Goal: Task Accomplishment & Management: Manage account settings

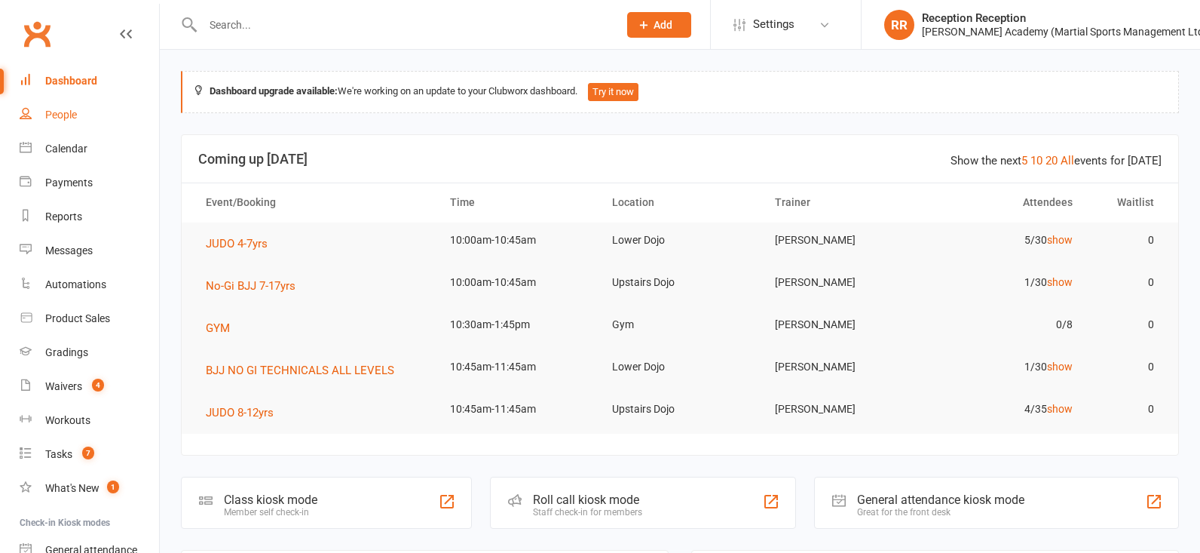
click at [84, 117] on link "People" at bounding box center [89, 115] width 139 height 34
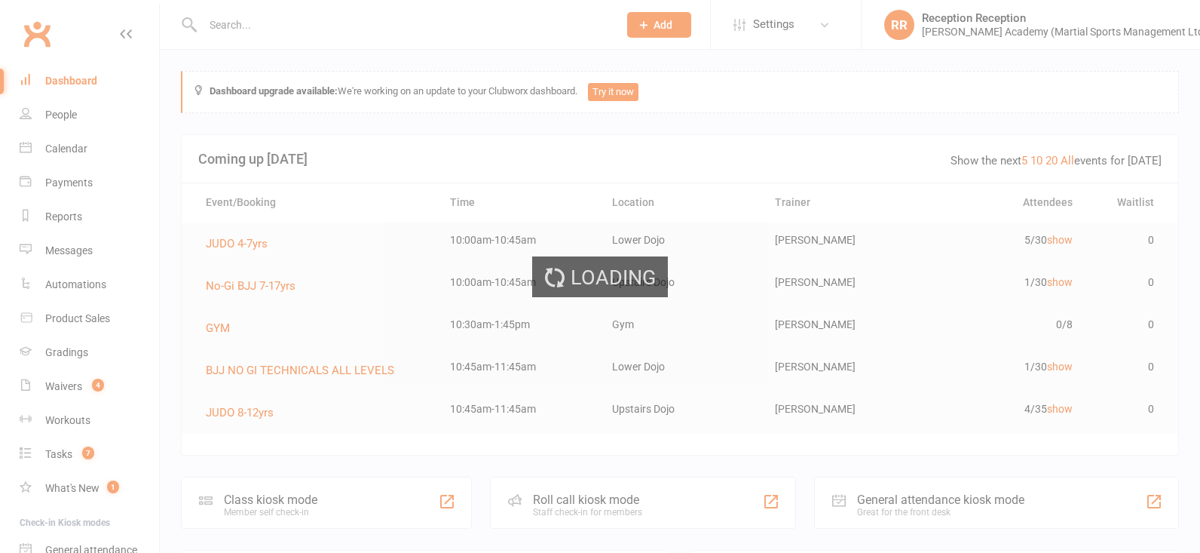
select select "100"
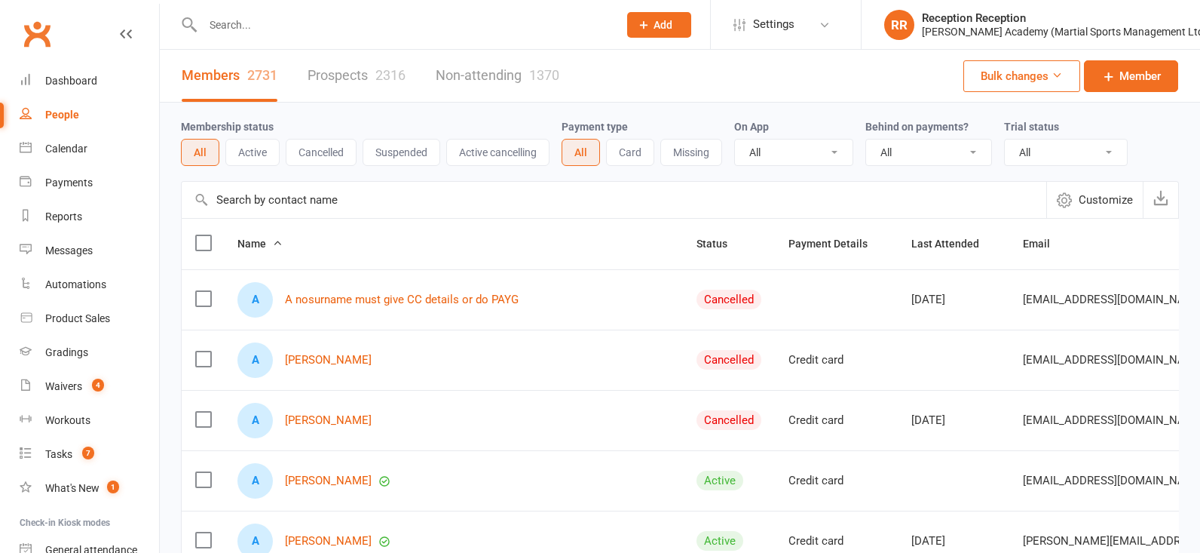
click at [282, 47] on div "Prospect Member Non-attending contact Class / event Appointment Grading event T…" at bounding box center [600, 25] width 1200 height 50
click at [250, 20] on input "text" at bounding box center [402, 24] width 409 height 21
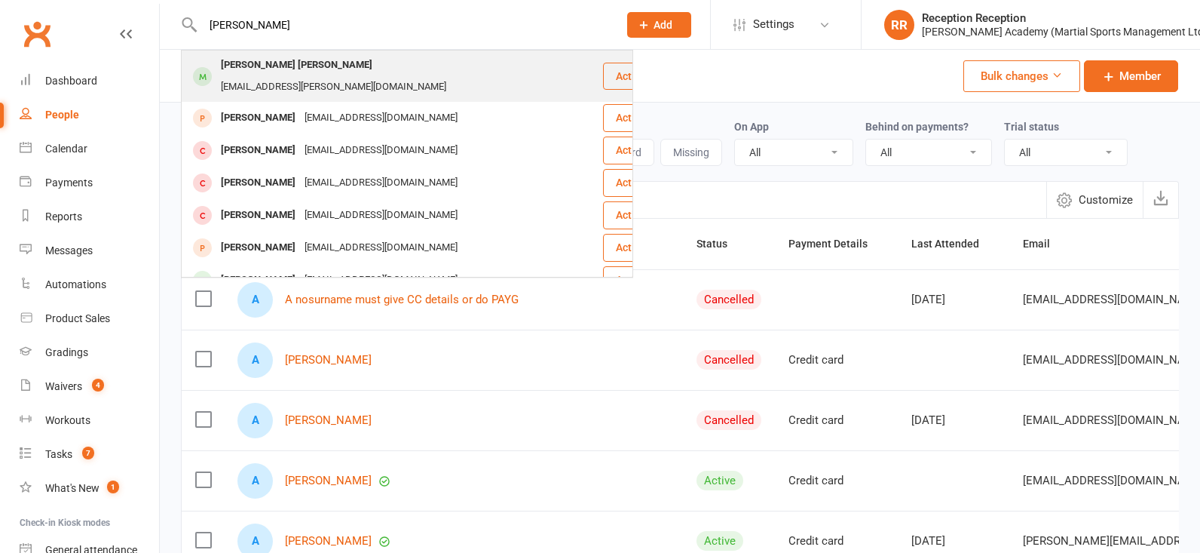
type input "marlie rose"
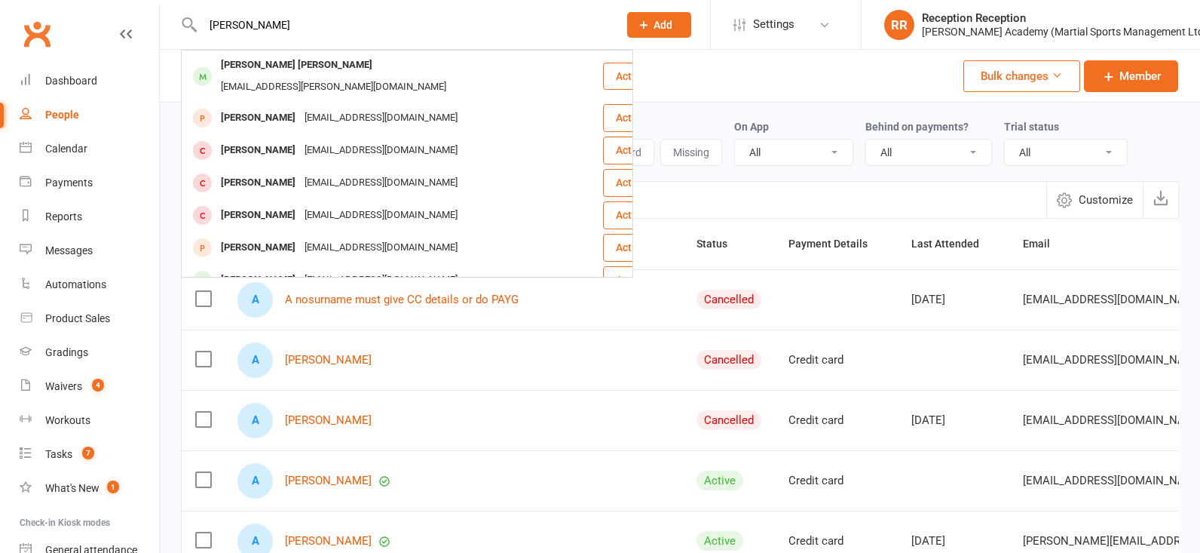
click at [295, 73] on div "Marley Rose Sanchez" at bounding box center [296, 65] width 161 height 22
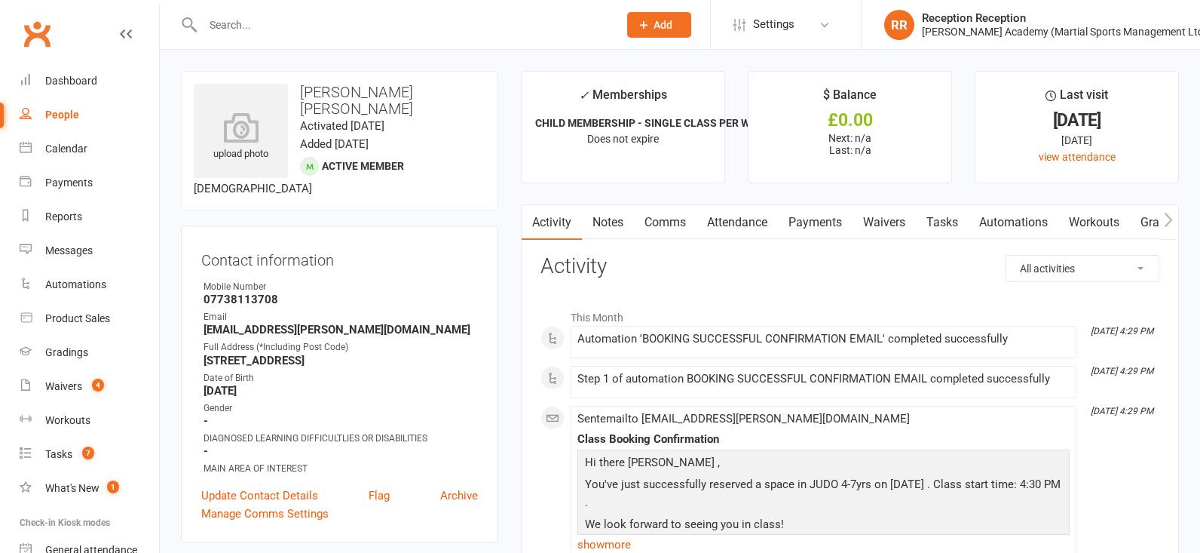
click at [740, 225] on link "Attendance" at bounding box center [737, 222] width 81 height 35
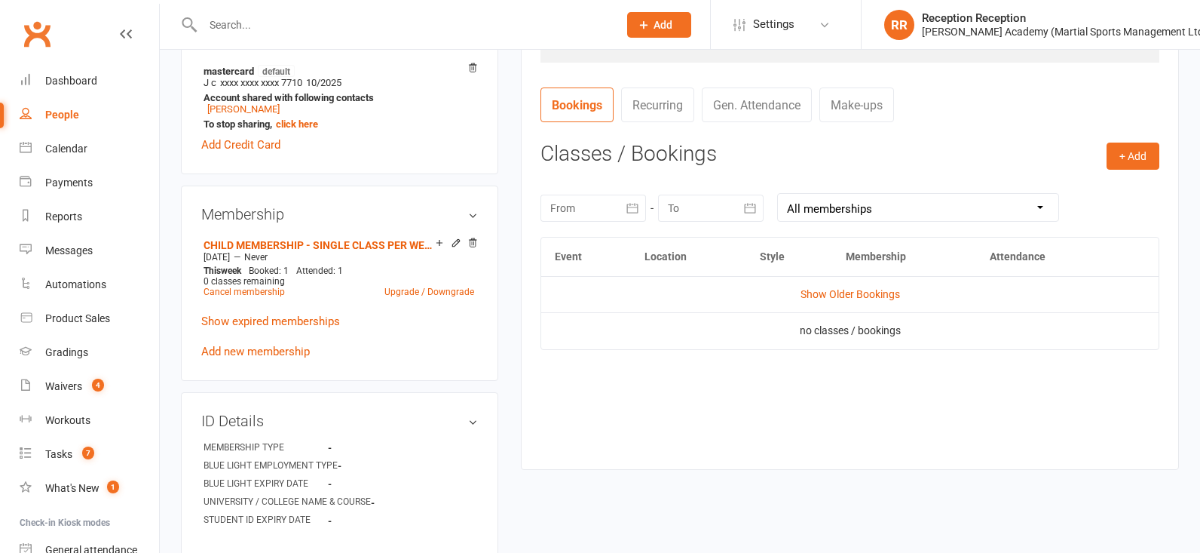
scroll to position [542, 0]
click at [871, 297] on link "Show Older Bookings" at bounding box center [851, 292] width 100 height 12
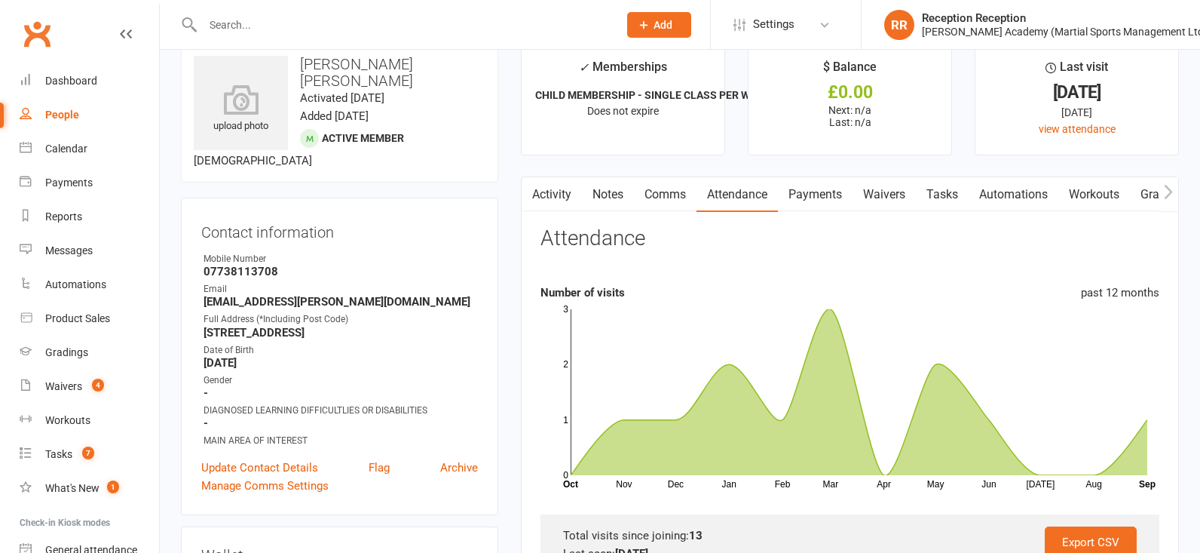
scroll to position [0, 0]
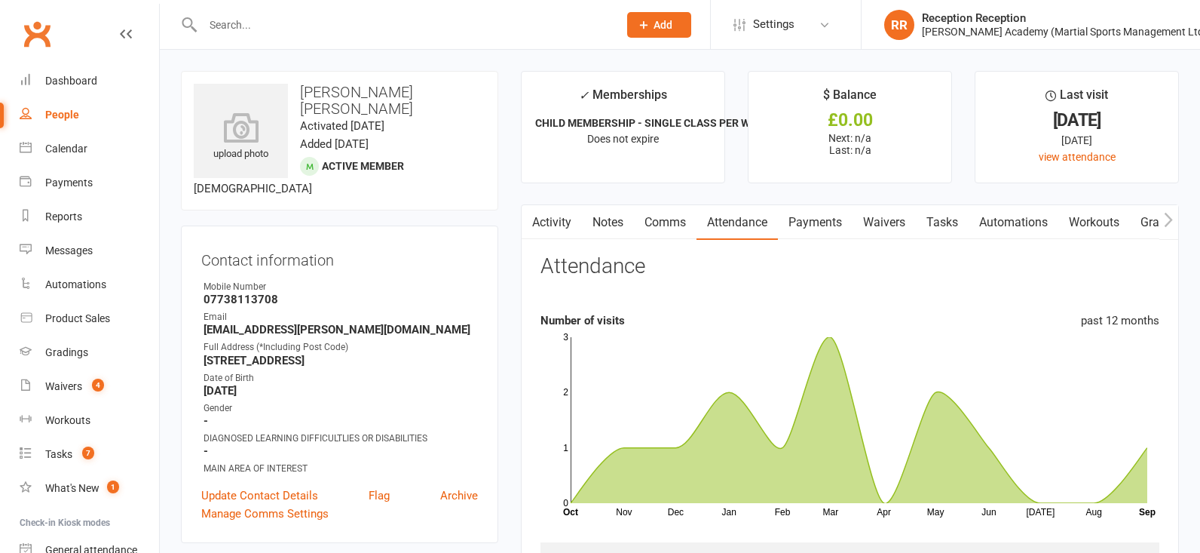
click at [547, 224] on link "Activity" at bounding box center [552, 222] width 60 height 35
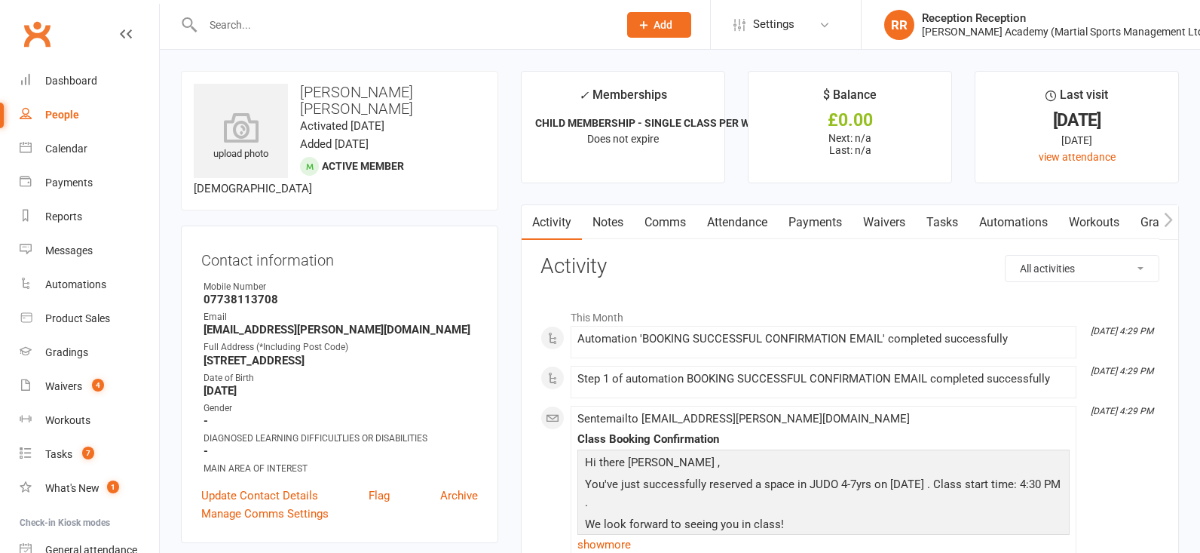
click at [745, 225] on link "Attendance" at bounding box center [737, 222] width 81 height 35
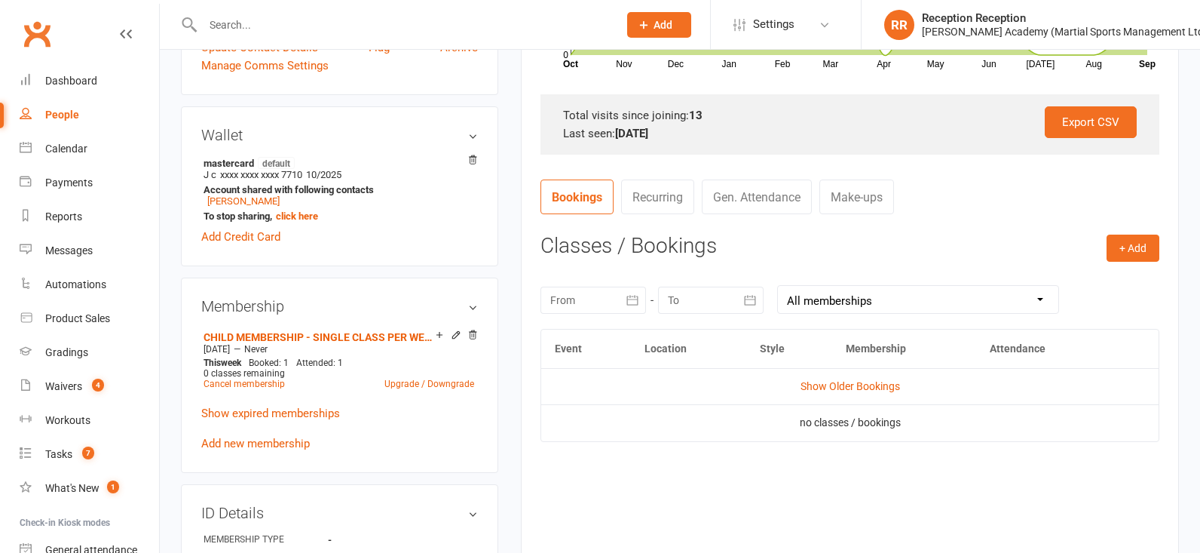
scroll to position [448, 0]
click at [1134, 254] on button "+ Add" at bounding box center [1133, 247] width 53 height 27
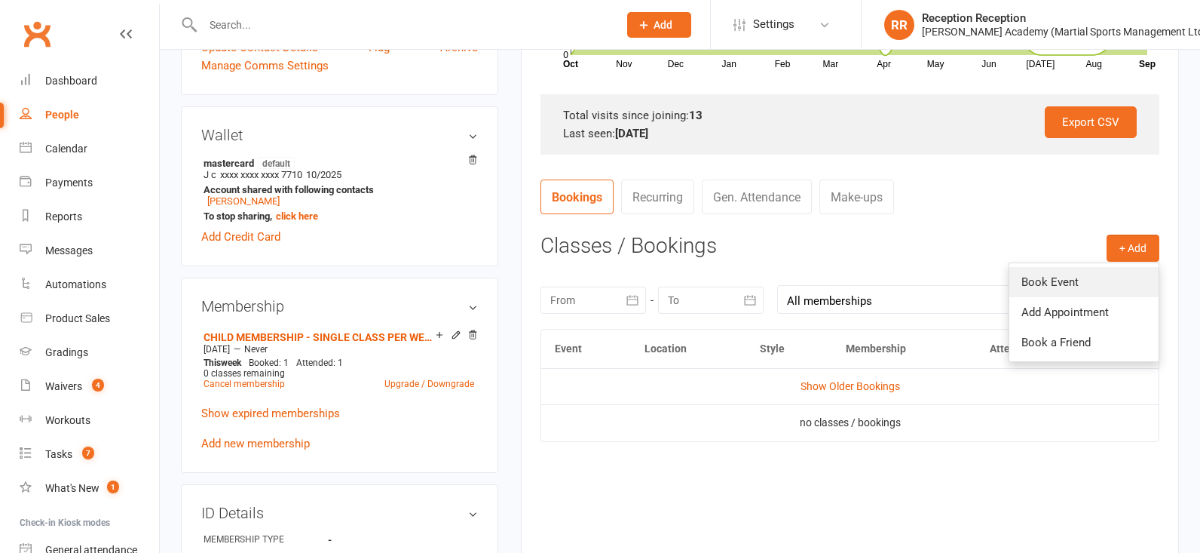
click at [1058, 285] on link "Book Event" at bounding box center [1083, 282] width 149 height 30
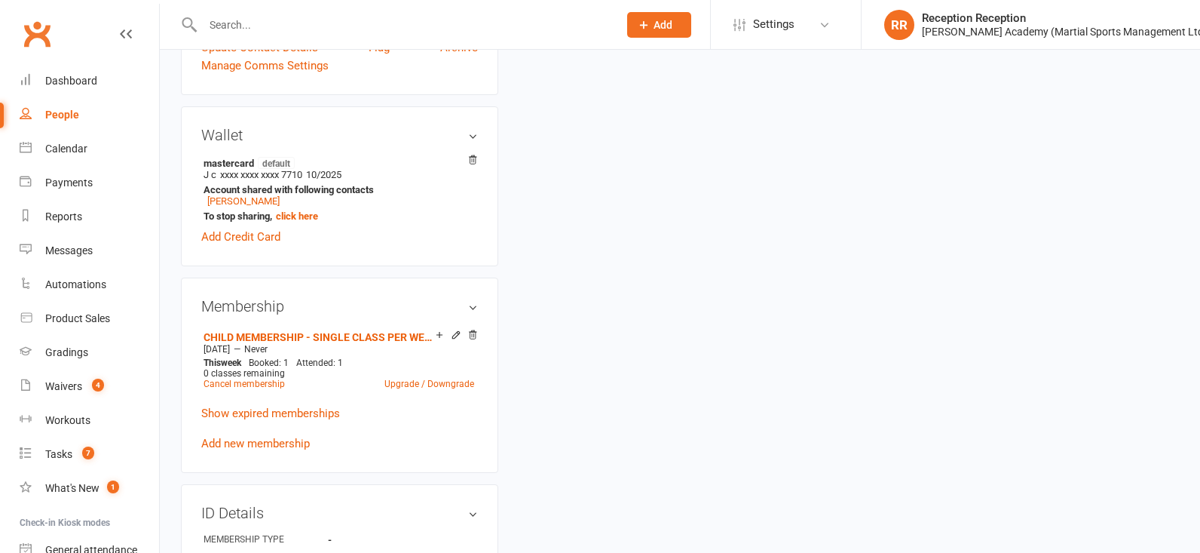
scroll to position [132, 0]
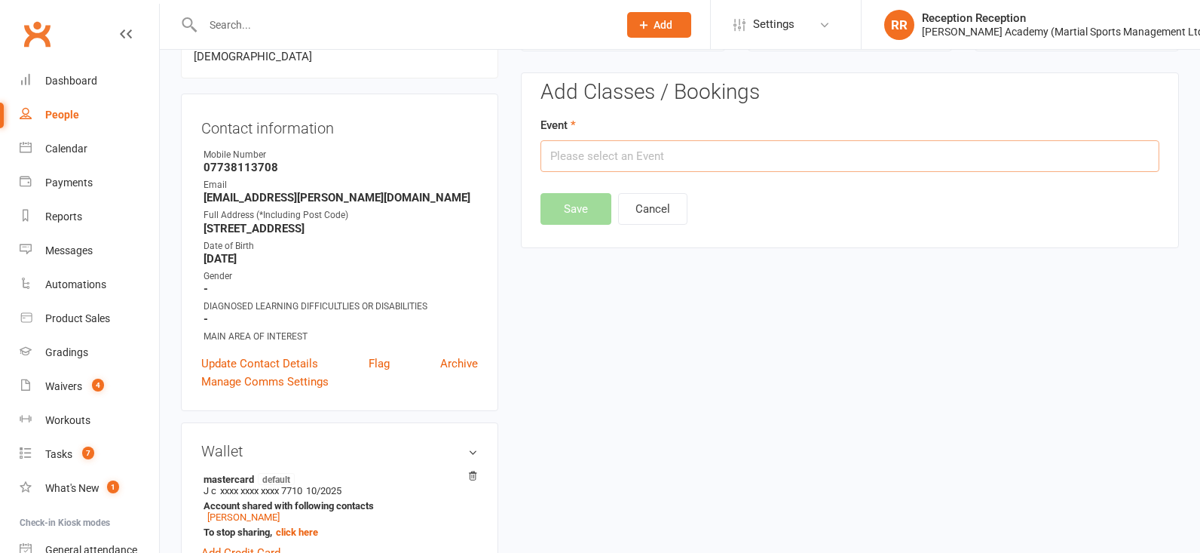
click at [623, 168] on input "text" at bounding box center [849, 156] width 619 height 32
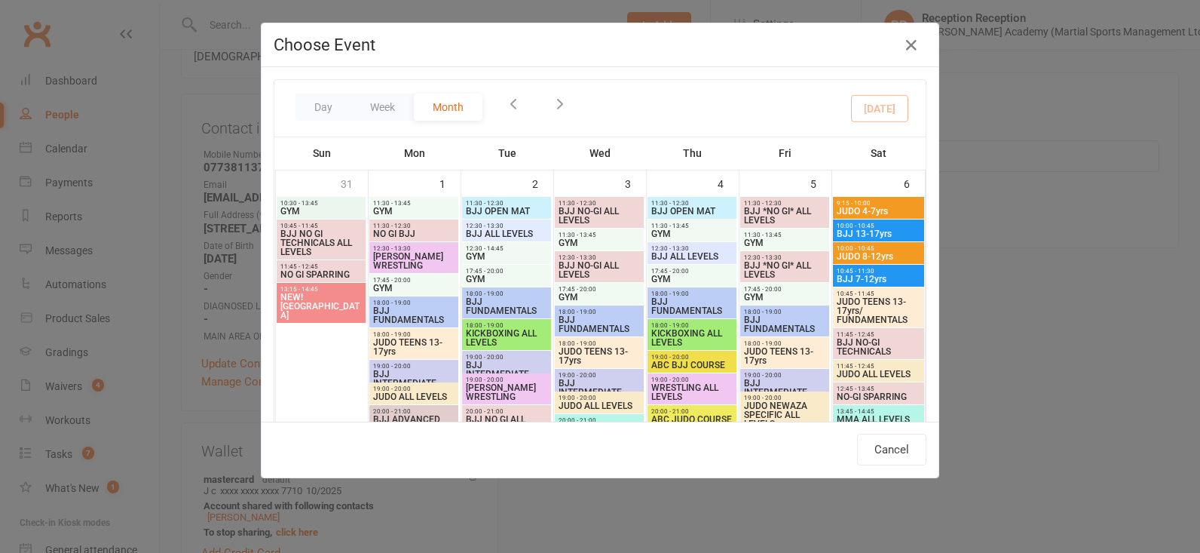
scroll to position [741, 0]
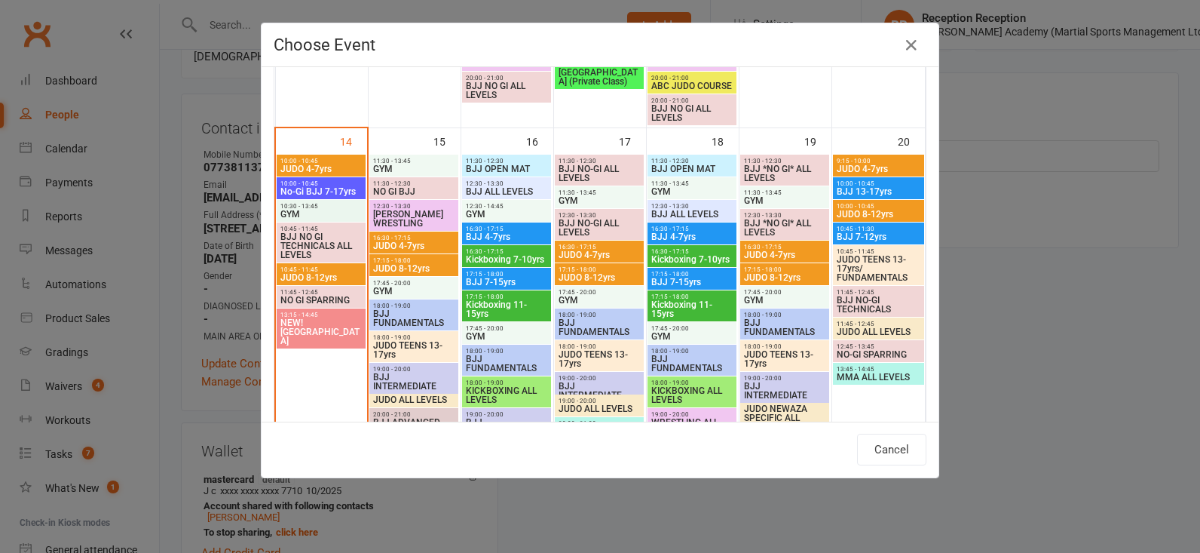
click at [323, 167] on span "JUDO 4-7yrs" at bounding box center [321, 168] width 83 height 9
type input "JUDO 4-7yrs - Sep 14, 2025 10:00:00 AM"
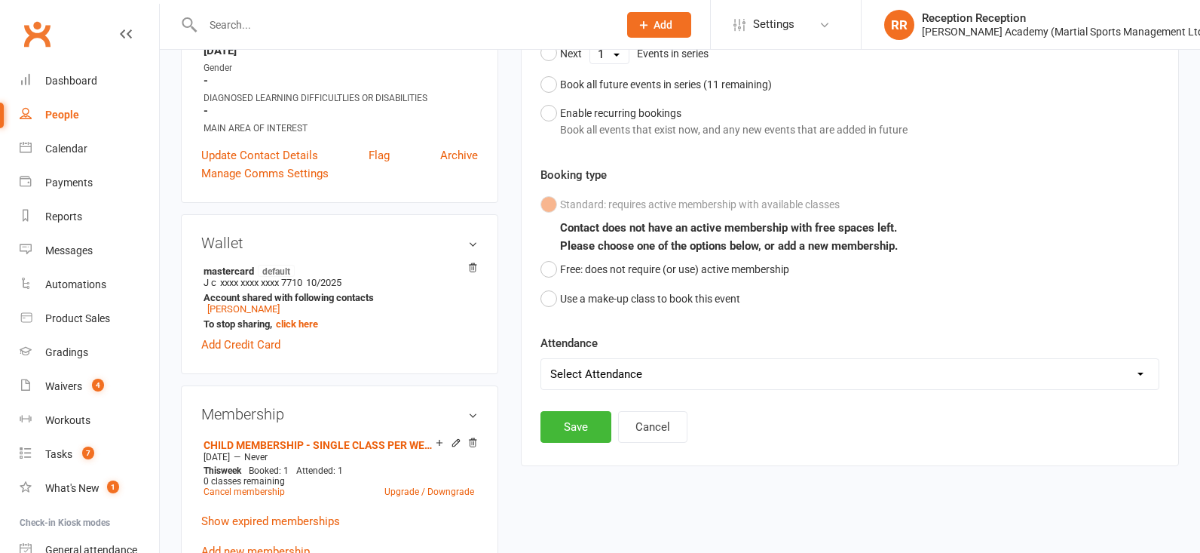
scroll to position [344, 0]
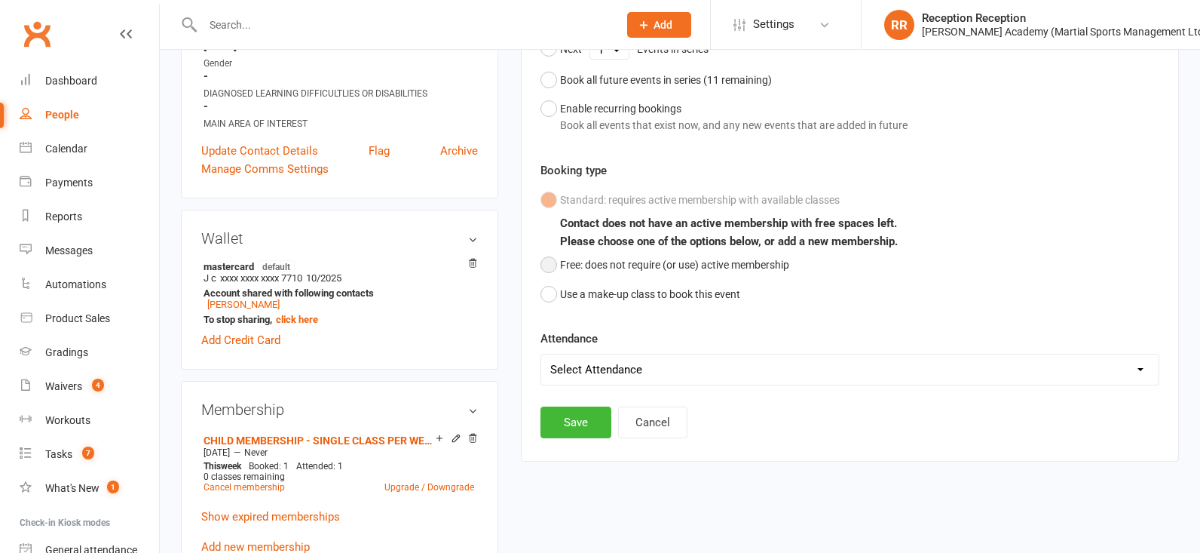
click at [548, 266] on button "Free: does not require (or use) active membership" at bounding box center [664, 264] width 249 height 29
select select "0"
click at [583, 438] on button "Save" at bounding box center [575, 422] width 71 height 32
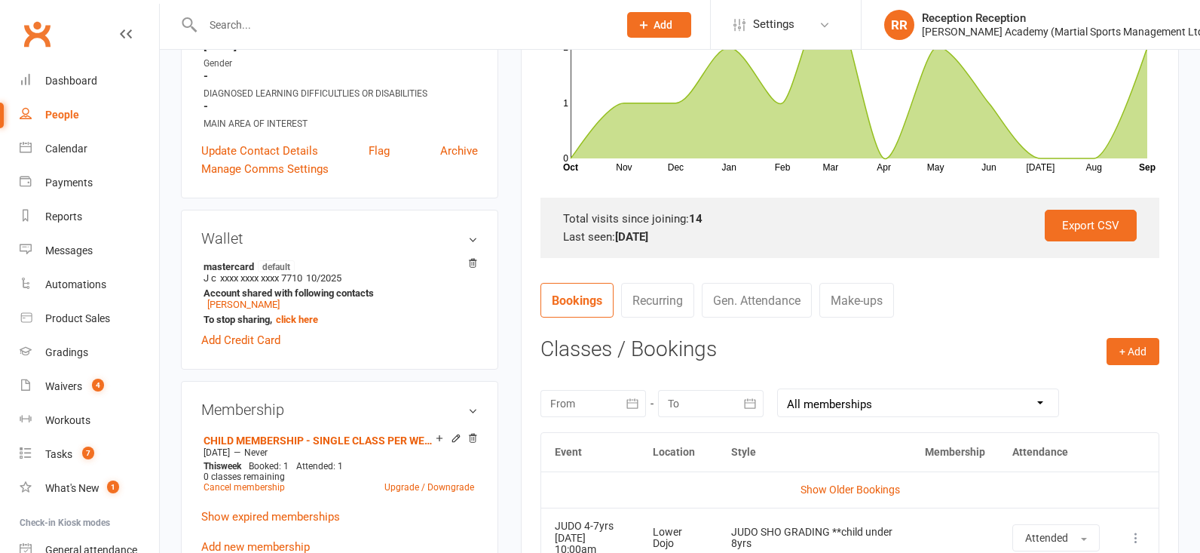
click at [300, 35] on div at bounding box center [394, 24] width 427 height 49
click at [278, 18] on input "text" at bounding box center [402, 24] width 409 height 21
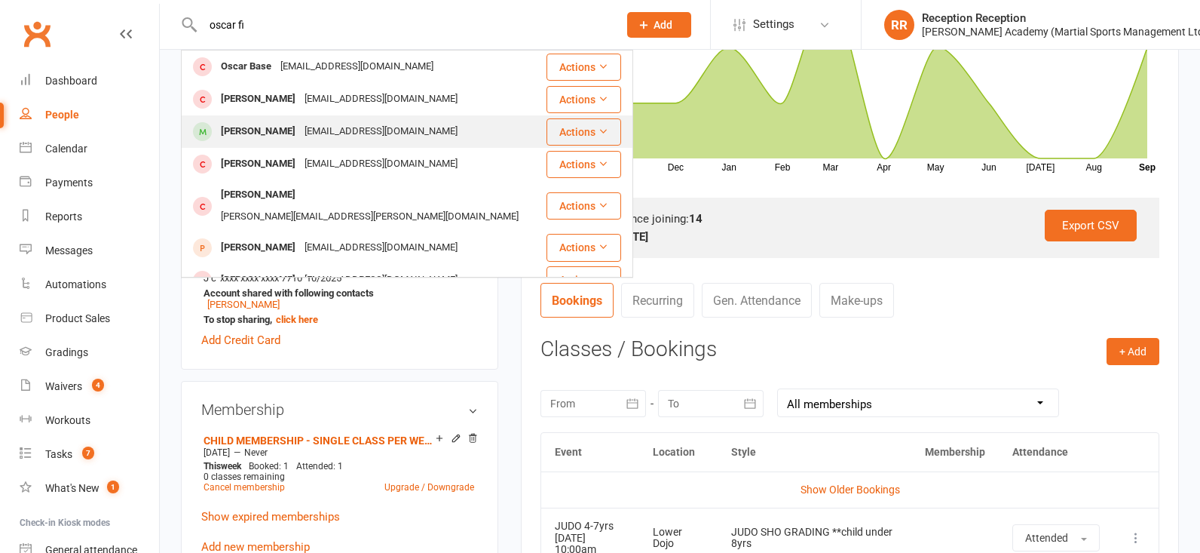
type input "oscar fi"
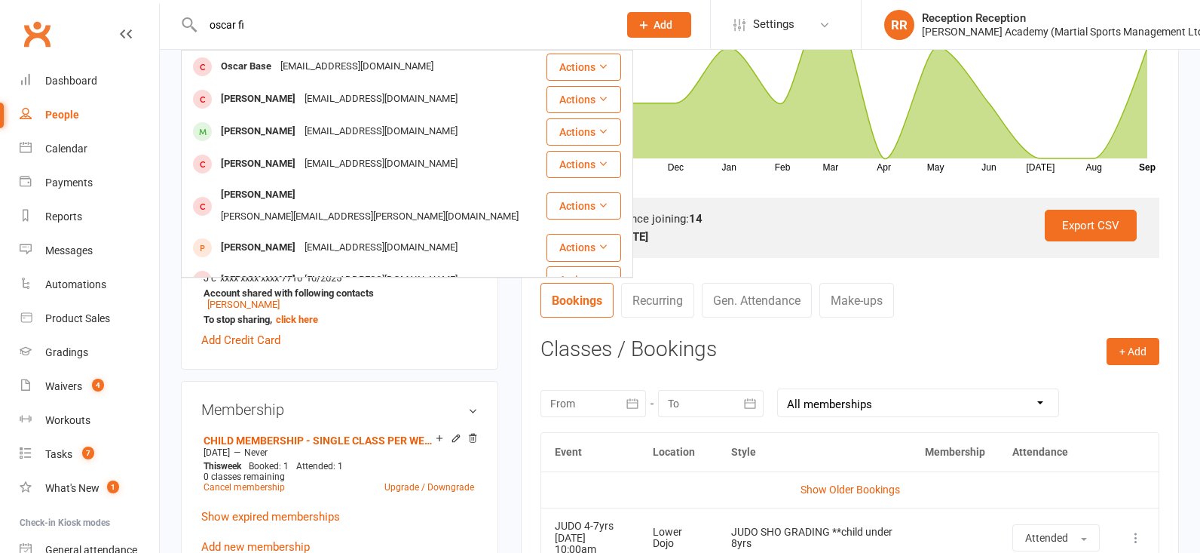
click at [319, 120] on div "Oscar Fitzpatrick Liamfitzpatrick888@gmail.com" at bounding box center [363, 131] width 363 height 31
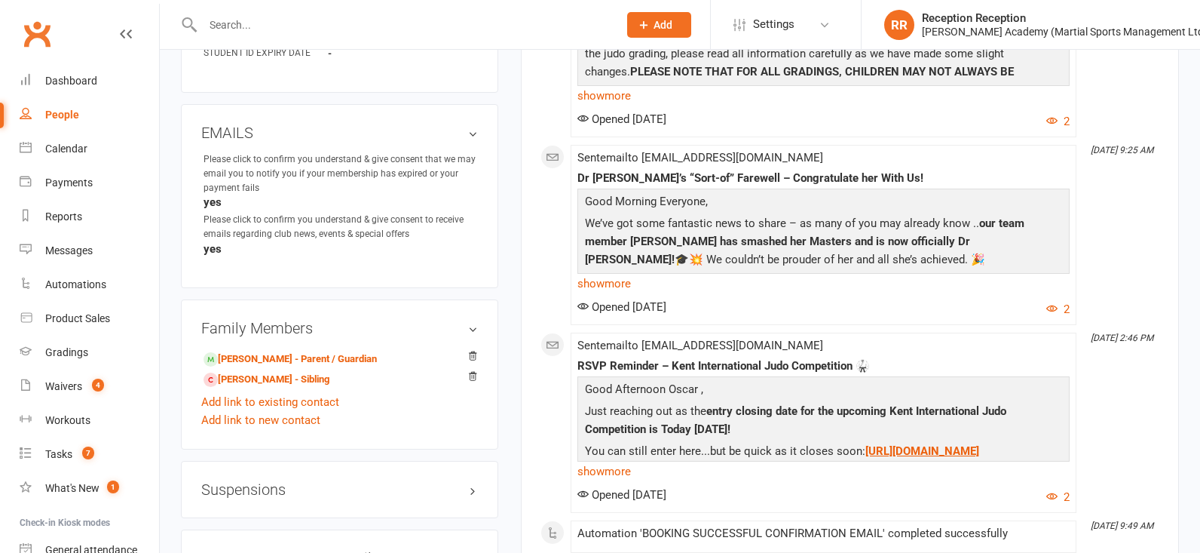
scroll to position [1085, 0]
click at [311, 363] on link "Liam Fitzpatrick - Parent / Guardian" at bounding box center [290, 359] width 173 height 16
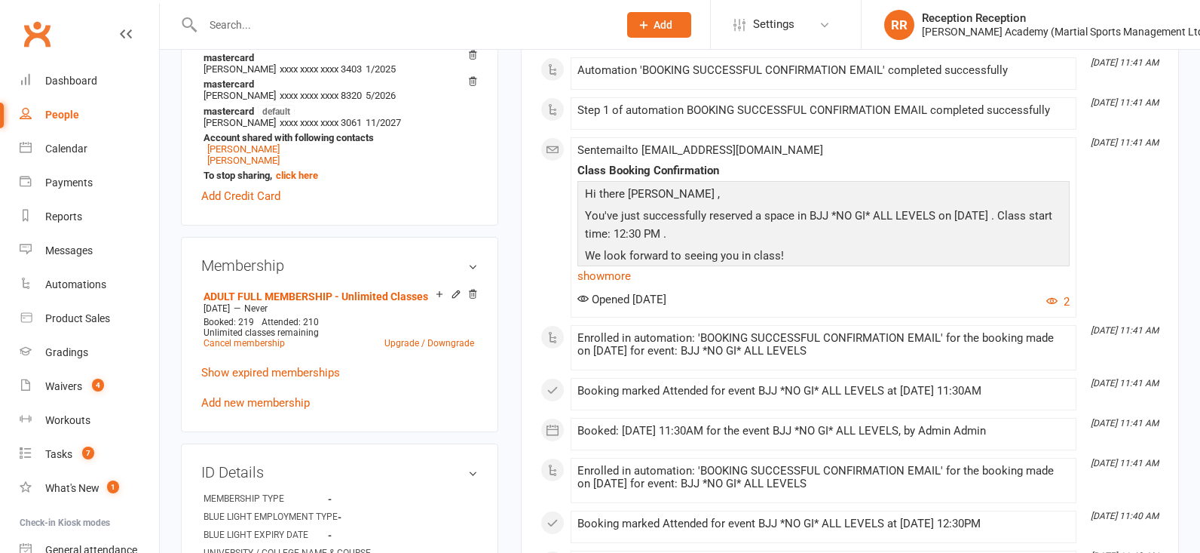
scroll to position [540, 0]
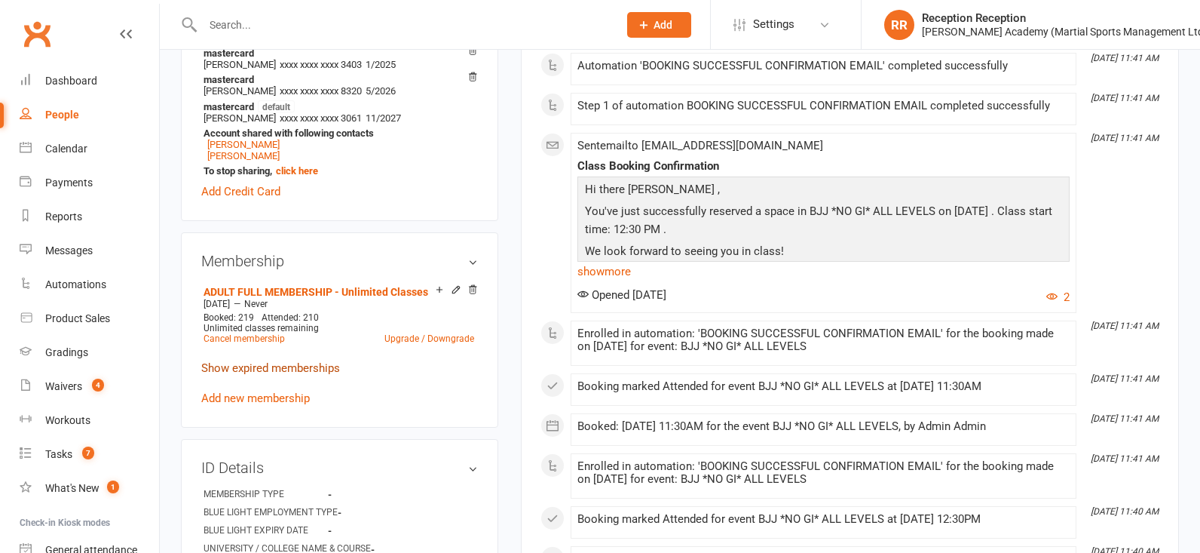
click at [220, 369] on link "Show expired memberships" at bounding box center [270, 368] width 139 height 14
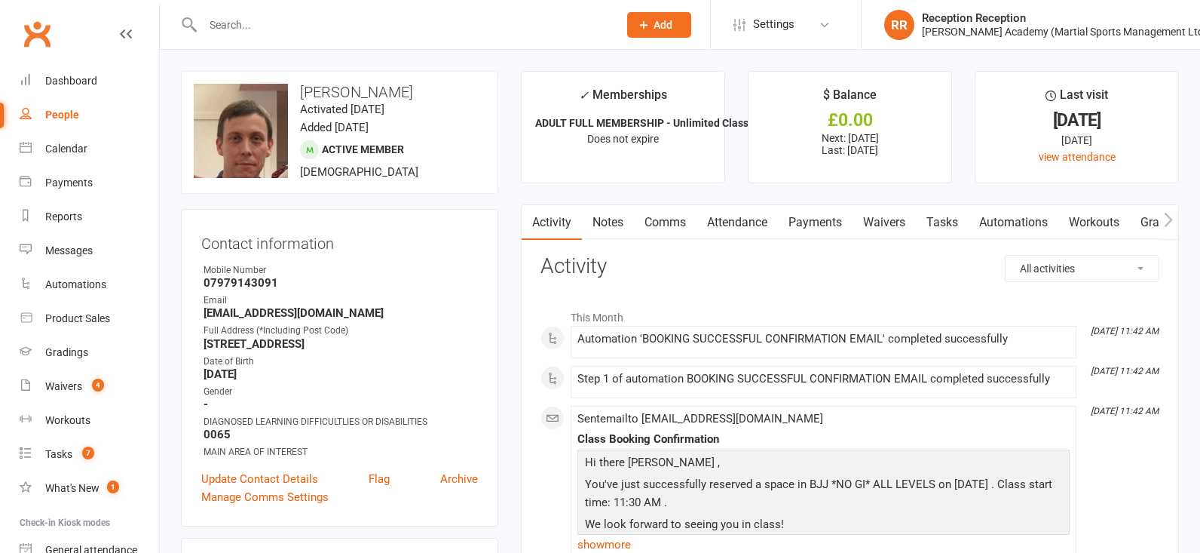
scroll to position [0, 0]
click at [807, 223] on link "Payments" at bounding box center [815, 222] width 75 height 35
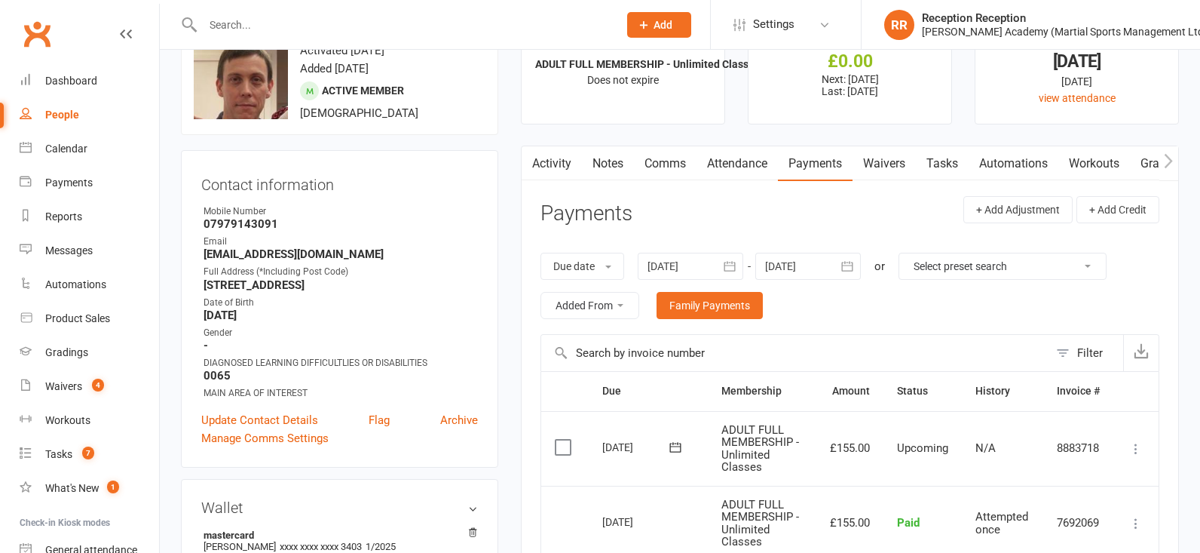
scroll to position [54, 0]
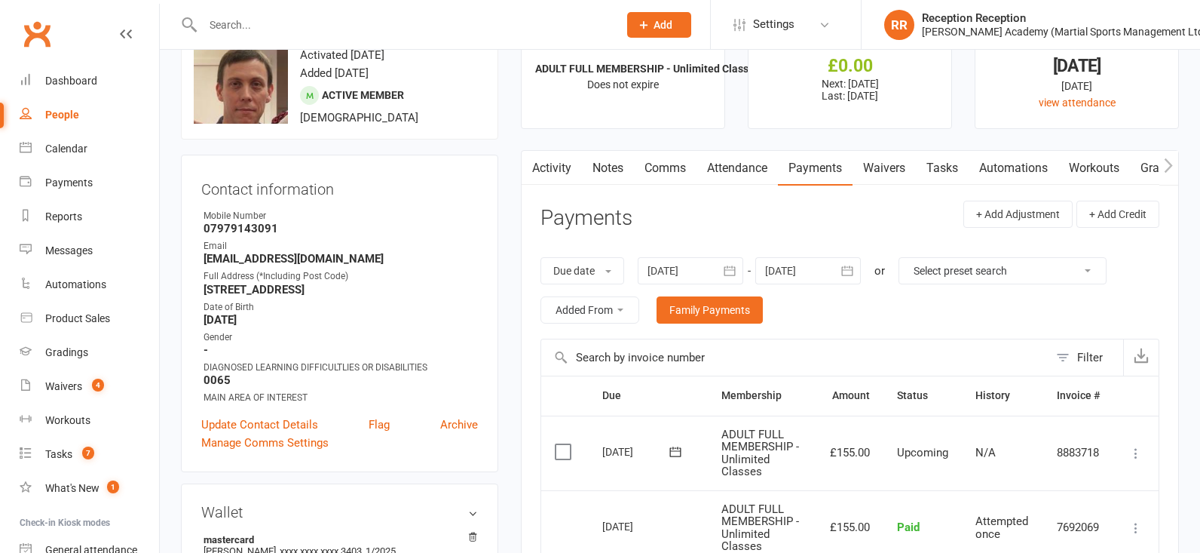
click at [728, 272] on icon "button" at bounding box center [729, 270] width 15 height 15
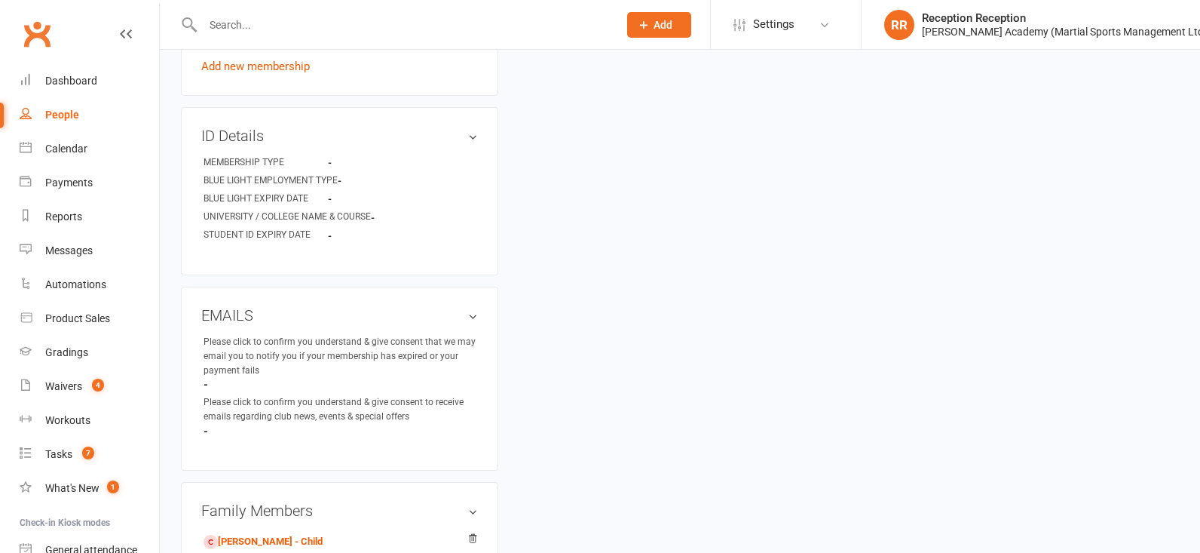
scroll to position [1572, 0]
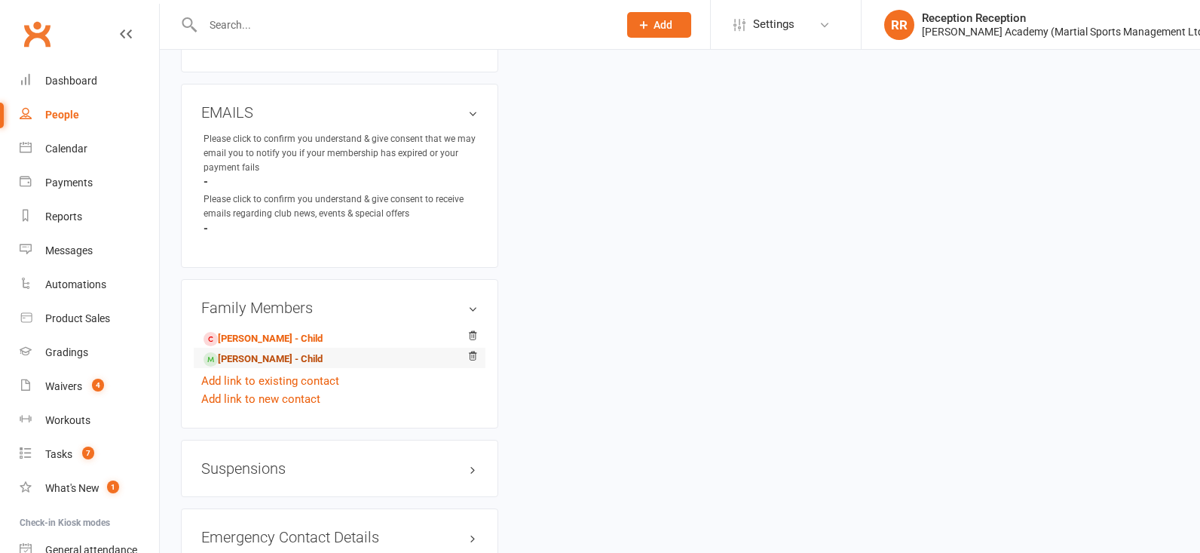
click at [254, 358] on link "Oscar Fitzpatrick - Child" at bounding box center [263, 359] width 119 height 16
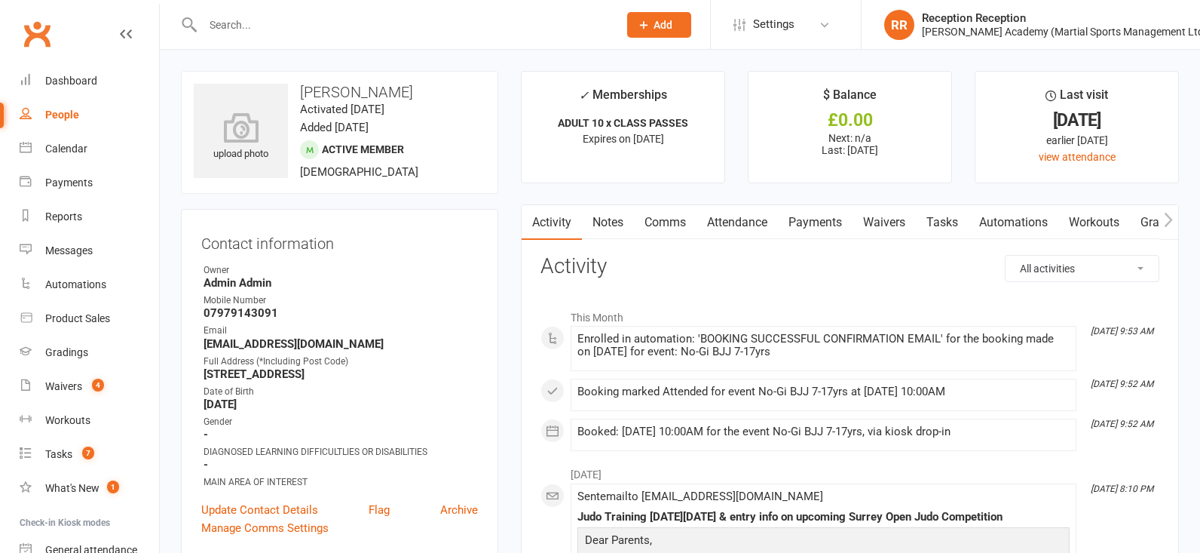
click at [830, 234] on link "Payments" at bounding box center [815, 222] width 75 height 35
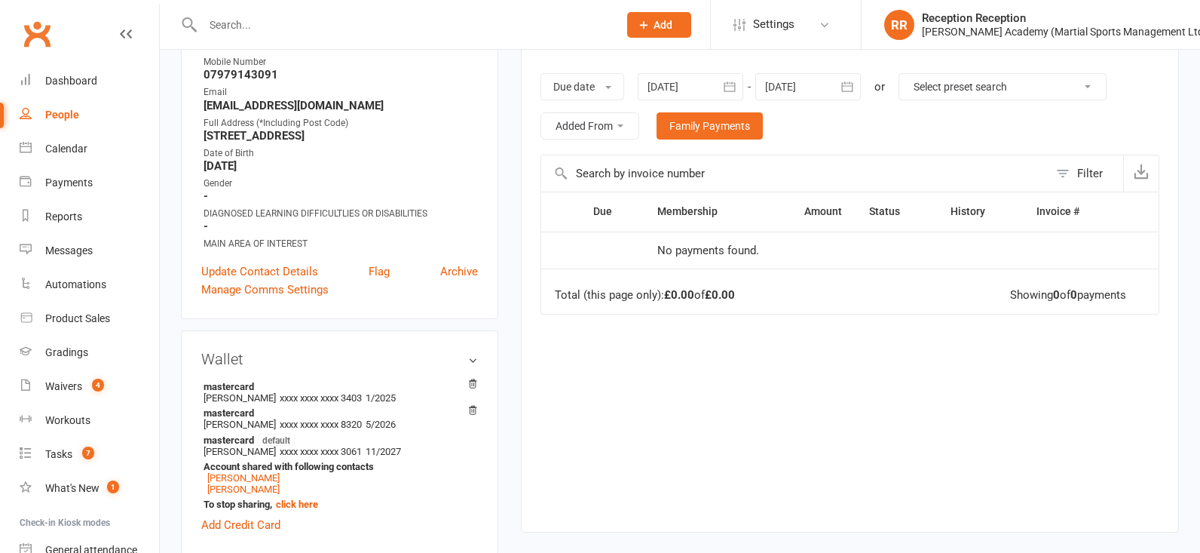
scroll to position [238, 0]
click at [741, 88] on button "button" at bounding box center [729, 86] width 27 height 27
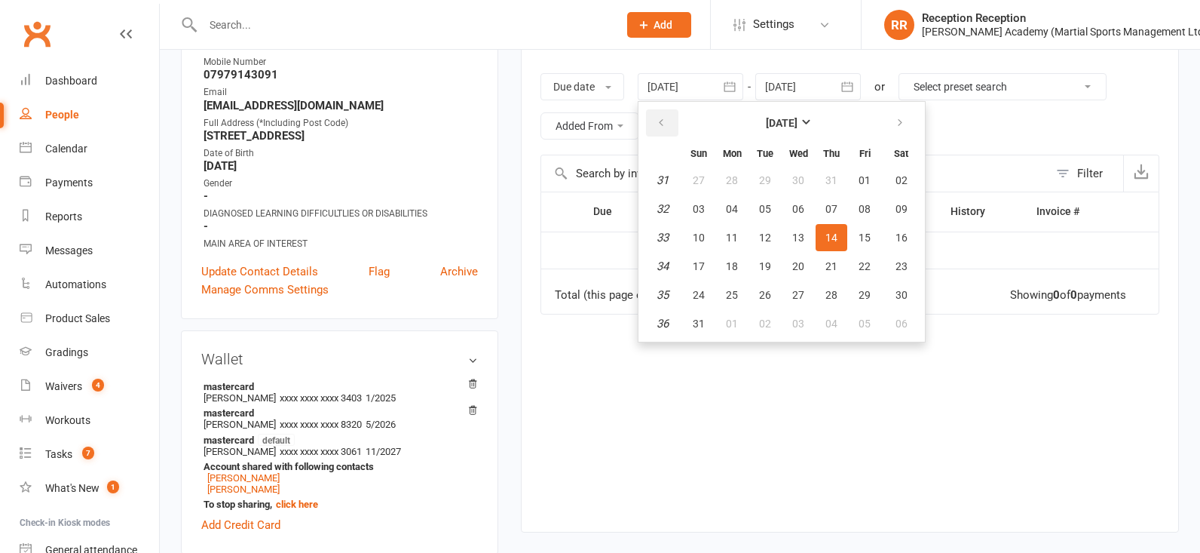
click at [664, 127] on icon "button" at bounding box center [661, 123] width 11 height 12
click at [666, 127] on icon "button" at bounding box center [661, 123] width 11 height 12
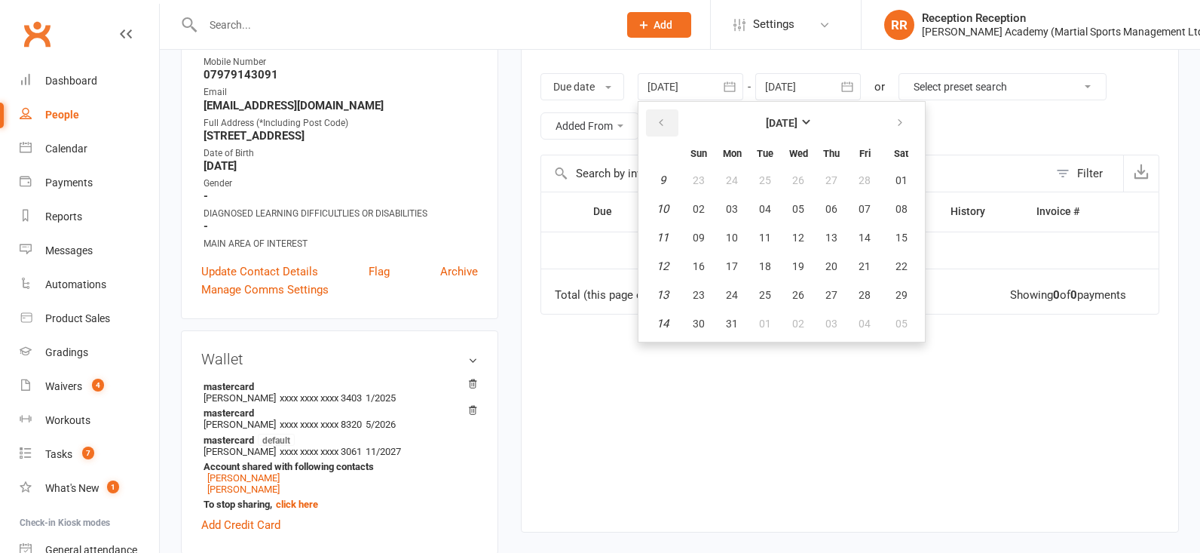
click at [666, 127] on icon "button" at bounding box center [661, 123] width 11 height 12
drag, startPoint x: 666, startPoint y: 127, endPoint x: 694, endPoint y: 134, distance: 28.9
click at [666, 127] on icon "button" at bounding box center [661, 123] width 11 height 12
click at [700, 185] on span "01" at bounding box center [699, 180] width 12 height 12
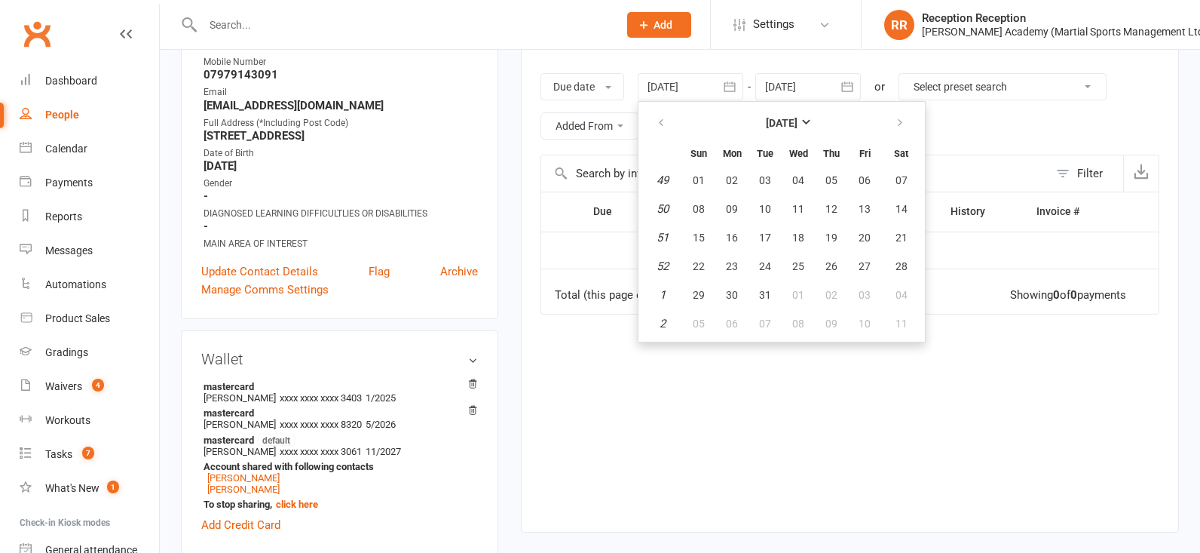
type input "01 Dec 2024"
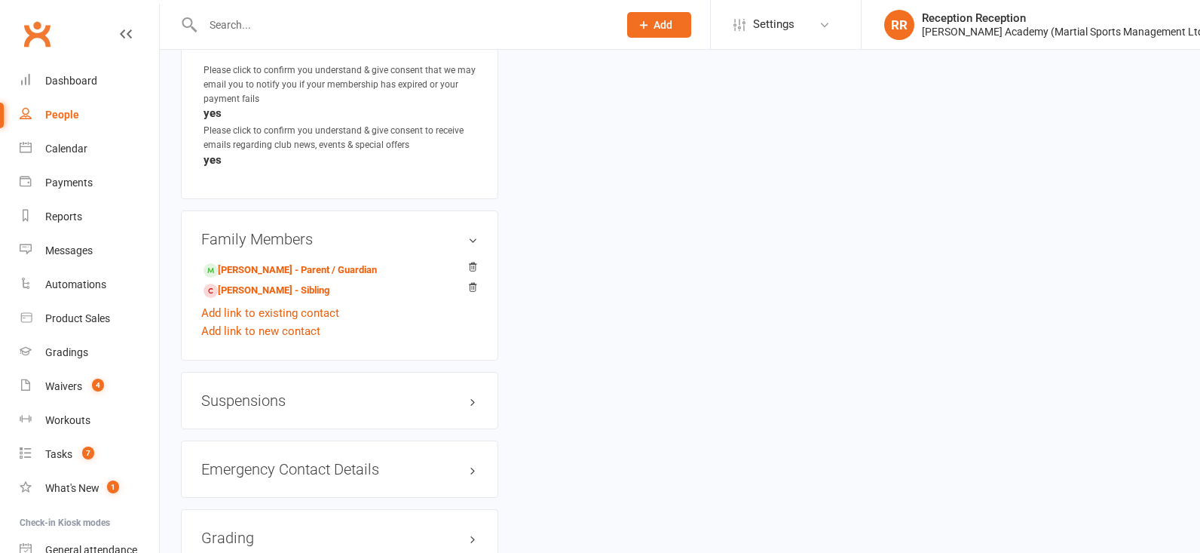
scroll to position [1254, 0]
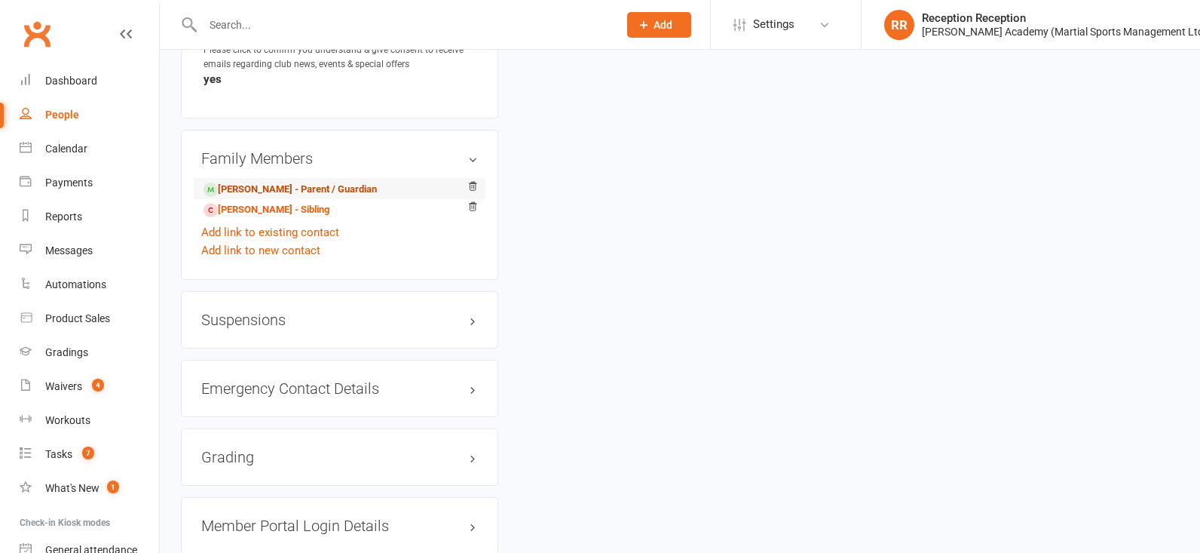
click at [311, 188] on link "Liam Fitzpatrick - Parent / Guardian" at bounding box center [290, 190] width 173 height 16
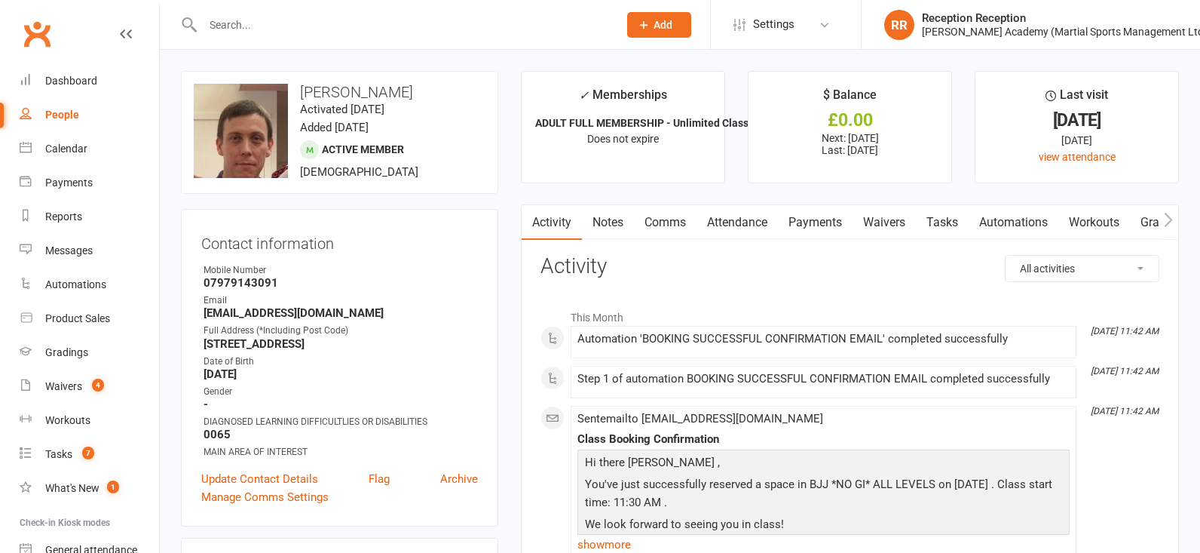
click at [807, 229] on link "Payments" at bounding box center [815, 222] width 75 height 35
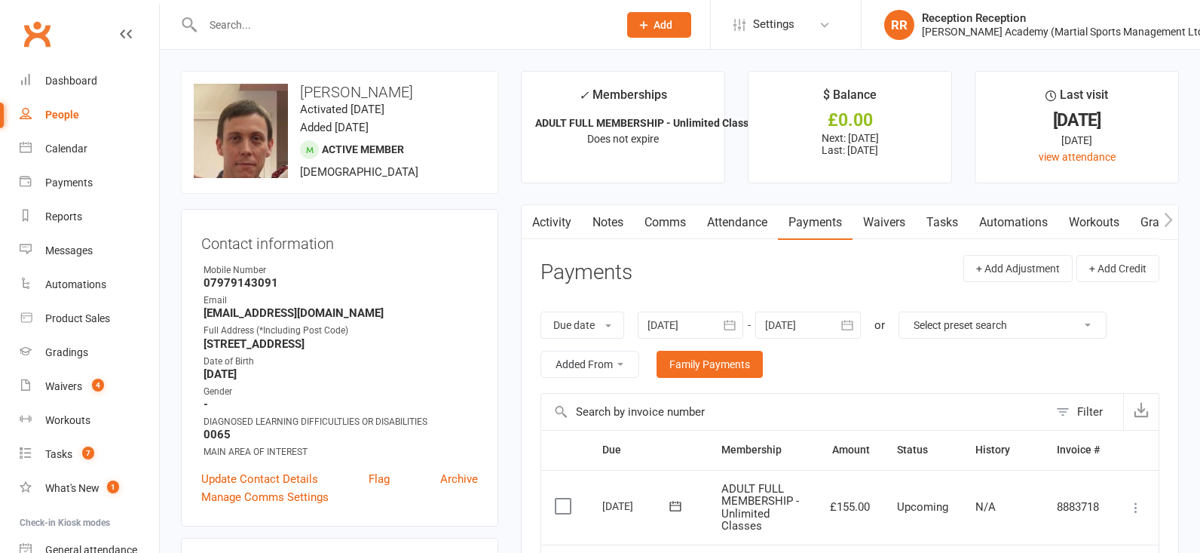
click at [734, 326] on icon "button" at bounding box center [729, 324] width 15 height 15
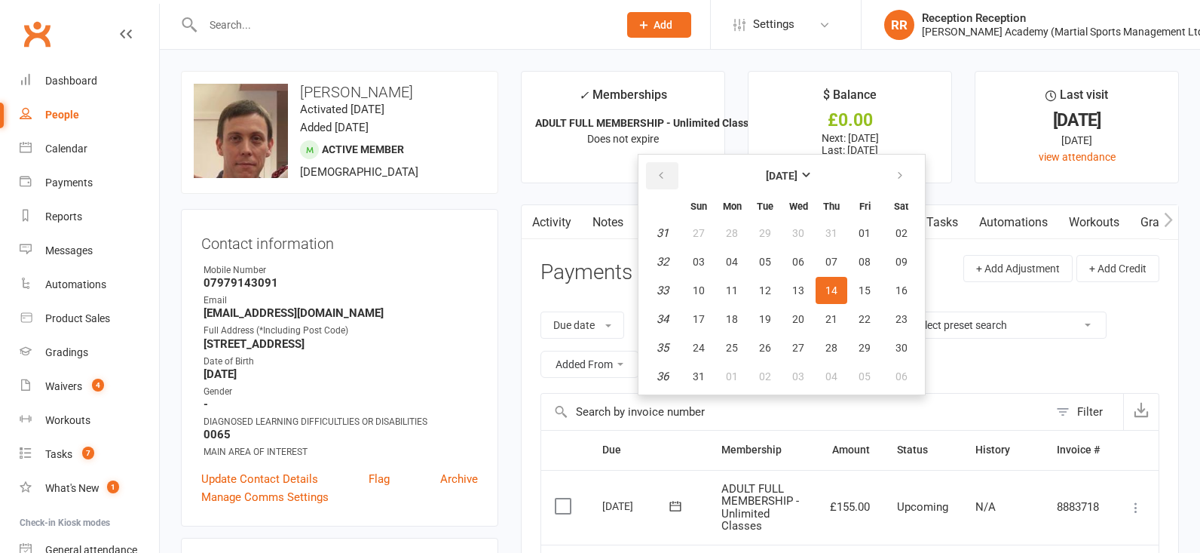
click at [655, 174] on button "button" at bounding box center [662, 175] width 32 height 27
click at [655, 175] on button "button" at bounding box center [662, 175] width 32 height 27
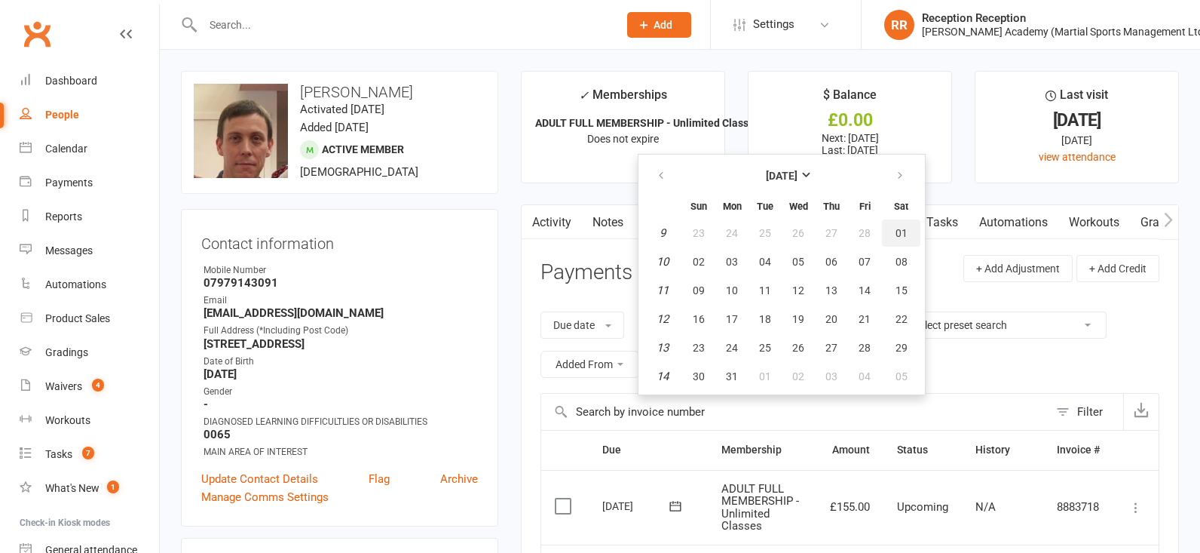
click at [908, 231] on span "01" at bounding box center [902, 233] width 12 height 12
type input "01 Mar 2025"
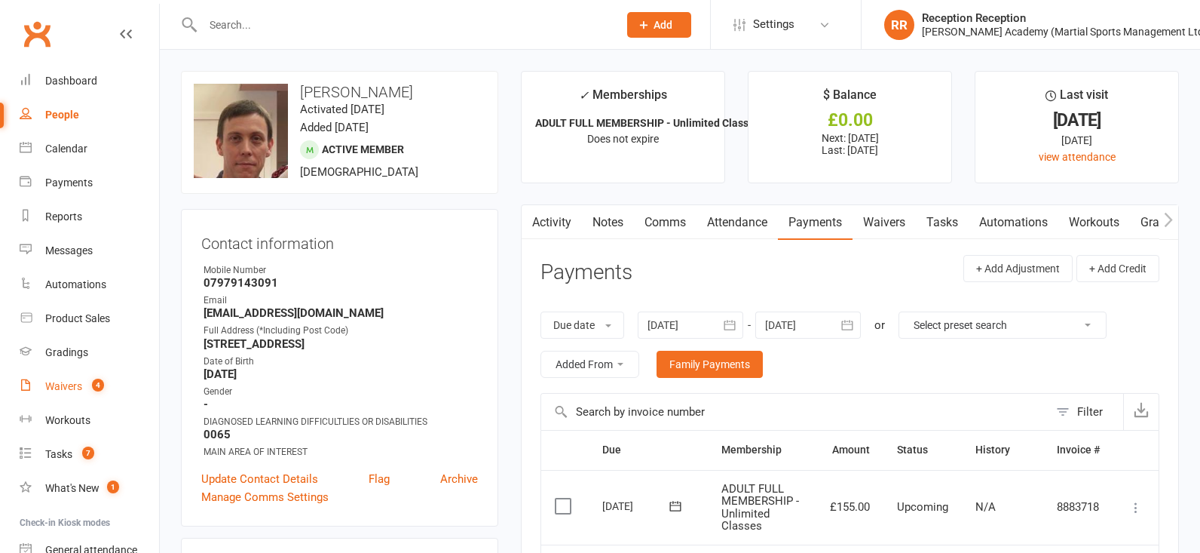
click at [75, 383] on div "Waivers" at bounding box center [63, 386] width 37 height 12
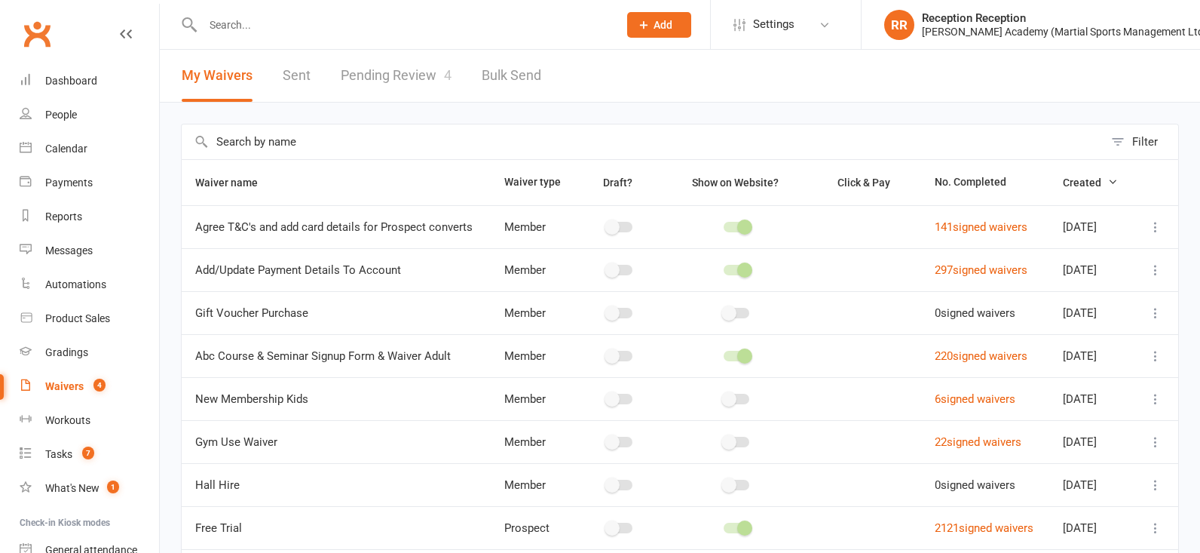
click at [393, 73] on link "Pending Review 4" at bounding box center [396, 76] width 111 height 52
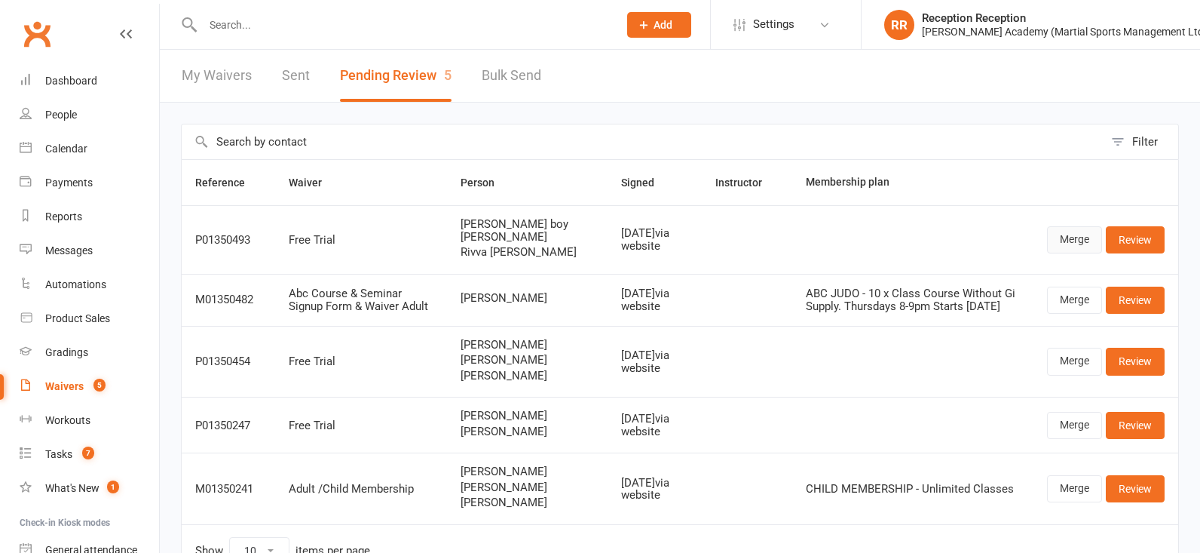
click at [1083, 253] on link "Merge" at bounding box center [1074, 239] width 55 height 27
click at [1143, 253] on link "Review" at bounding box center [1135, 239] width 59 height 27
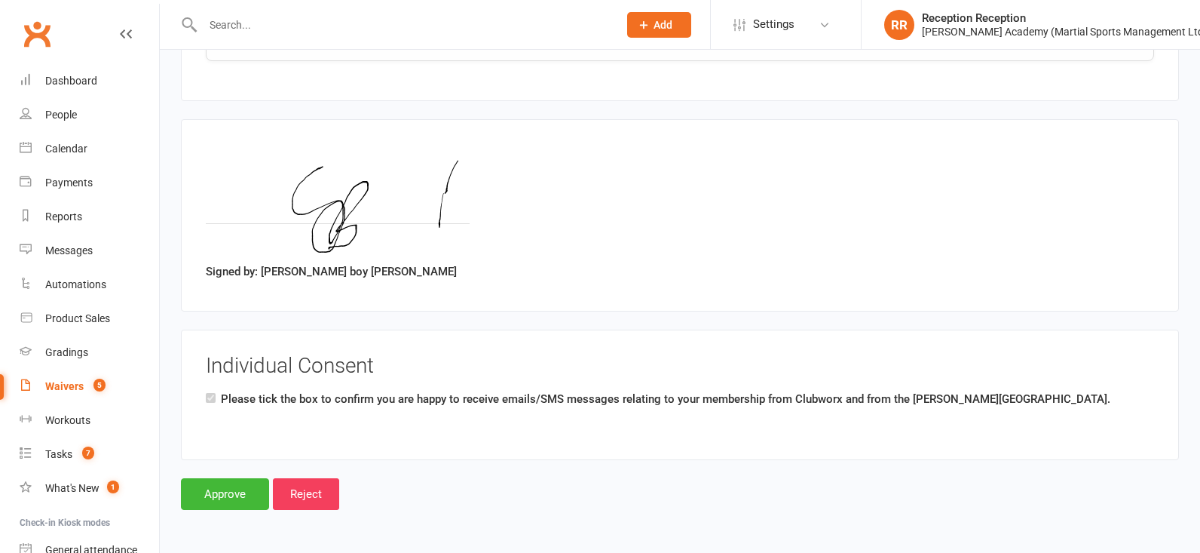
scroll to position [2069, 0]
click at [242, 489] on input "Approve" at bounding box center [225, 494] width 88 height 32
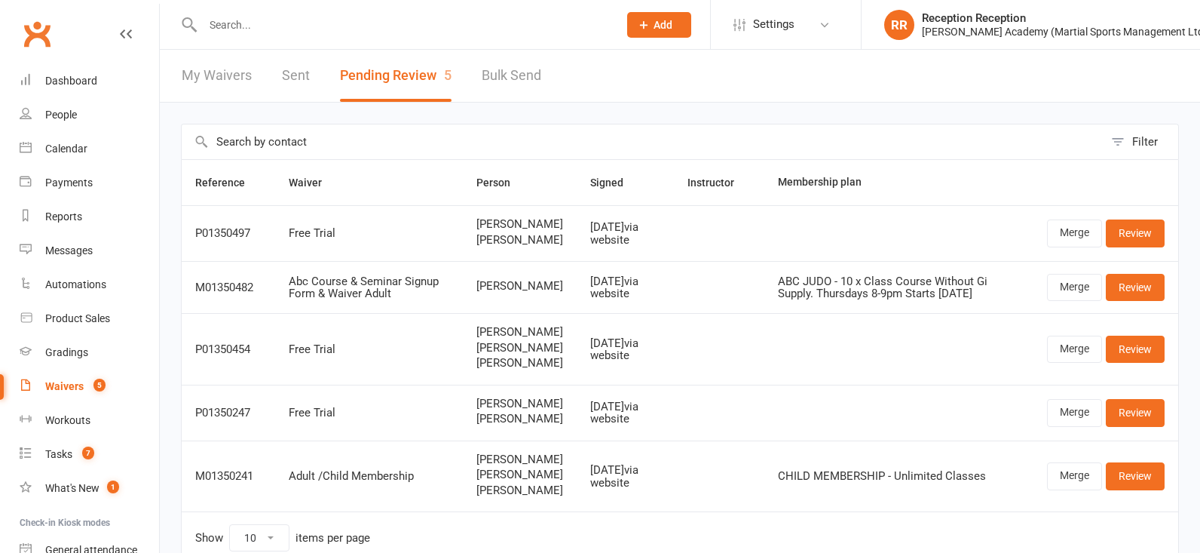
click at [1150, 246] on link "Review" at bounding box center [1135, 232] width 59 height 27
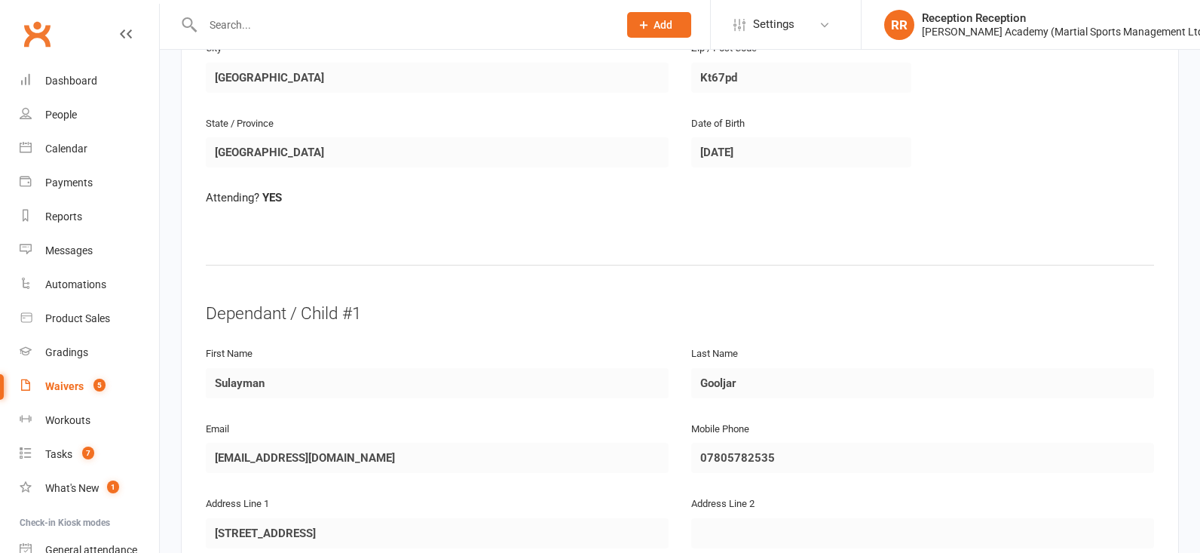
scroll to position [667, 0]
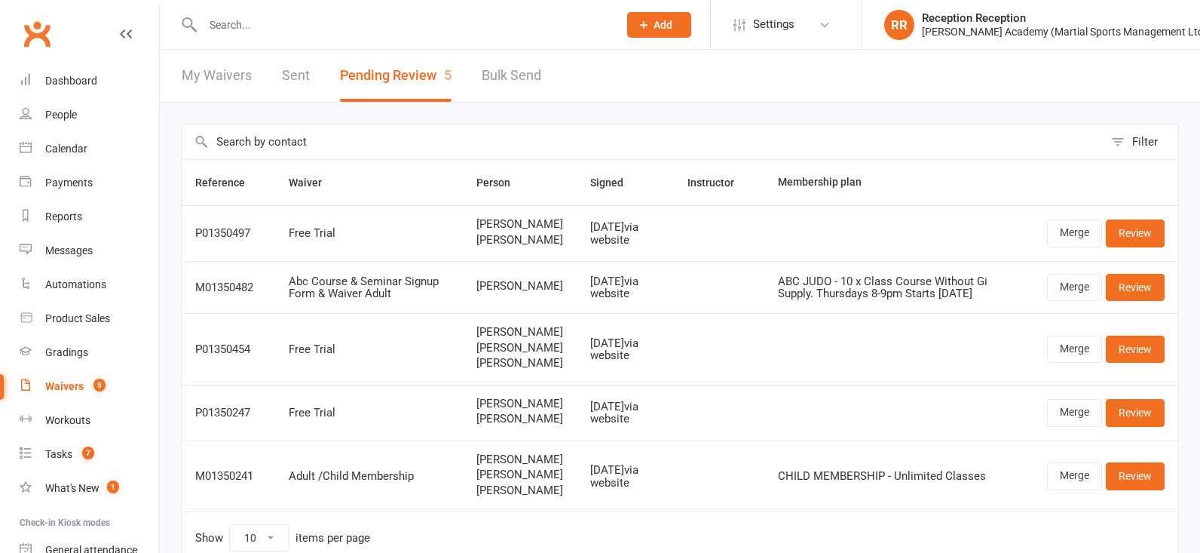
drag, startPoint x: 1135, startPoint y: 251, endPoint x: 1061, endPoint y: 272, distance: 76.8
click at [1135, 246] on link "Review" at bounding box center [1135, 232] width 59 height 27
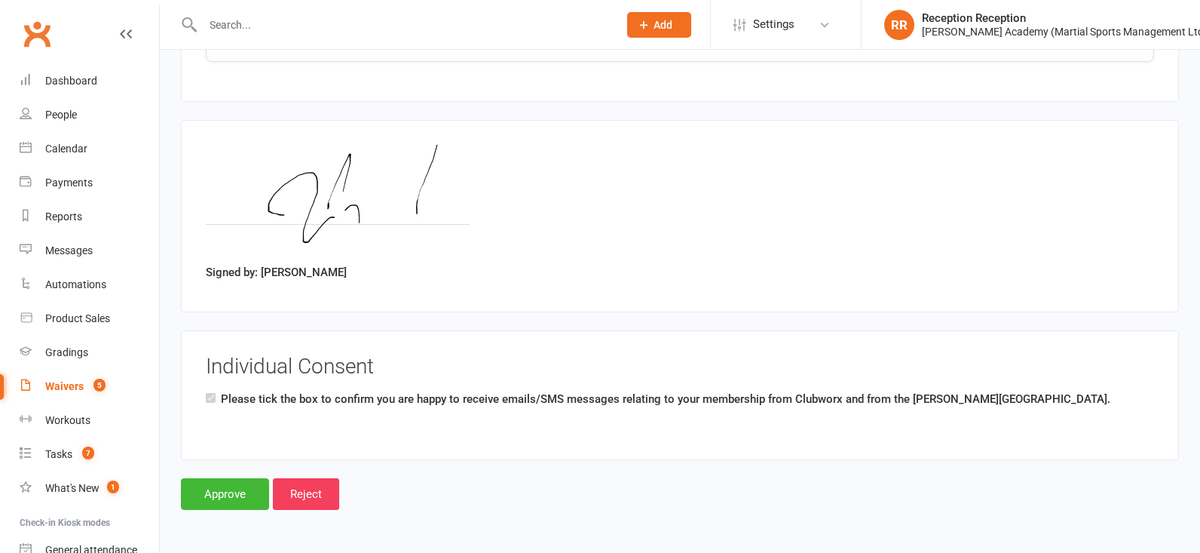
scroll to position [2082, 0]
click at [225, 499] on input "Approve" at bounding box center [225, 494] width 88 height 32
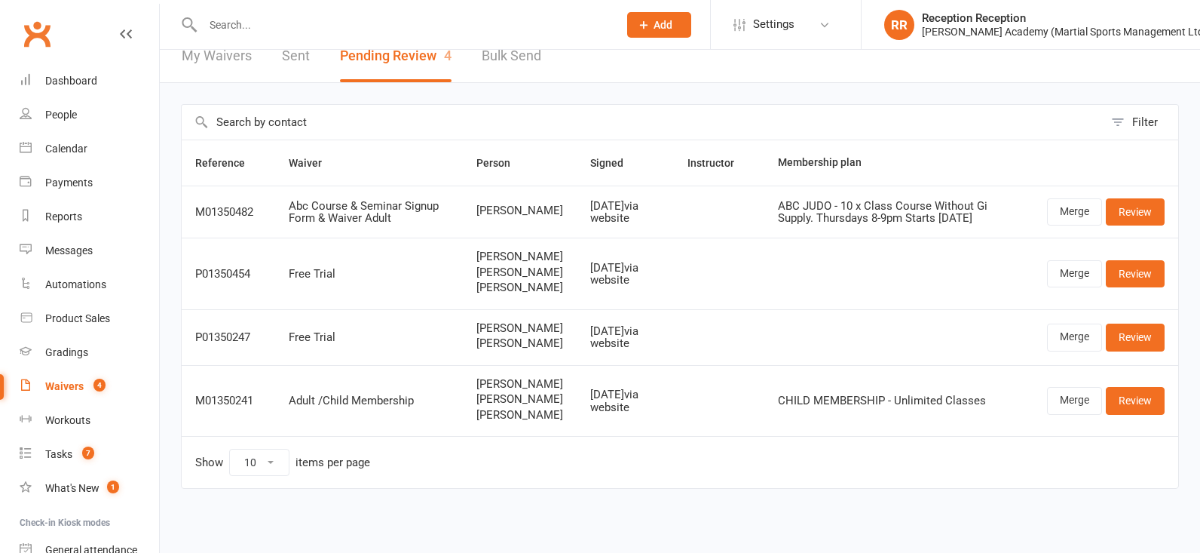
scroll to position [99, 0]
click at [234, 28] on input "text" at bounding box center [402, 24] width 409 height 21
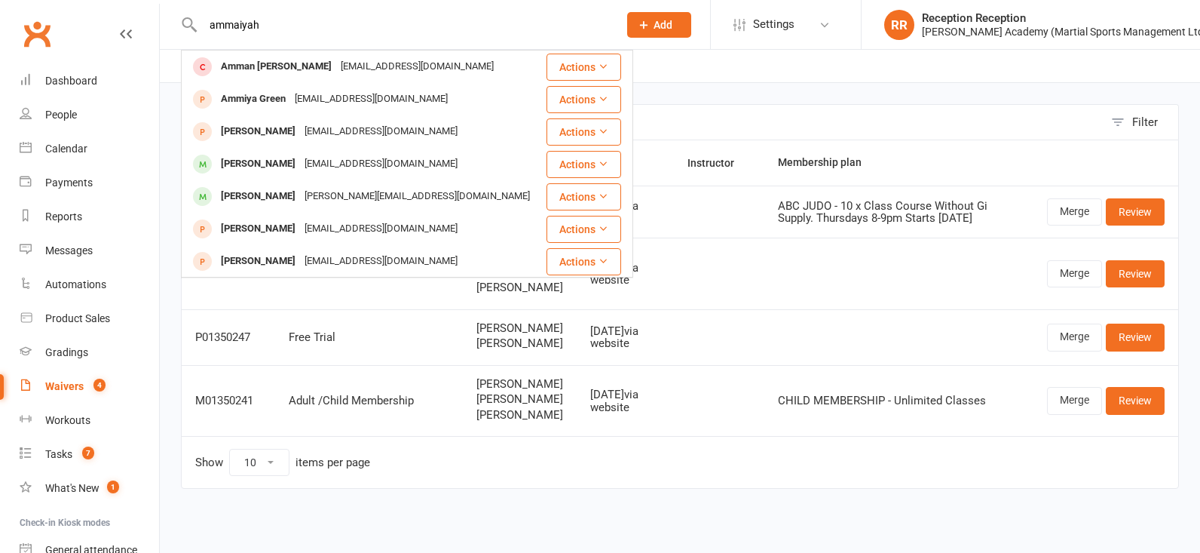
click at [228, 28] on input "ammaiyah" at bounding box center [402, 24] width 409 height 21
type input "amaaiyah"
click at [354, 73] on div "Haranpeugeot@gmail.com" at bounding box center [381, 67] width 162 height 22
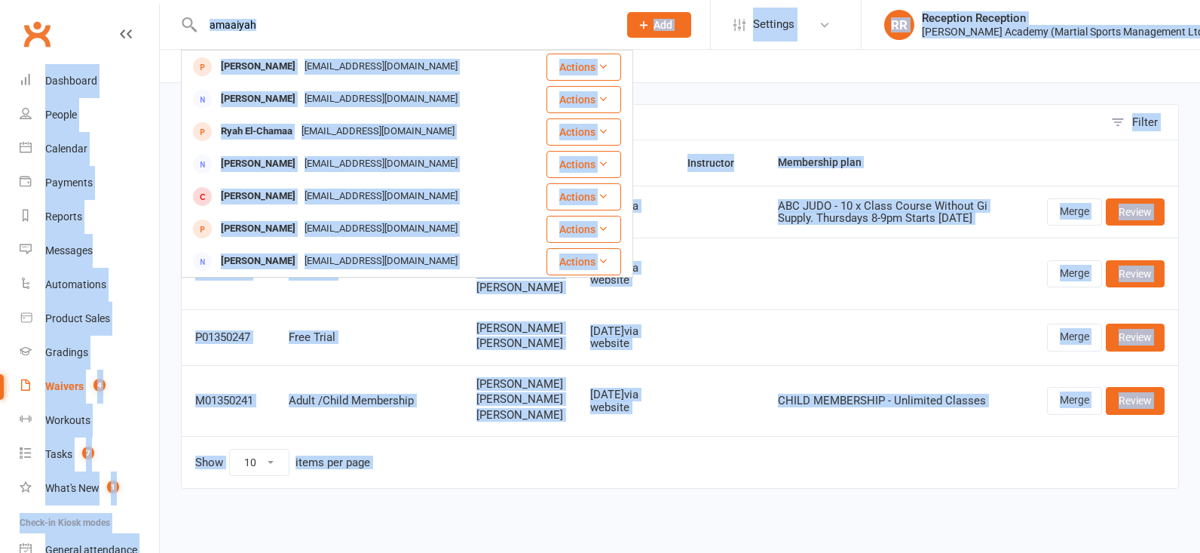
click at [0, 0] on div "Loading" at bounding box center [0, 0] width 0 height 0
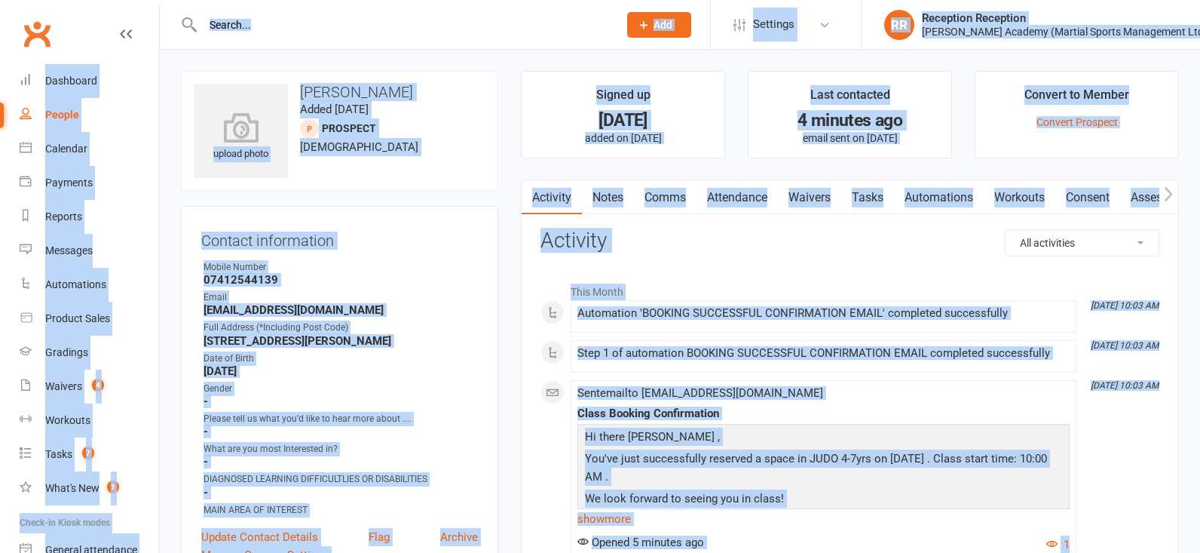
click at [733, 207] on link "Attendance" at bounding box center [737, 197] width 81 height 35
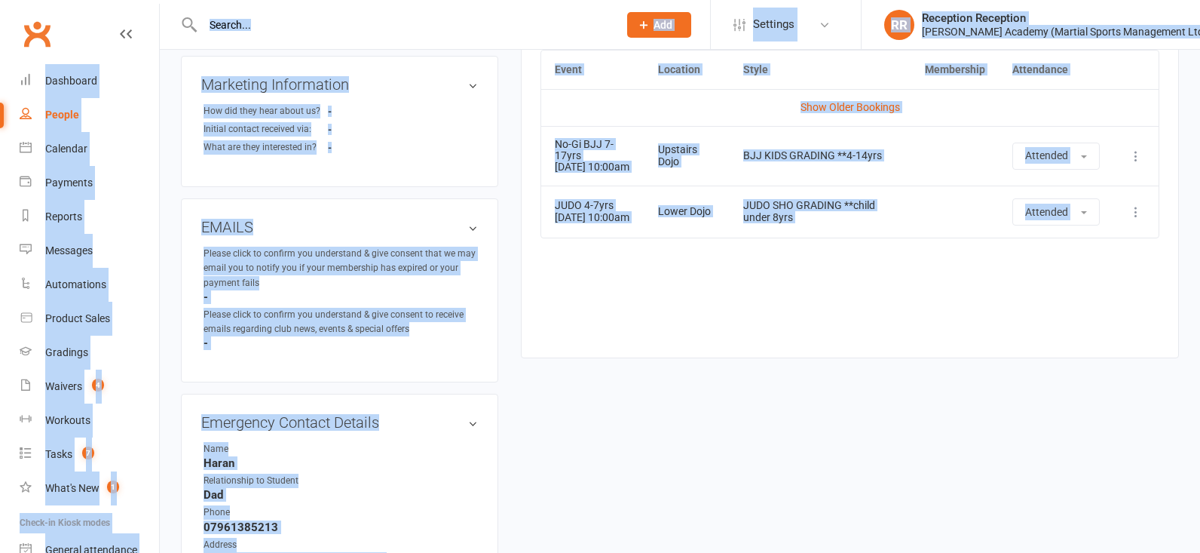
scroll to position [705, 0]
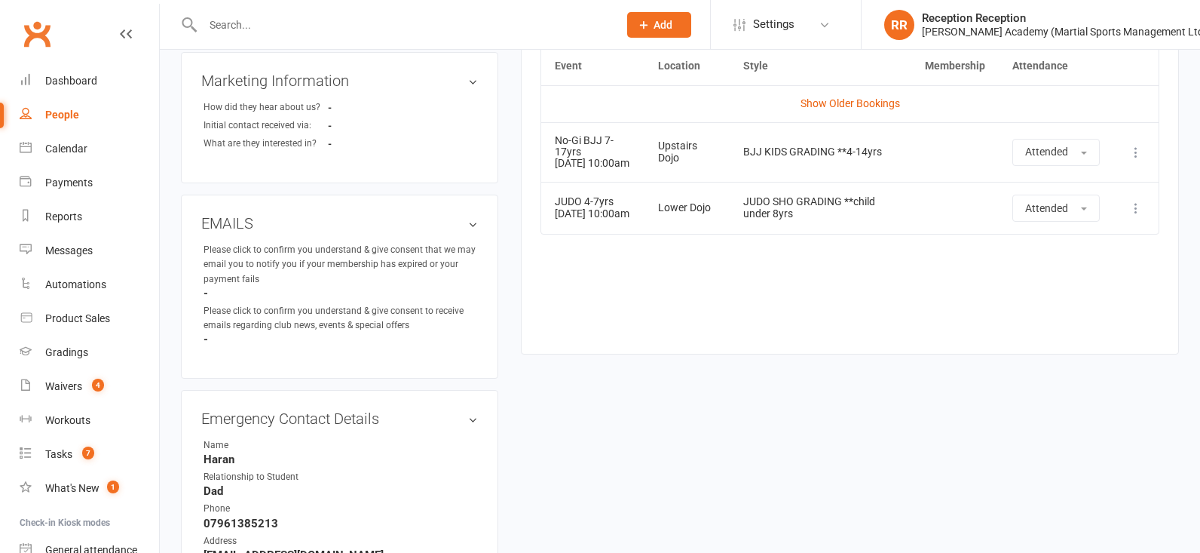
click at [1148, 213] on td "More info View event Remove booking" at bounding box center [1135, 208] width 45 height 52
click at [1131, 214] on icon at bounding box center [1135, 208] width 15 height 15
click at [1082, 308] on link "Remove booking" at bounding box center [1069, 298] width 149 height 30
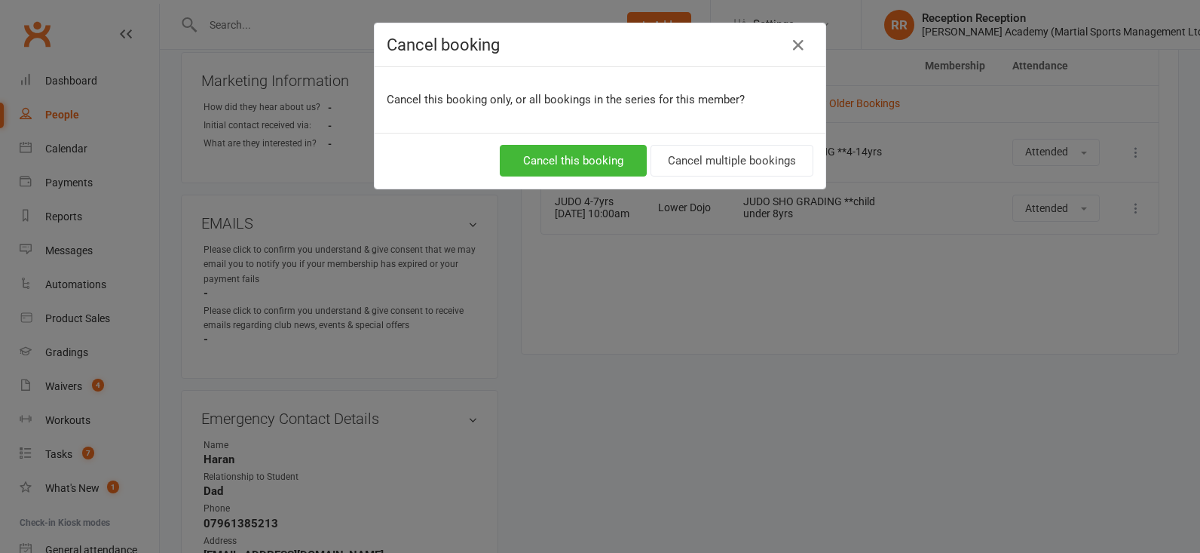
click at [596, 166] on button "Cancel this booking" at bounding box center [573, 161] width 147 height 32
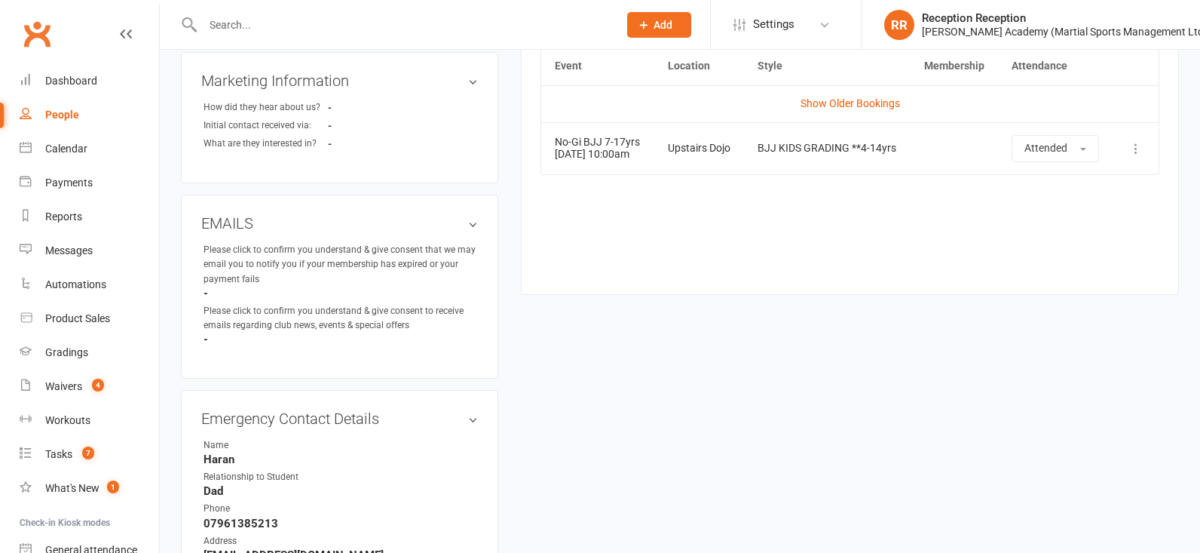
click at [287, 32] on input "text" at bounding box center [402, 24] width 409 height 21
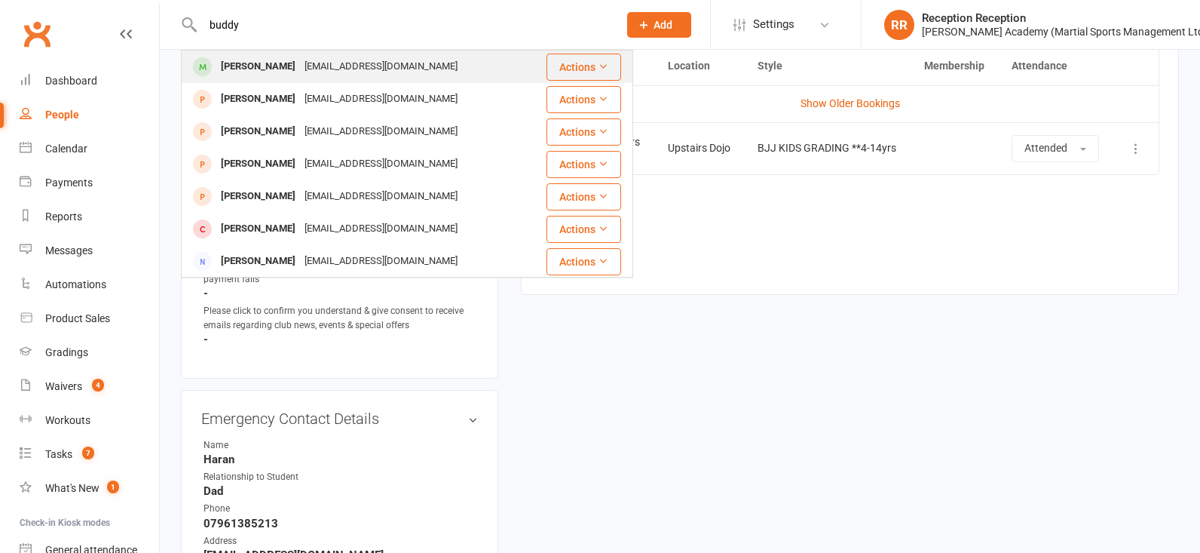
type input "buddy"
click at [246, 71] on div "Buddy Bo Skelton" at bounding box center [258, 67] width 84 height 22
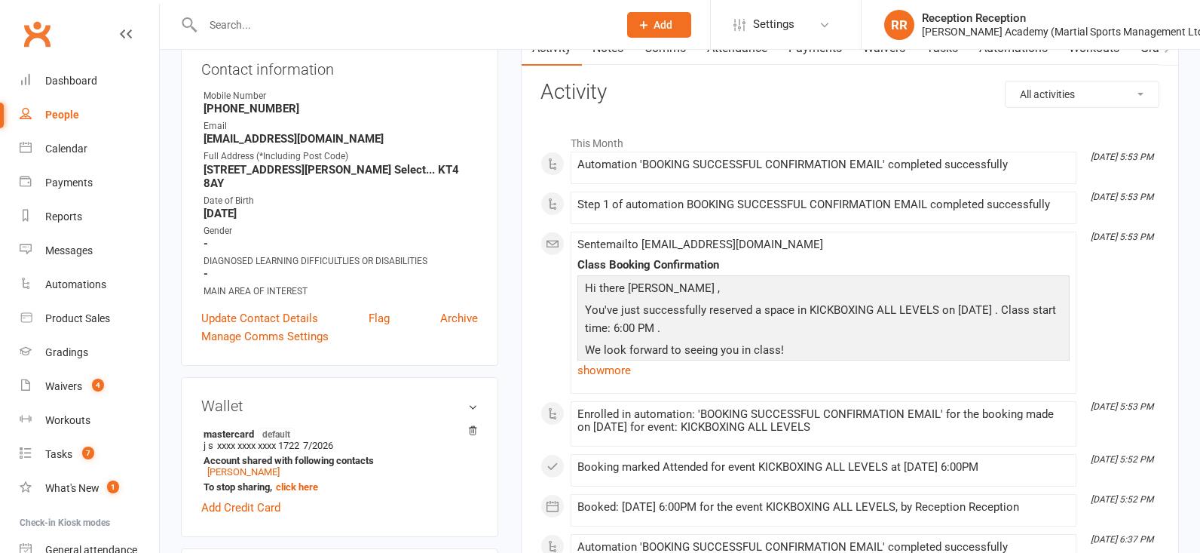
scroll to position [51, 0]
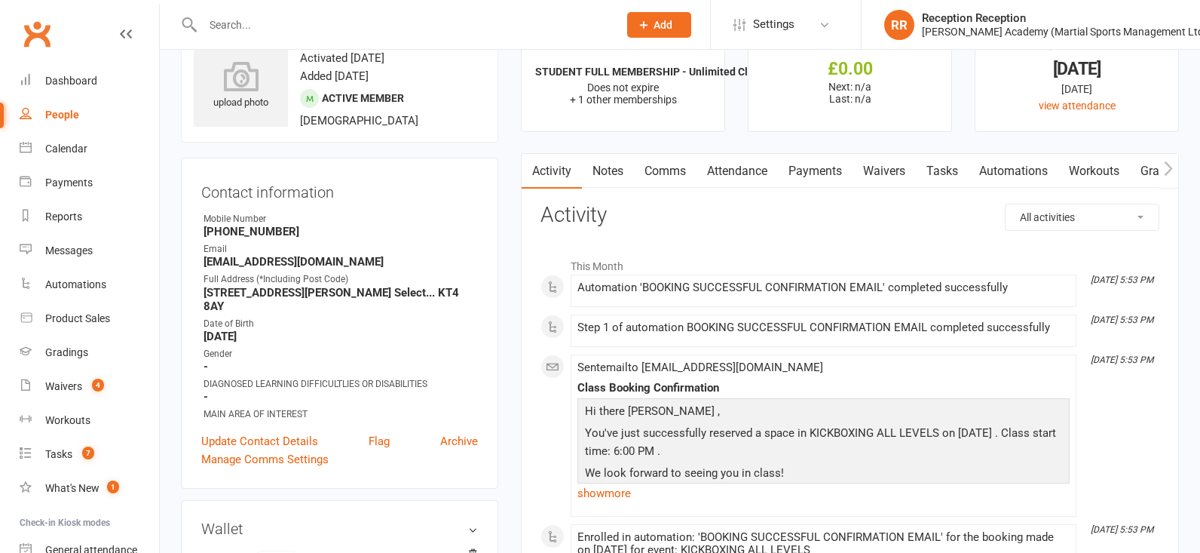
click at [263, 10] on div at bounding box center [394, 24] width 427 height 49
click at [243, 20] on input "text" at bounding box center [402, 24] width 409 height 21
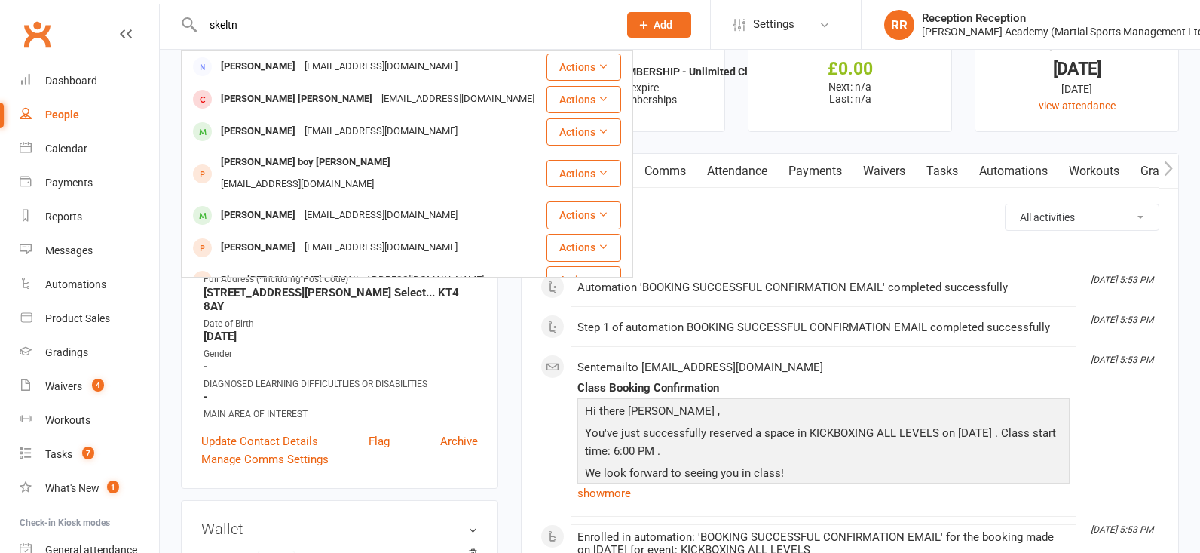
type input "skeleton"
drag, startPoint x: 243, startPoint y: 20, endPoint x: 274, endPoint y: 268, distance: 249.9
click at [274, 269] on div "Rivva raye Skelton" at bounding box center [271, 280] width 110 height 22
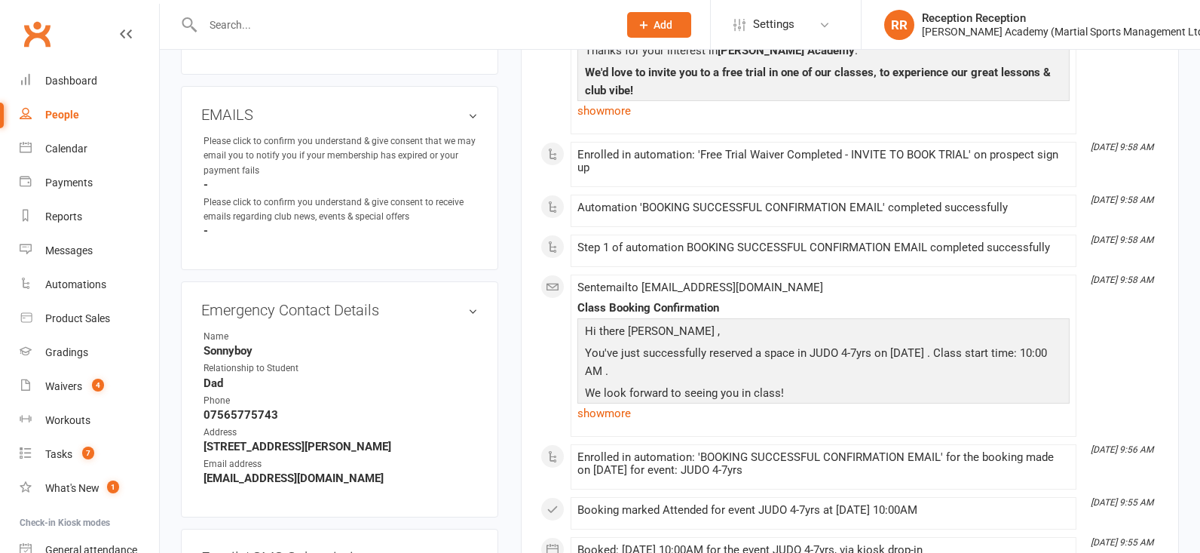
scroll to position [798, 0]
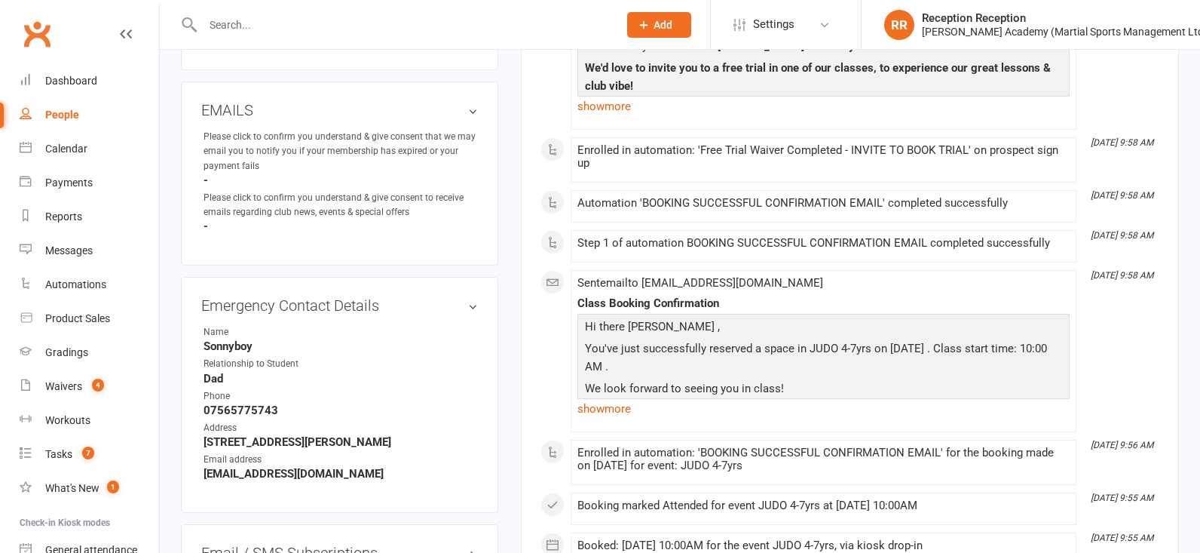
click at [223, 13] on div at bounding box center [394, 24] width 427 height 49
click at [228, 24] on input "text" at bounding box center [402, 24] width 409 height 21
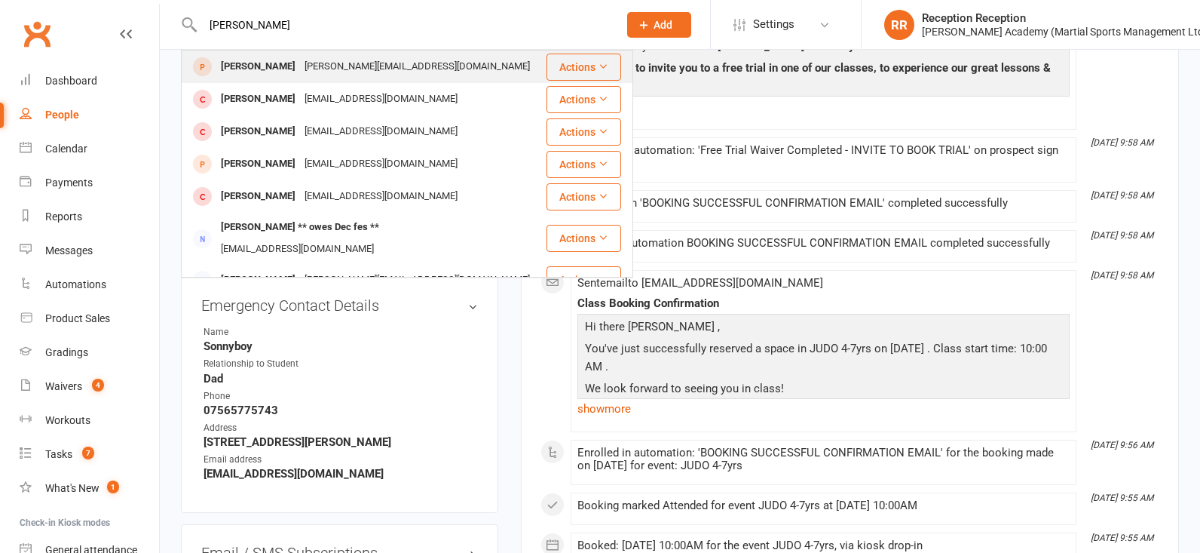
type input "declan fitz"
click at [261, 55] on div "Declan Fitzgerald-Walker K.j.f.fitzgerald@gmail.com" at bounding box center [363, 66] width 363 height 31
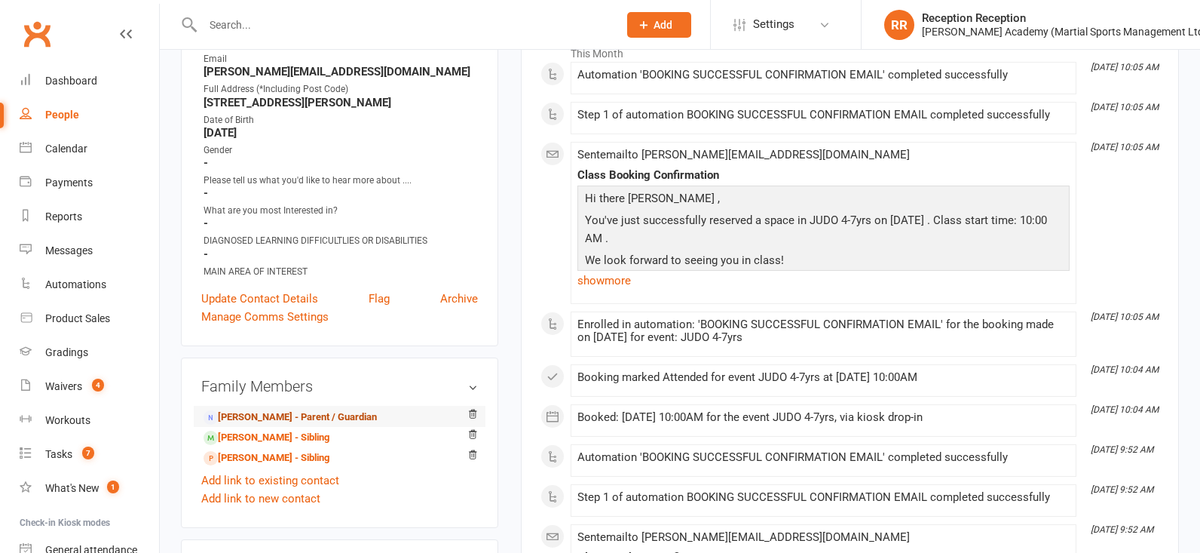
scroll to position [236, 0]
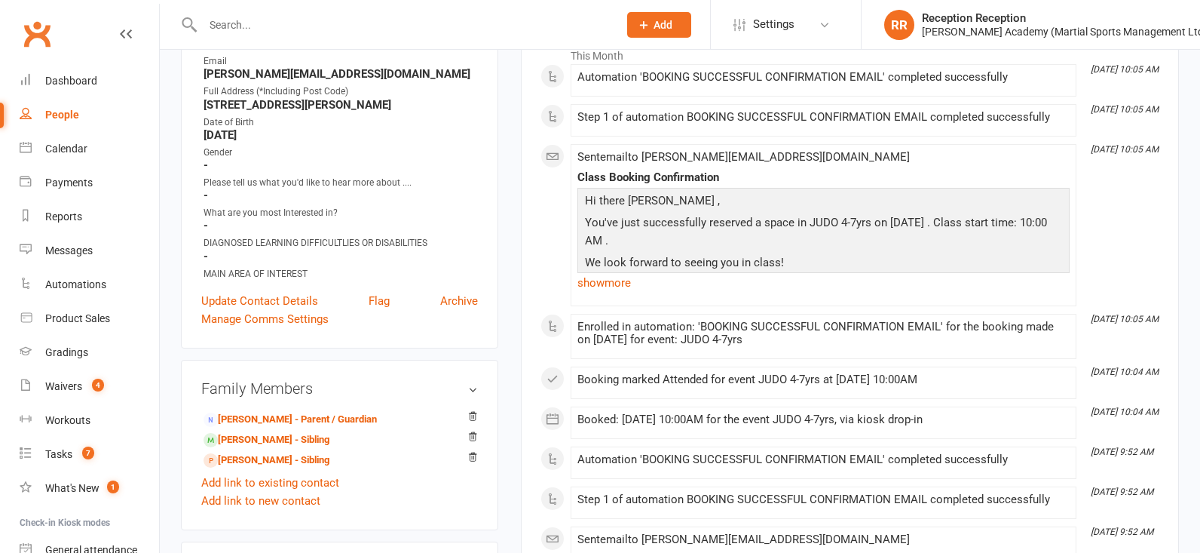
click at [298, 420] on link "Kyle Fitzgerald - Parent / Guardian" at bounding box center [290, 420] width 173 height 16
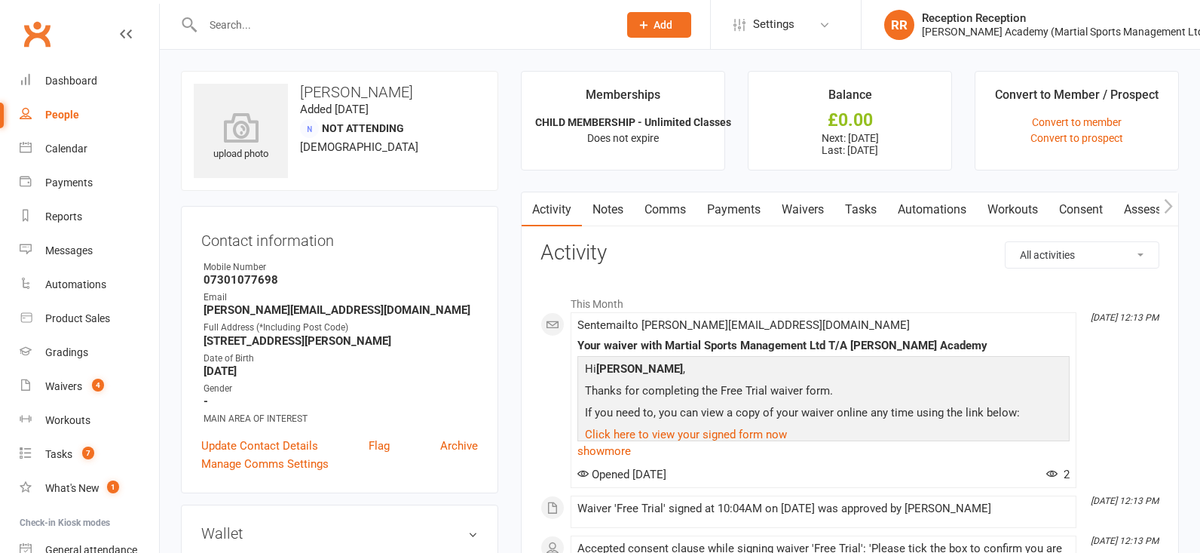
click at [228, 26] on input "text" at bounding box center [402, 24] width 409 height 21
type input "simon snook"
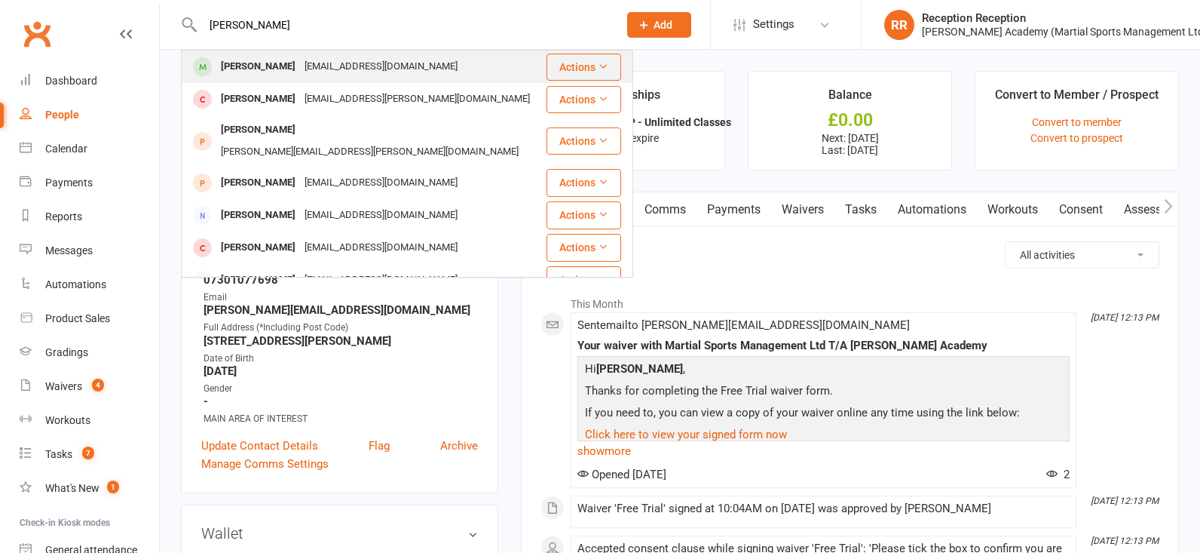
click at [268, 70] on div "Simon Snook" at bounding box center [258, 67] width 84 height 22
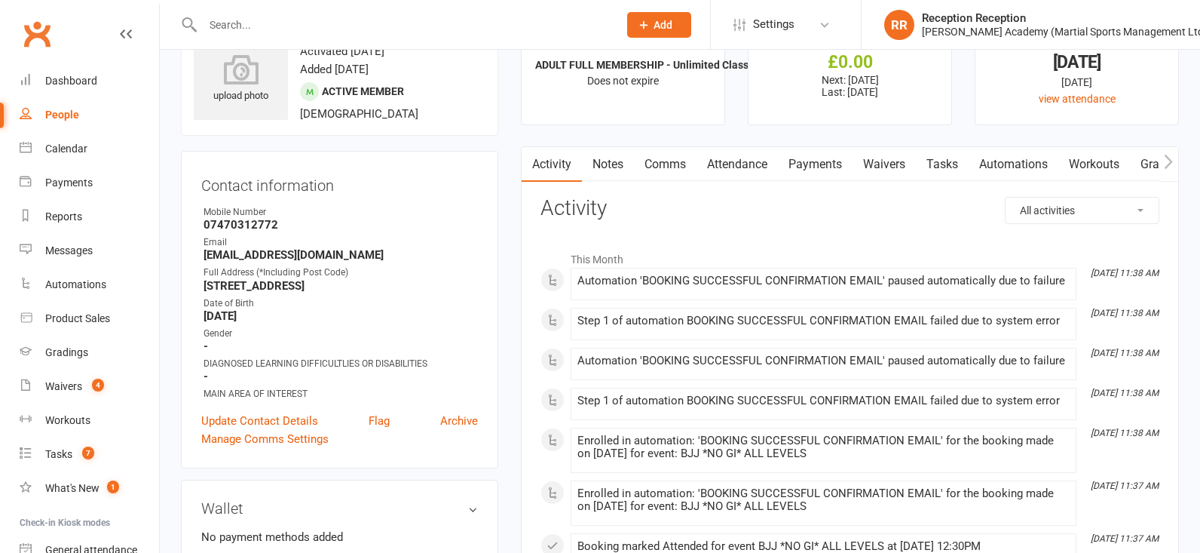
scroll to position [66, 0]
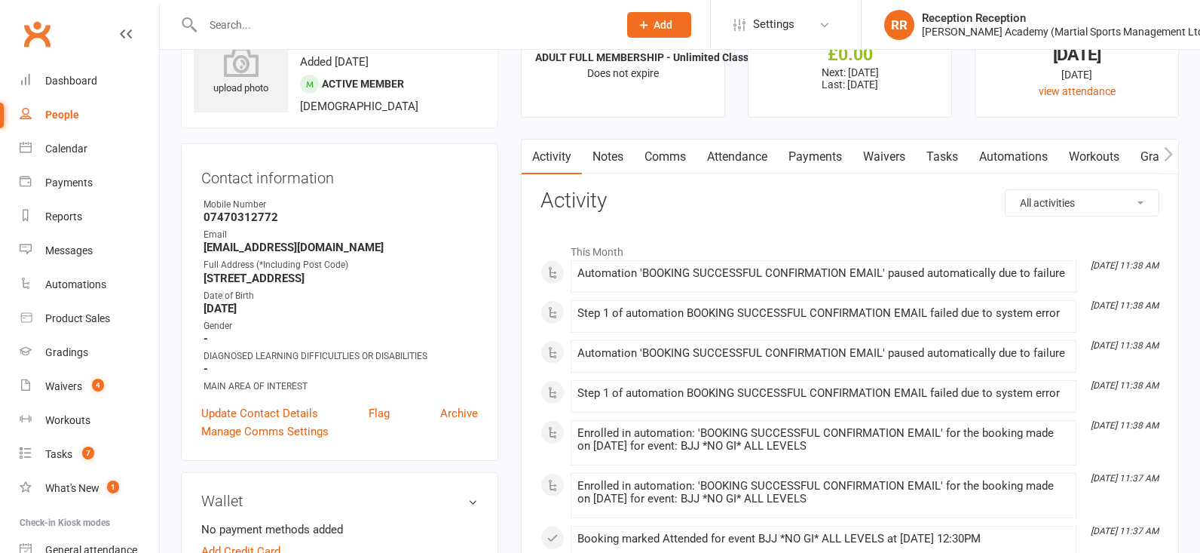
click at [818, 161] on link "Payments" at bounding box center [815, 156] width 75 height 35
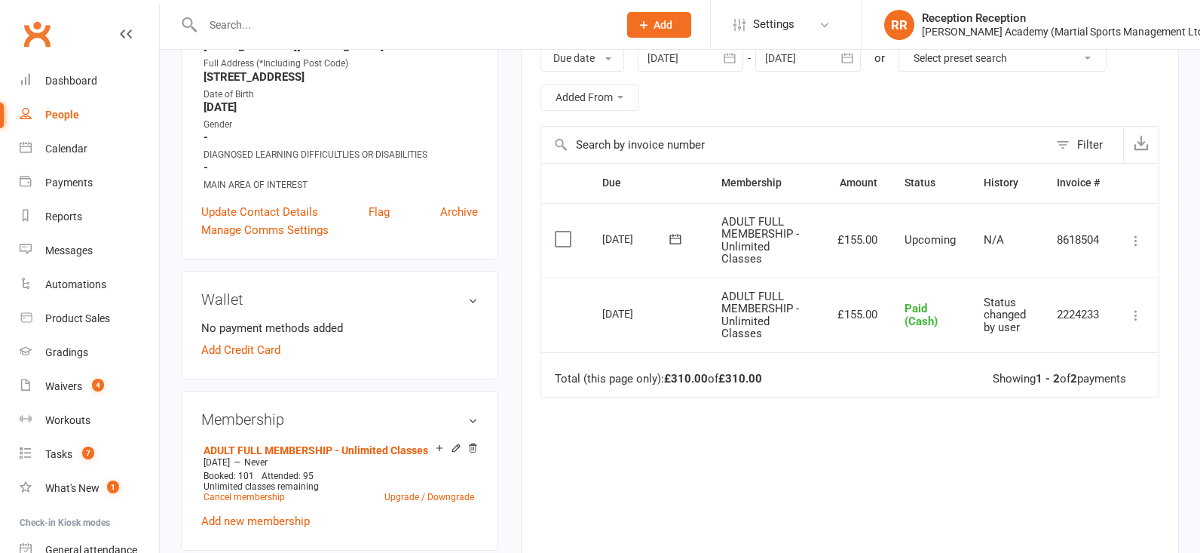
scroll to position [265, 0]
click at [339, 26] on input "text" at bounding box center [402, 24] width 409 height 21
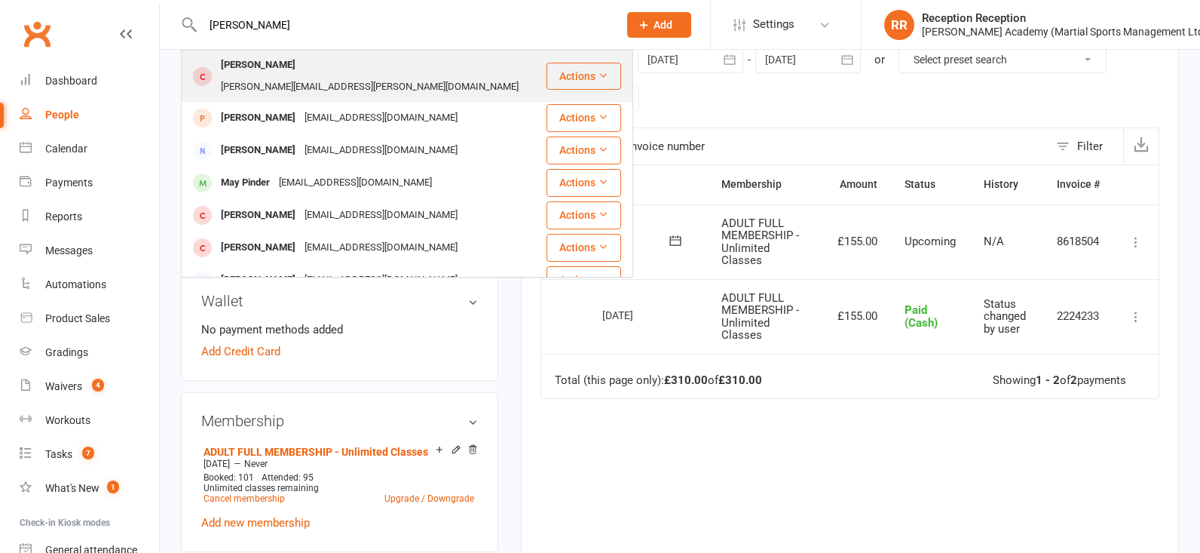
type input "suminder"
click at [369, 76] on div "suminder.sandhu@gmail.com" at bounding box center [369, 87] width 307 height 22
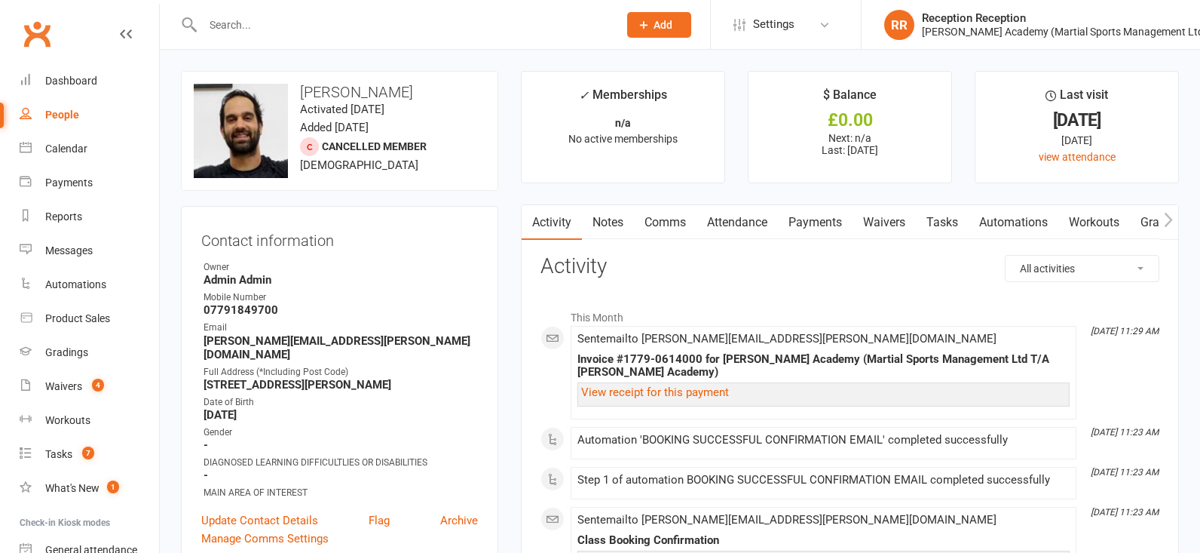
click at [227, 30] on input "text" at bounding box center [402, 24] width 409 height 21
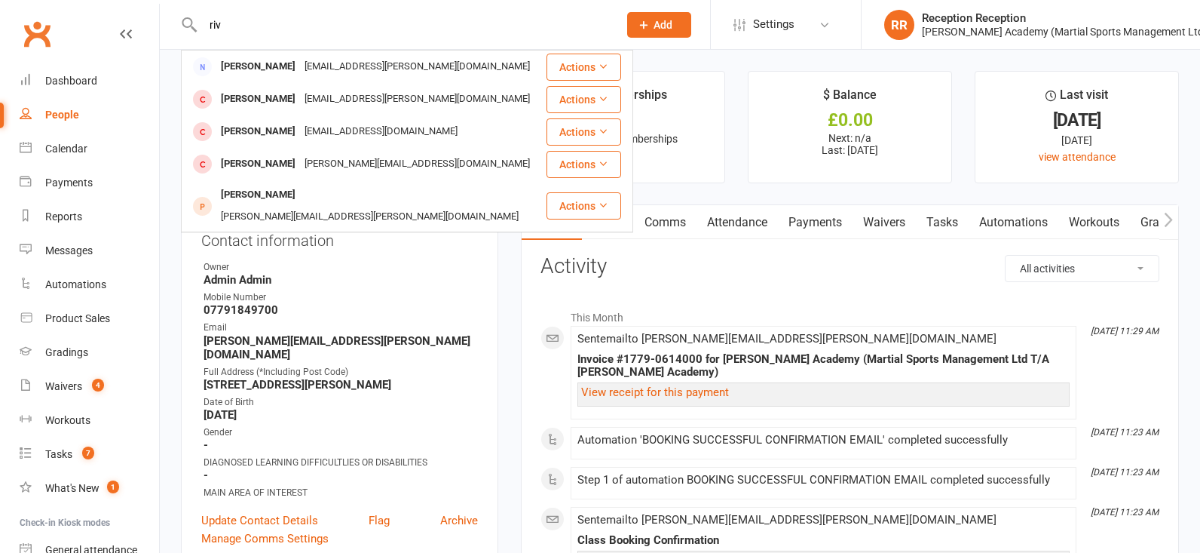
click at [291, 17] on input "riv" at bounding box center [402, 24] width 409 height 21
click at [292, 17] on input "riv" at bounding box center [402, 24] width 409 height 21
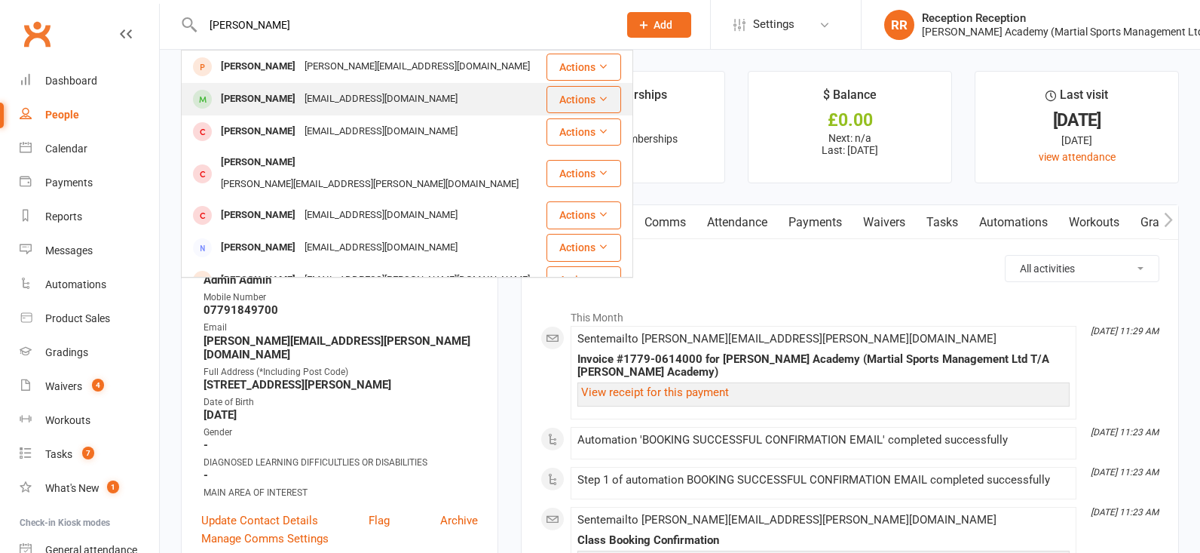
type input "[PERSON_NAME]"
click at [314, 102] on div "[EMAIL_ADDRESS][DOMAIN_NAME]" at bounding box center [381, 99] width 162 height 22
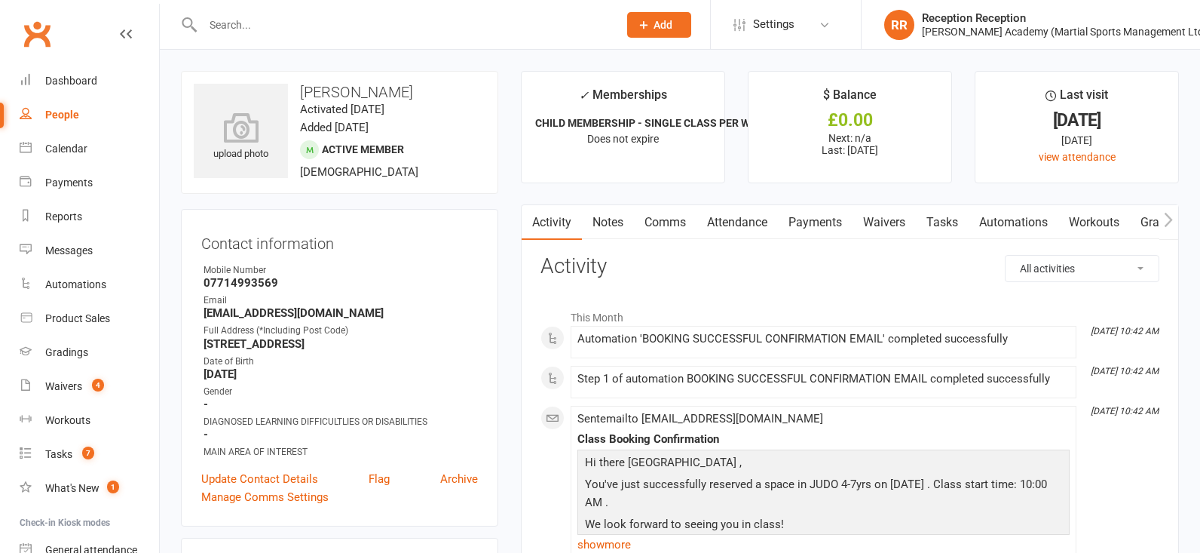
scroll to position [-1, 0]
click at [258, 39] on div at bounding box center [394, 24] width 427 height 49
click at [249, 27] on input "text" at bounding box center [402, 24] width 409 height 21
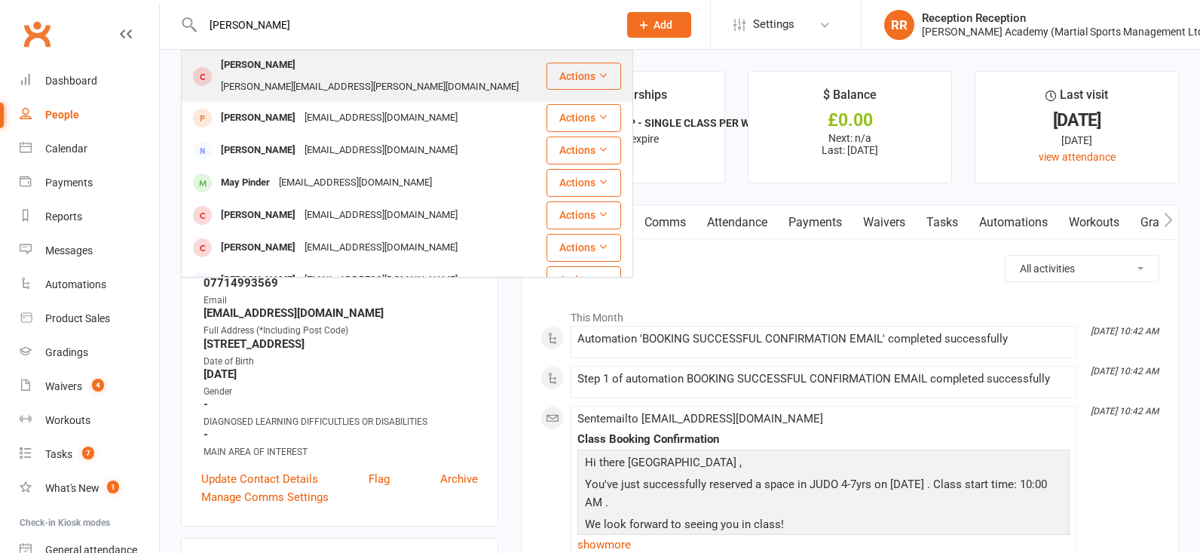
type input "suminder"
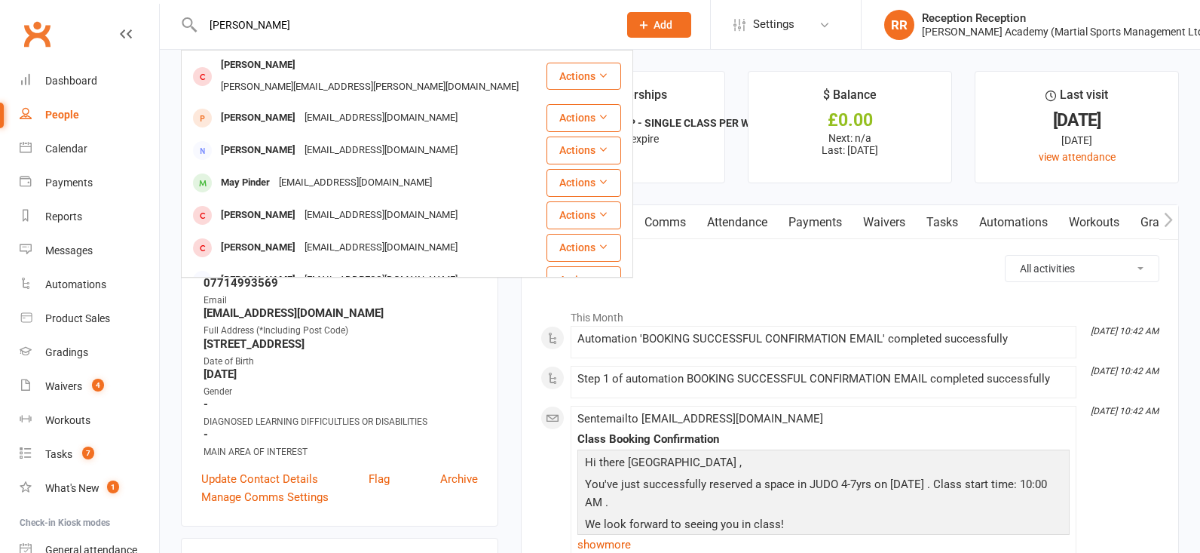
click at [300, 74] on div "Suminder Sandhu" at bounding box center [258, 65] width 84 height 22
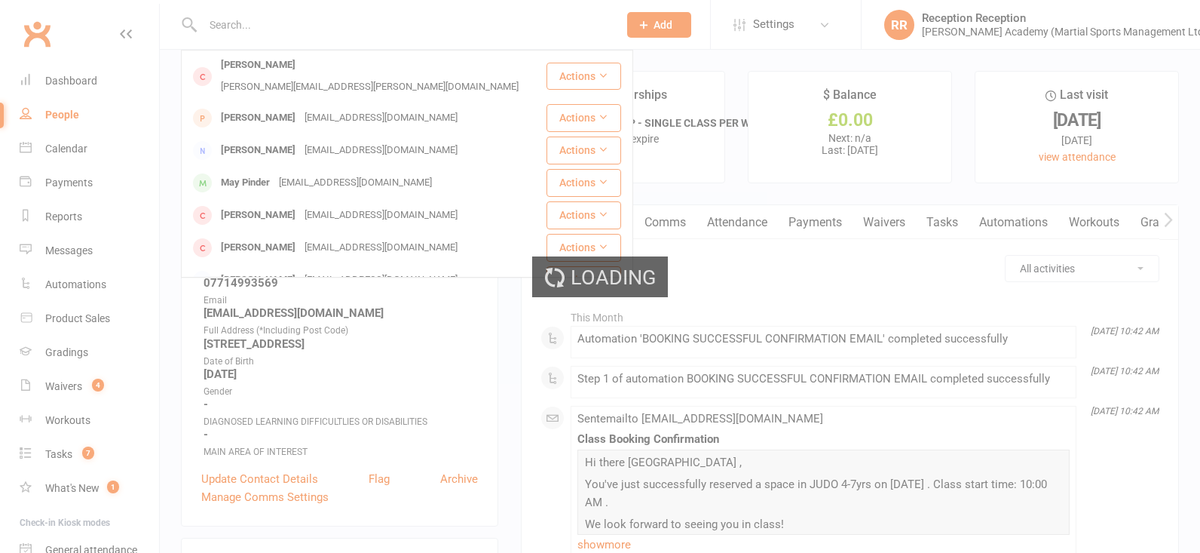
scroll to position [2, 0]
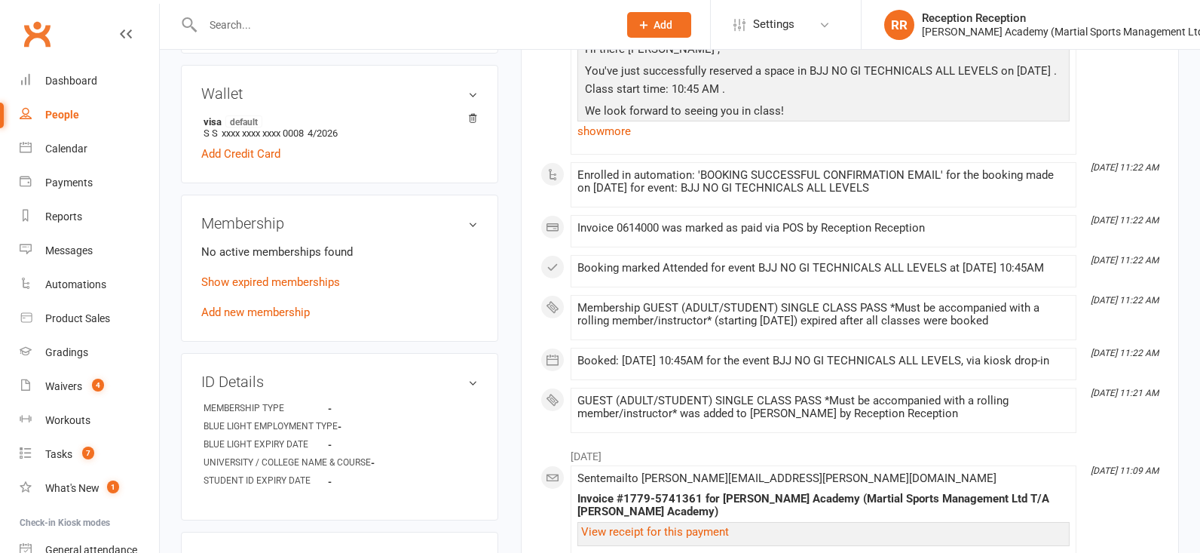
scroll to position [524, 0]
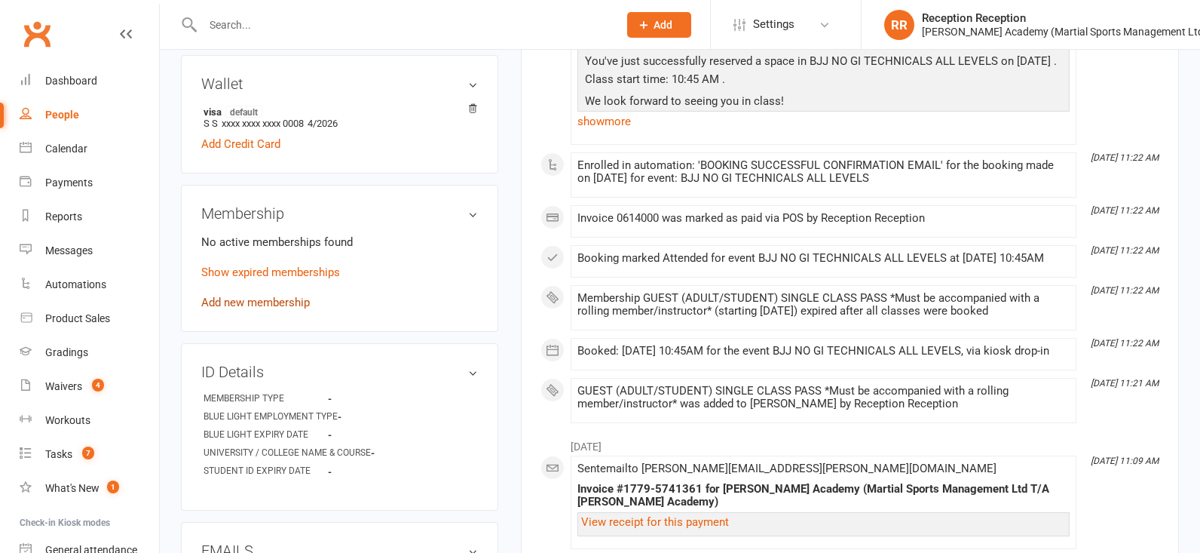
click at [294, 295] on link "Add new membership" at bounding box center [255, 302] width 109 height 14
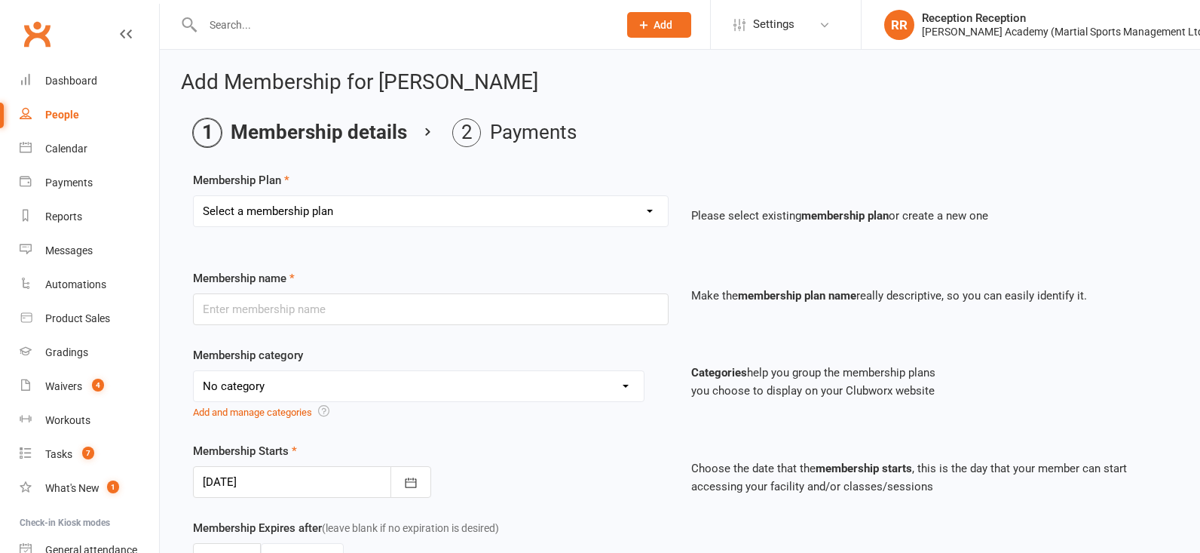
select select "9"
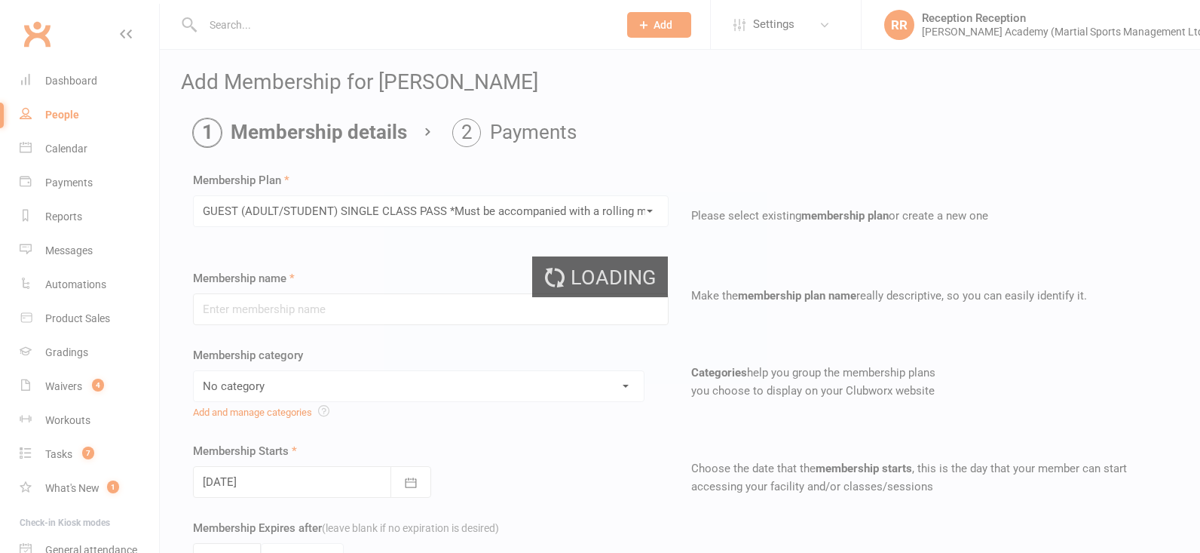
type input "GUEST (ADULT/STUDENT) SINGLE CLASS PASS *Must be accompanied with a rolling mem…"
select select "7"
type input "1"
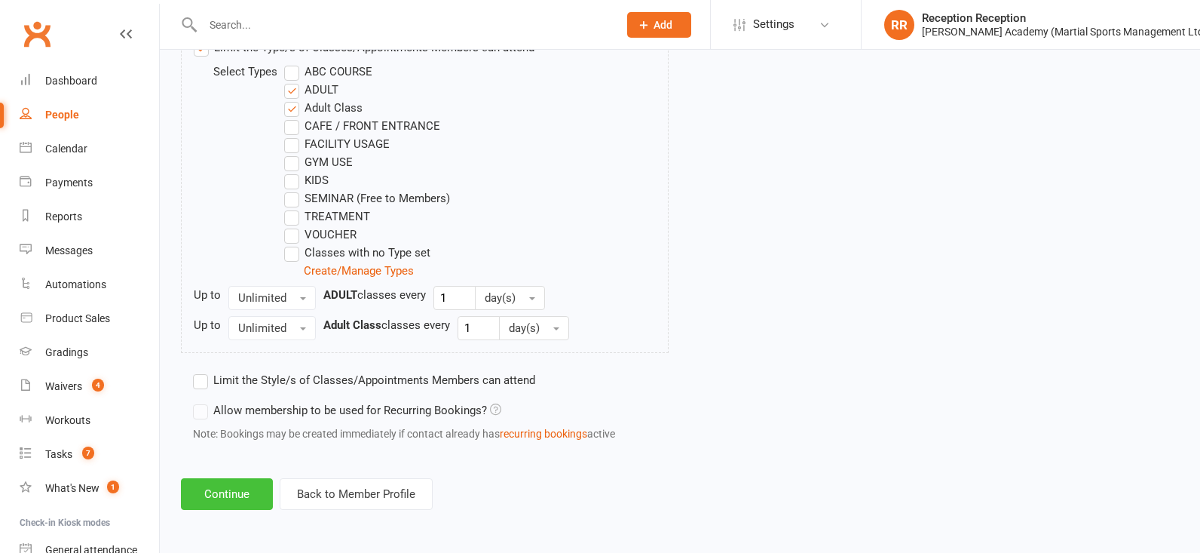
scroll to position [816, 0]
click at [258, 490] on button "Continue" at bounding box center [227, 494] width 92 height 32
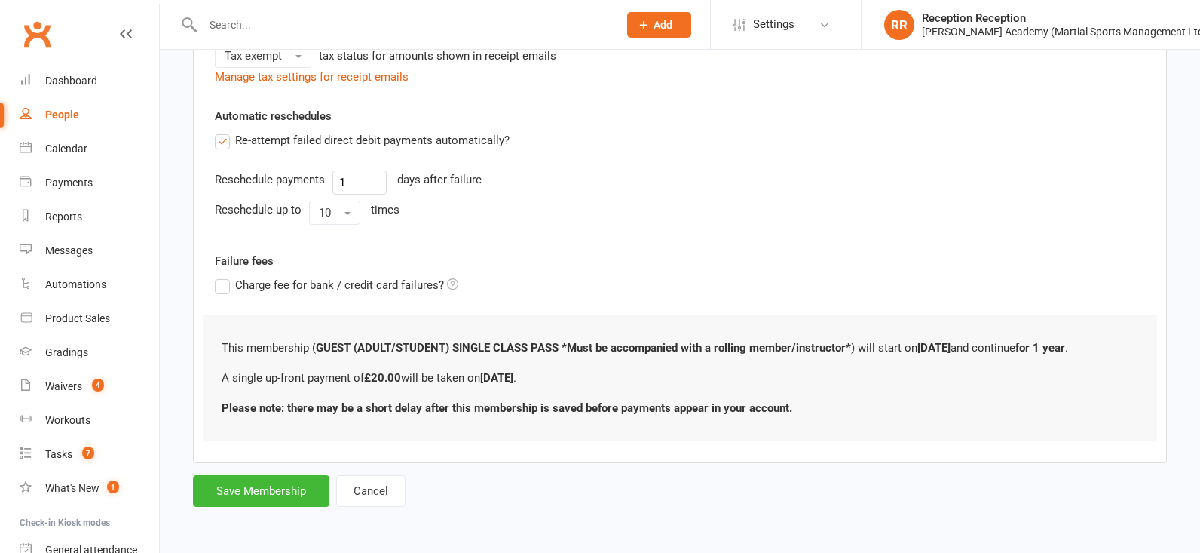
scroll to position [398, 0]
click at [282, 475] on button "Save Membership" at bounding box center [261, 491] width 136 height 32
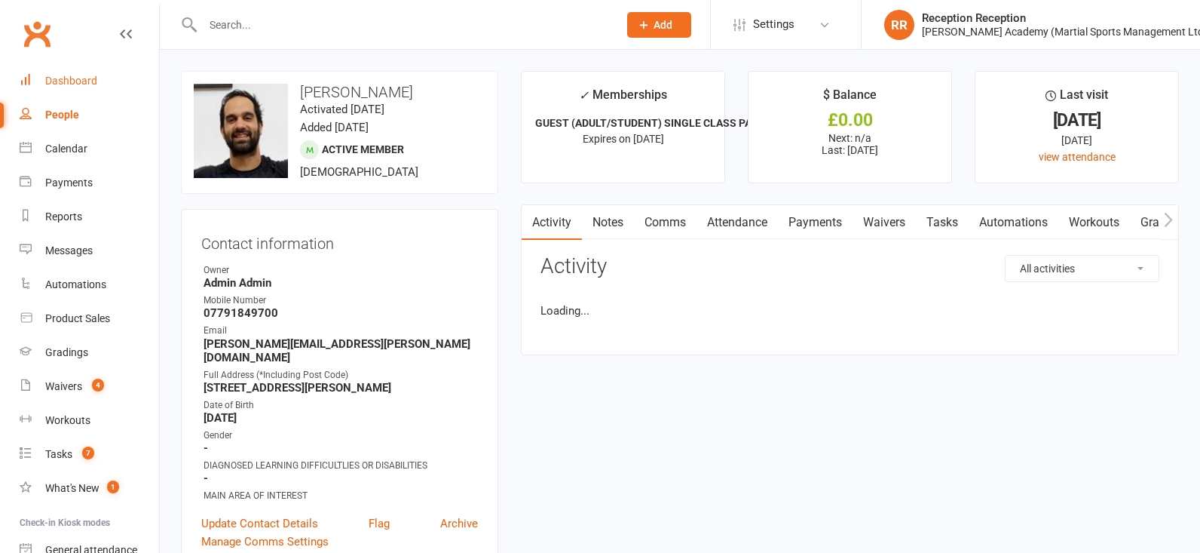
click at [158, 82] on link "Dashboard" at bounding box center [89, 81] width 139 height 34
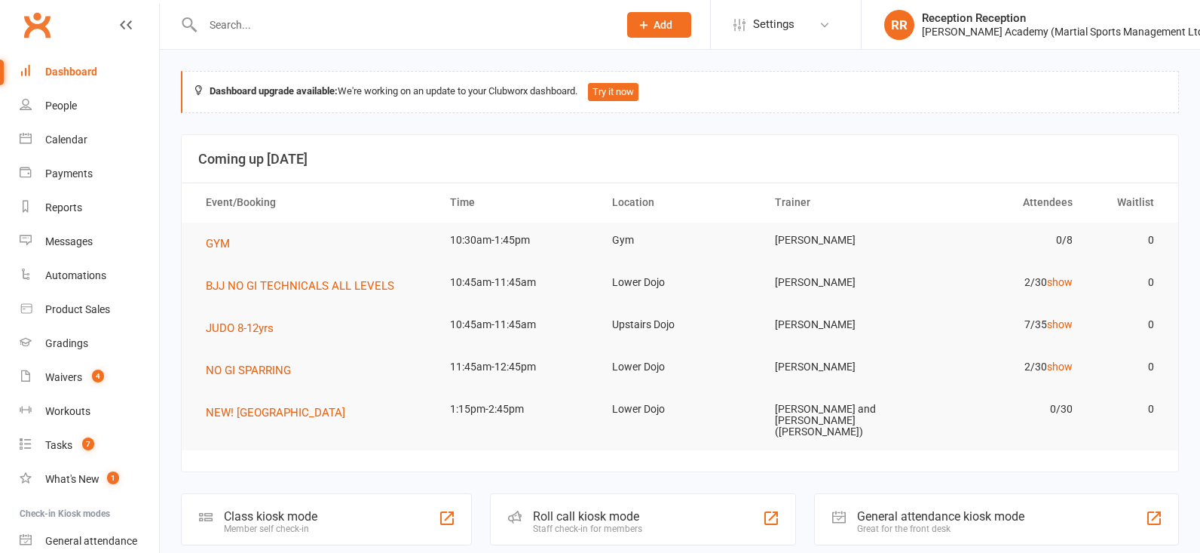
scroll to position [10, 0]
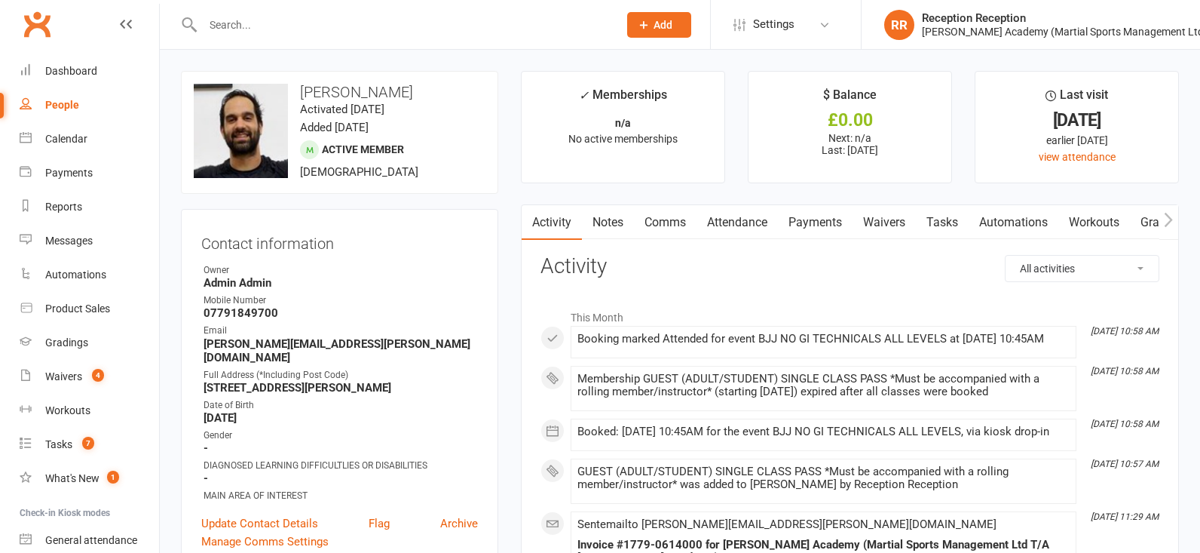
scroll to position [4, 1]
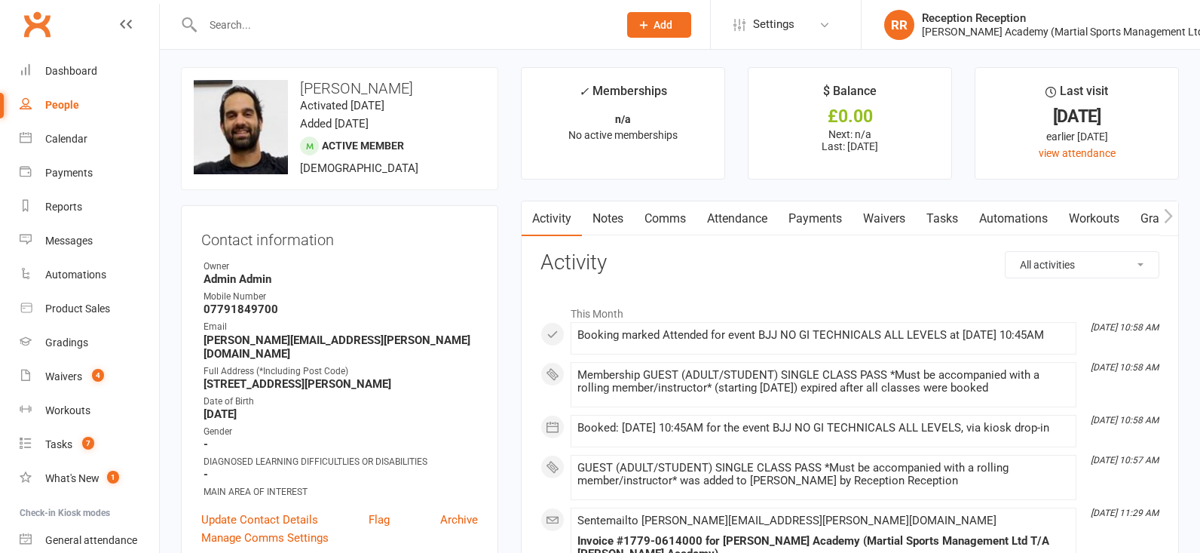
click at [757, 223] on link "Attendance" at bounding box center [737, 218] width 81 height 35
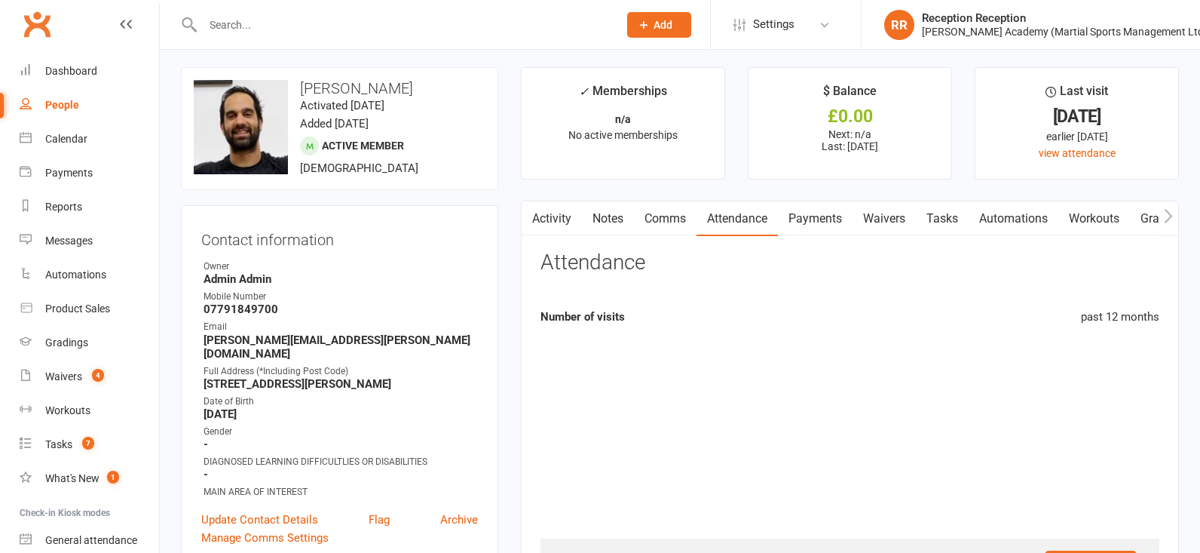
scroll to position [3, 0]
click at [822, 230] on link "Payments" at bounding box center [815, 219] width 75 height 35
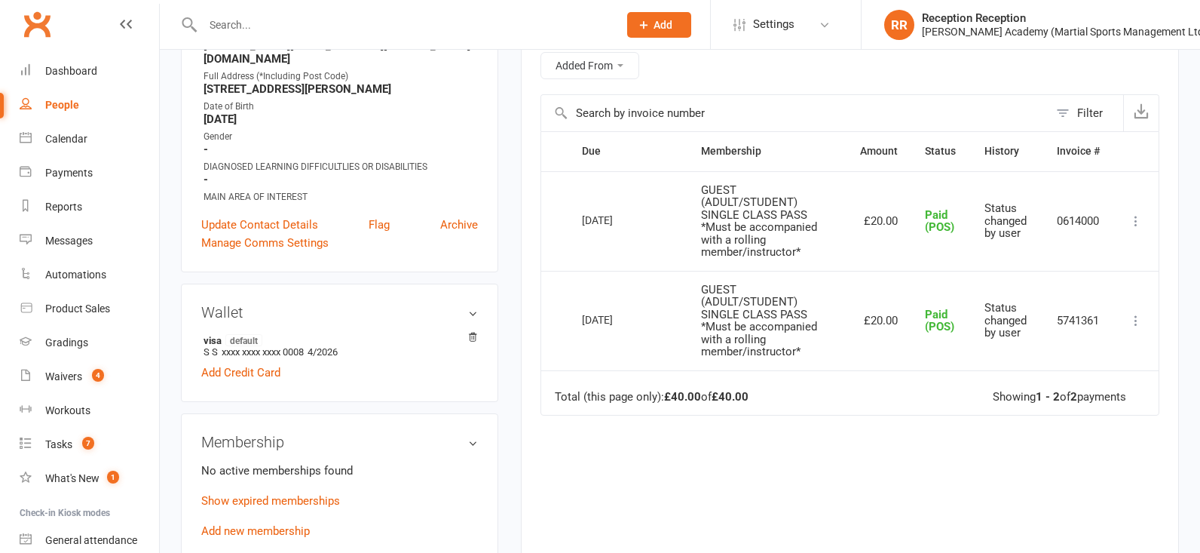
scroll to position [335, 0]
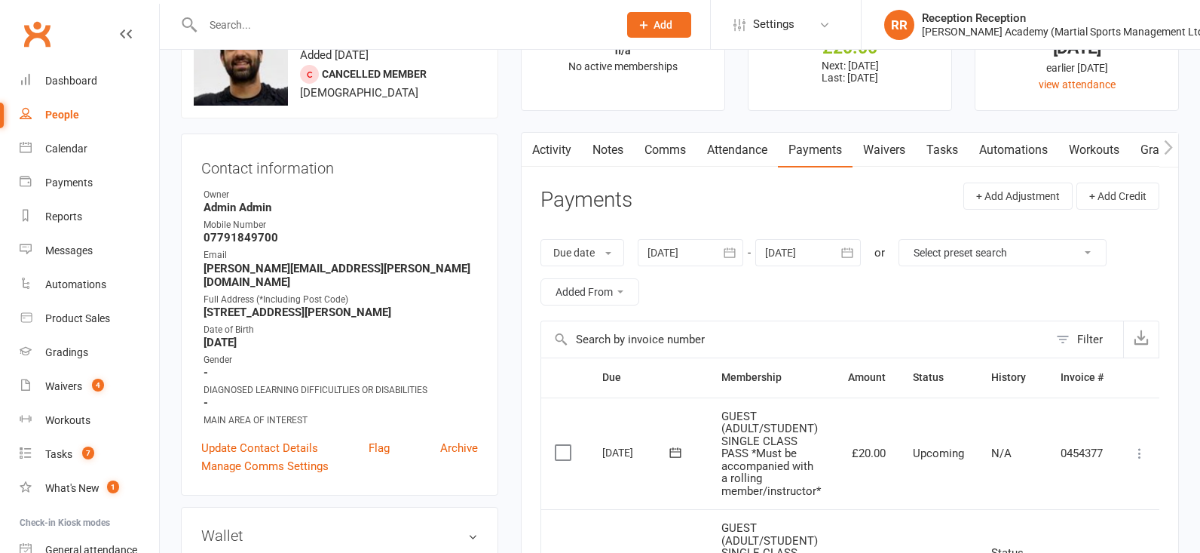
scroll to position [129, 0]
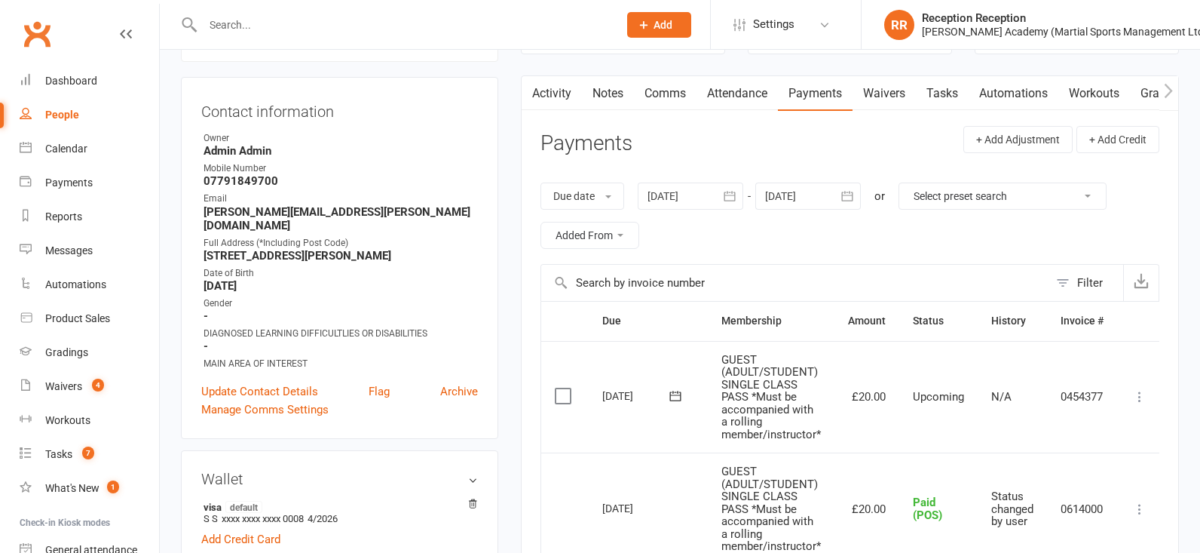
click at [1148, 407] on td "Mark as Paid (Cash) Mark as Paid (POS) Mark as Paid (Other) Skip Apply credit M…" at bounding box center [1139, 397] width 45 height 112
click at [1144, 401] on icon at bounding box center [1139, 396] width 15 height 15
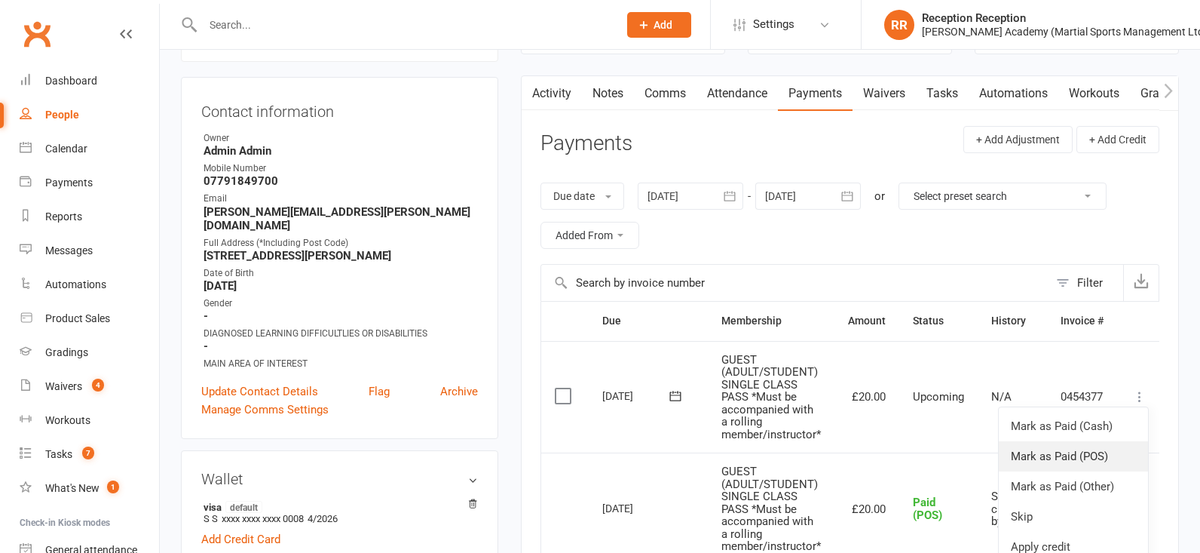
click at [1123, 444] on link "Mark as Paid (POS)" at bounding box center [1073, 456] width 149 height 30
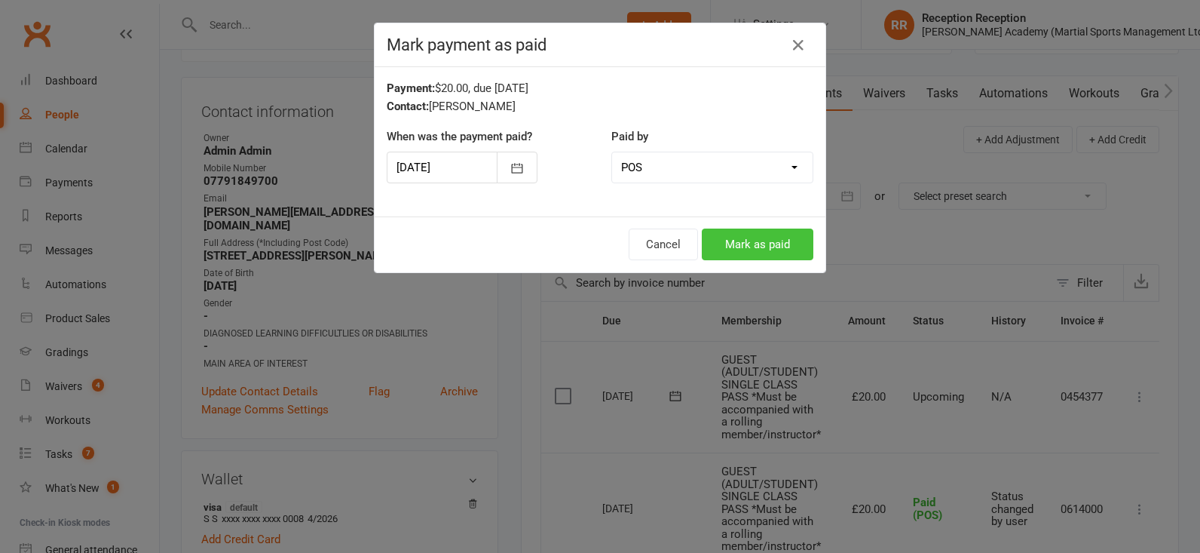
click at [749, 253] on button "Mark as paid" at bounding box center [758, 244] width 112 height 32
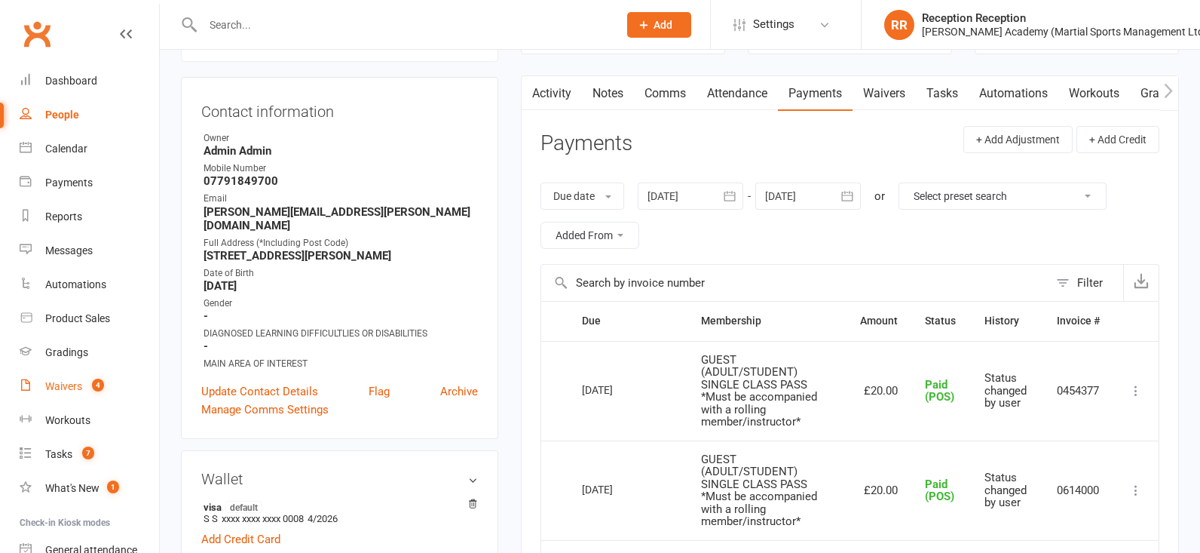
click at [45, 377] on link "Waivers 4" at bounding box center [89, 386] width 139 height 34
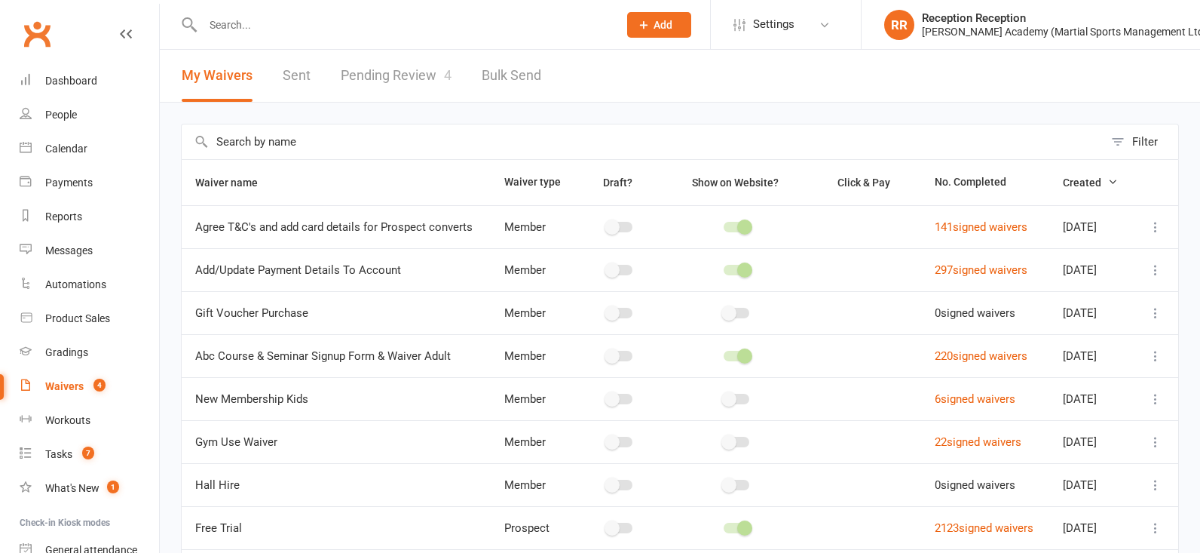
click at [362, 69] on link "Pending Review 4" at bounding box center [396, 76] width 111 height 52
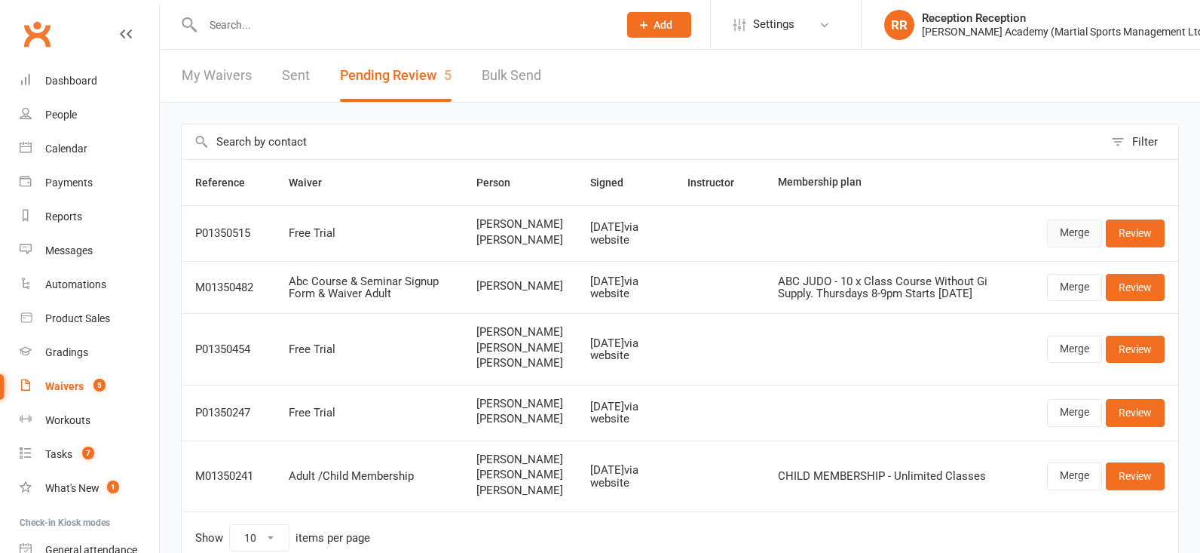
click at [1070, 246] on link "Merge" at bounding box center [1074, 232] width 55 height 27
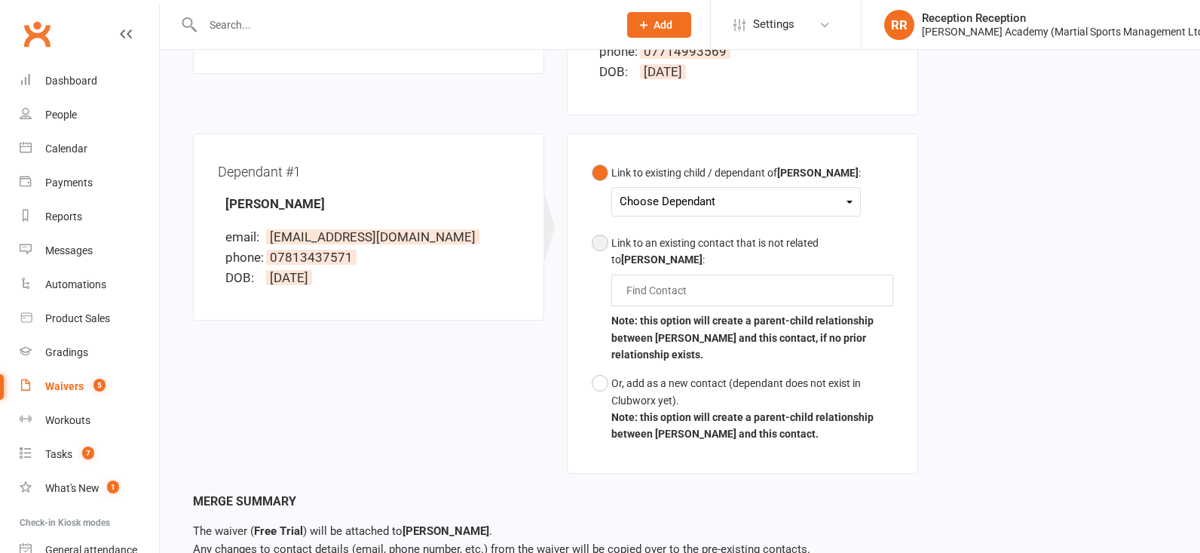
scroll to position [365, 0]
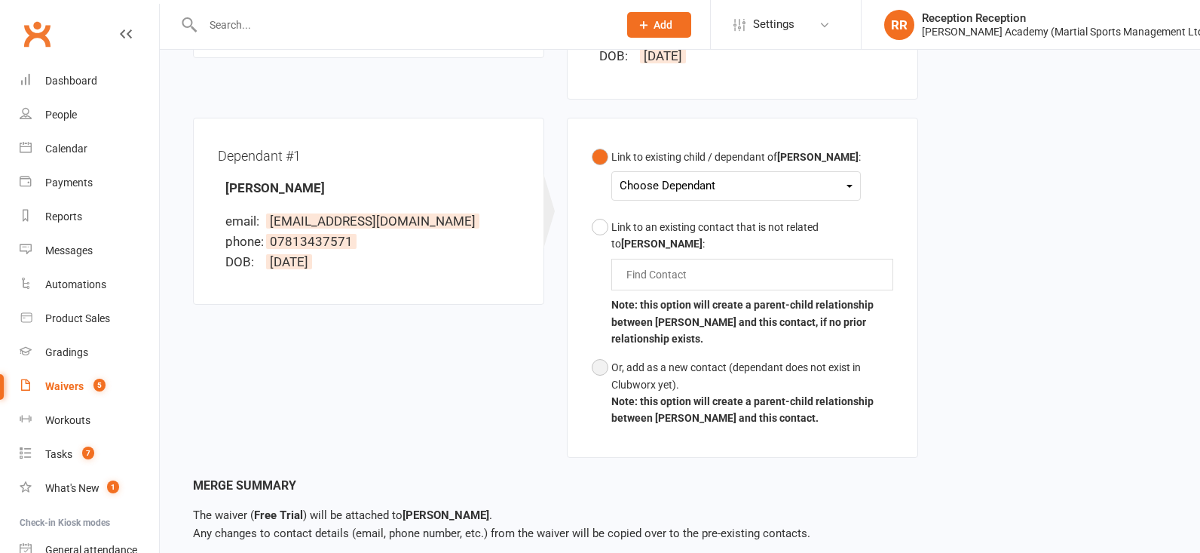
click at [605, 371] on button "Or, add as a new contact (dependant does not exist in Clubworx yet). Note: this…" at bounding box center [743, 393] width 302 height 80
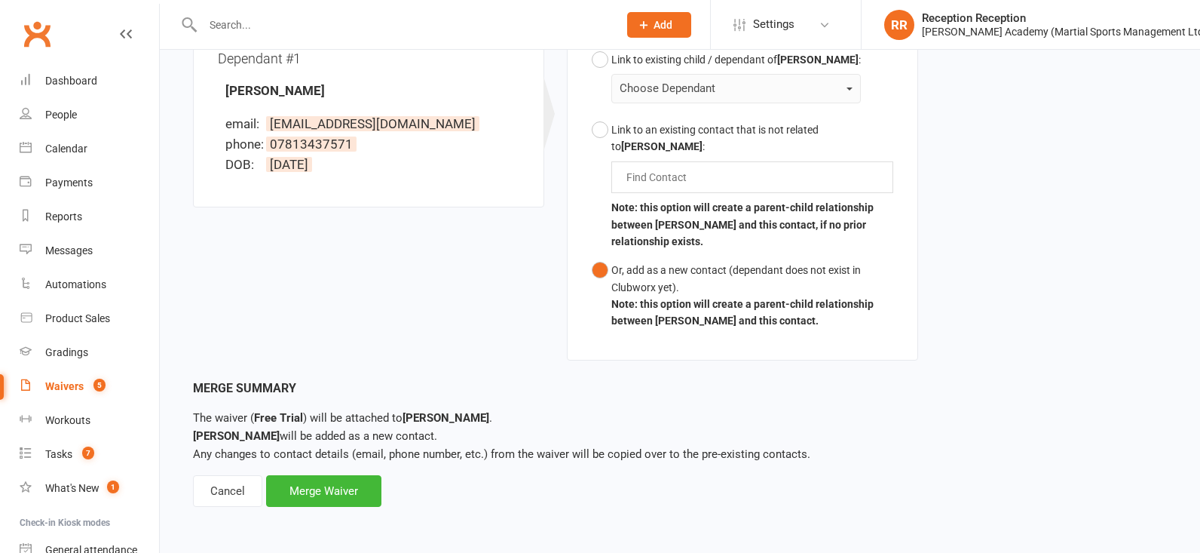
scroll to position [463, 0]
click at [312, 491] on div "Merge Waiver" at bounding box center [323, 491] width 115 height 32
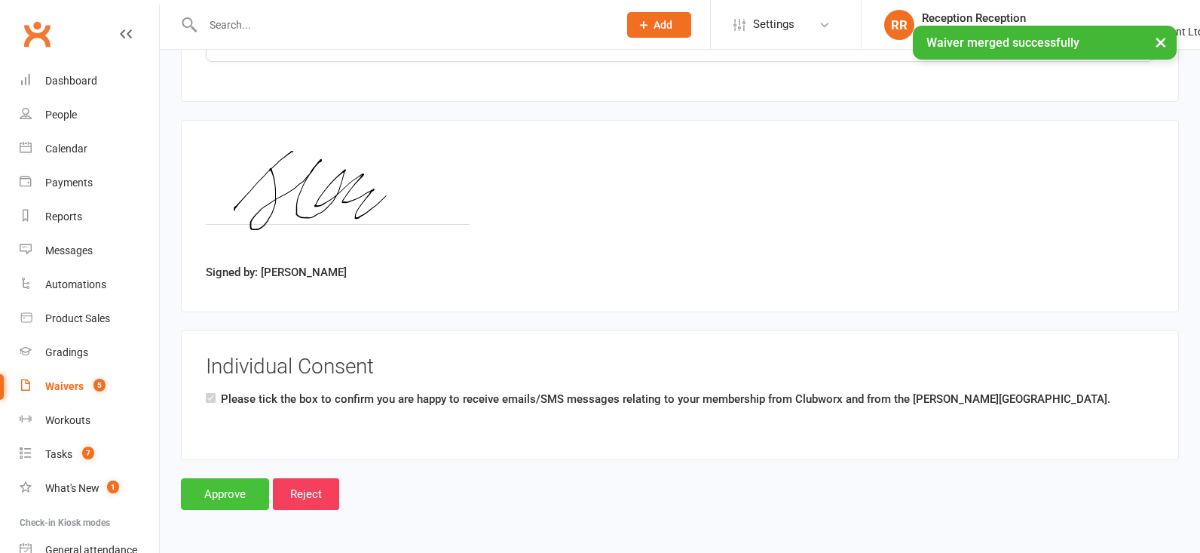
scroll to position [1977, 0]
click at [226, 497] on input "Approve" at bounding box center [225, 494] width 88 height 32
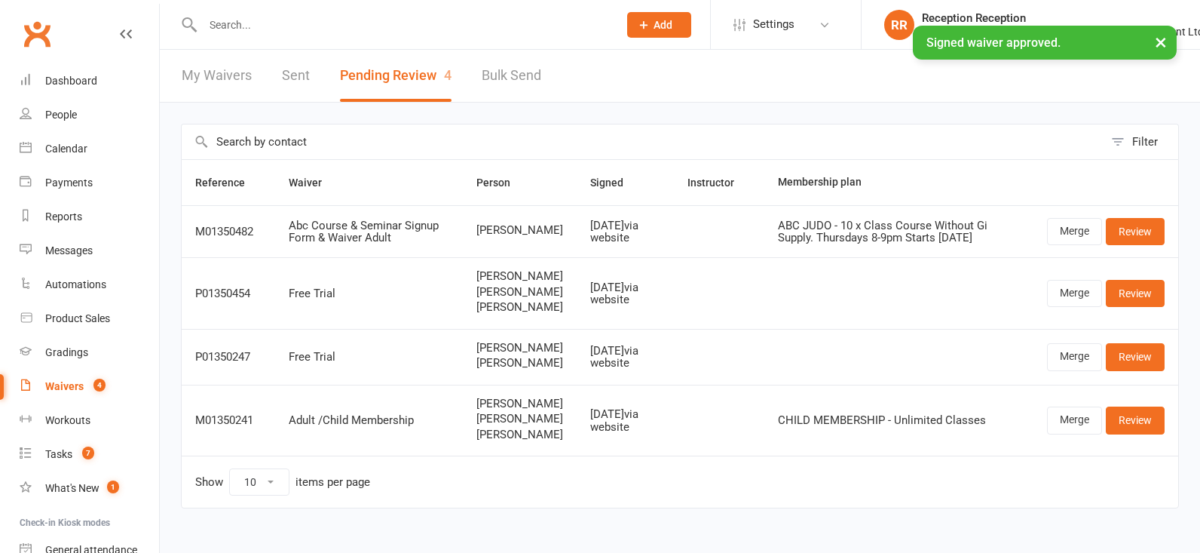
click at [247, 23] on input "text" at bounding box center [402, 24] width 409 height 21
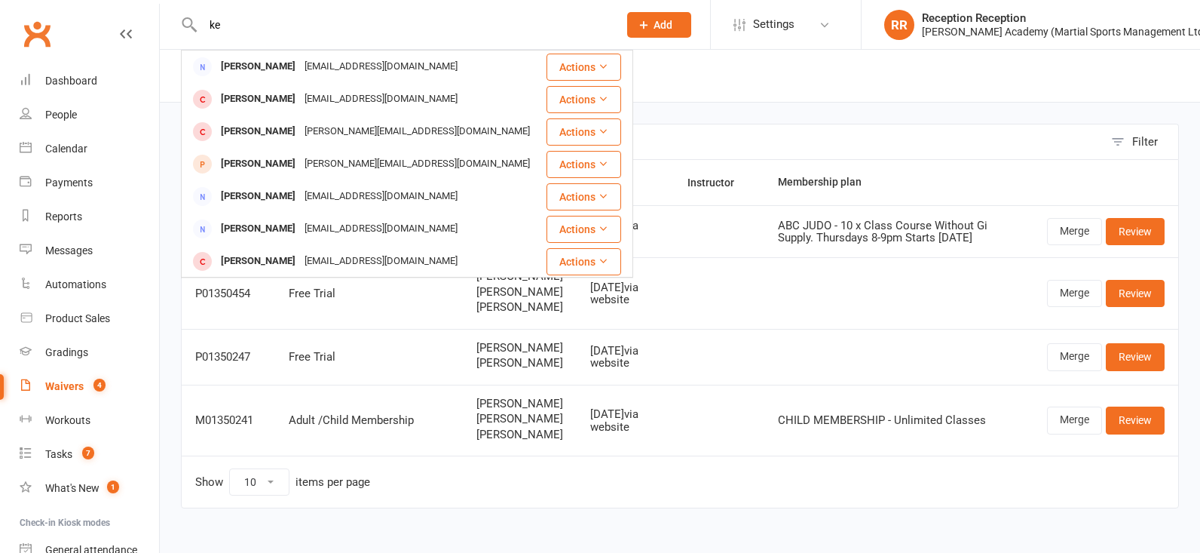
type input "k"
type input "maximilian"
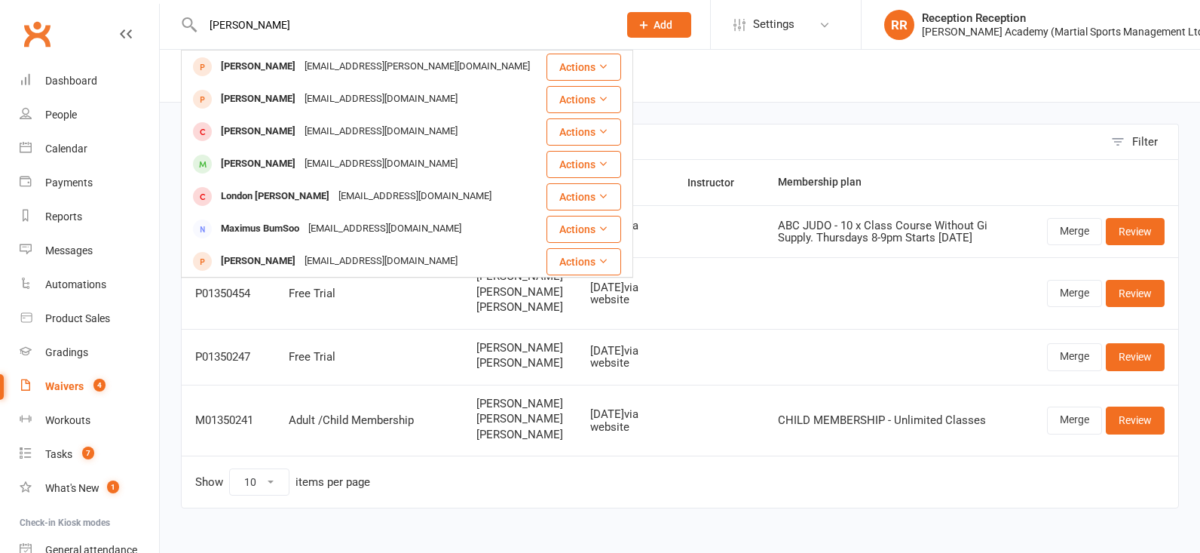
drag, startPoint x: 246, startPoint y: 50, endPoint x: 248, endPoint y: 100, distance: 49.8
click at [246, 100] on div "Maximilian Kerr" at bounding box center [258, 99] width 84 height 22
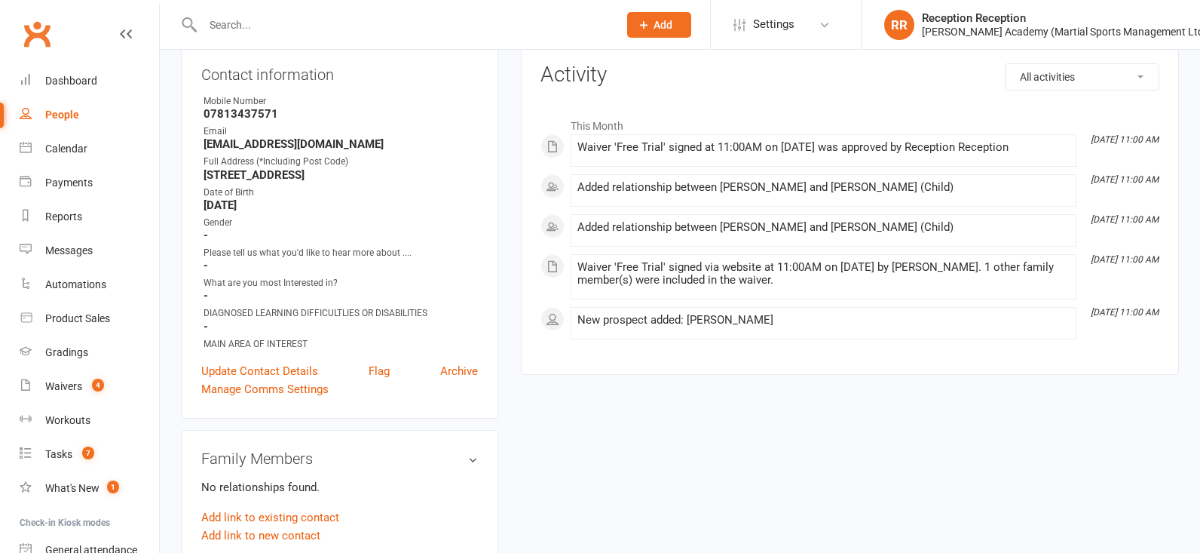
scroll to position [211, 0]
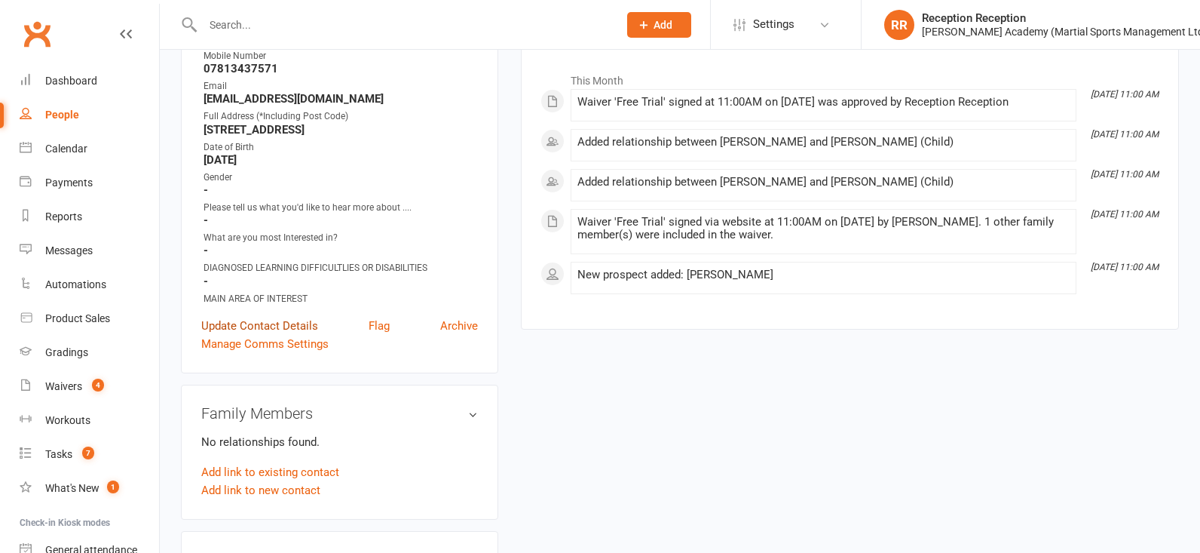
click at [262, 335] on link "Update Contact Details" at bounding box center [259, 326] width 117 height 18
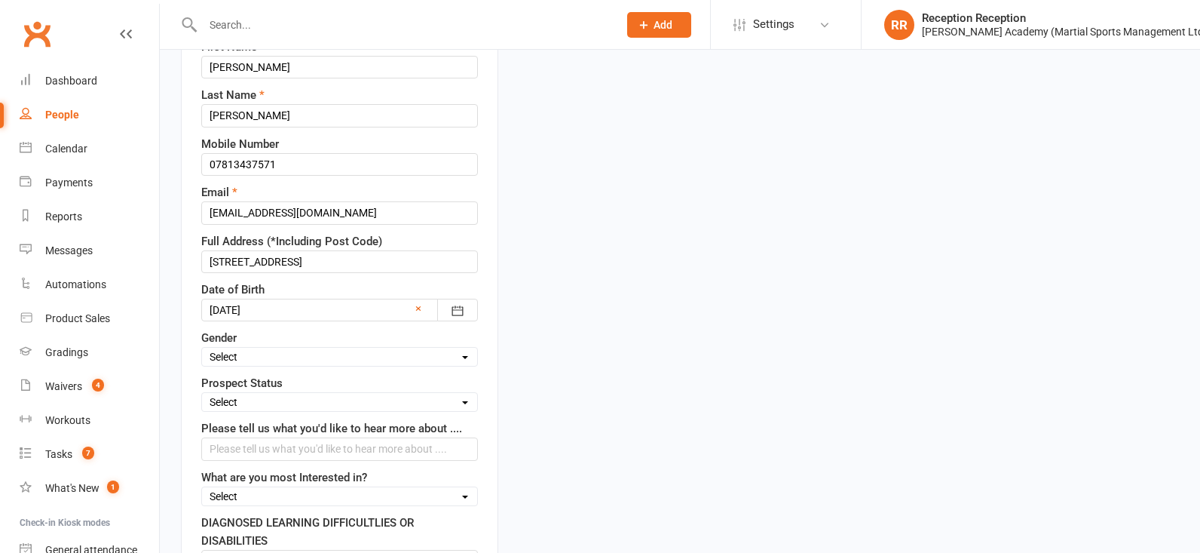
scroll to position [75, 0]
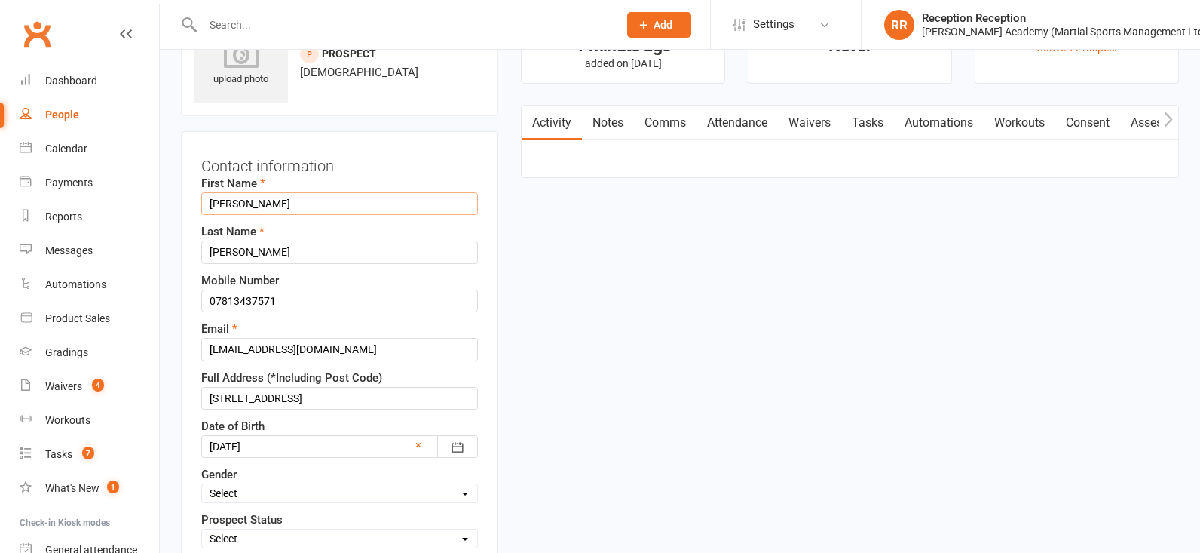
drag, startPoint x: 274, startPoint y: 213, endPoint x: 233, endPoint y: 210, distance: 41.5
click at [230, 211] on input "Maximilian" at bounding box center [339, 203] width 277 height 23
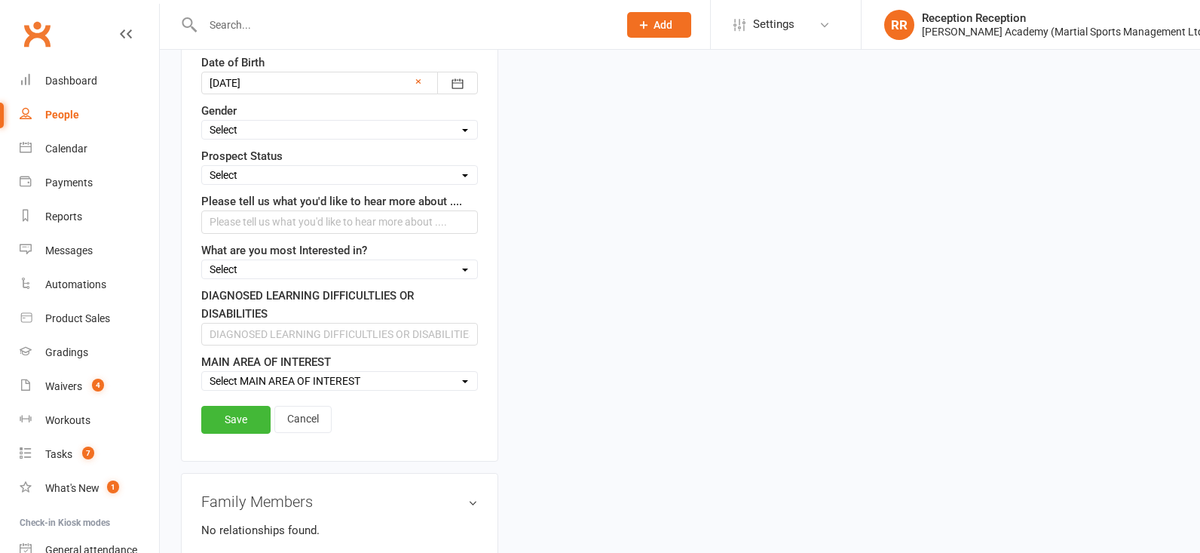
scroll to position [0, 0]
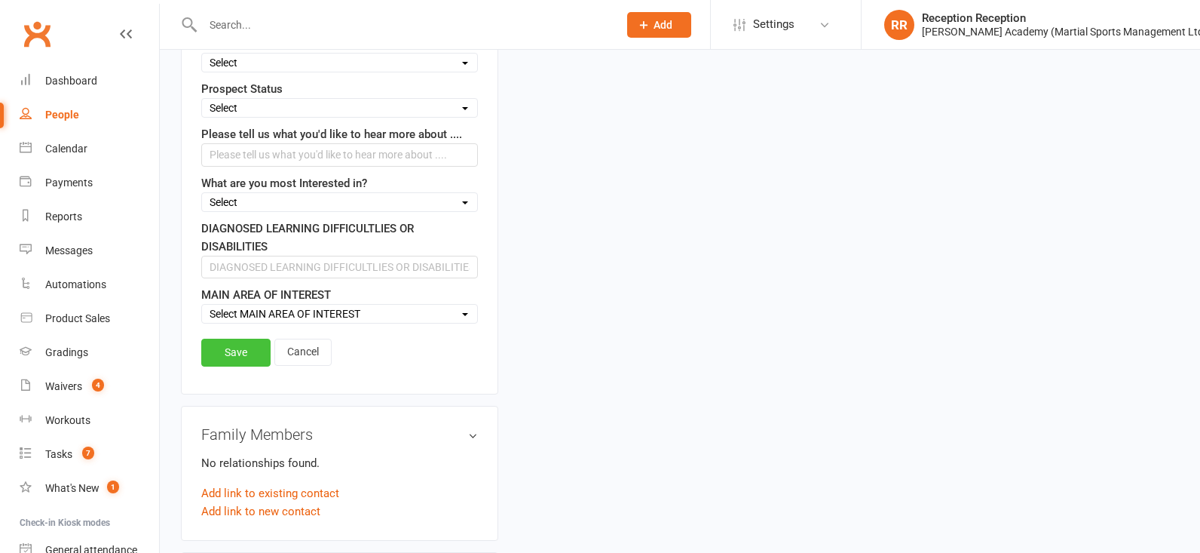
type input "Max"
click at [243, 366] on link "Save" at bounding box center [235, 351] width 69 height 27
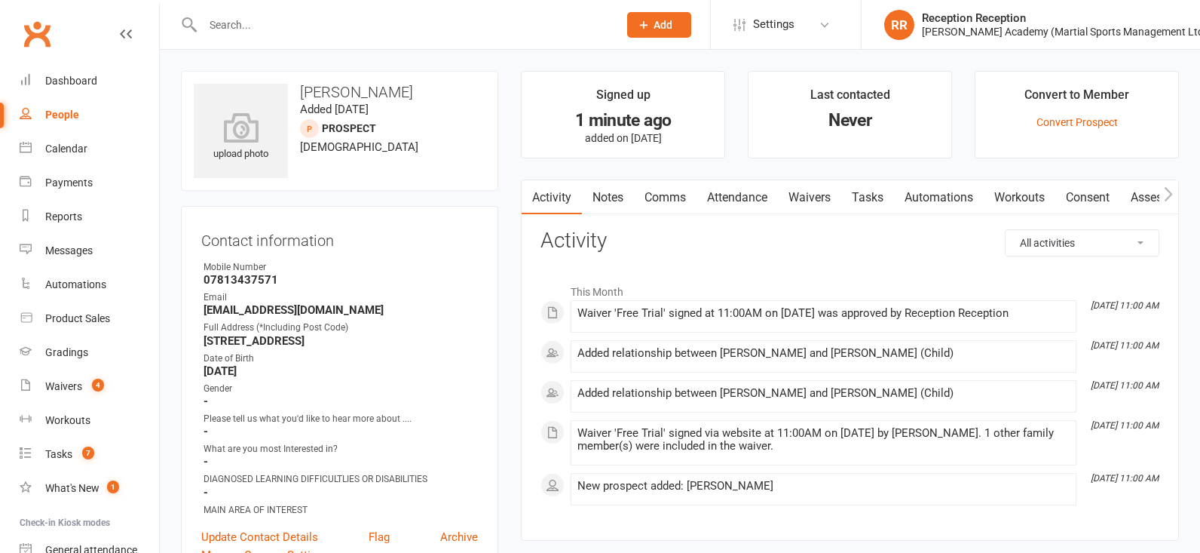
click at [233, 18] on input "text" at bounding box center [402, 24] width 409 height 21
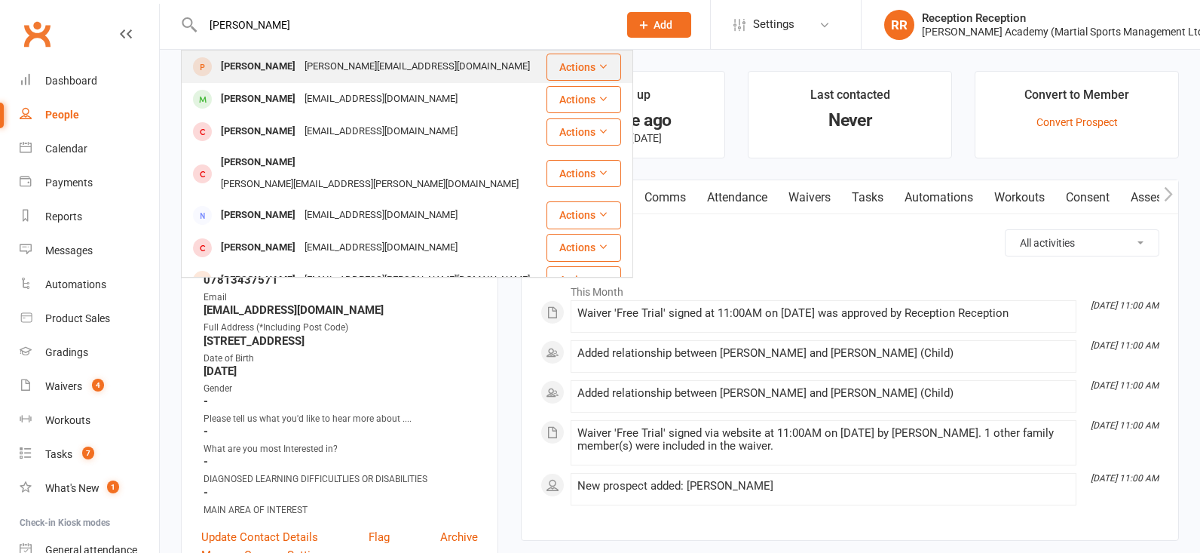
type input "[PERSON_NAME]"
click at [300, 63] on div "James.kerr72@yahoo.co.uk" at bounding box center [417, 67] width 234 height 22
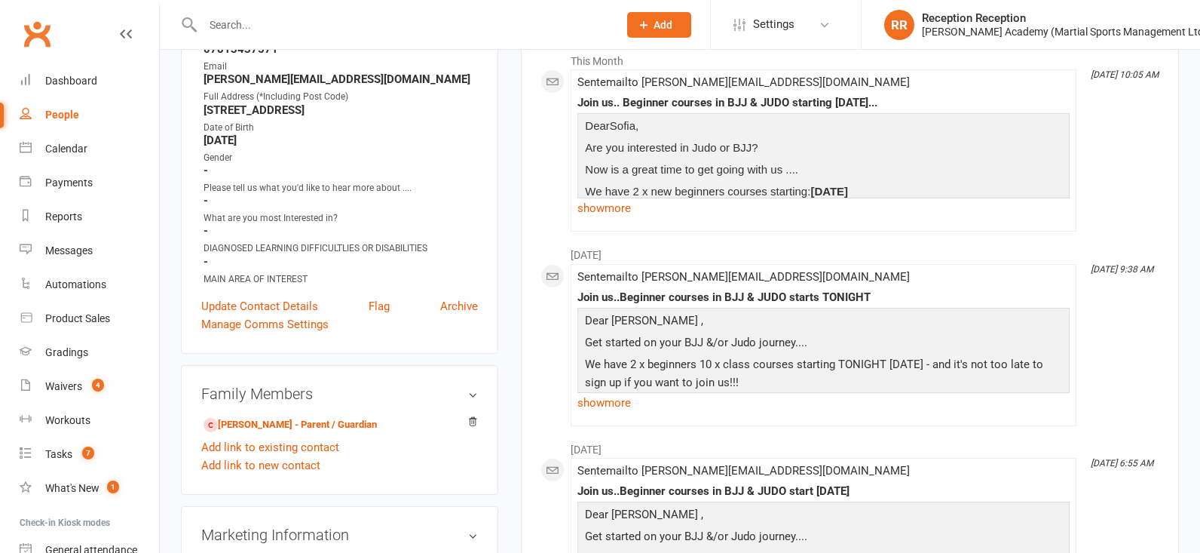
scroll to position [256, 0]
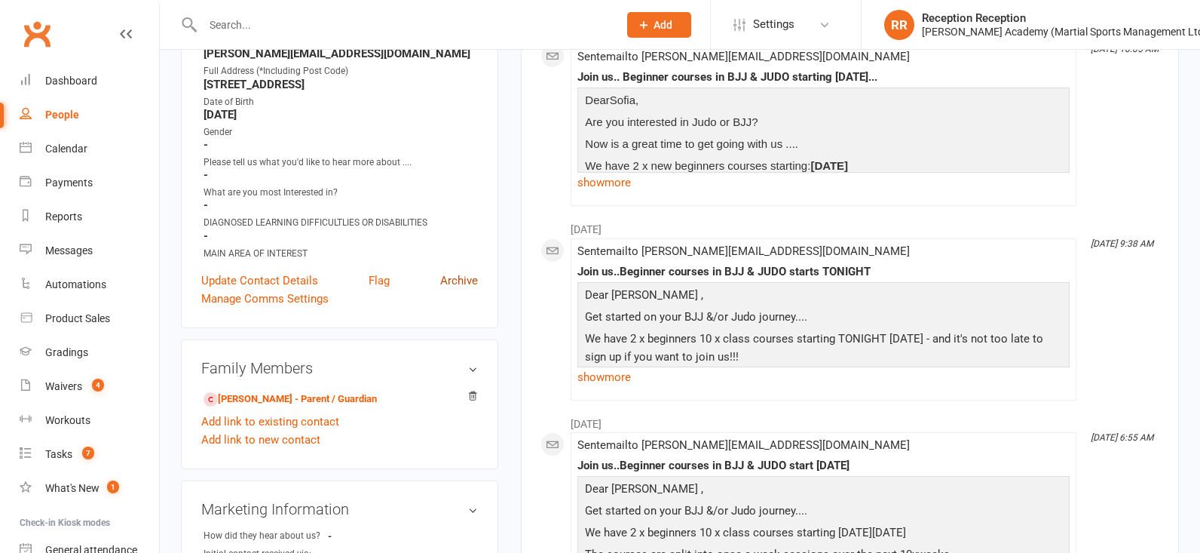
click at [461, 289] on link "Archive" at bounding box center [459, 280] width 38 height 18
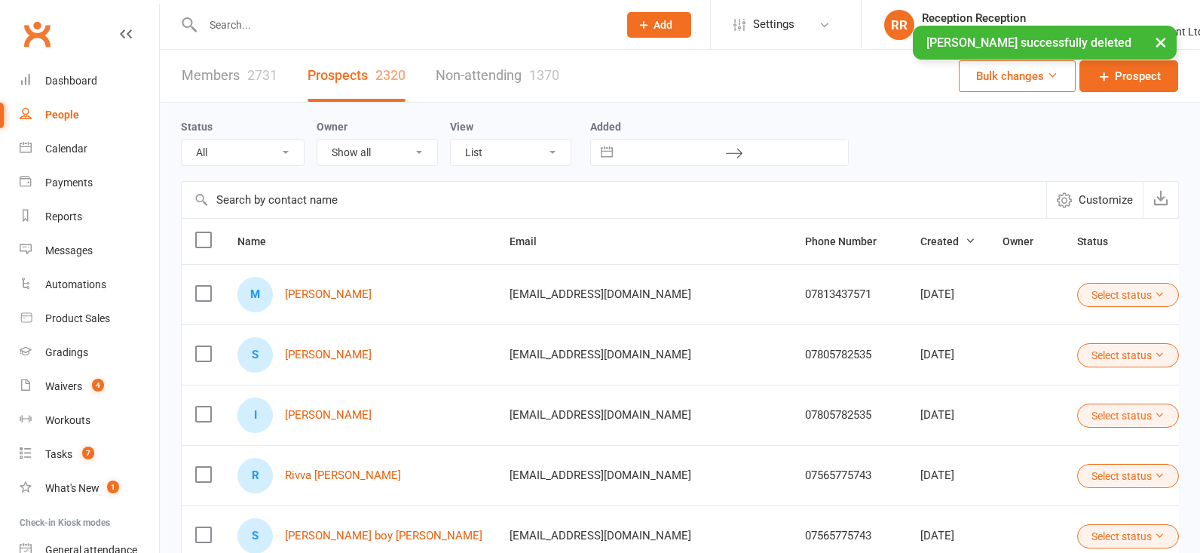
click at [249, 23] on input "text" at bounding box center [402, 24] width 409 height 21
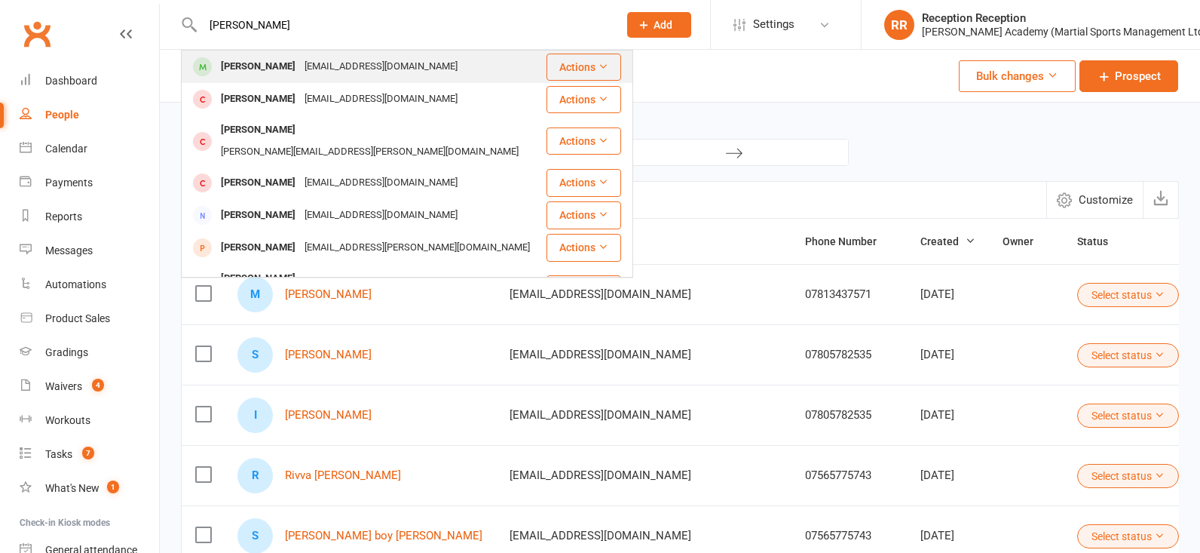
type input "sofia kerr"
click at [309, 62] on div "Anajameskerrwedding@gmail.com" at bounding box center [381, 67] width 162 height 22
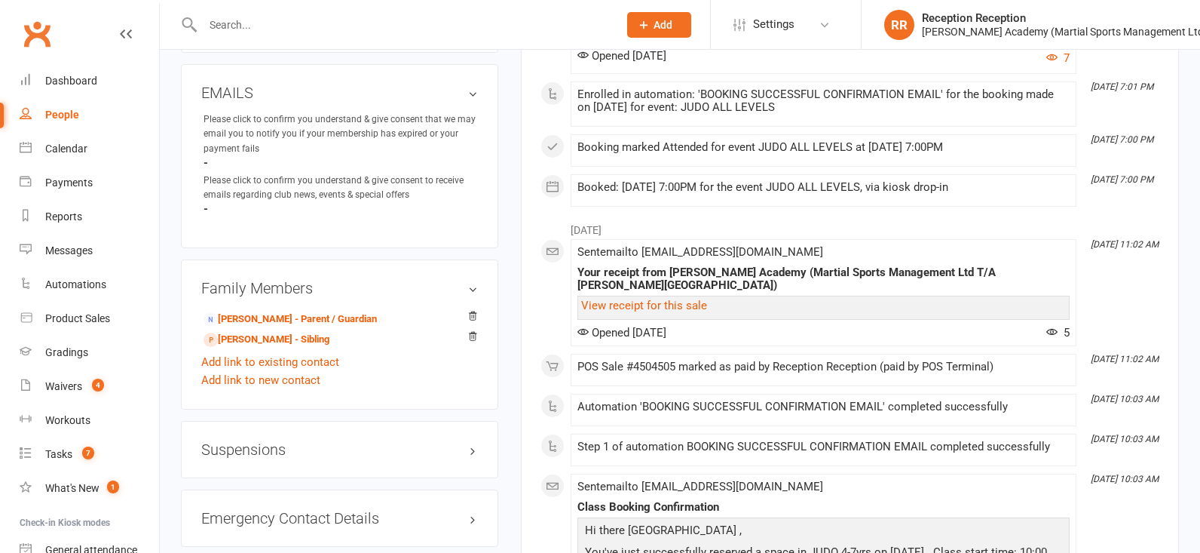
scroll to position [1015, 0]
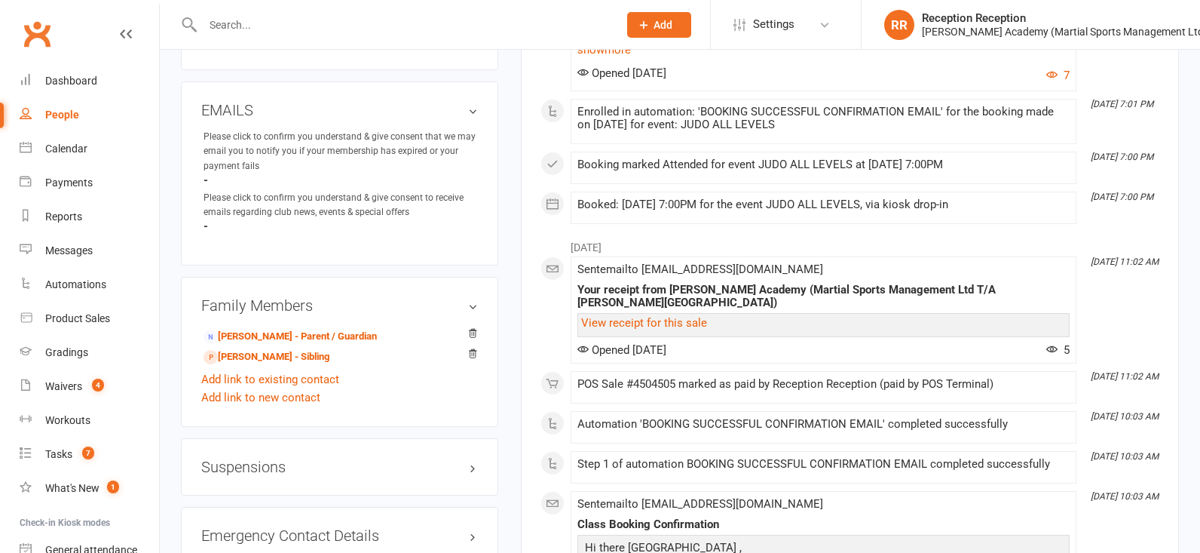
click at [320, 344] on link "James Kerr - Parent / Guardian" at bounding box center [290, 337] width 173 height 16
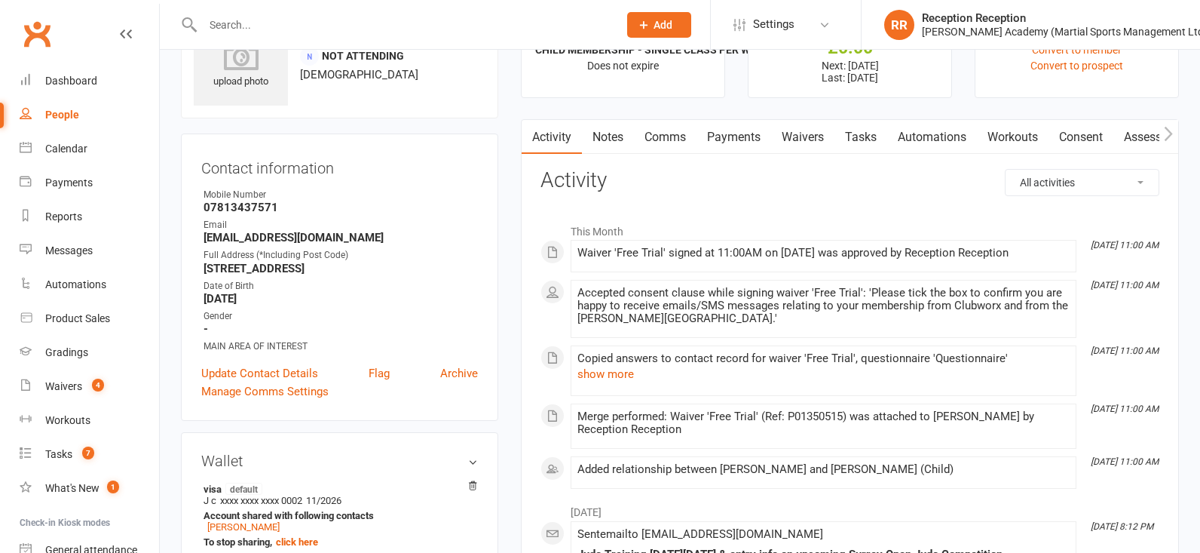
scroll to position [57, 0]
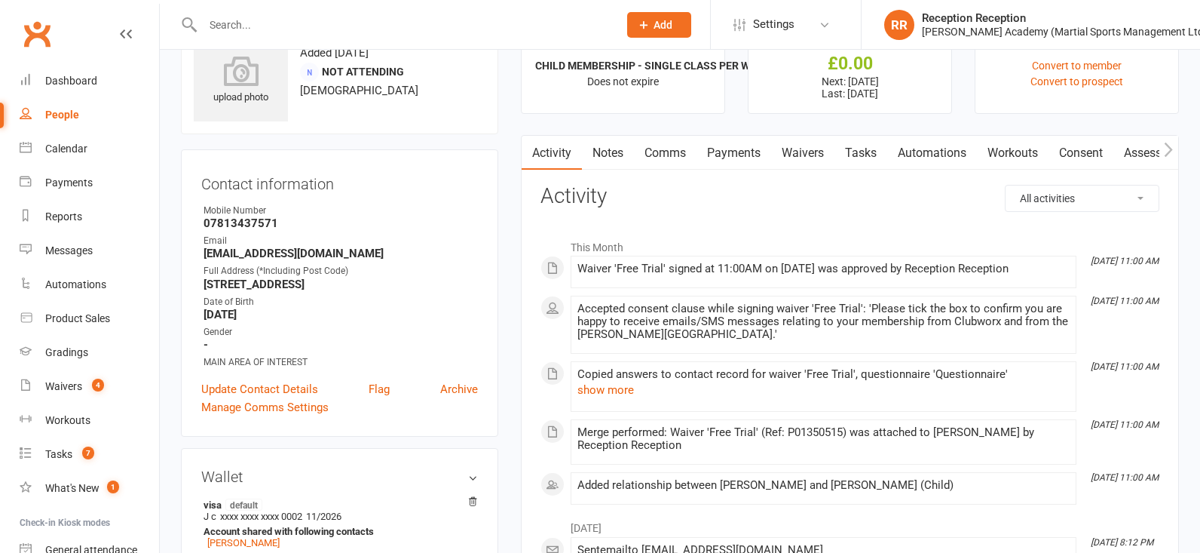
click at [739, 158] on link "Payments" at bounding box center [734, 153] width 75 height 35
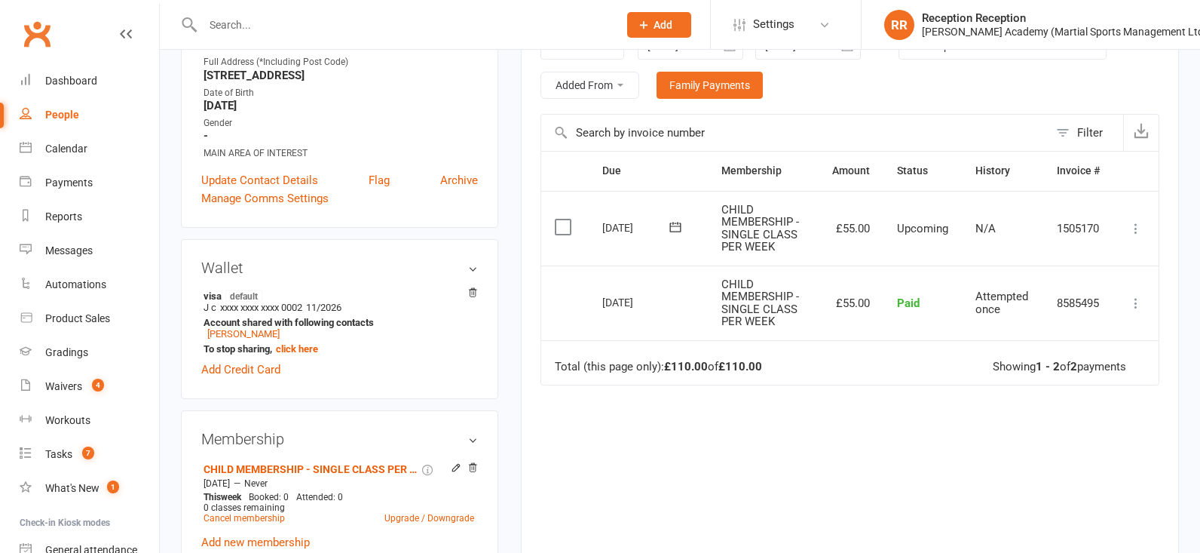
scroll to position [473, 0]
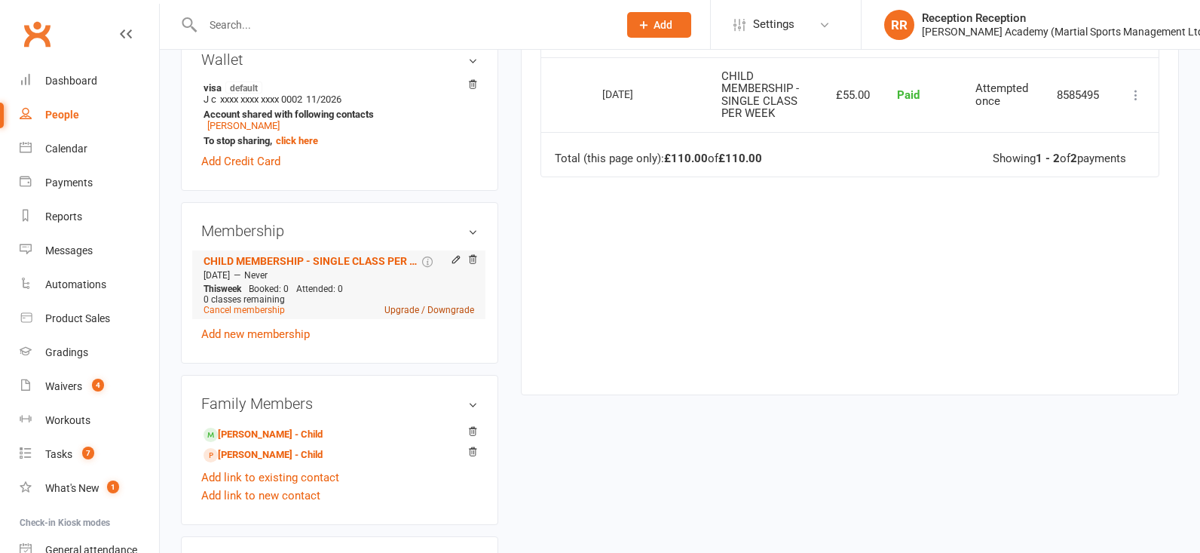
click at [409, 315] on link "Upgrade / Downgrade" at bounding box center [429, 310] width 90 height 11
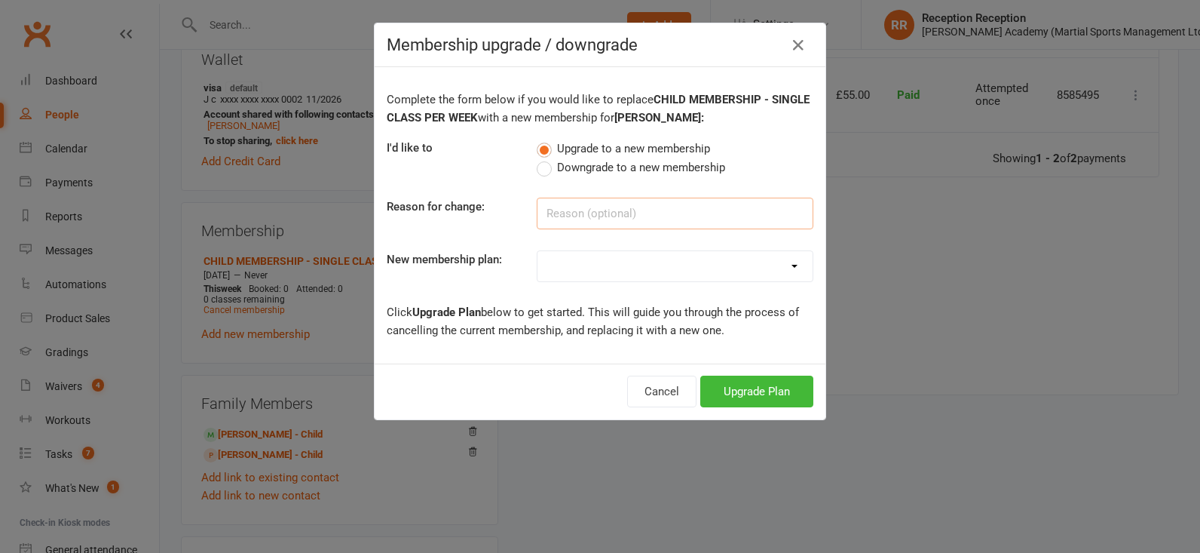
click at [562, 213] on input at bounding box center [675, 213] width 277 height 32
select select "27"
click at [733, 394] on button "Upgrade Plan" at bounding box center [756, 391] width 113 height 32
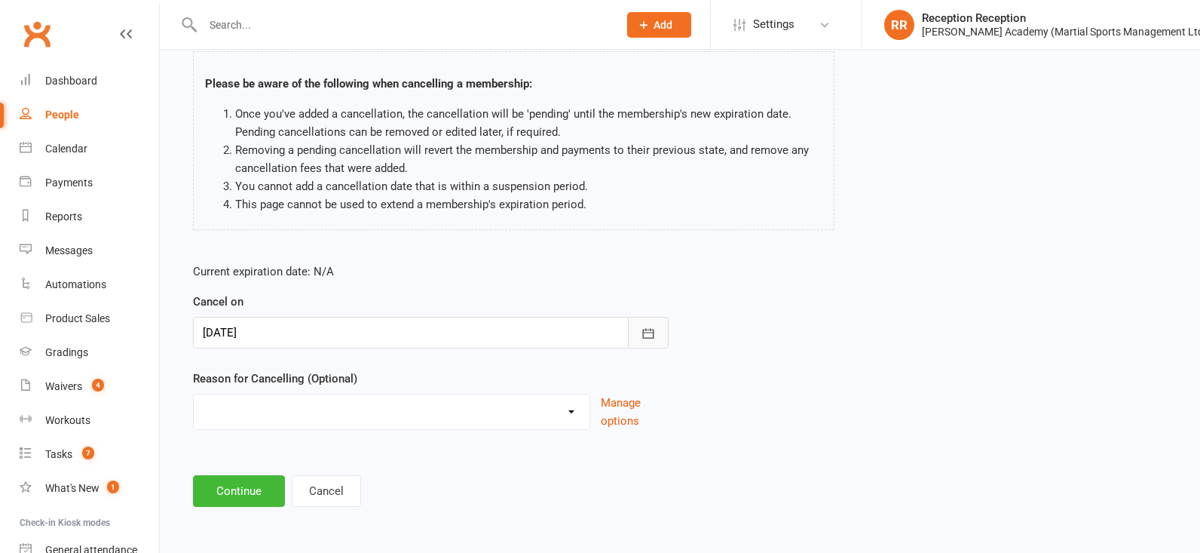
scroll to position [106, 0]
click at [648, 326] on icon "button" at bounding box center [648, 333] width 15 height 15
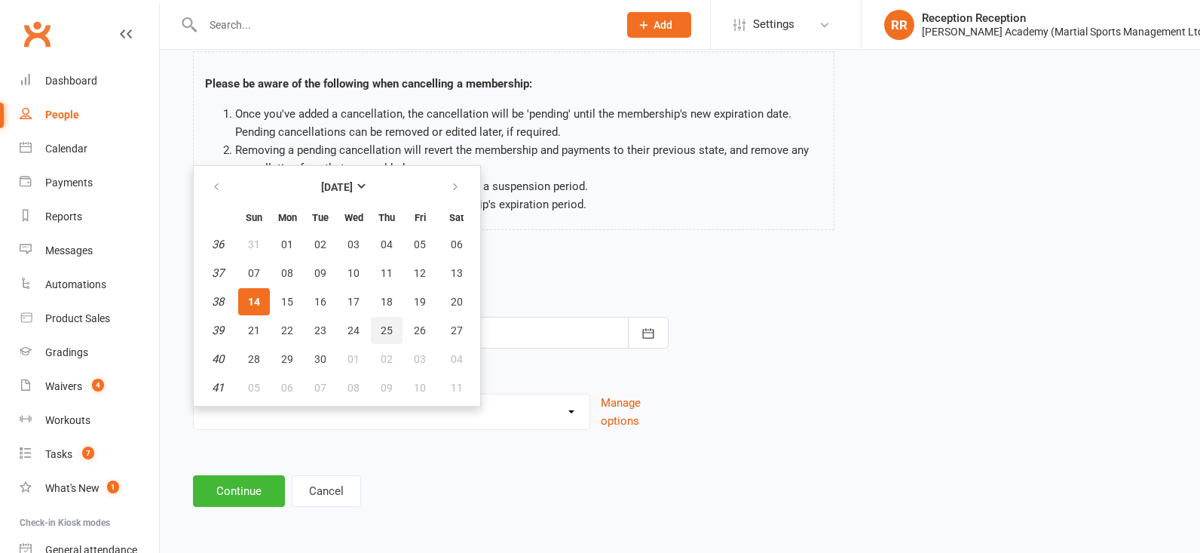
click at [378, 323] on button "25" at bounding box center [387, 330] width 32 height 27
type input "25 Sep 2025"
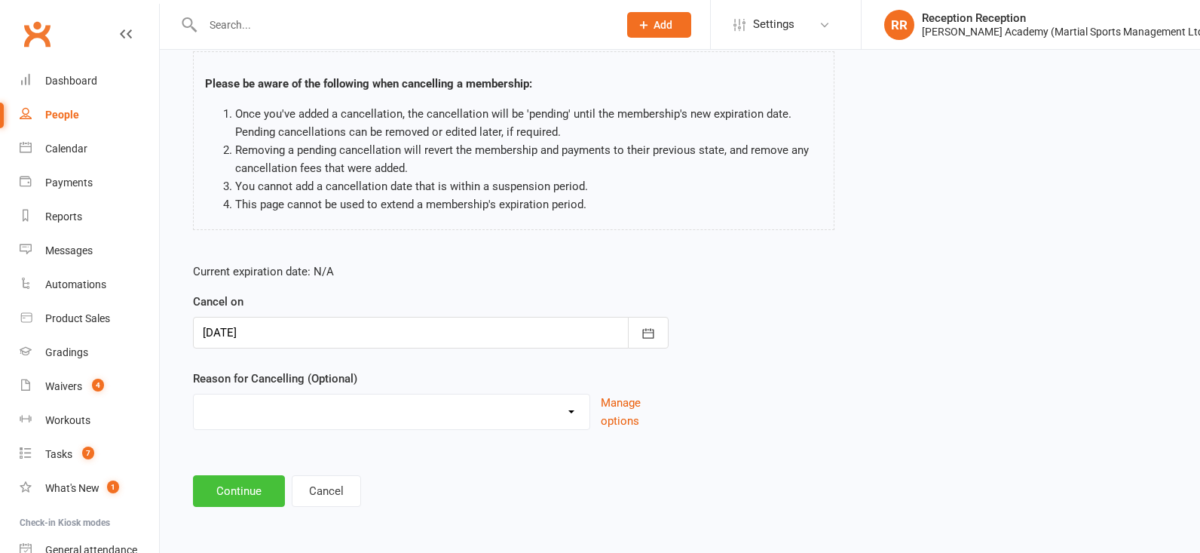
click at [257, 487] on button "Continue" at bounding box center [239, 491] width 92 height 32
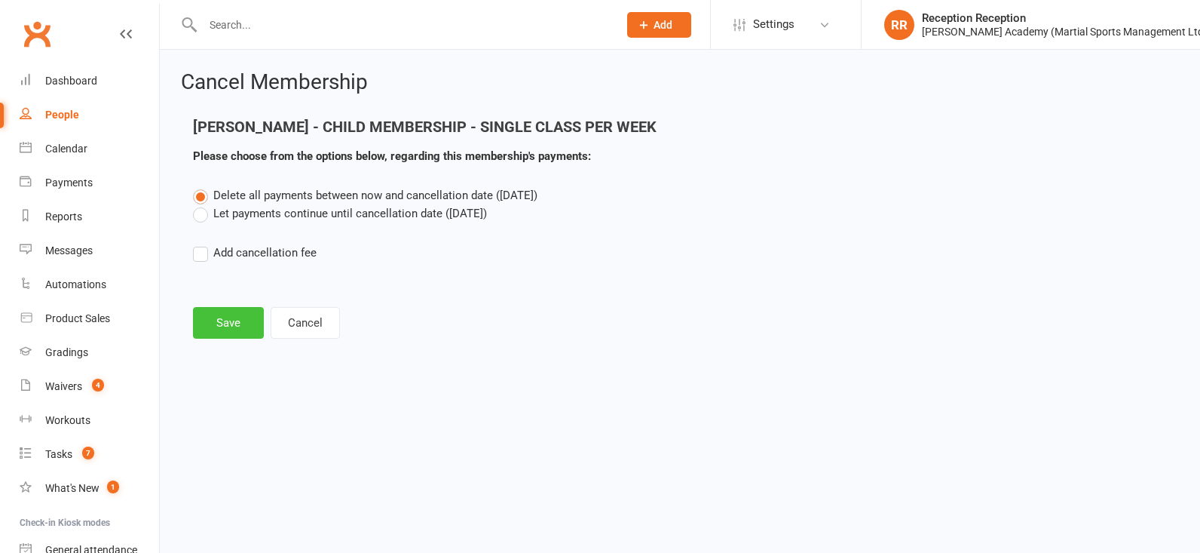
click at [242, 321] on button "Save" at bounding box center [228, 323] width 71 height 32
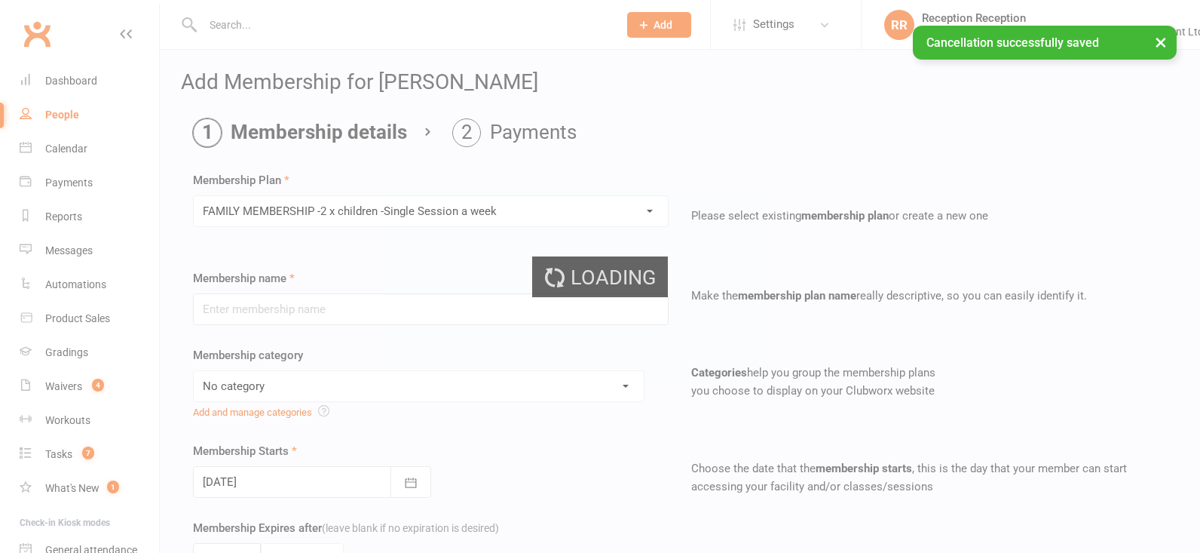
type input "FAMILY MEMBERSHIP -2 x children -Single Session a week"
select select "2"
type input "2"
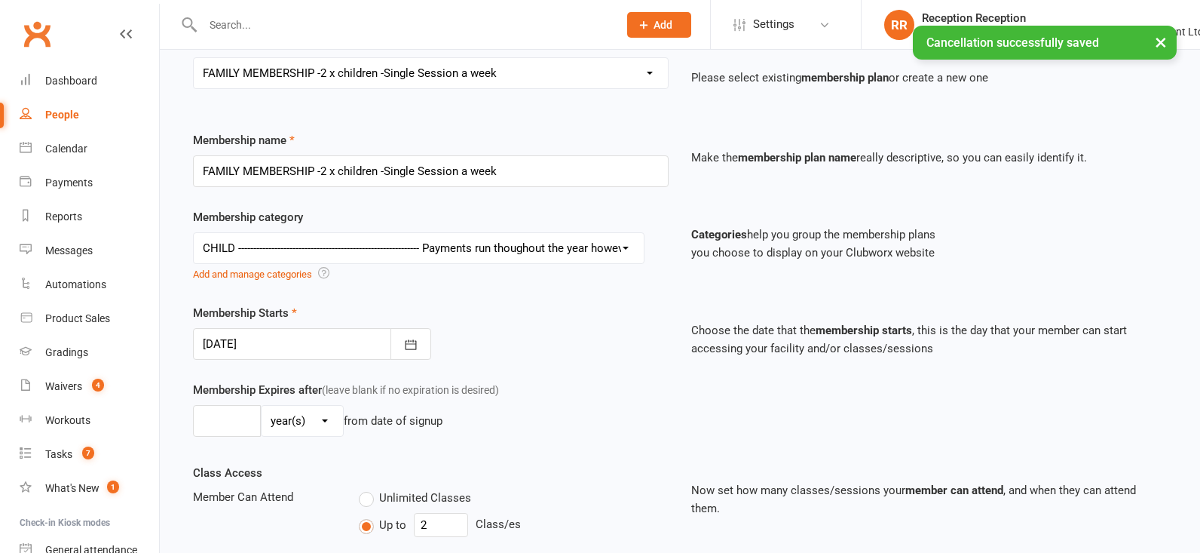
scroll to position [173, 0]
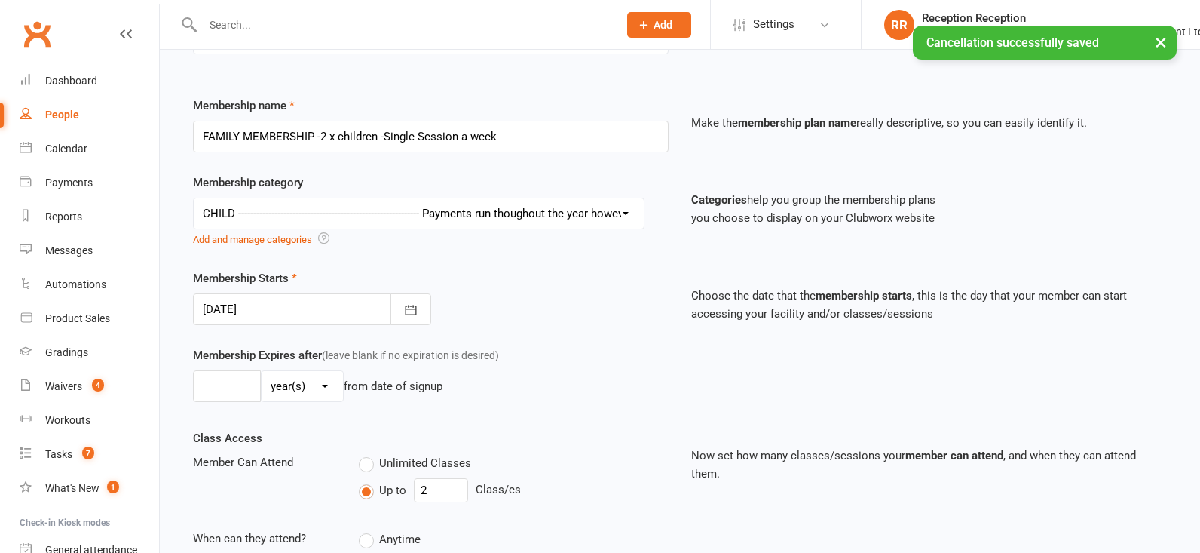
drag, startPoint x: 400, startPoint y: 318, endPoint x: 391, endPoint y: 316, distance: 8.6
click at [400, 318] on button "button" at bounding box center [410, 309] width 41 height 32
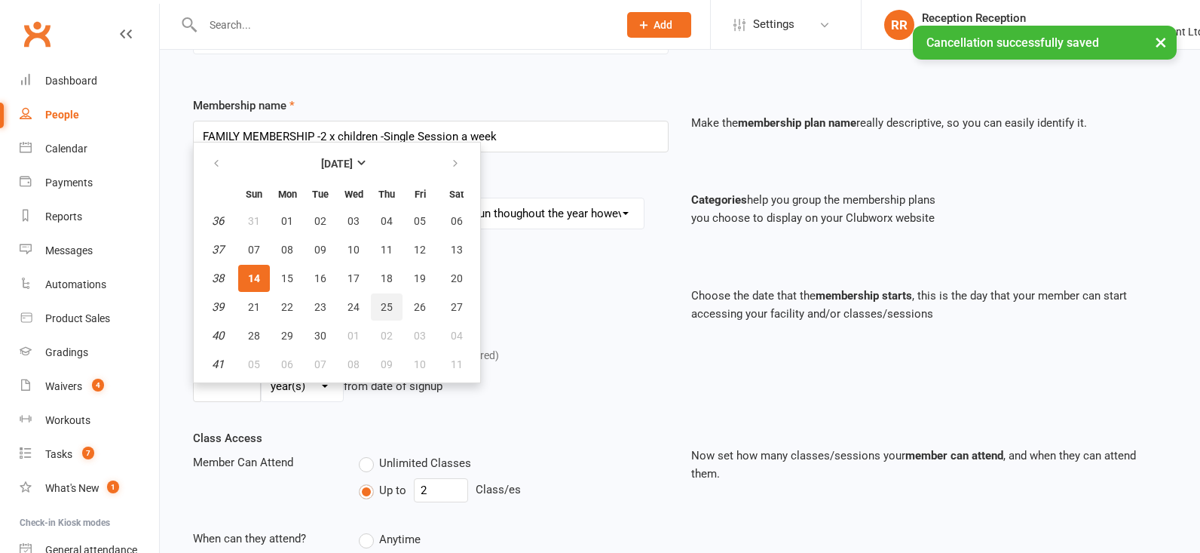
click at [382, 313] on span "25" at bounding box center [387, 307] width 12 height 12
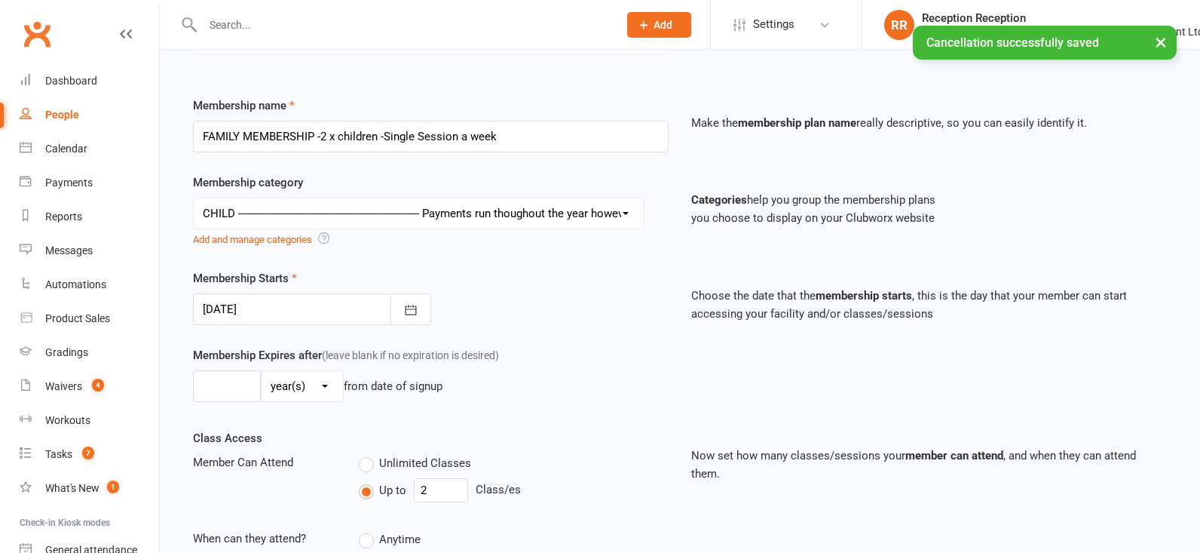
type input "25 Sep 2025"
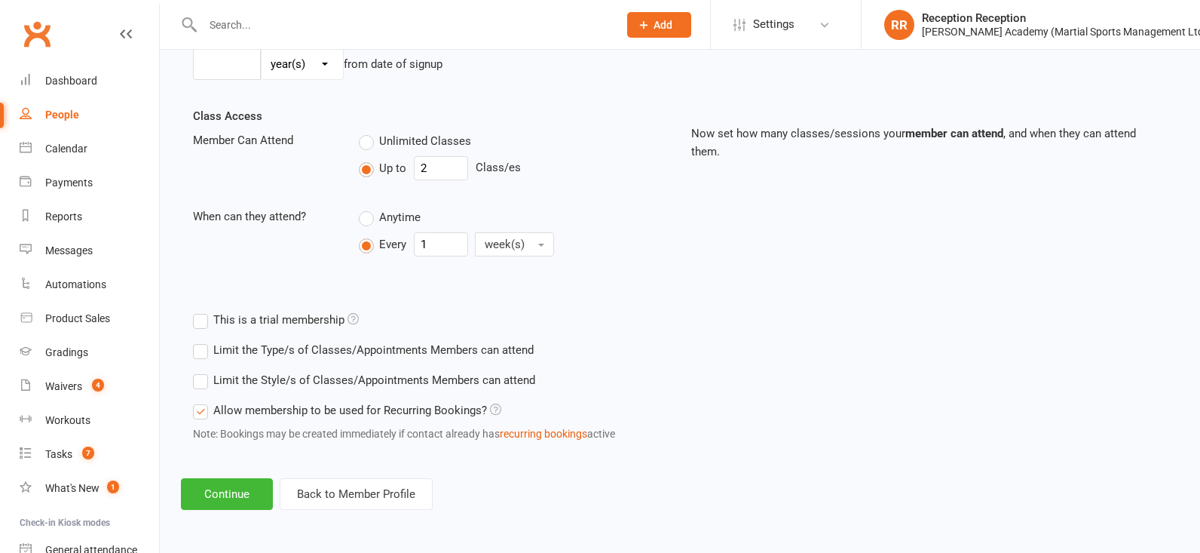
scroll to position [513, 0]
click at [213, 500] on button "Continue" at bounding box center [227, 494] width 92 height 32
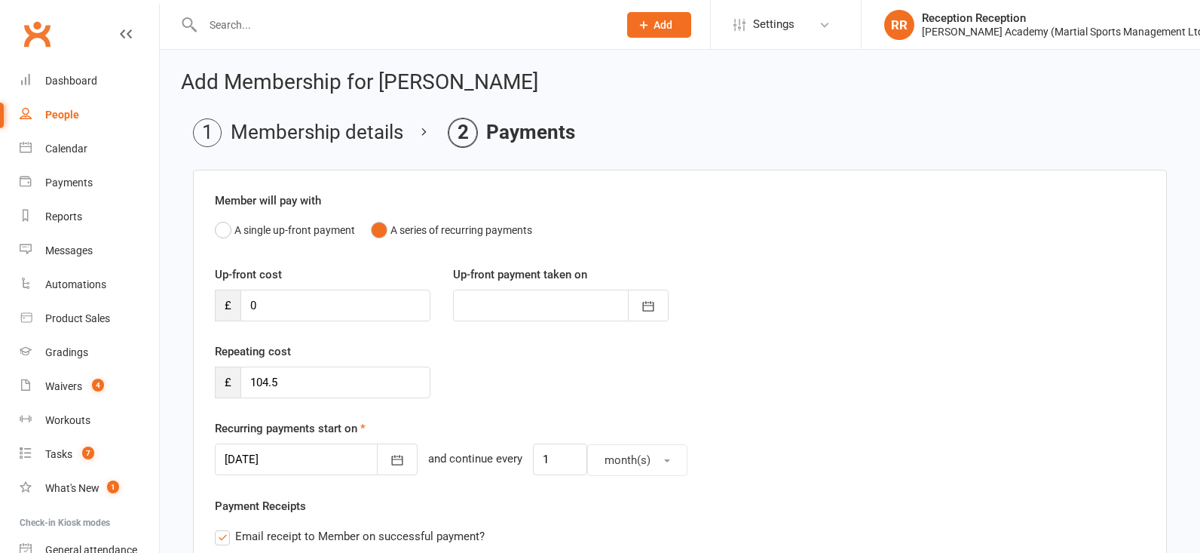
scroll to position [0, 0]
drag, startPoint x: 250, startPoint y: 389, endPoint x: 315, endPoint y: 391, distance: 64.9
click at [315, 391] on input "104.5" at bounding box center [335, 382] width 190 height 32
click at [513, 394] on div "Repeating cost £ 104.5" at bounding box center [680, 380] width 953 height 77
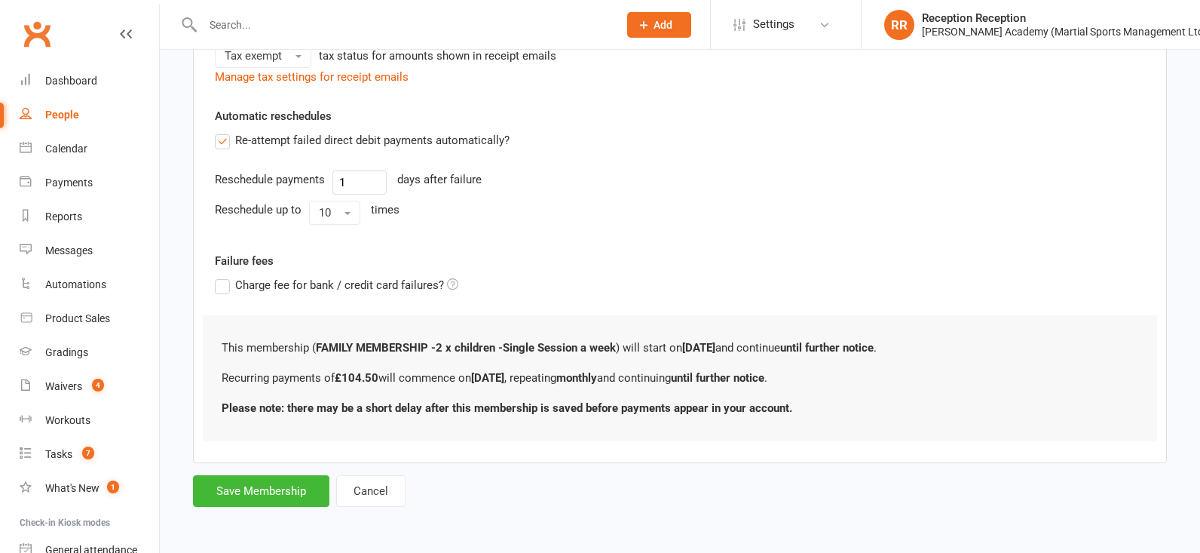
scroll to position [552, 0]
click at [268, 491] on button "Save Membership" at bounding box center [261, 491] width 136 height 32
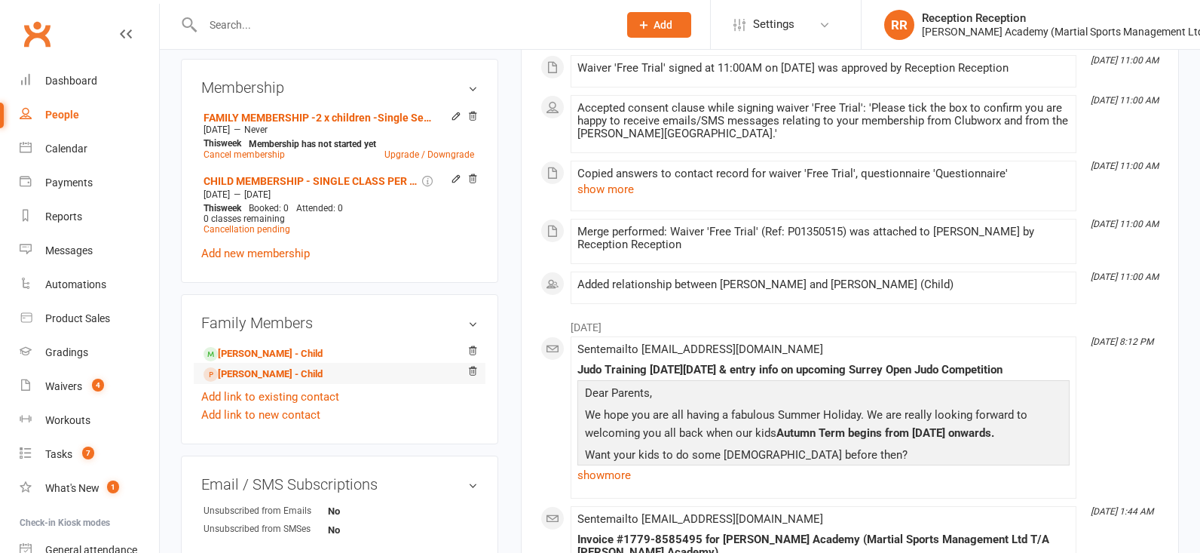
scroll to position [645, 0]
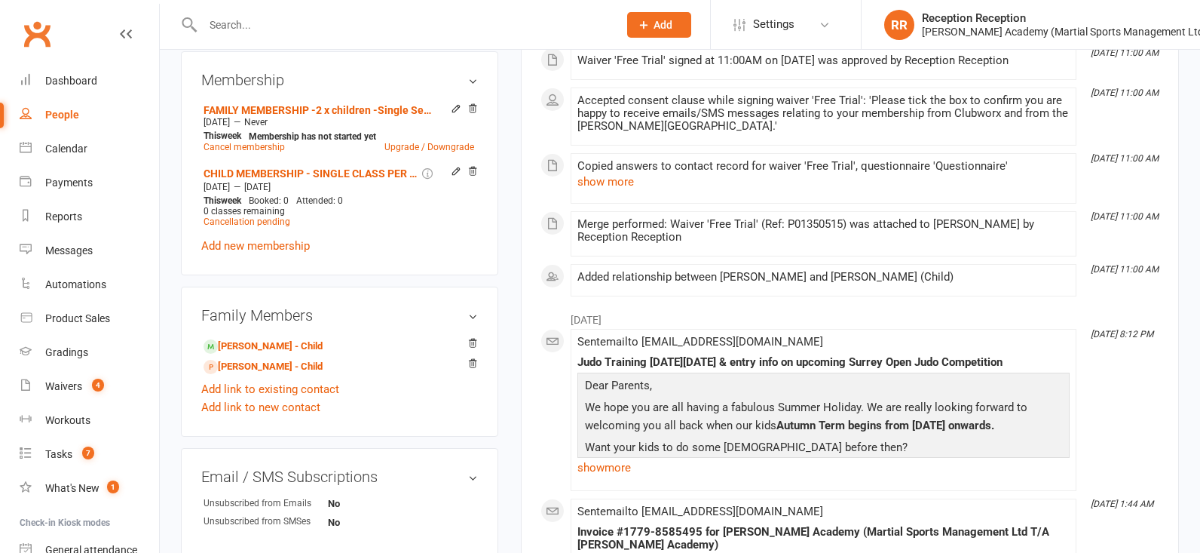
click at [230, 354] on link "Sofia kerr - Child" at bounding box center [263, 346] width 119 height 16
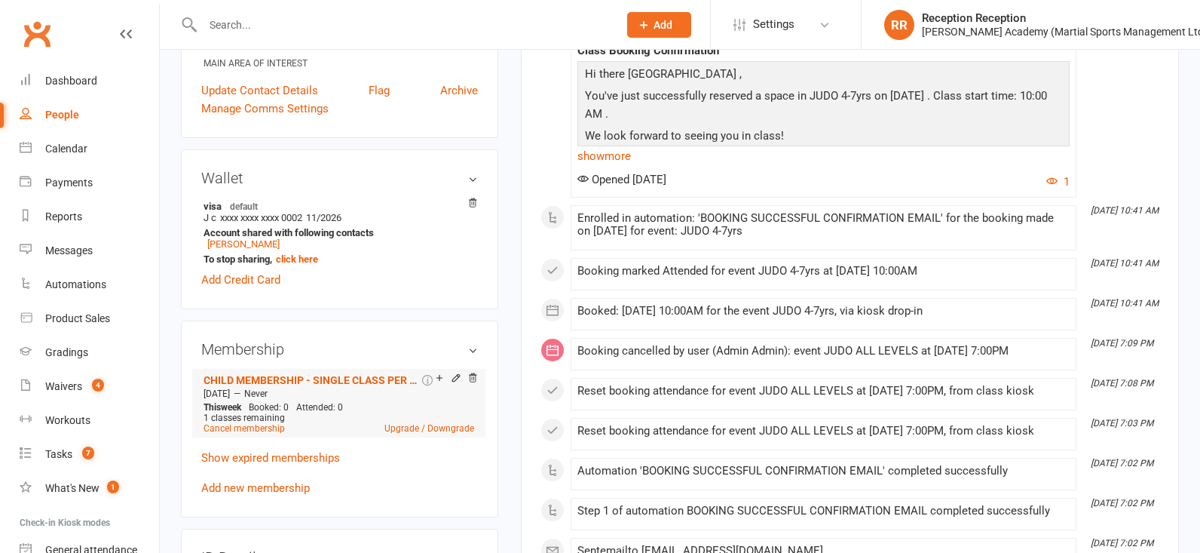
scroll to position [389, 0]
click at [402, 428] on link "Upgrade / Downgrade" at bounding box center [429, 427] width 90 height 11
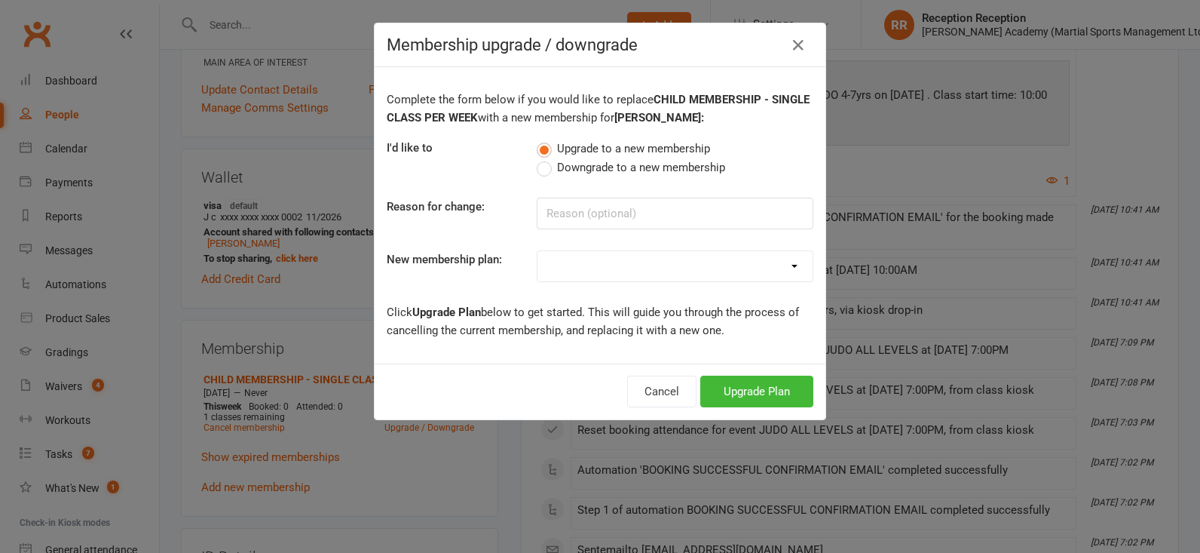
select select "27"
click at [752, 396] on button "Upgrade Plan" at bounding box center [756, 391] width 113 height 32
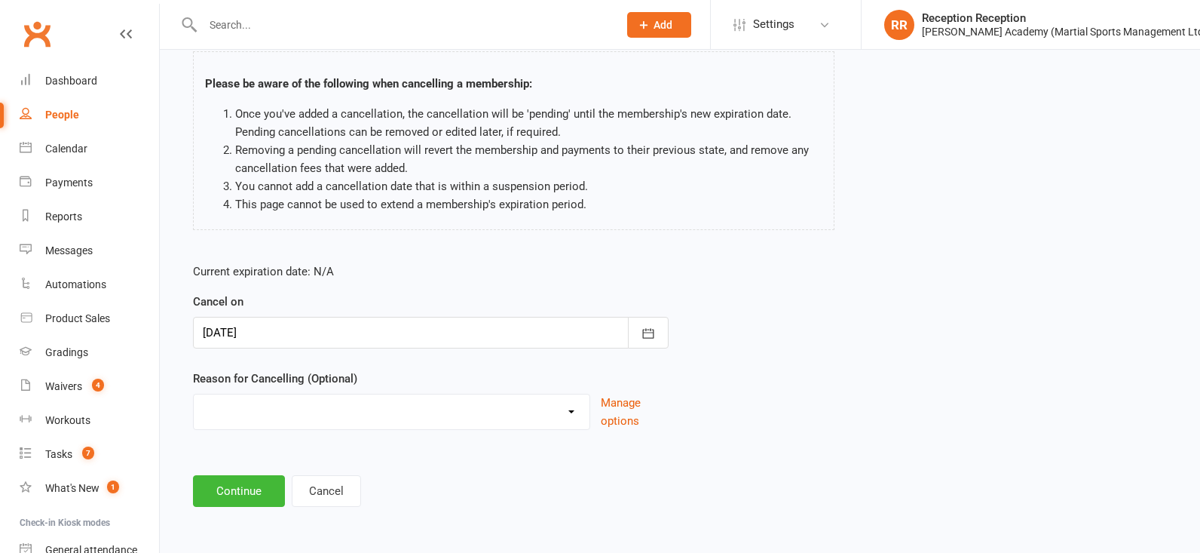
scroll to position [106, 0]
click at [649, 328] on icon "button" at bounding box center [648, 333] width 11 height 10
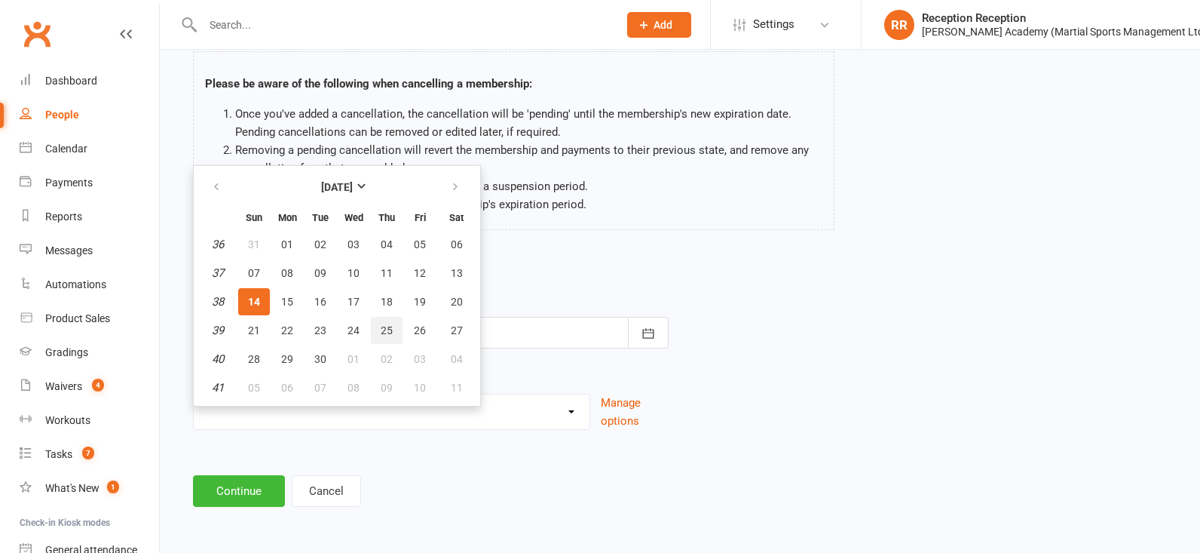
click at [390, 324] on span "25" at bounding box center [387, 330] width 12 height 12
type input "25 Sep 2025"
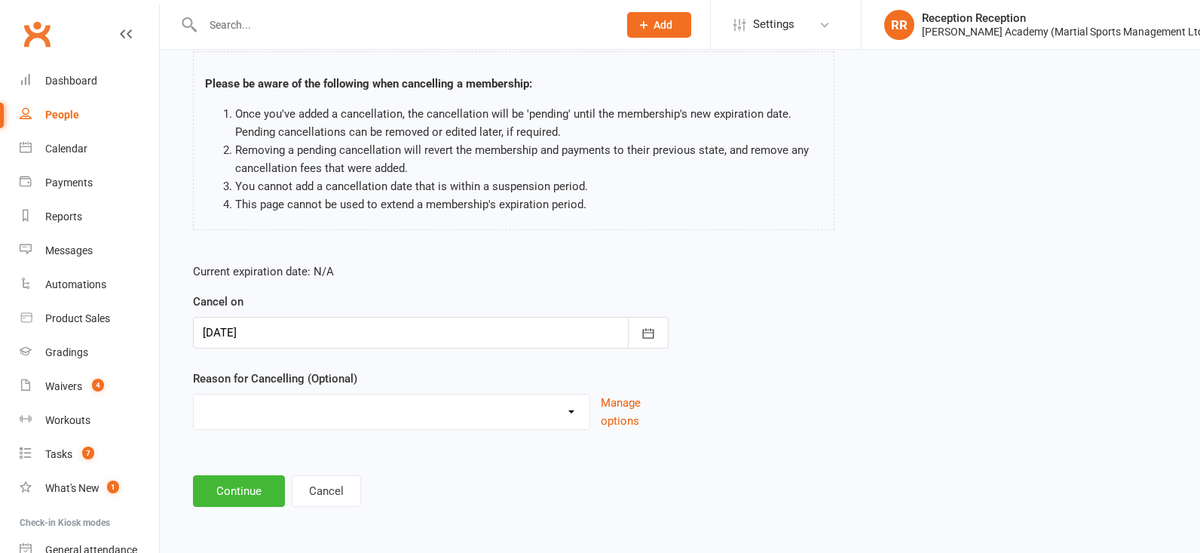
click at [262, 488] on button "Continue" at bounding box center [239, 491] width 92 height 32
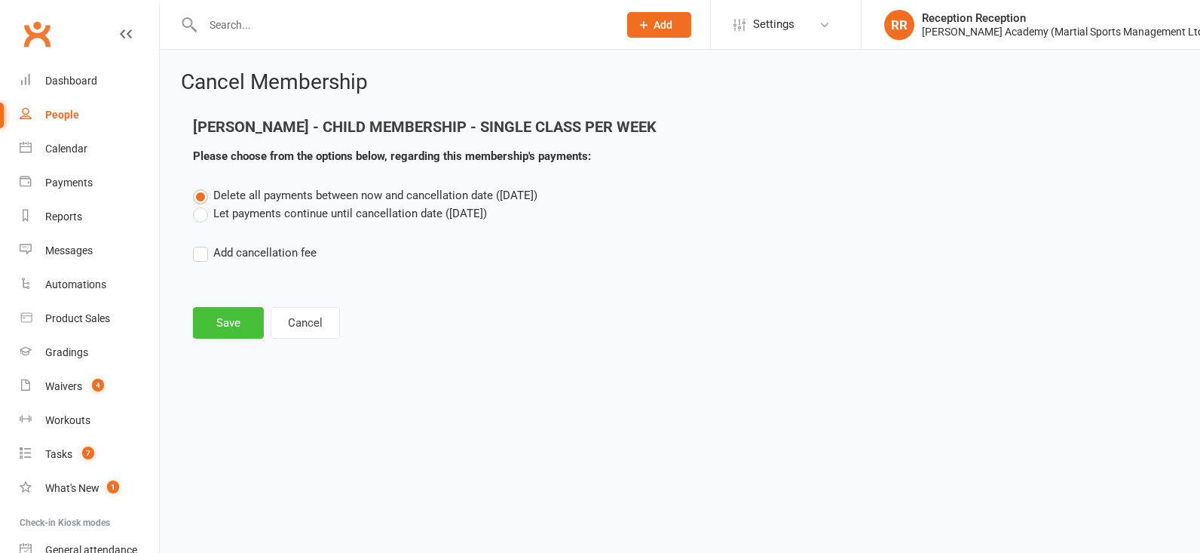
click at [229, 331] on button "Save" at bounding box center [228, 323] width 71 height 32
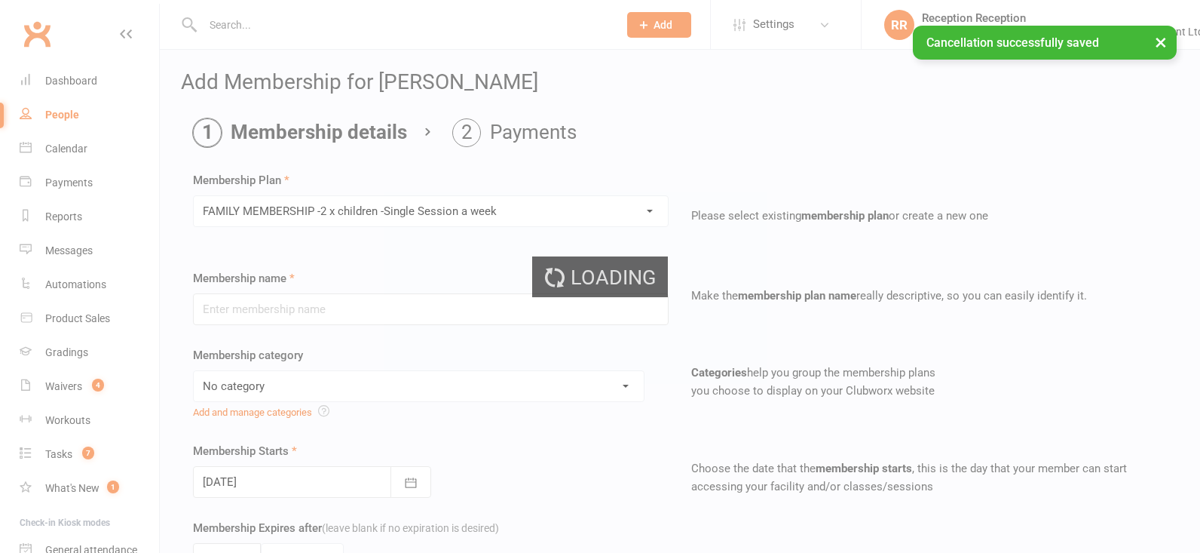
type input "FAMILY MEMBERSHIP -2 x children -Single Session a week"
select select "2"
type input "2"
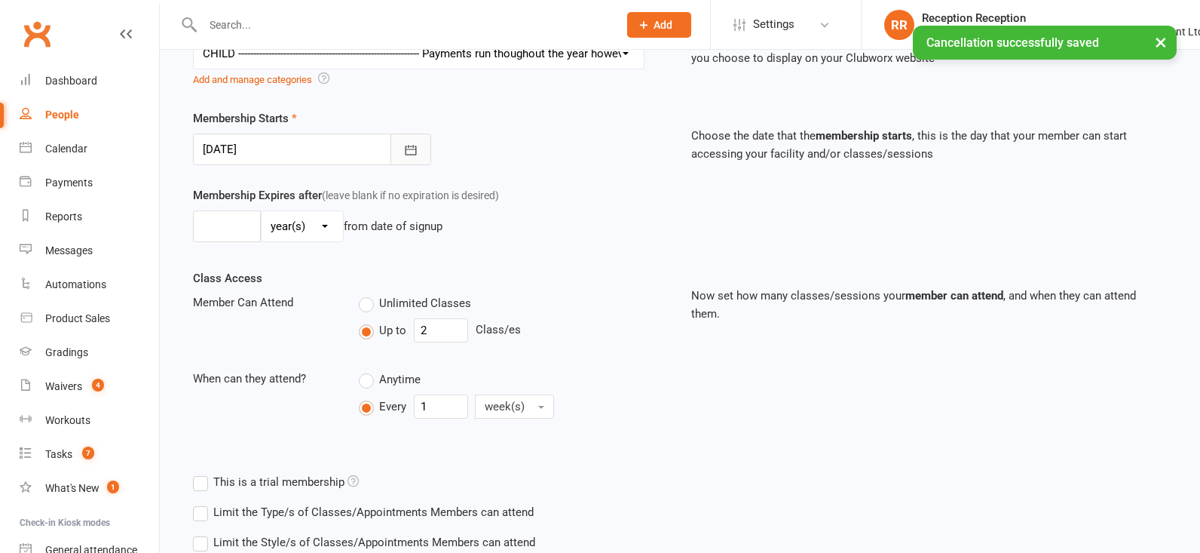
scroll to position [335, 0]
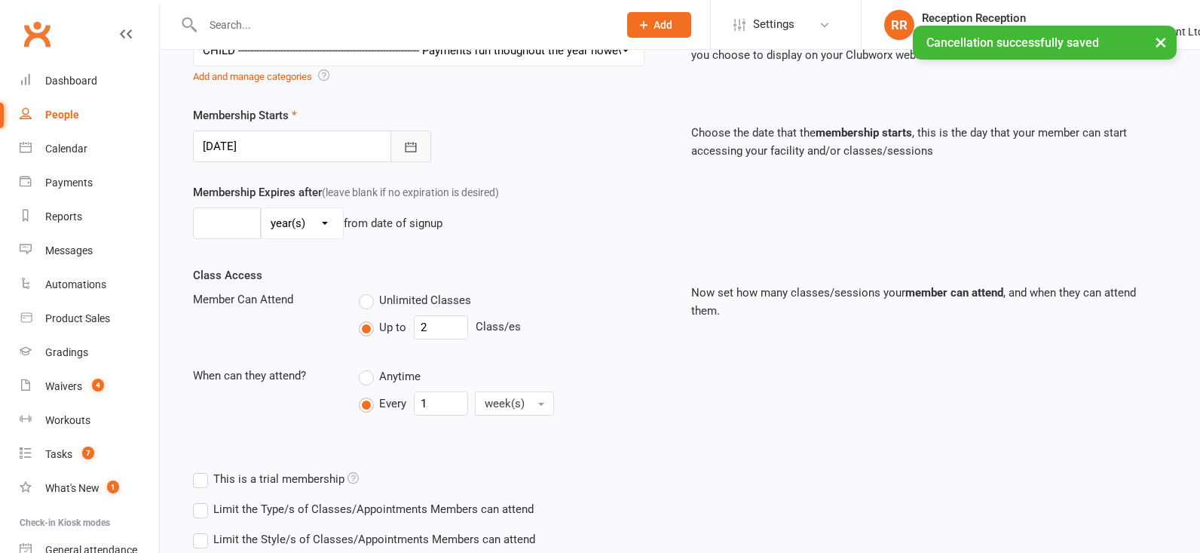
click at [419, 156] on button "button" at bounding box center [410, 146] width 41 height 32
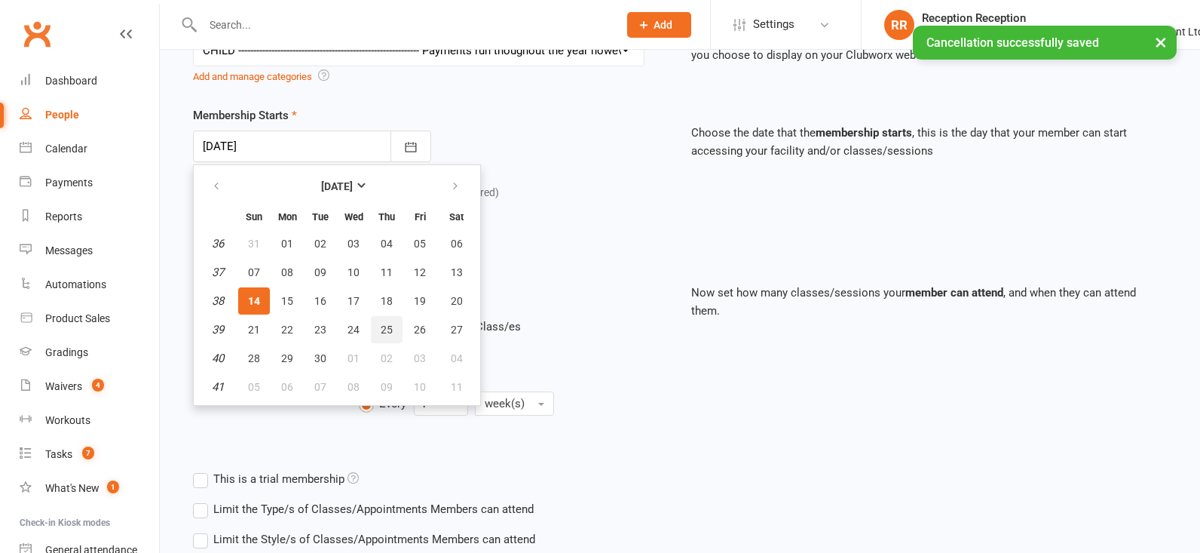
click at [385, 335] on span "25" at bounding box center [387, 329] width 12 height 12
type input "25 Sep 2025"
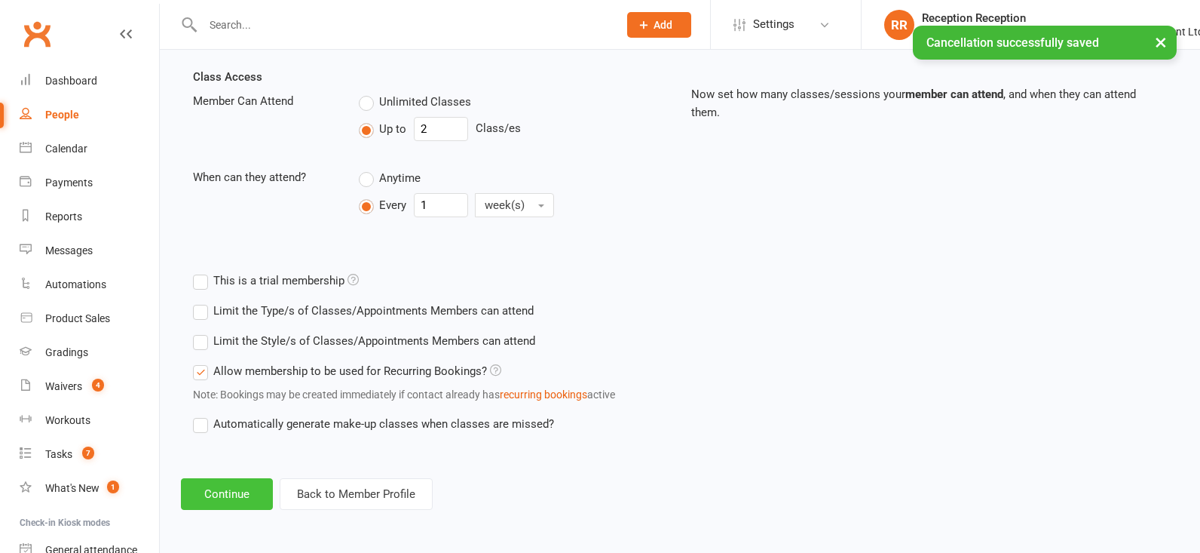
scroll to position [552, 0]
click at [213, 491] on button "Continue" at bounding box center [227, 494] width 92 height 32
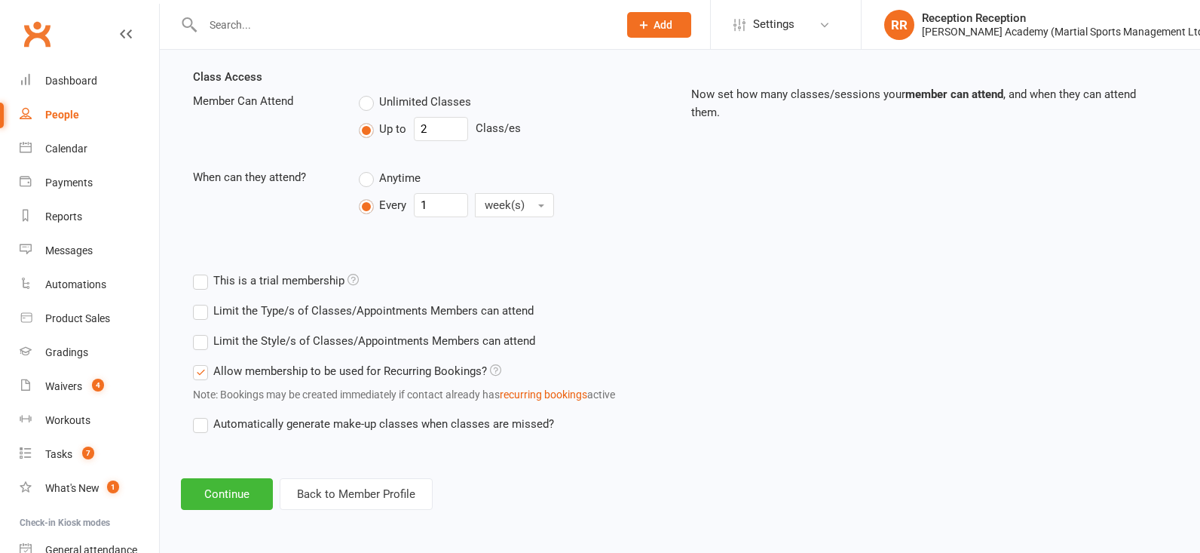
scroll to position [0, 0]
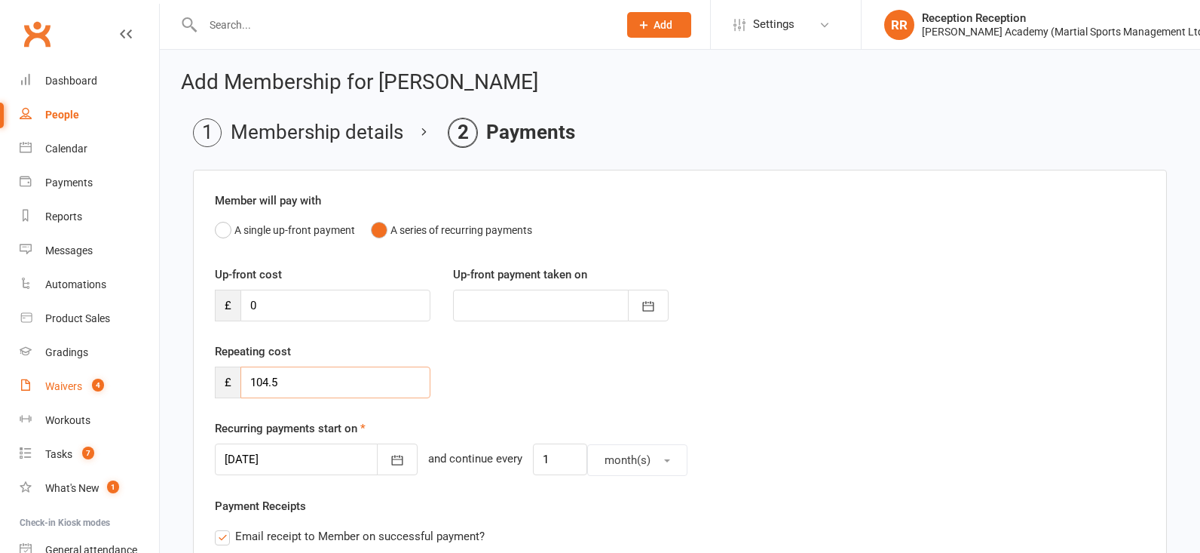
drag, startPoint x: 305, startPoint y: 394, endPoint x: 112, endPoint y: 400, distance: 192.3
drag, startPoint x: 314, startPoint y: 387, endPoint x: 216, endPoint y: 386, distance: 98.0
type input "0"
drag, startPoint x: 759, startPoint y: 331, endPoint x: 601, endPoint y: 334, distance: 158.3
click at [759, 331] on div "Up-front cost £ 0 Up-front payment taken on September 2025 Sun Mon Tue Wed Thu …" at bounding box center [680, 303] width 953 height 77
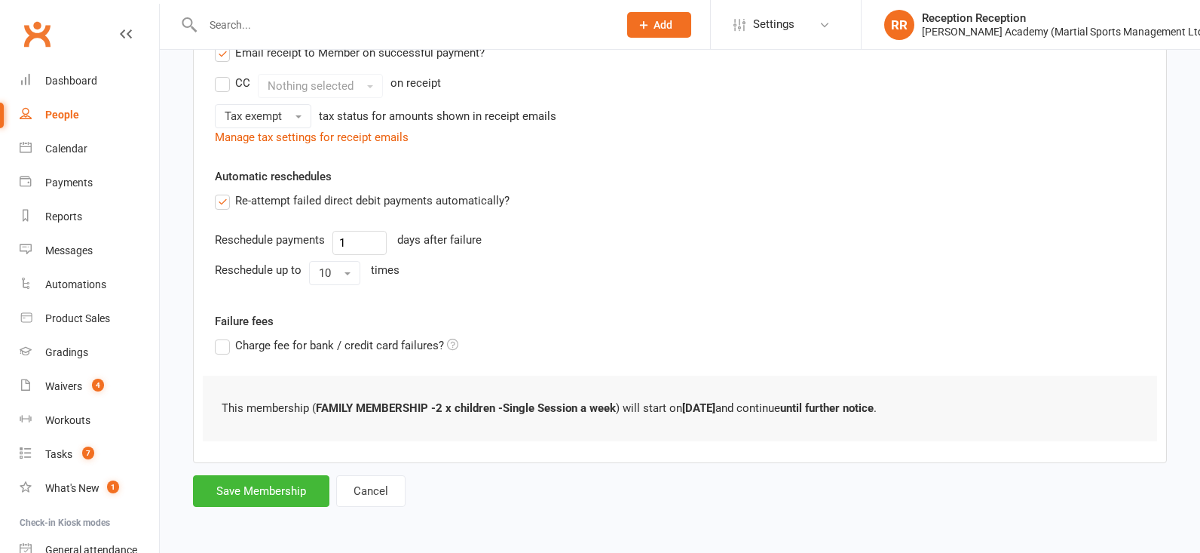
scroll to position [491, 0]
click at [262, 490] on button "Save Membership" at bounding box center [261, 491] width 136 height 32
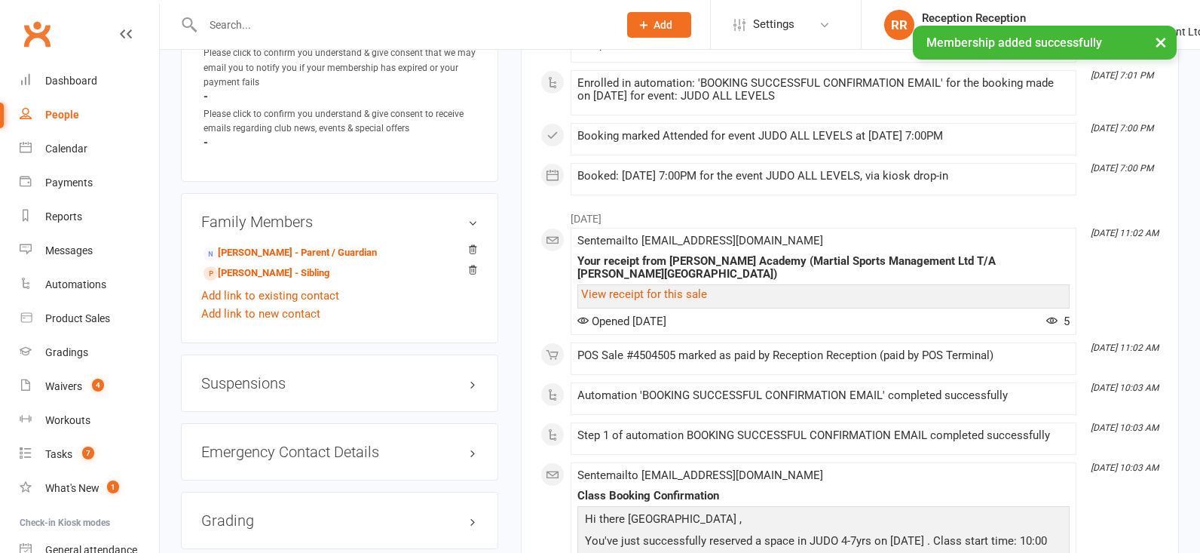
scroll to position [1208, 0]
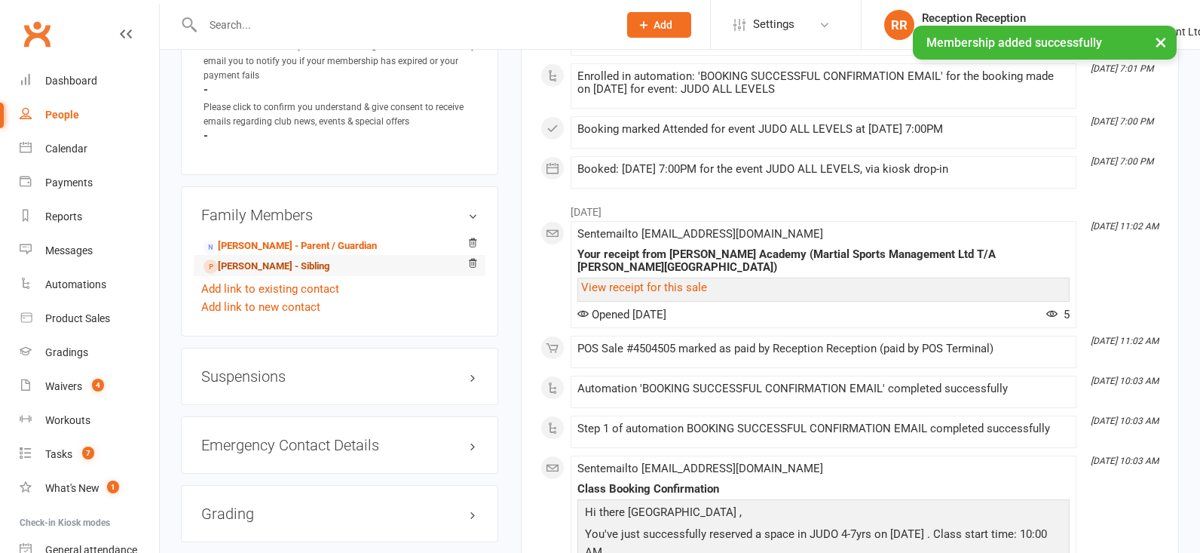
click at [235, 265] on link "Max Kerr - Sibling" at bounding box center [267, 267] width 126 height 16
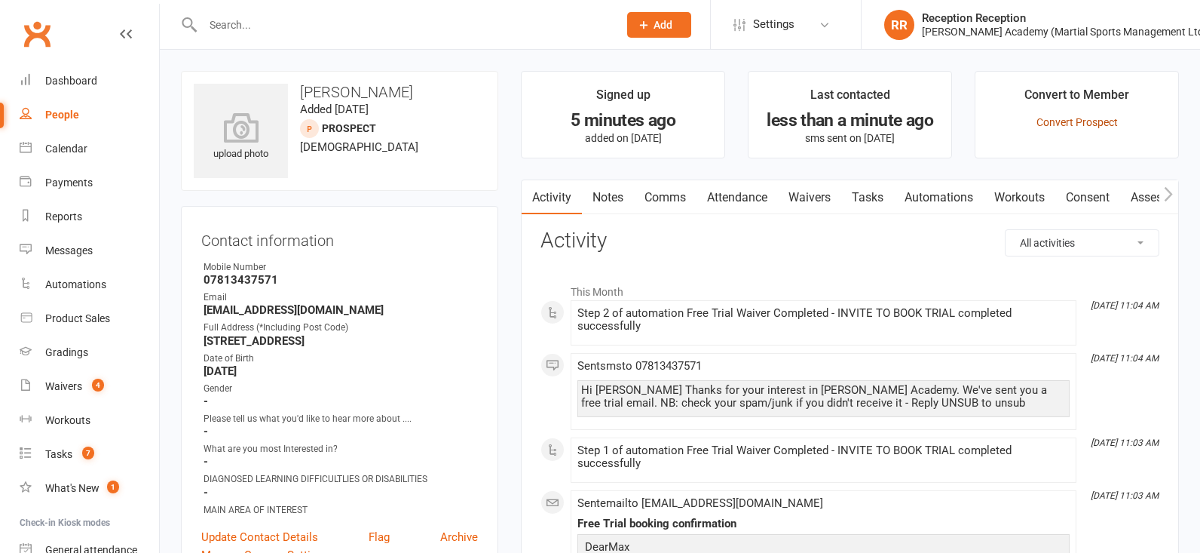
click at [1084, 124] on link "Convert Prospect" at bounding box center [1076, 122] width 81 height 12
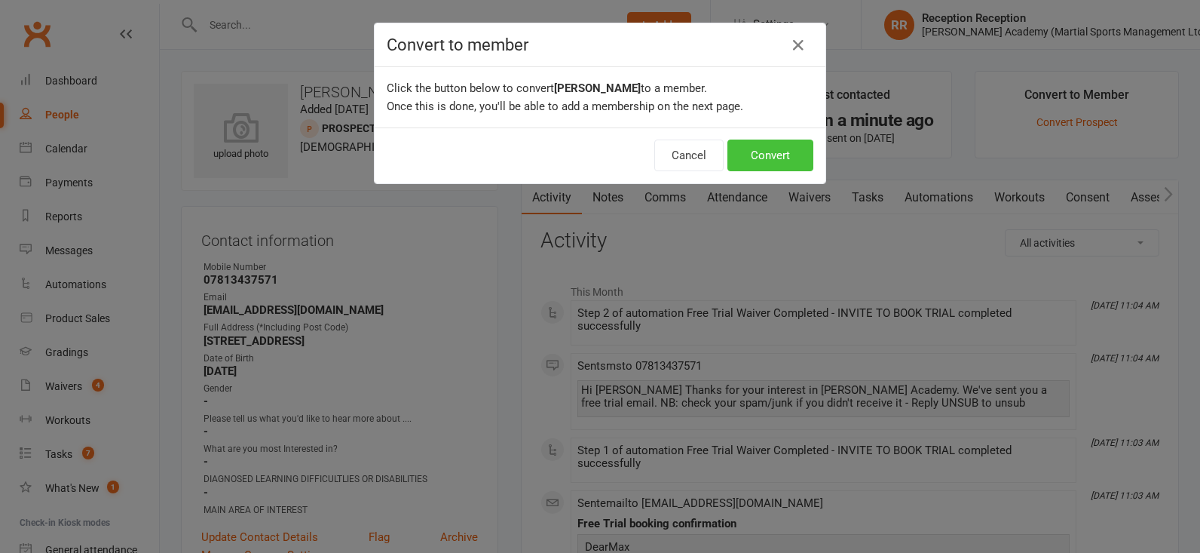
click at [782, 161] on button "Convert" at bounding box center [770, 155] width 86 height 32
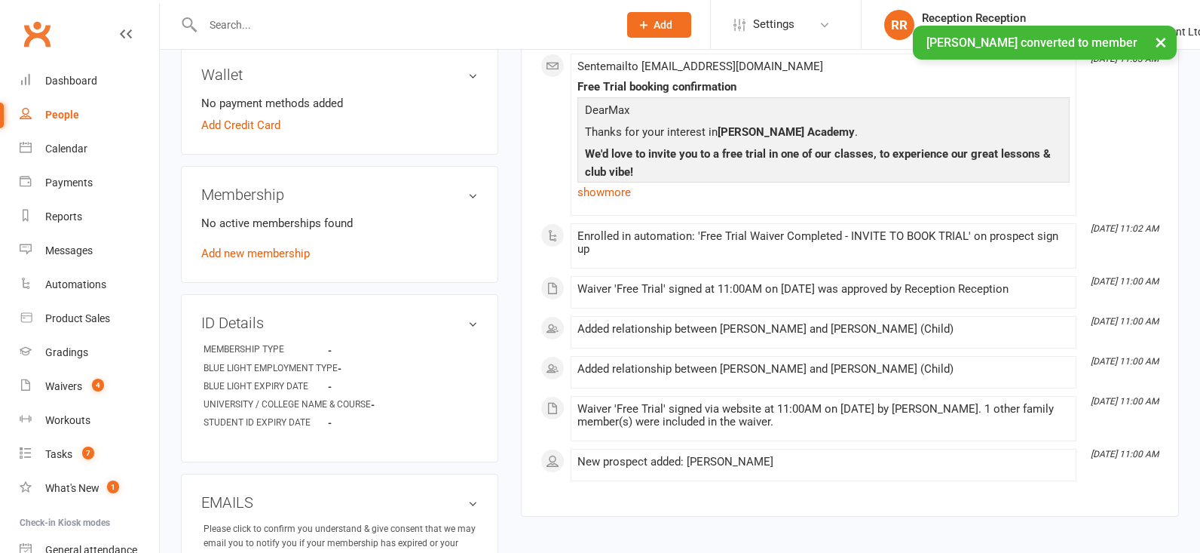
scroll to position [480, 0]
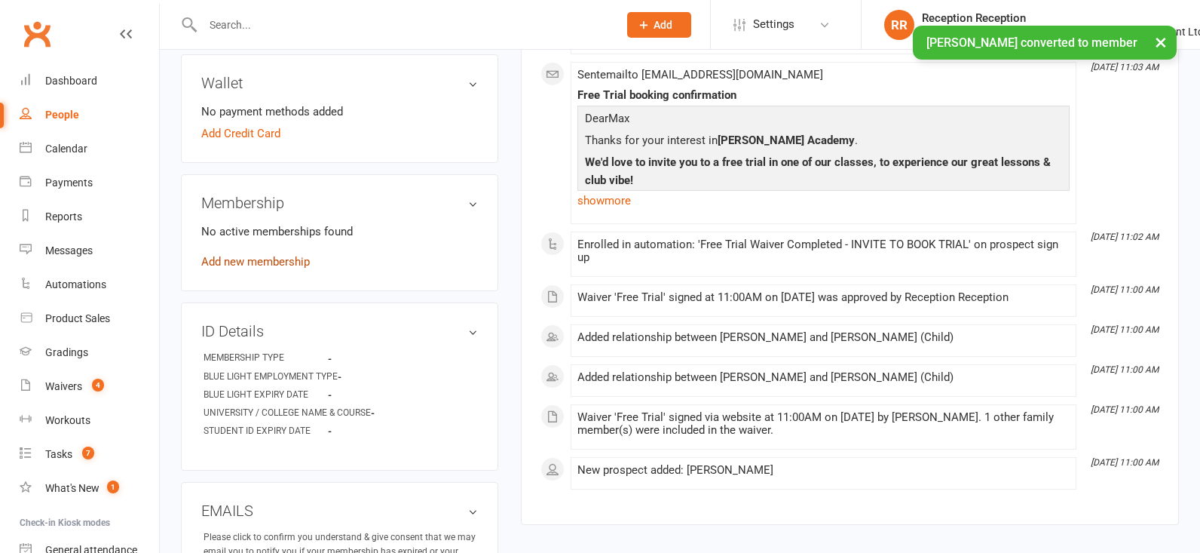
click at [237, 268] on link "Add new membership" at bounding box center [255, 262] width 109 height 14
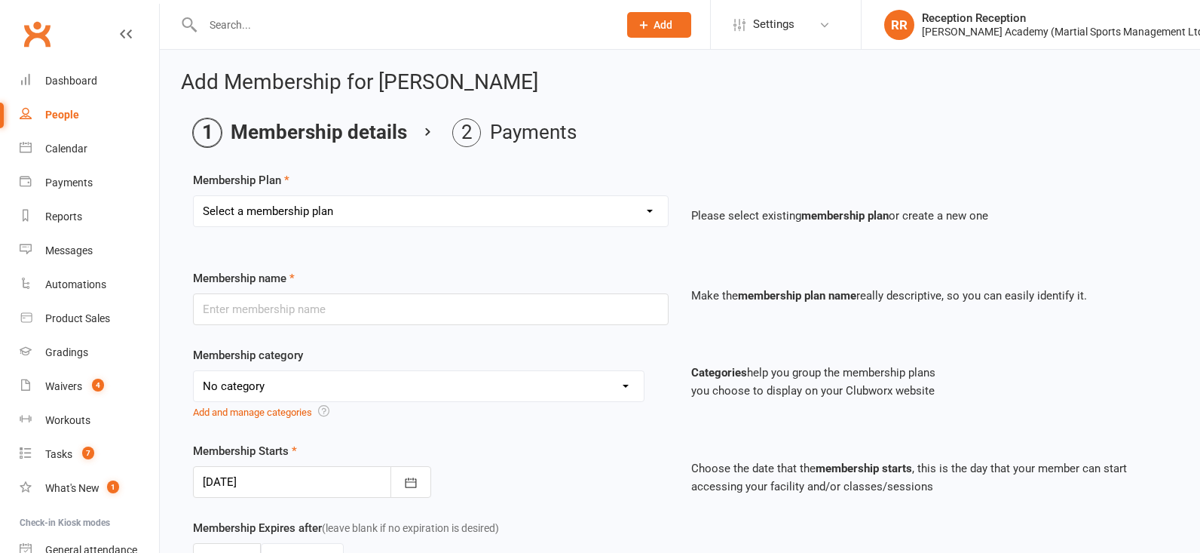
select select "27"
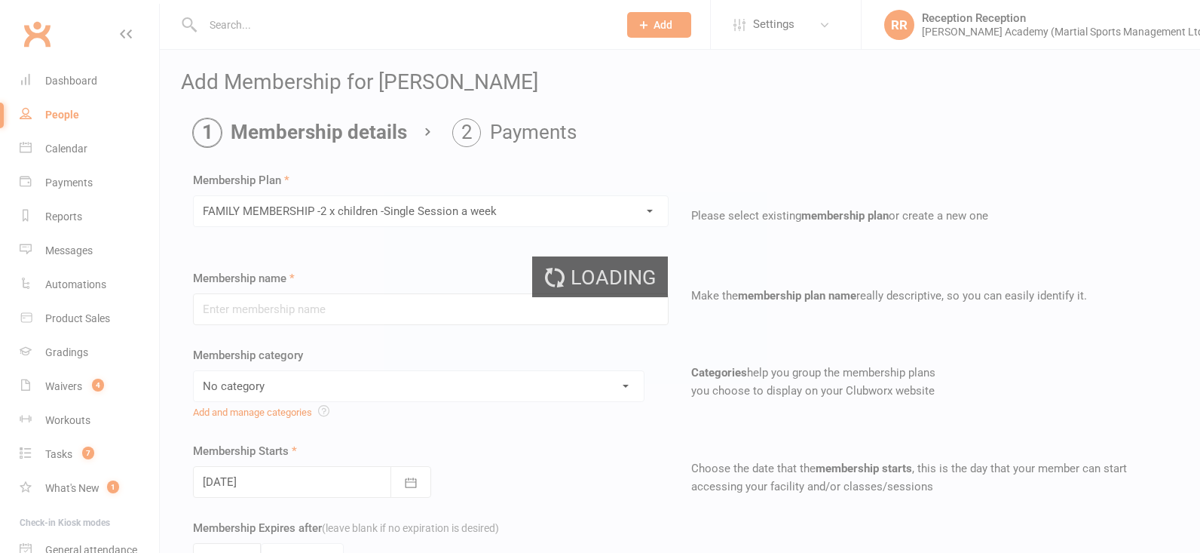
type input "FAMILY MEMBERSHIP -2 x children -Single Session a week"
select select "2"
type input "2"
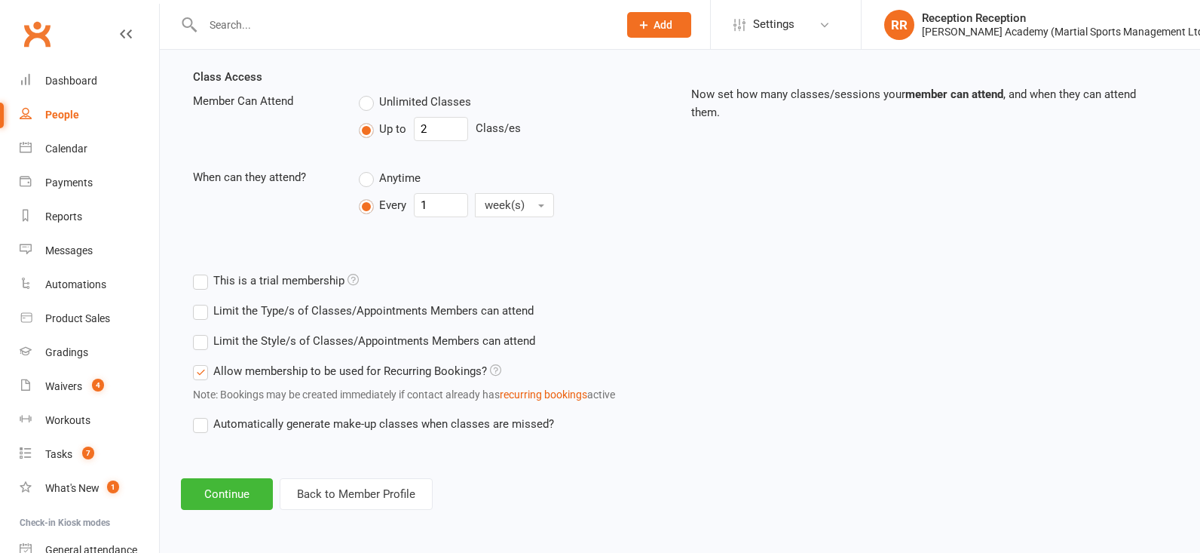
scroll to position [552, 0]
click at [207, 496] on button "Continue" at bounding box center [227, 494] width 92 height 32
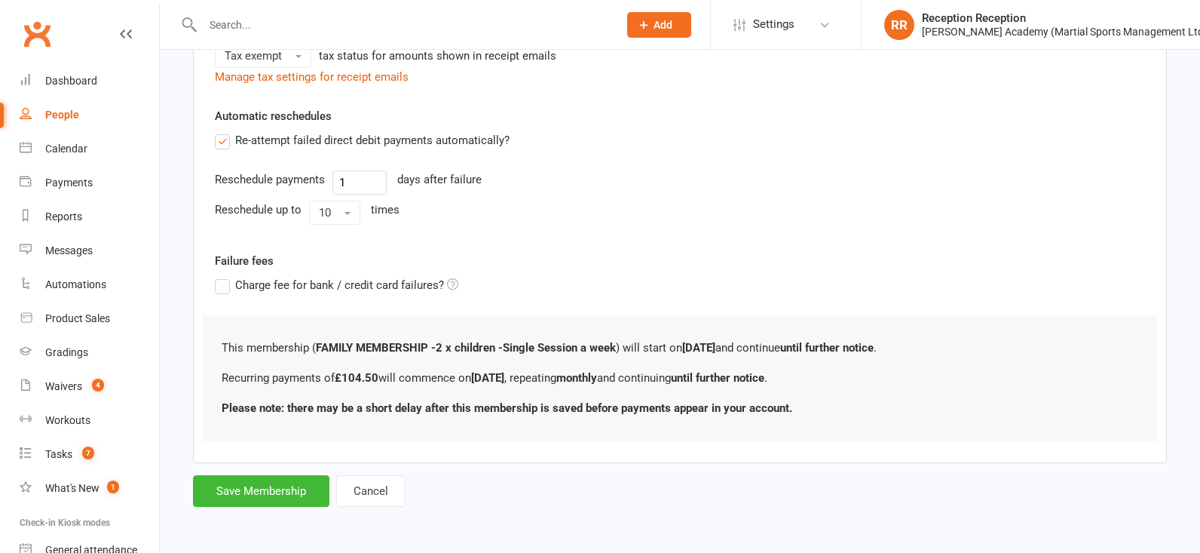
scroll to position [0, 0]
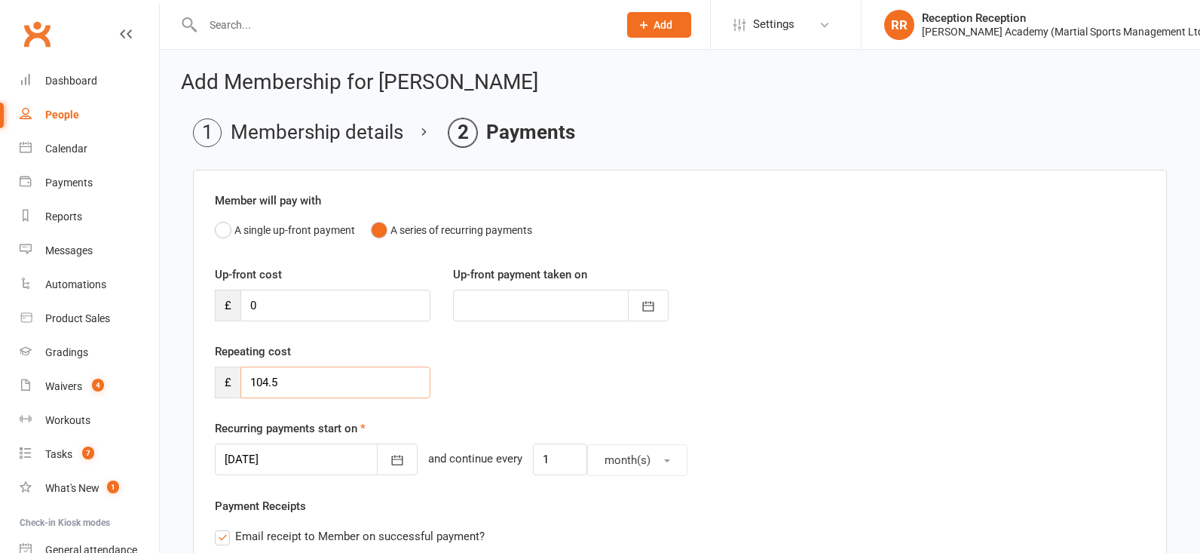
drag, startPoint x: 285, startPoint y: 387, endPoint x: 171, endPoint y: 386, distance: 113.8
type input "0"
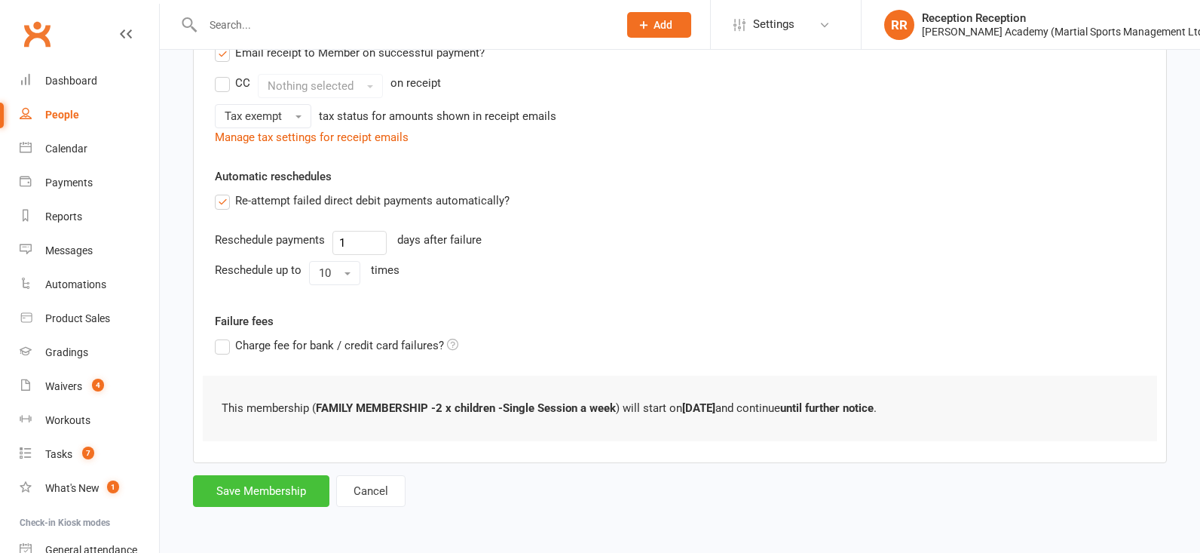
scroll to position [491, 0]
drag, startPoint x: 280, startPoint y: 490, endPoint x: 287, endPoint y: 491, distance: 7.6
click at [280, 490] on button "Save Membership" at bounding box center [261, 491] width 136 height 32
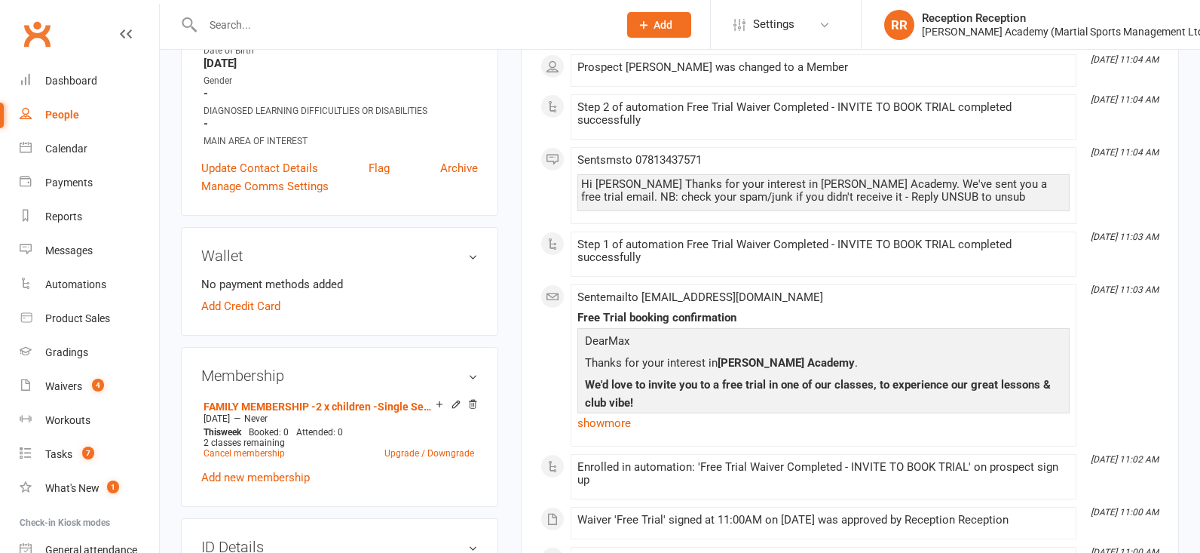
scroll to position [311, 0]
click at [243, 315] on link "Add Credit Card" at bounding box center [240, 306] width 79 height 18
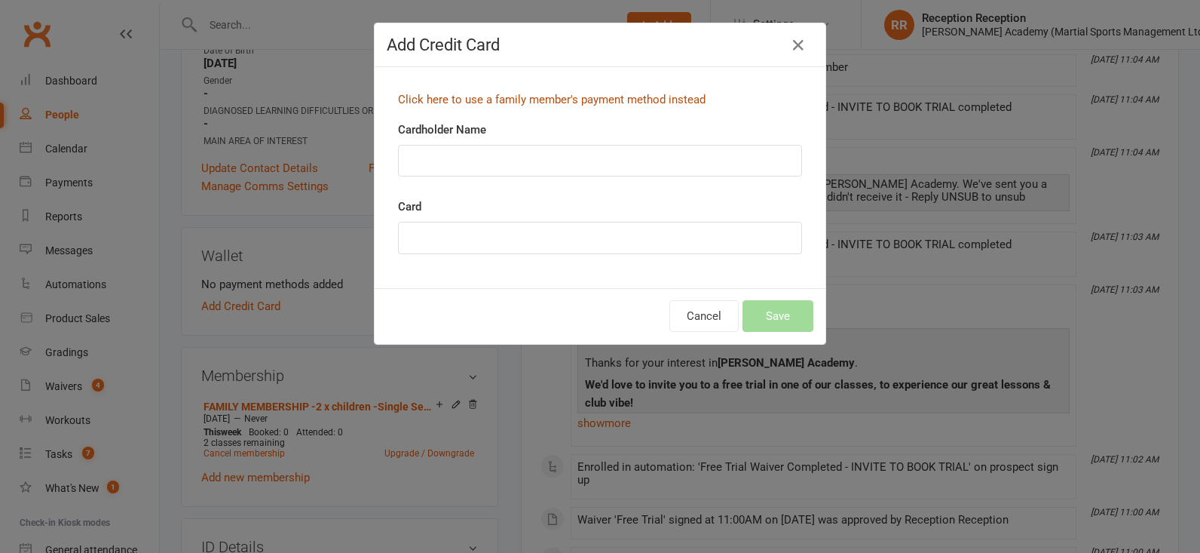
click at [467, 102] on link "Click here to use a family member's payment method instead" at bounding box center [552, 100] width 308 height 14
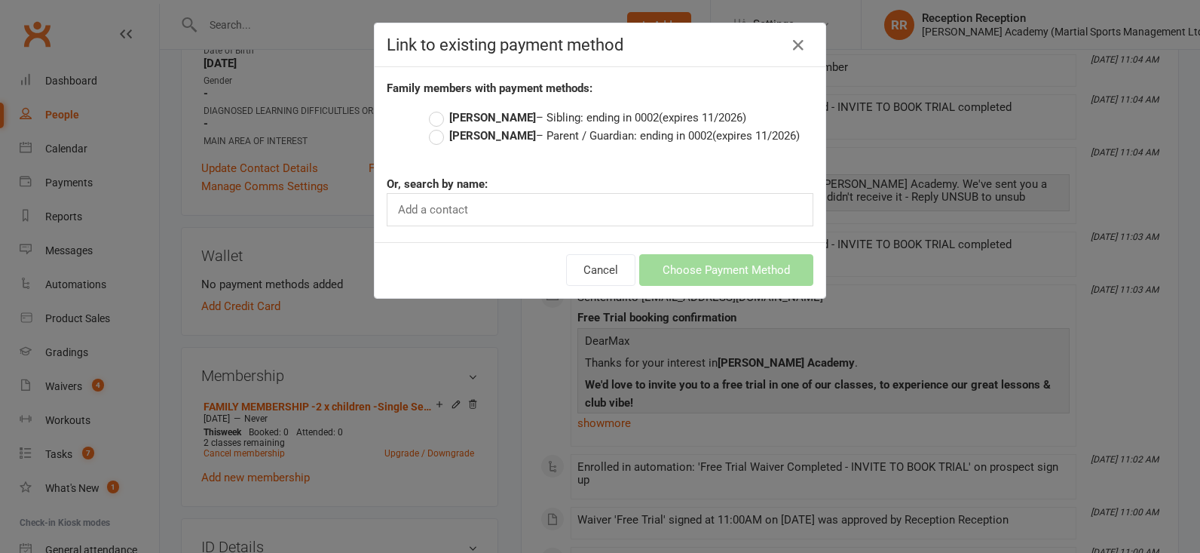
click at [439, 138] on label "James Kerr – Parent / Guardian: ending in 0002 (expires 11/2026)" at bounding box center [614, 136] width 371 height 18
click at [439, 127] on input "James Kerr – Parent / Guardian: ending in 0002 (expires 11/2026)" at bounding box center [434, 127] width 10 height 0
click at [440, 137] on label "James Kerr – Parent / Guardian: ending in 0002 (expires 11/2026)" at bounding box center [614, 136] width 371 height 18
click at [439, 127] on input "James Kerr – Parent / Guardian: ending in 0002 (expires 11/2026)" at bounding box center [434, 127] width 10 height 0
click at [715, 274] on button "Choose Payment Method" at bounding box center [726, 270] width 174 height 32
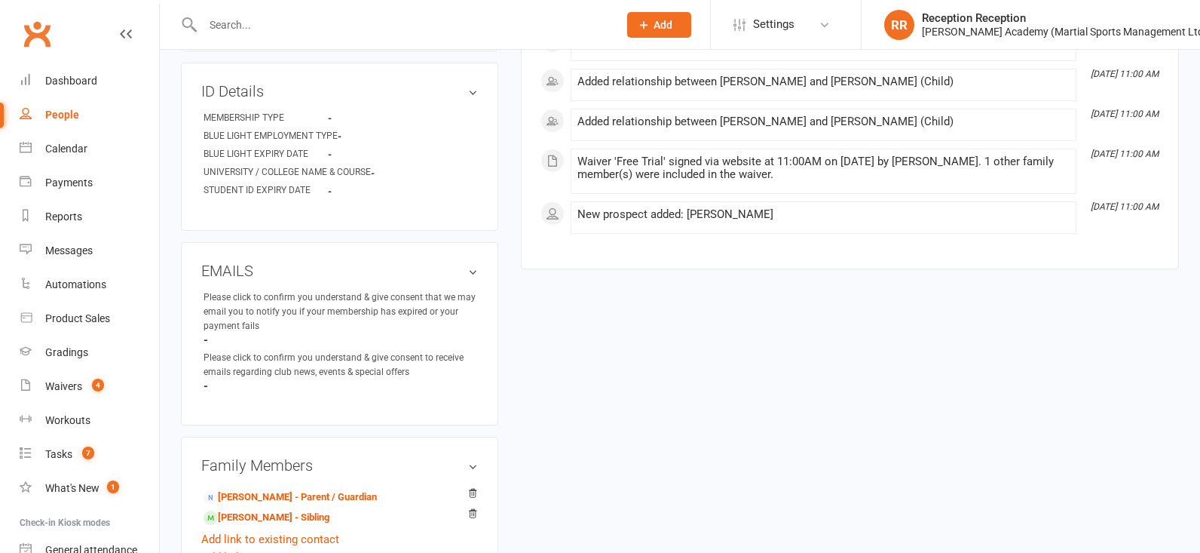
scroll to position [973, 0]
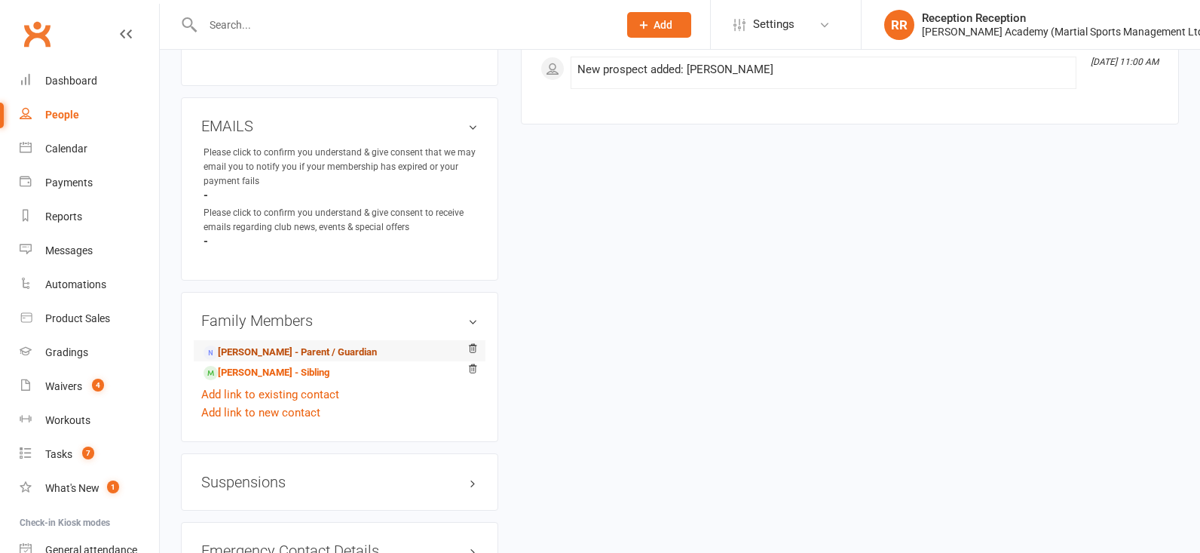
click at [253, 360] on link "James Kerr - Parent / Guardian" at bounding box center [290, 352] width 173 height 16
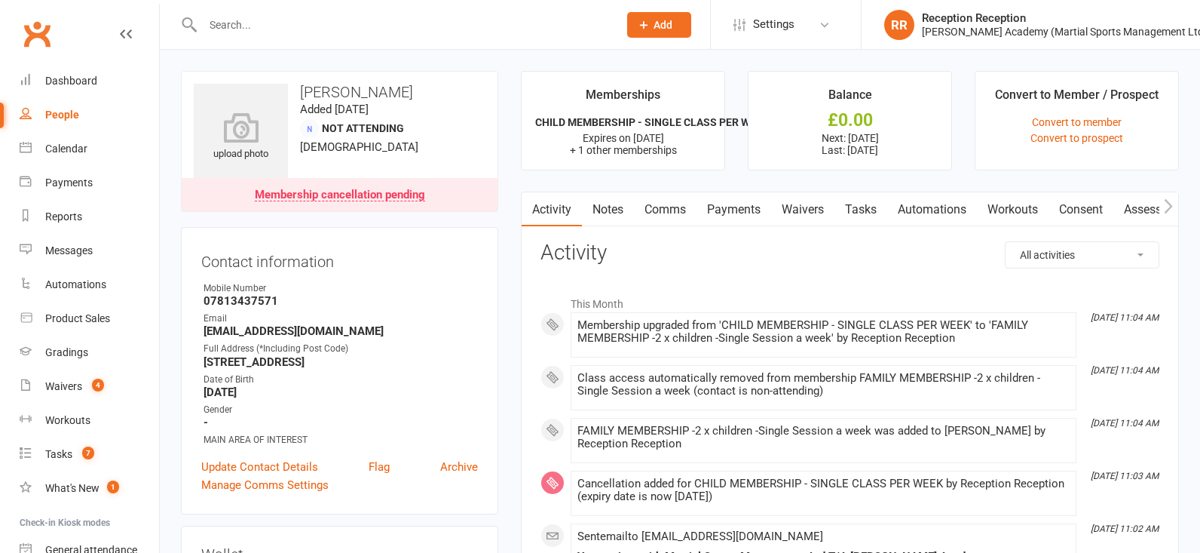
click at [705, 214] on link "Payments" at bounding box center [734, 209] width 75 height 35
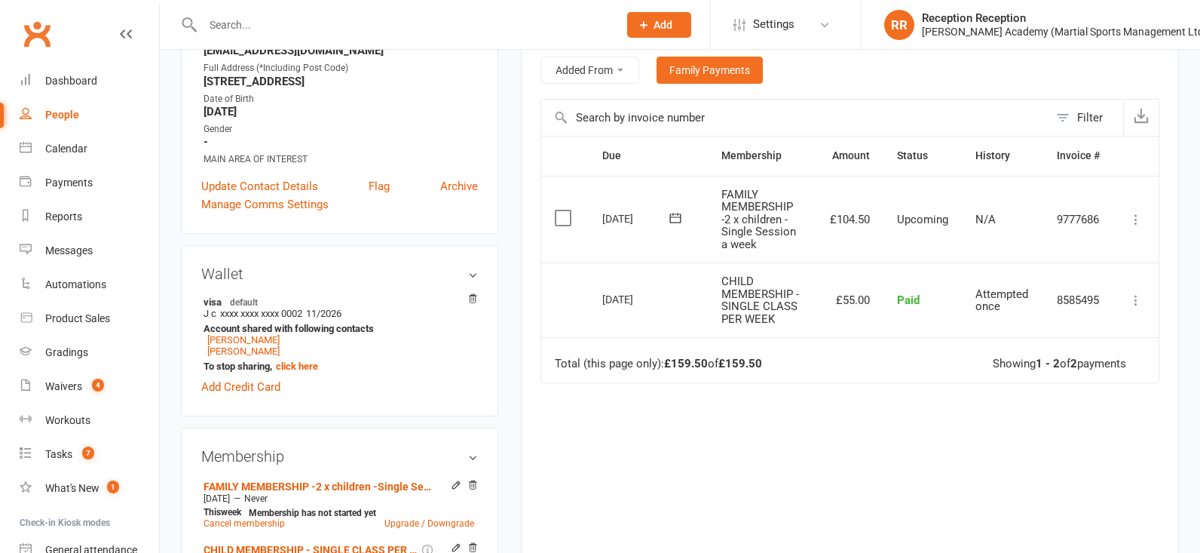
scroll to position [281, 0]
drag, startPoint x: 841, startPoint y: 222, endPoint x: 853, endPoint y: 240, distance: 22.4
click at [874, 221] on td "£104.50" at bounding box center [849, 218] width 67 height 87
click at [850, 253] on td "£104.50" at bounding box center [849, 218] width 67 height 87
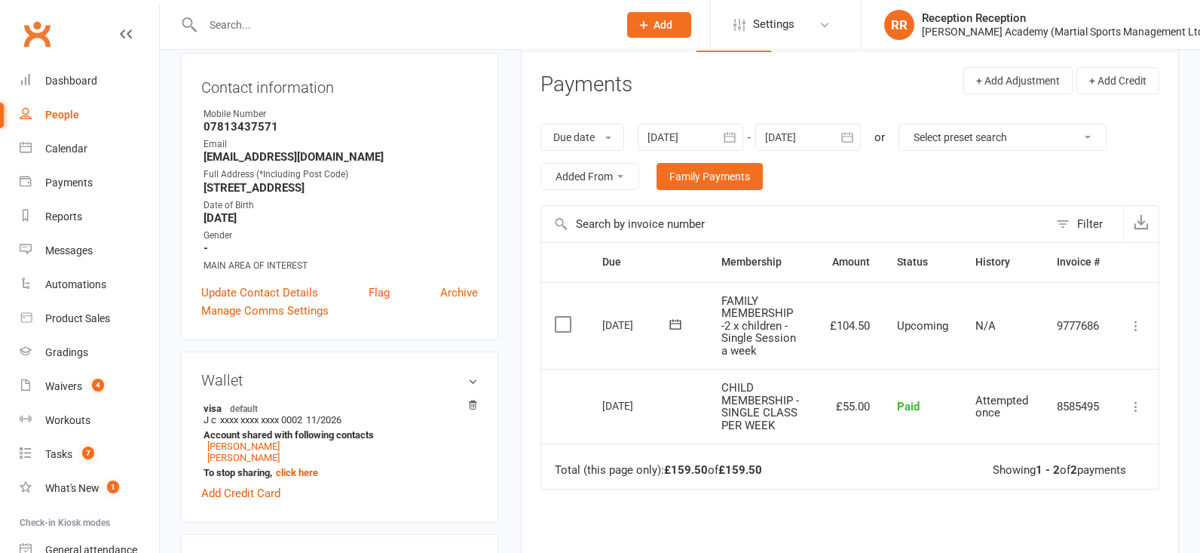
scroll to position [172, 0]
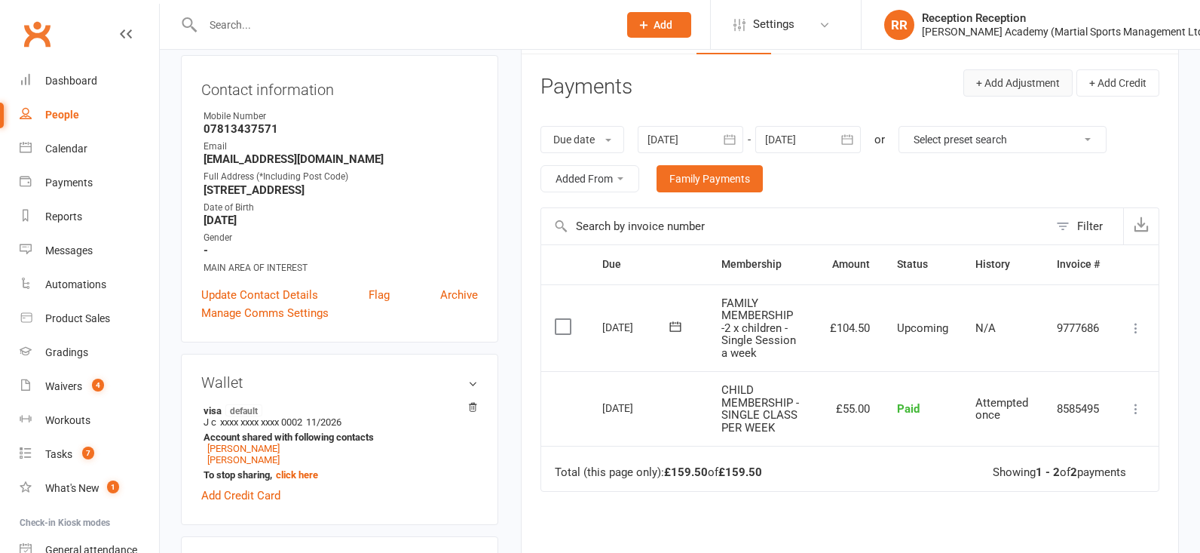
click at [1009, 77] on button "+ Add Adjustment" at bounding box center [1017, 82] width 109 height 27
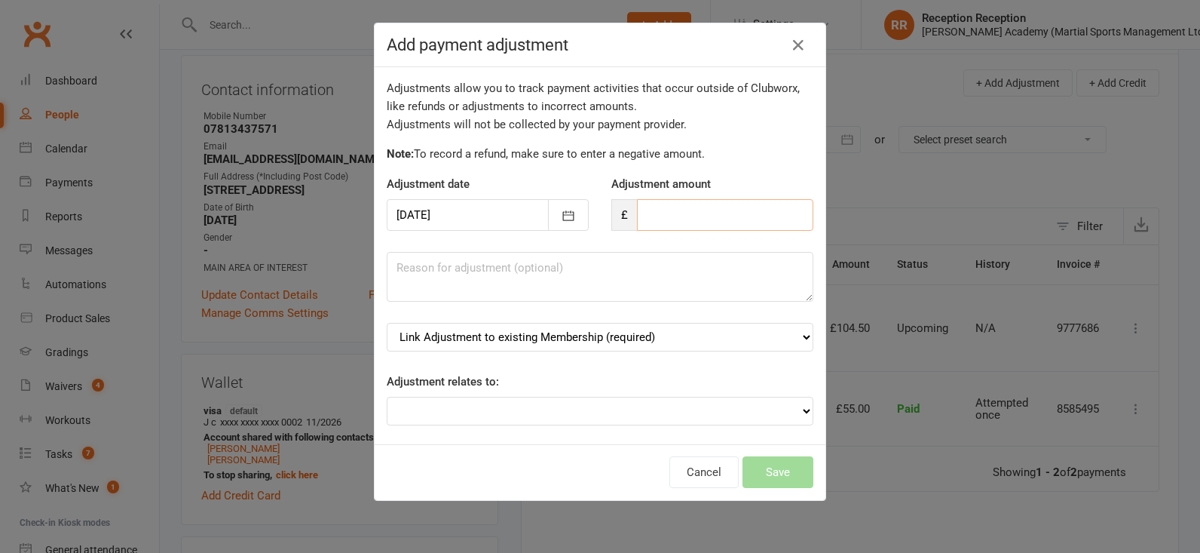
click at [654, 210] on input "number" at bounding box center [725, 215] width 176 height 32
type input "49.50"
click at [547, 288] on textarea at bounding box center [600, 277] width 427 height 50
type textarea "U"
type textarea "Difference between single child and two children."
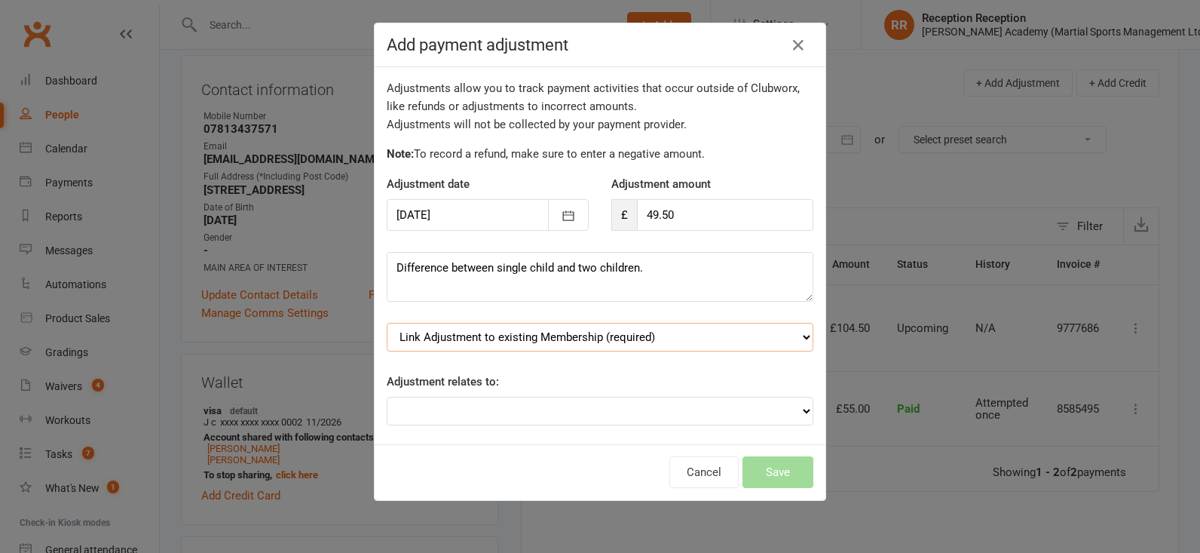
select select "0"
select select "2"
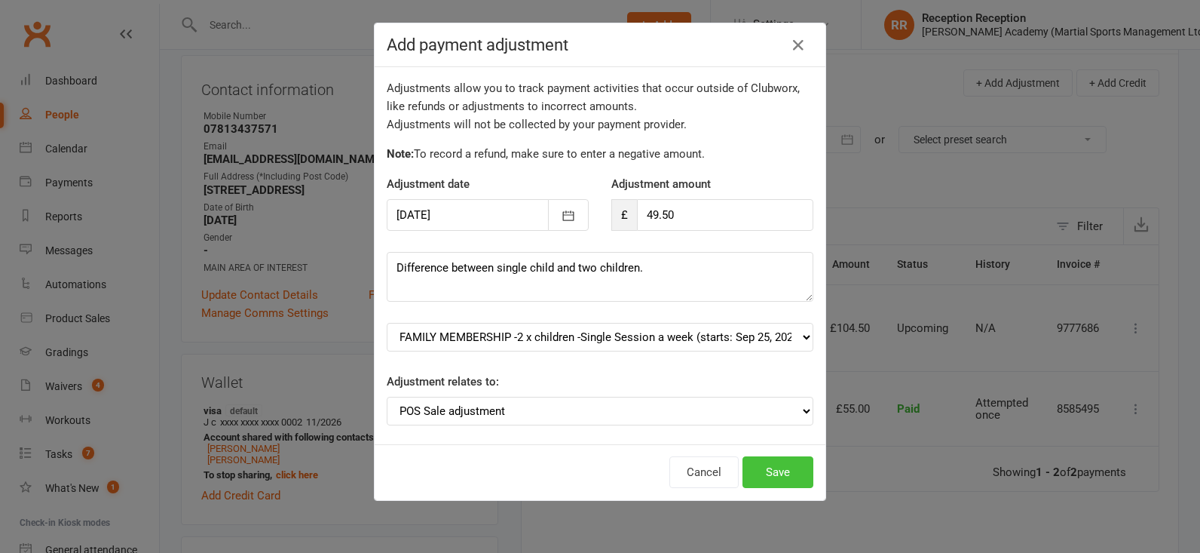
click at [792, 468] on button "Save" at bounding box center [778, 472] width 71 height 32
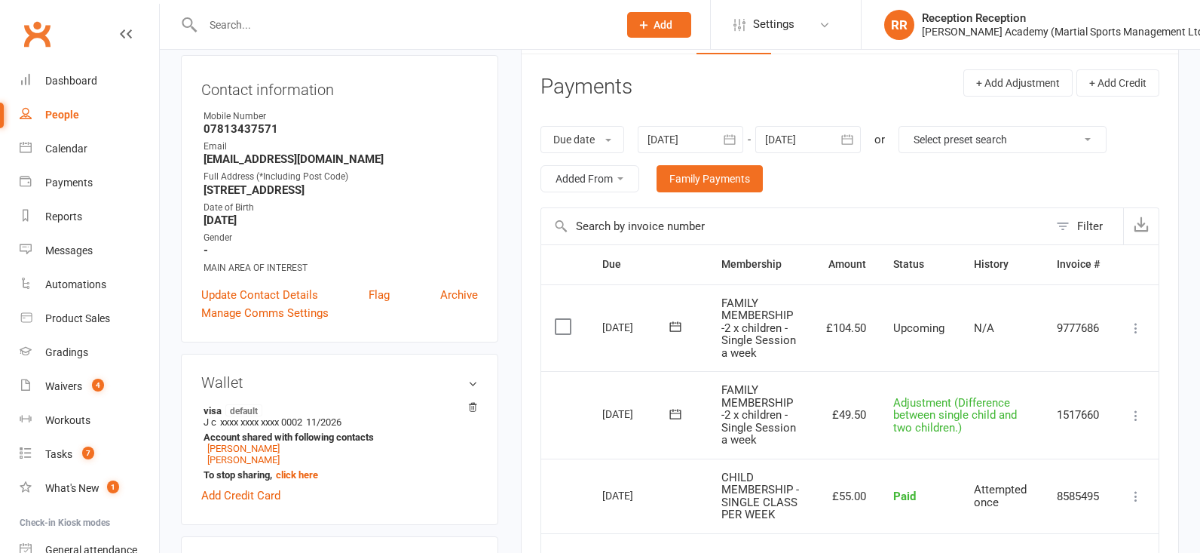
click at [1136, 414] on icon at bounding box center [1135, 415] width 15 height 15
click at [1064, 474] on link "Delete" at bounding box center [1069, 475] width 149 height 30
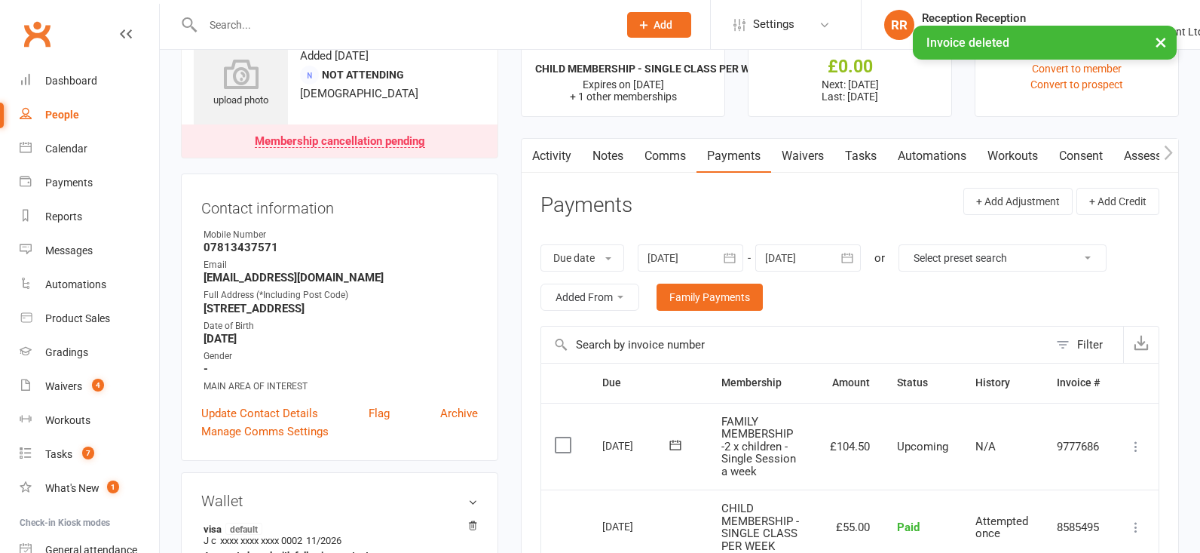
scroll to position [0, 0]
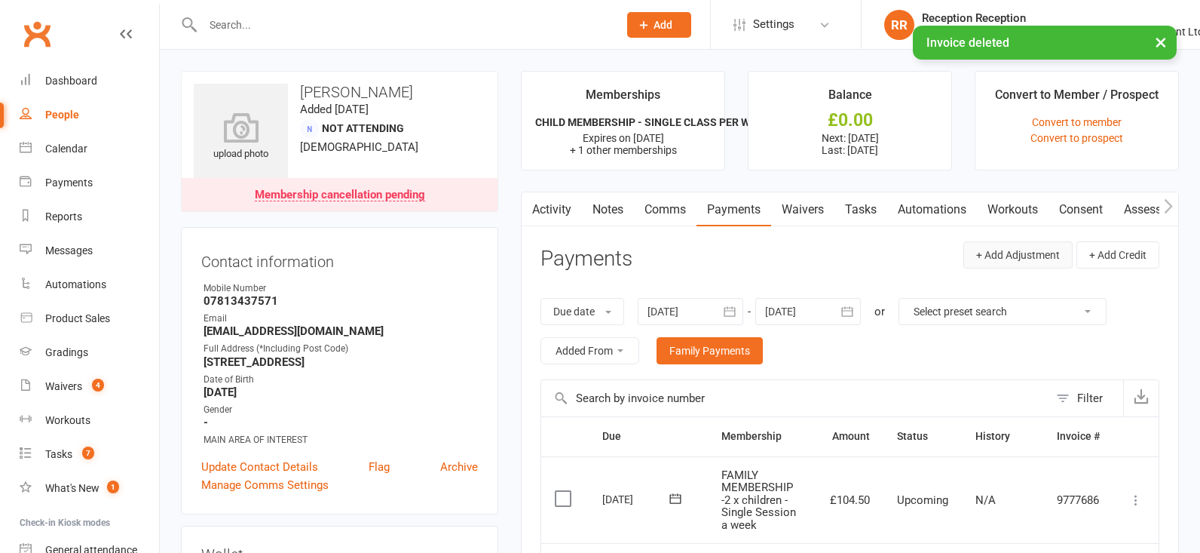
click at [997, 256] on button "+ Add Adjustment" at bounding box center [1017, 254] width 109 height 27
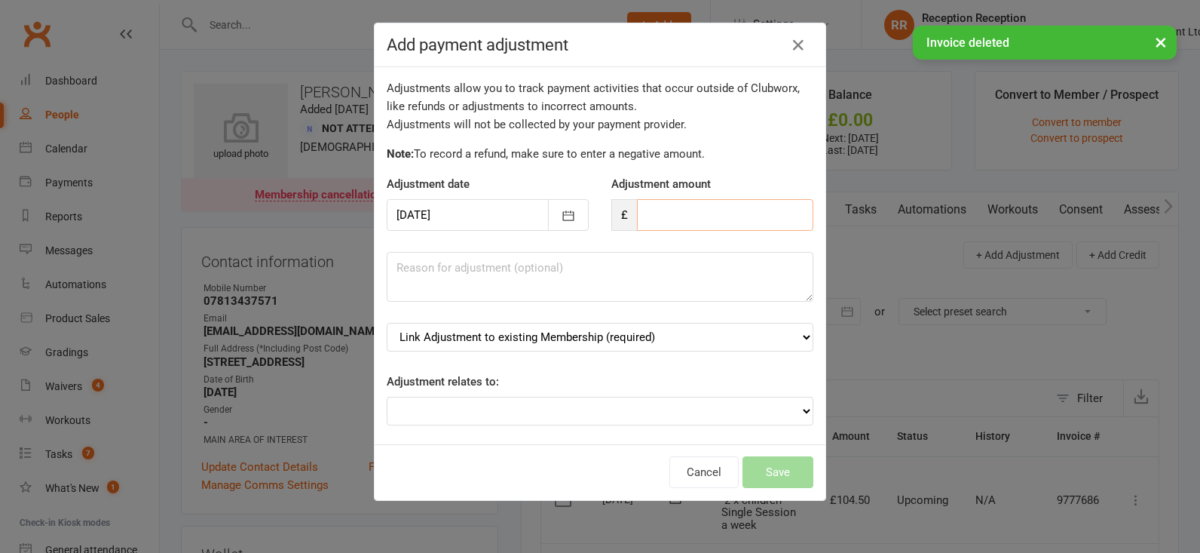
click at [721, 208] on input "number" at bounding box center [725, 215] width 176 height 32
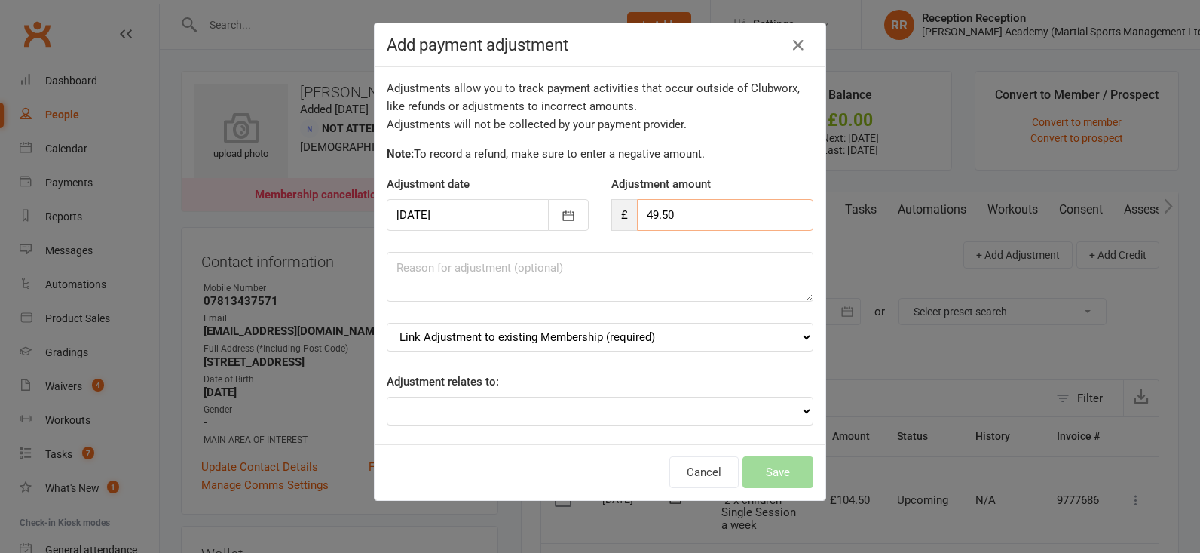
type input "49.50"
click at [660, 273] on textarea at bounding box center [600, 277] width 427 height 50
type textarea "Difference between single child and two children attending."
select select "0"
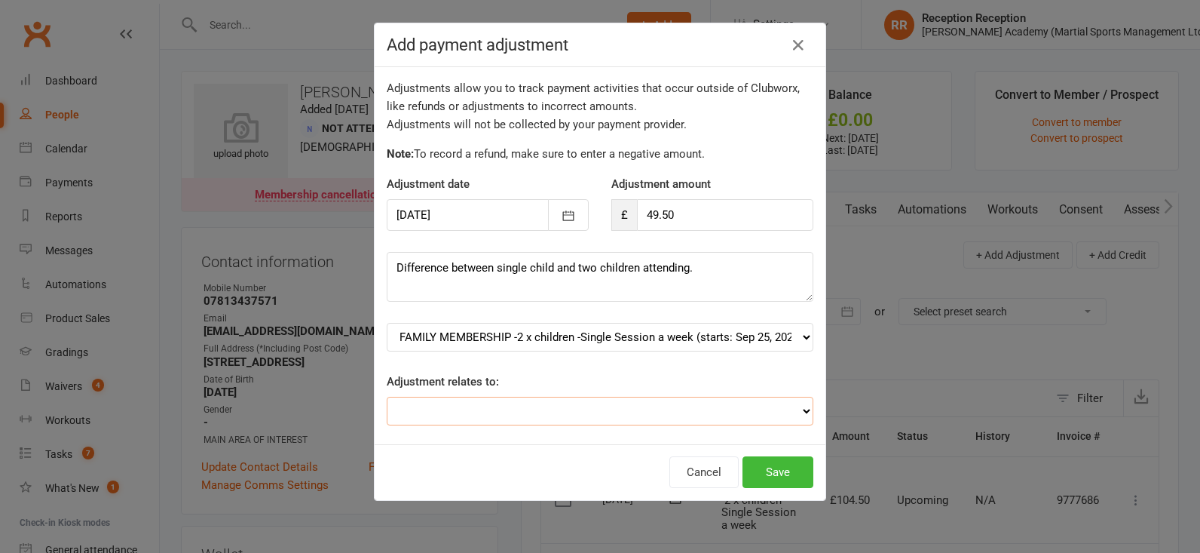
select select "0"
click at [783, 467] on button "Save" at bounding box center [778, 472] width 71 height 32
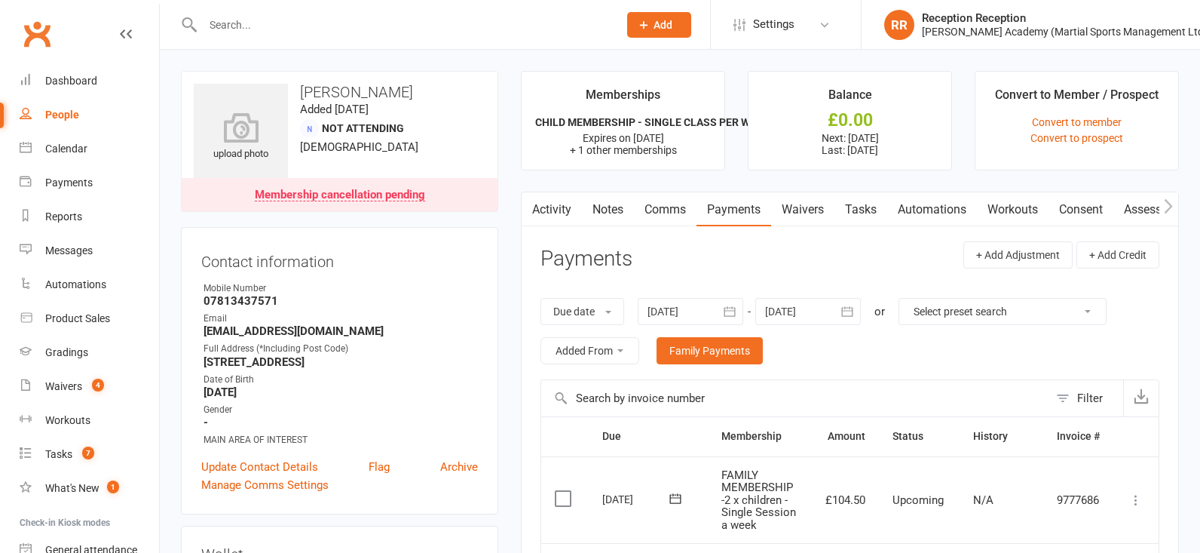
click at [207, 21] on input "text" at bounding box center [402, 24] width 409 height 21
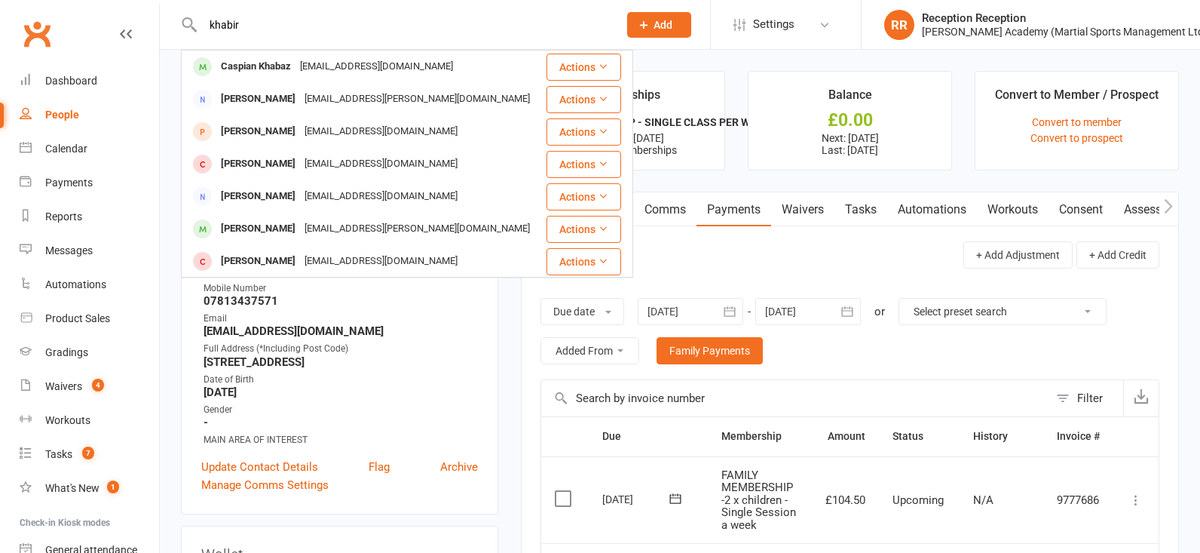
type input "habit"
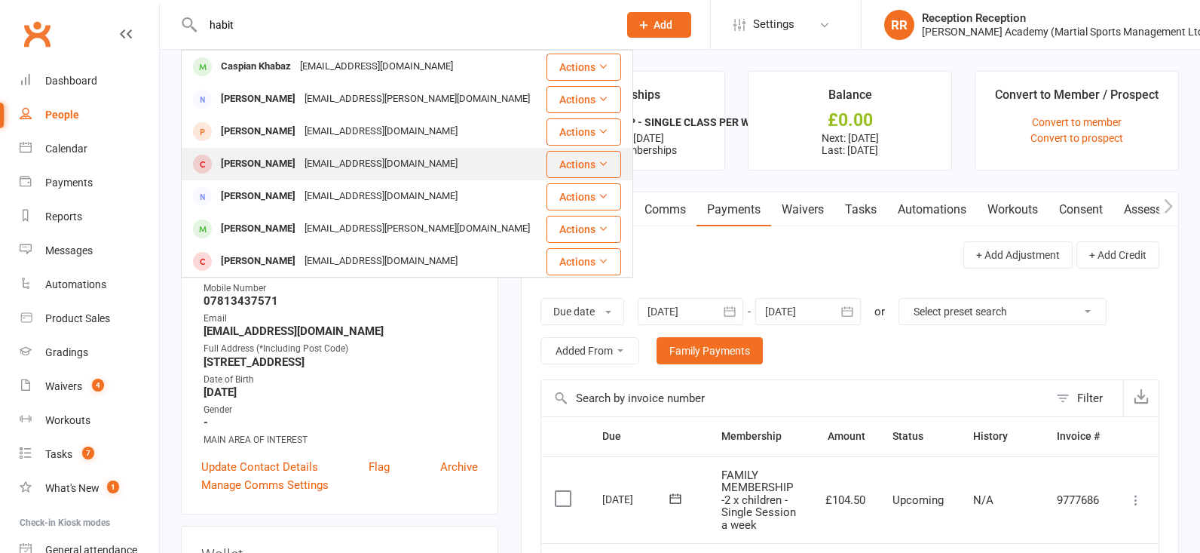
drag, startPoint x: 208, startPoint y: 21, endPoint x: 256, endPoint y: 155, distance: 141.6
click at [256, 155] on div "[PERSON_NAME]" at bounding box center [258, 164] width 84 height 22
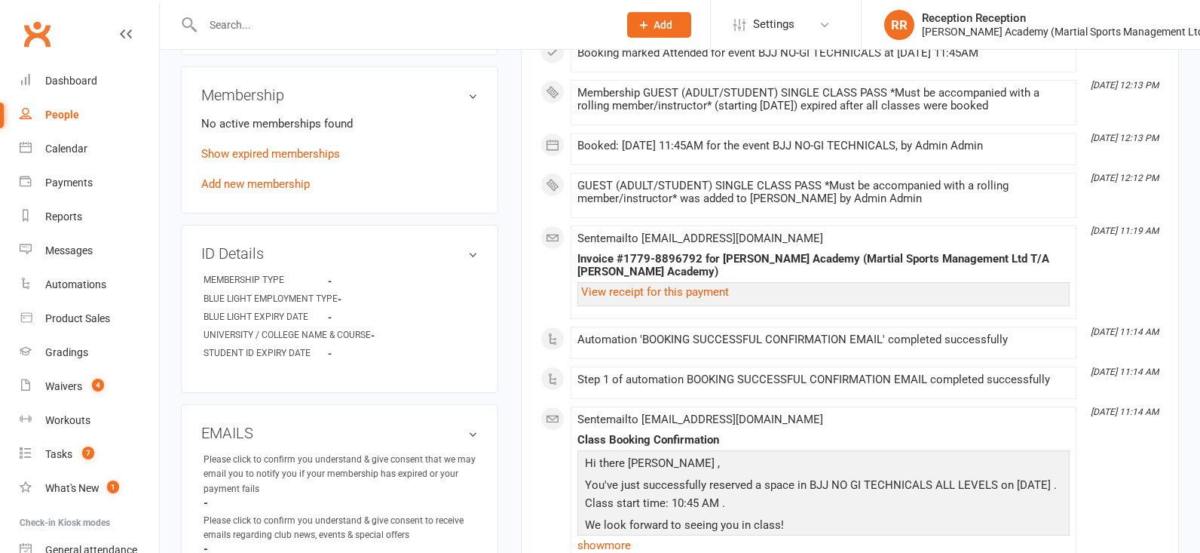
scroll to position [592, 0]
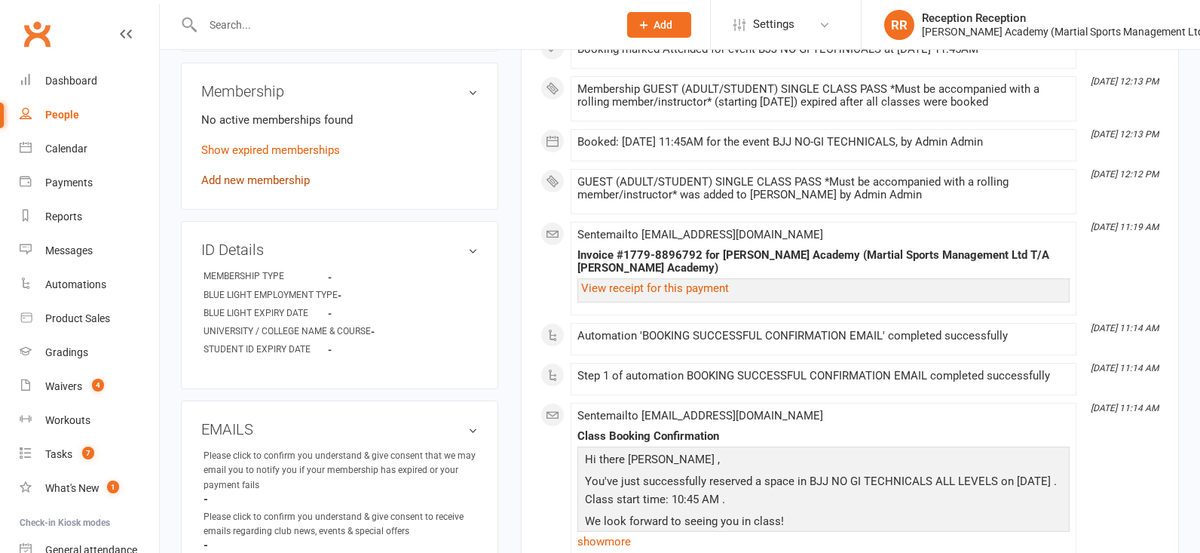
click at [266, 177] on link "Add new membership" at bounding box center [255, 180] width 109 height 14
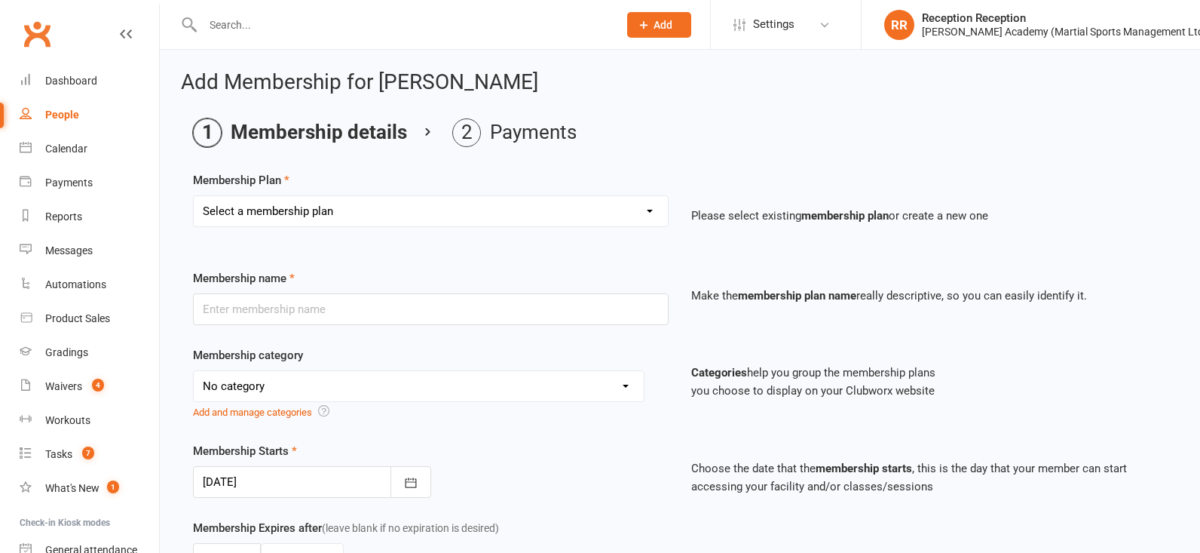
click at [298, 185] on div "Membership Plan Select a membership plan Ladies BJJ Gues Pass SAMBO DROPIN GUES…" at bounding box center [680, 209] width 974 height 77
select select "9"
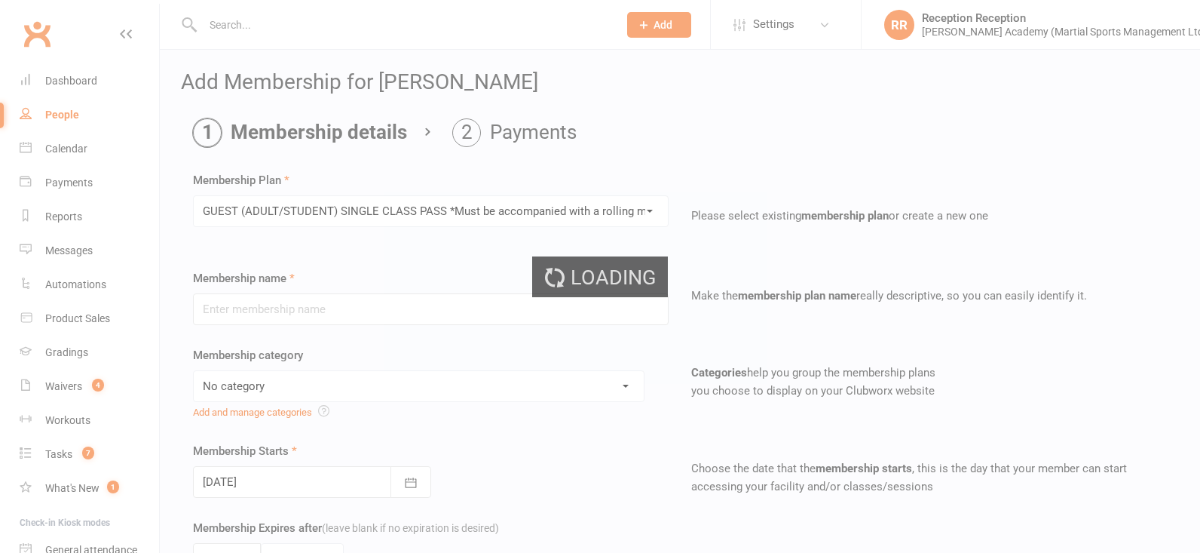
type input "GUEST (ADULT/STUDENT) SINGLE CLASS PASS *Must be accompanied with a rolling mem…"
select select "7"
type input "1"
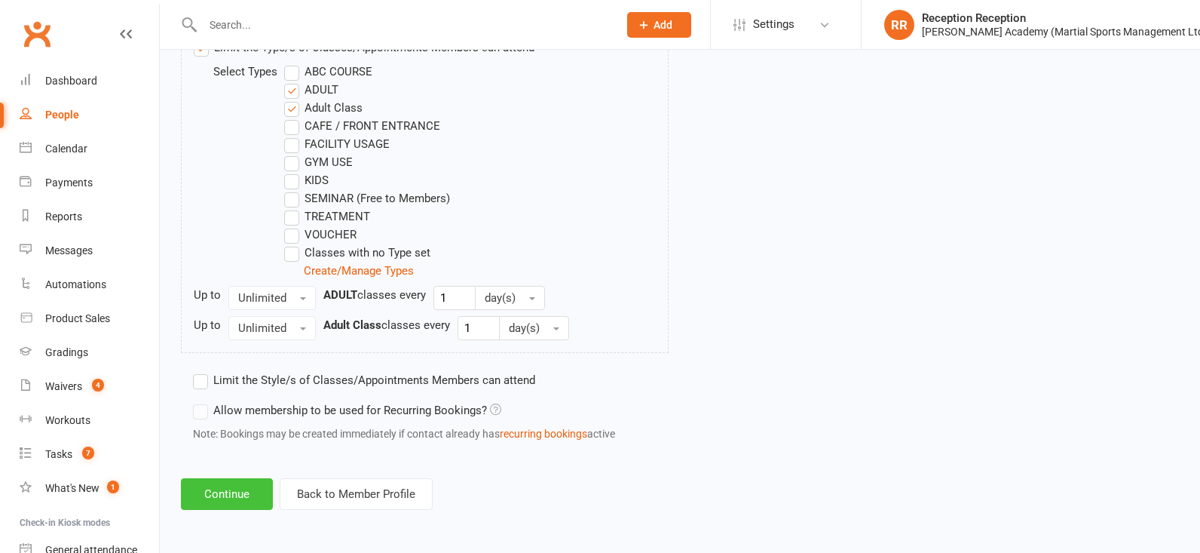
scroll to position [816, 0]
click at [238, 498] on button "Continue" at bounding box center [227, 494] width 92 height 32
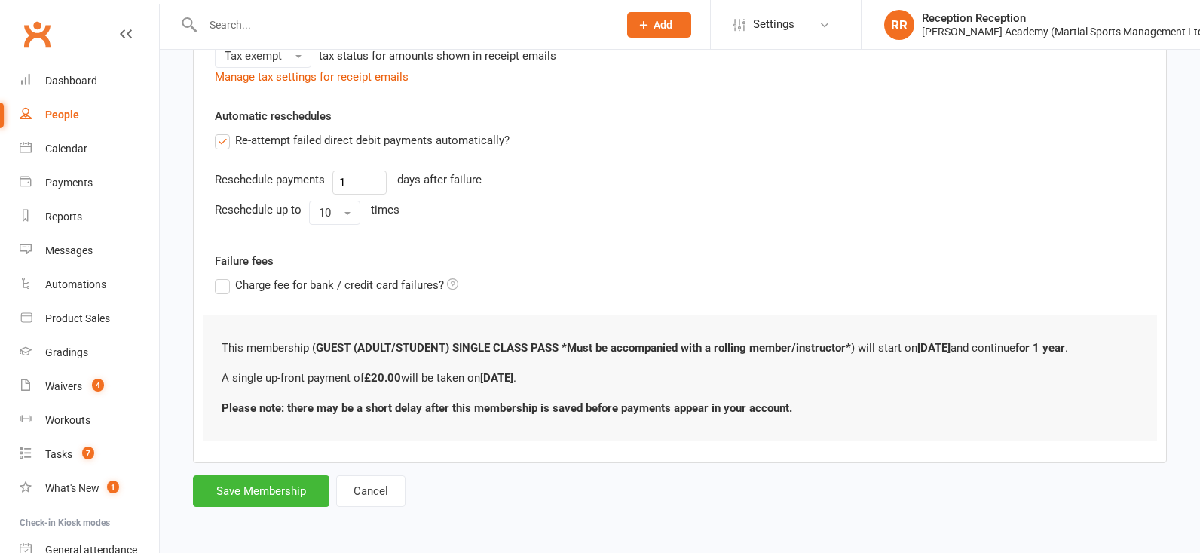
scroll to position [0, 0]
click at [231, 489] on button "Save Membership" at bounding box center [261, 491] width 136 height 32
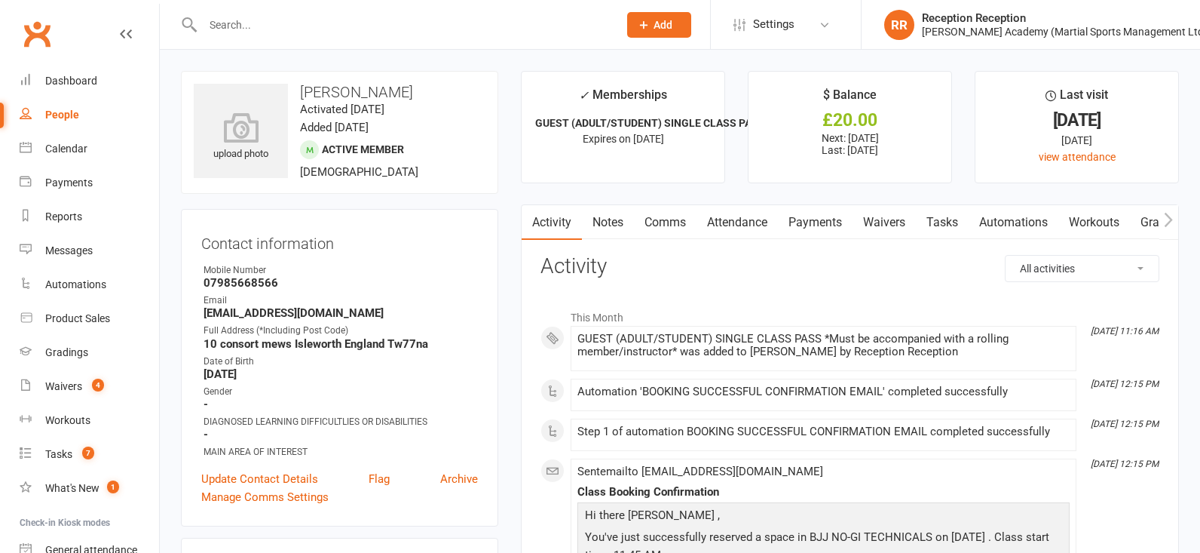
click at [712, 218] on link "Attendance" at bounding box center [737, 222] width 81 height 35
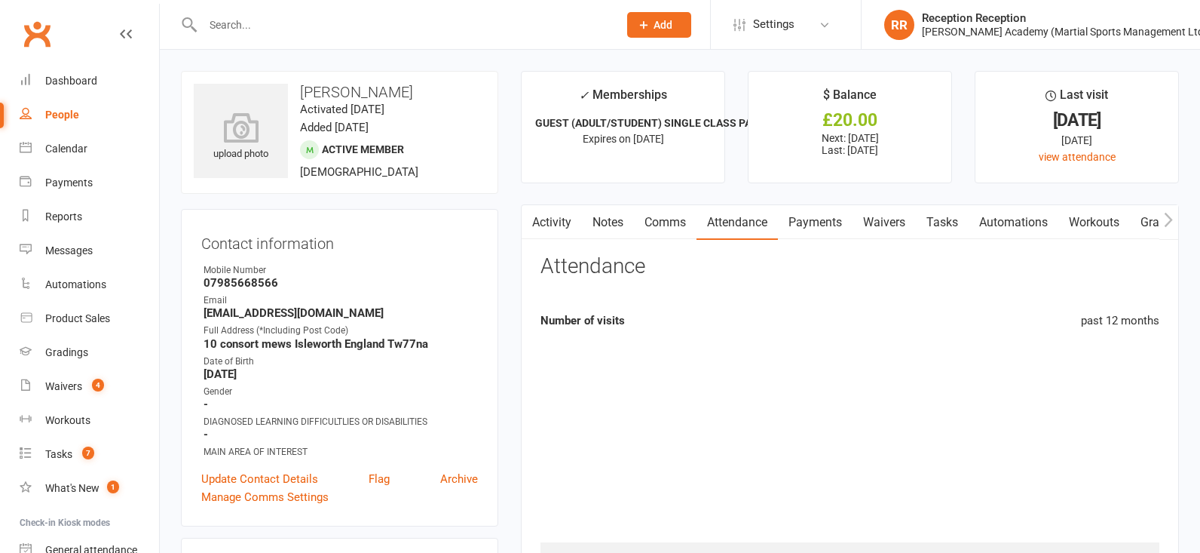
click at [823, 239] on link "Payments" at bounding box center [815, 222] width 75 height 35
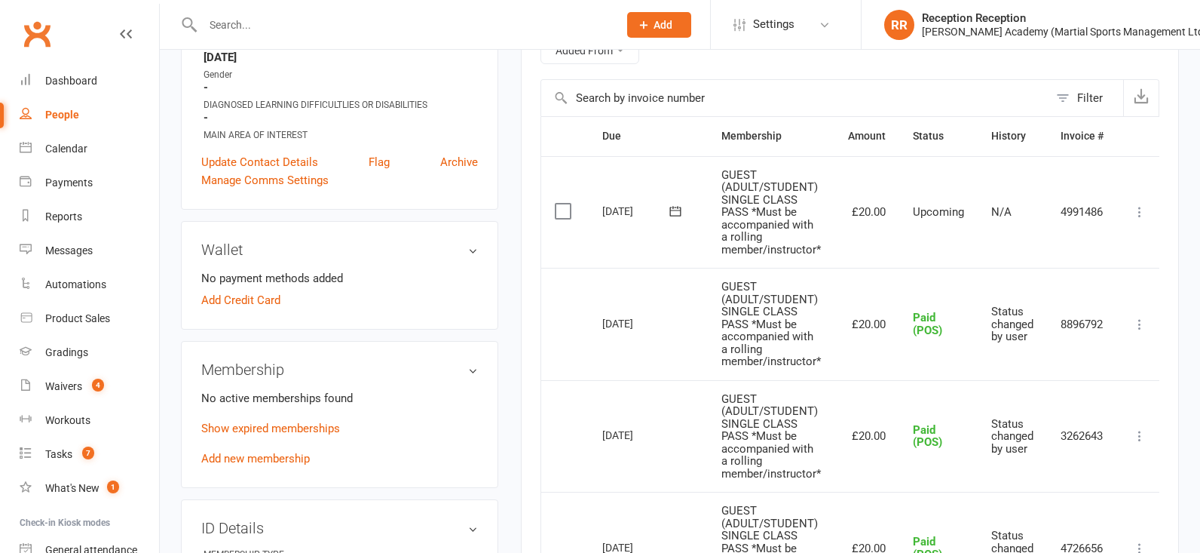
scroll to position [314, 0]
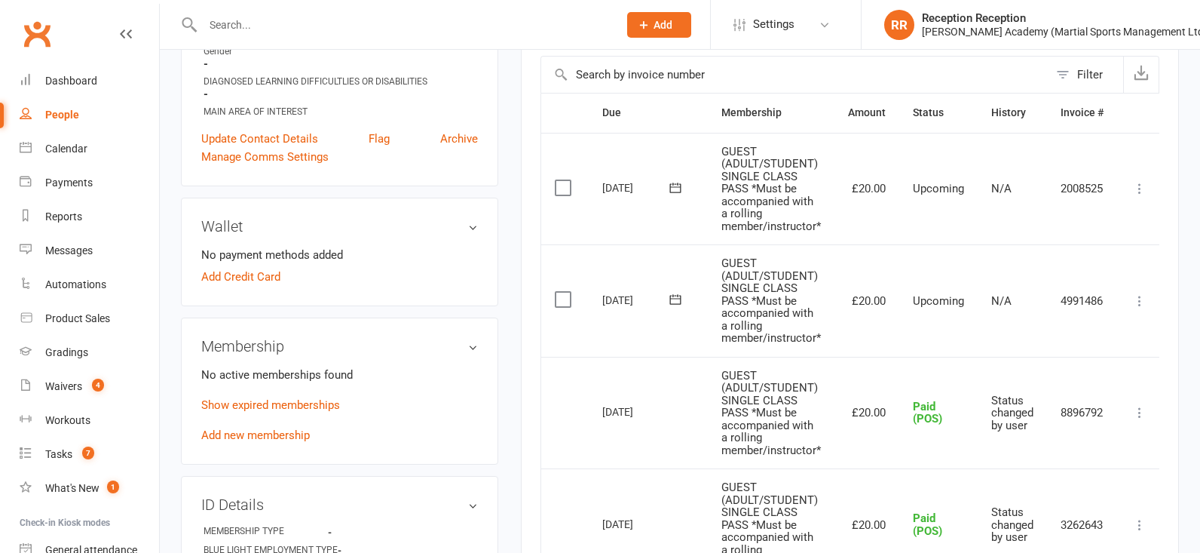
click at [1147, 185] on icon at bounding box center [1139, 188] width 15 height 15
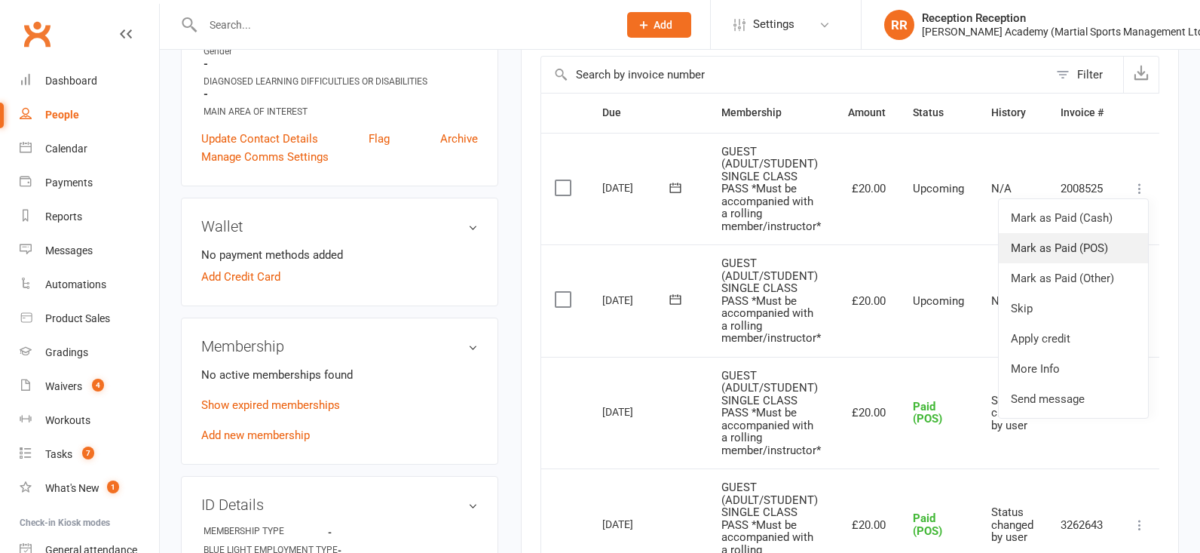
click at [1083, 244] on link "Mark as Paid (POS)" at bounding box center [1073, 248] width 149 height 30
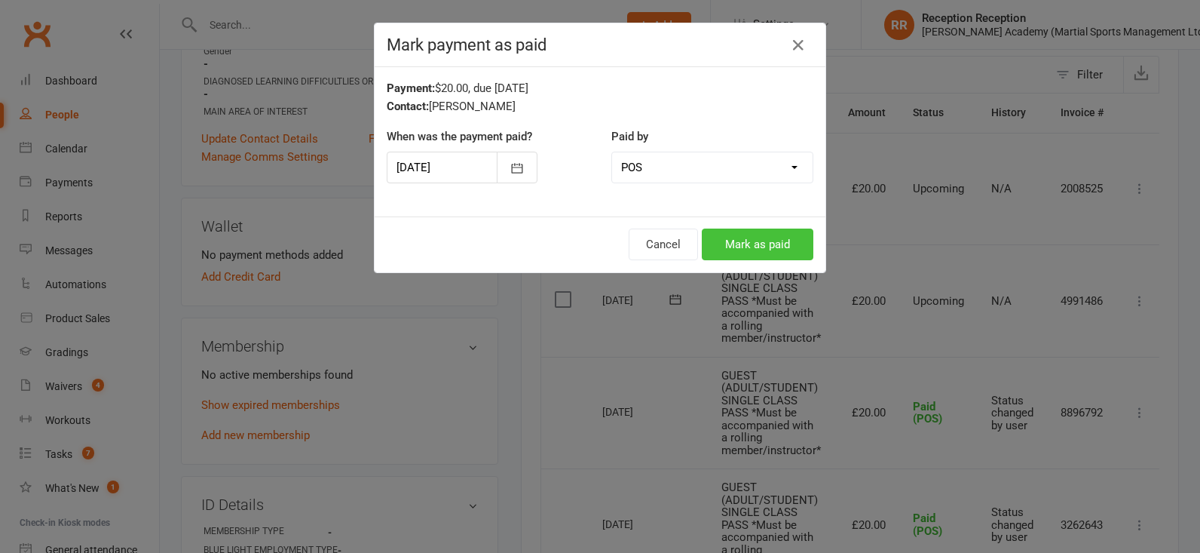
click at [801, 252] on button "Mark as paid" at bounding box center [758, 244] width 112 height 32
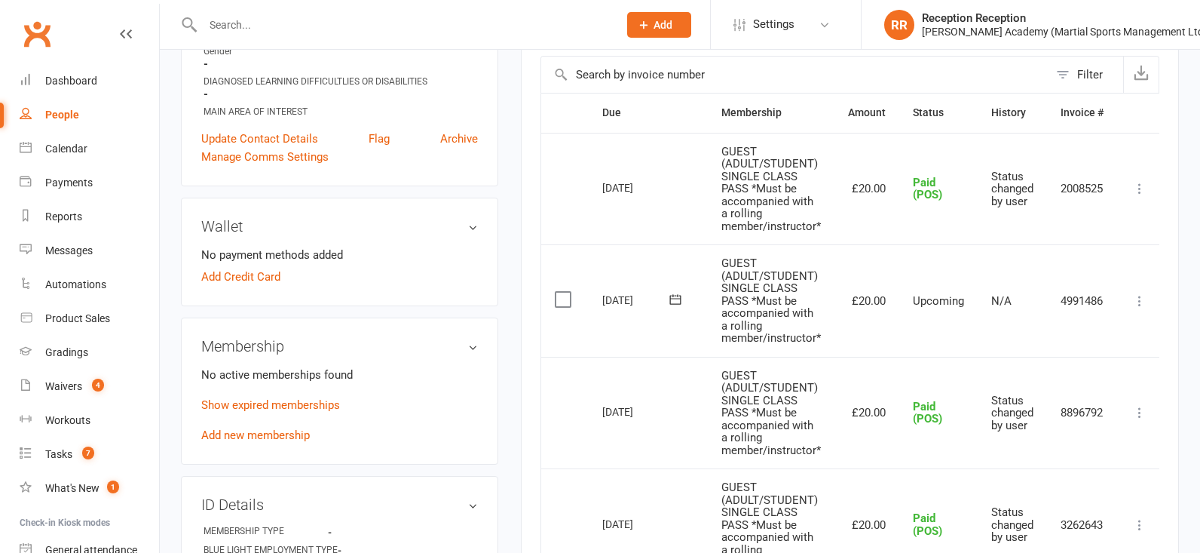
click at [344, 26] on input "text" at bounding box center [402, 24] width 409 height 21
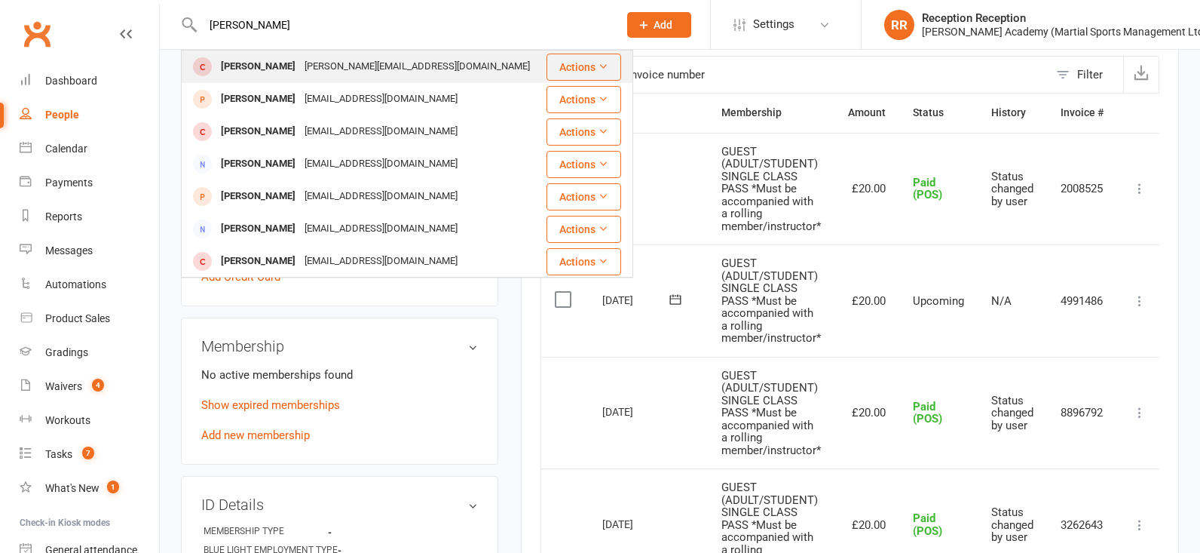
type input "[PERSON_NAME]"
click at [320, 74] on div "[PERSON_NAME][EMAIL_ADDRESS][DOMAIN_NAME]" at bounding box center [417, 67] width 234 height 22
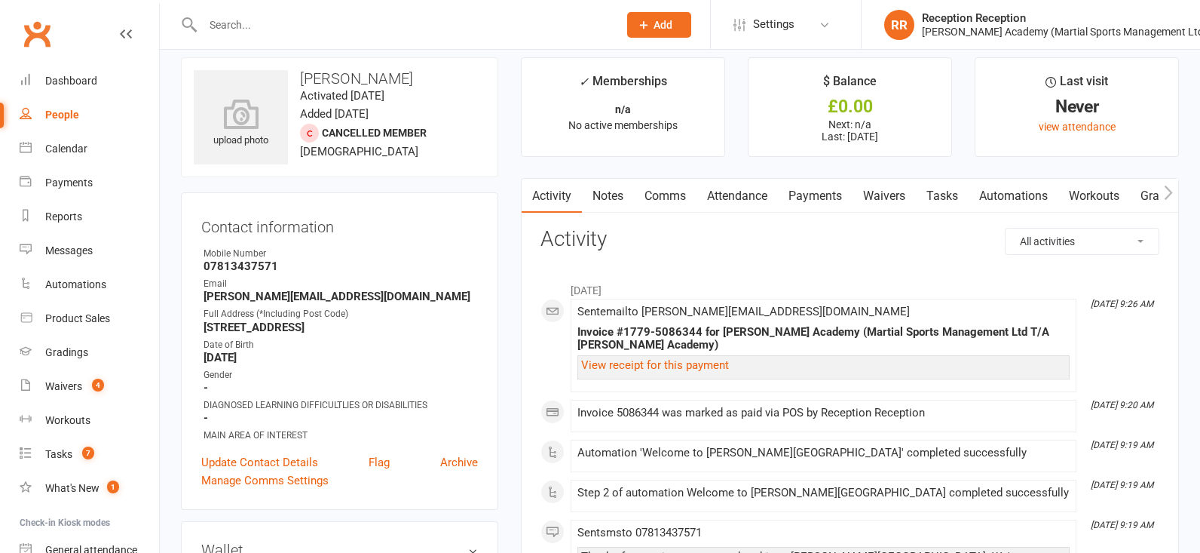
scroll to position [23, 0]
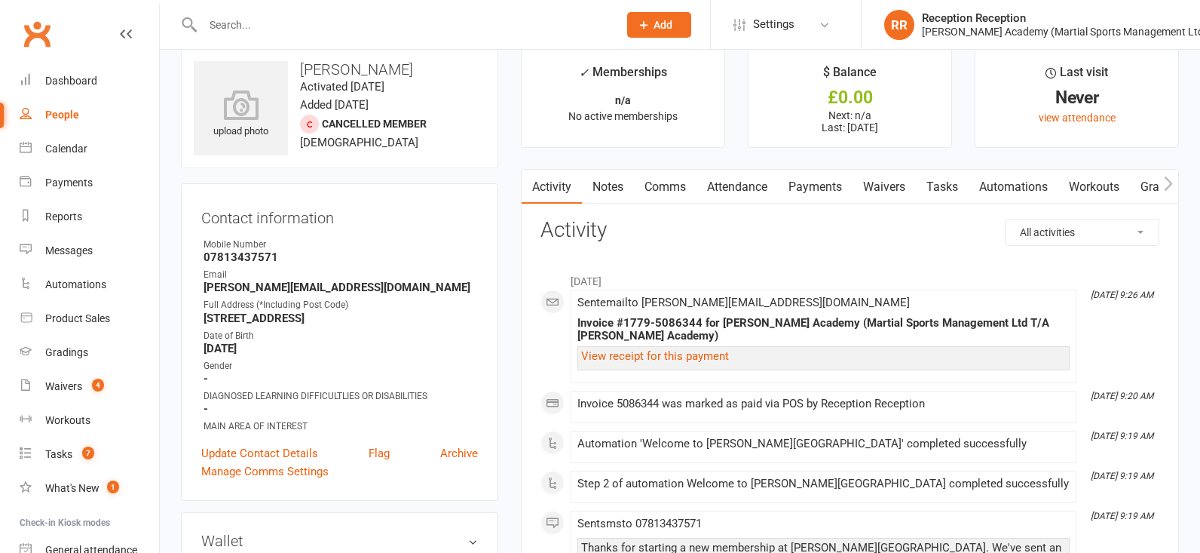
click at [806, 195] on link "Payments" at bounding box center [815, 187] width 75 height 35
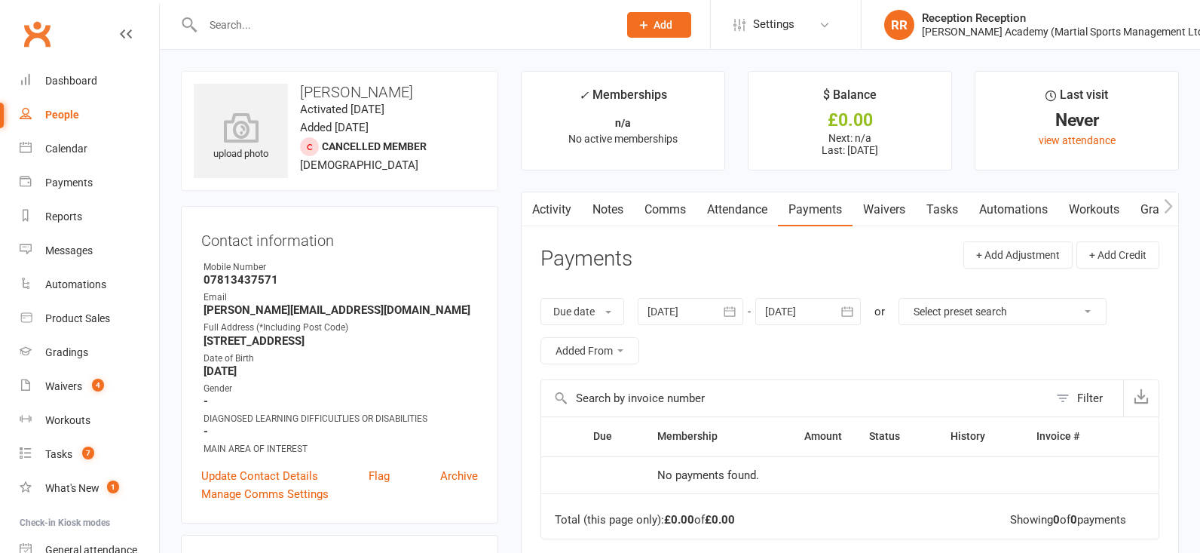
click at [273, 17] on input "text" at bounding box center [402, 24] width 409 height 21
click at [266, 19] on input "text" at bounding box center [402, 24] width 409 height 21
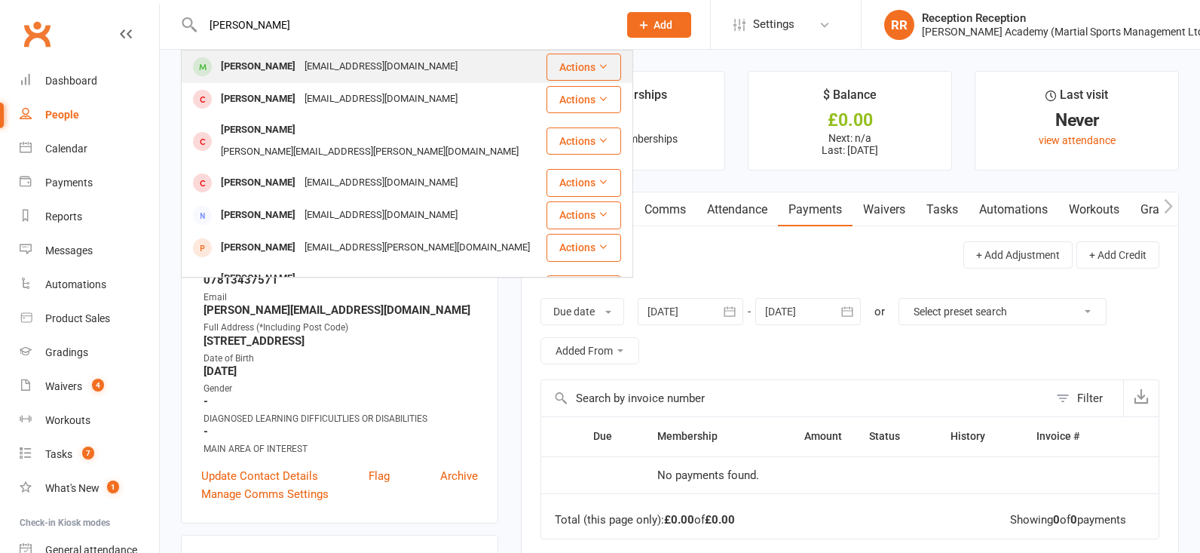
type input "[PERSON_NAME]"
click at [300, 57] on div "[EMAIL_ADDRESS][DOMAIN_NAME]" at bounding box center [381, 67] width 162 height 22
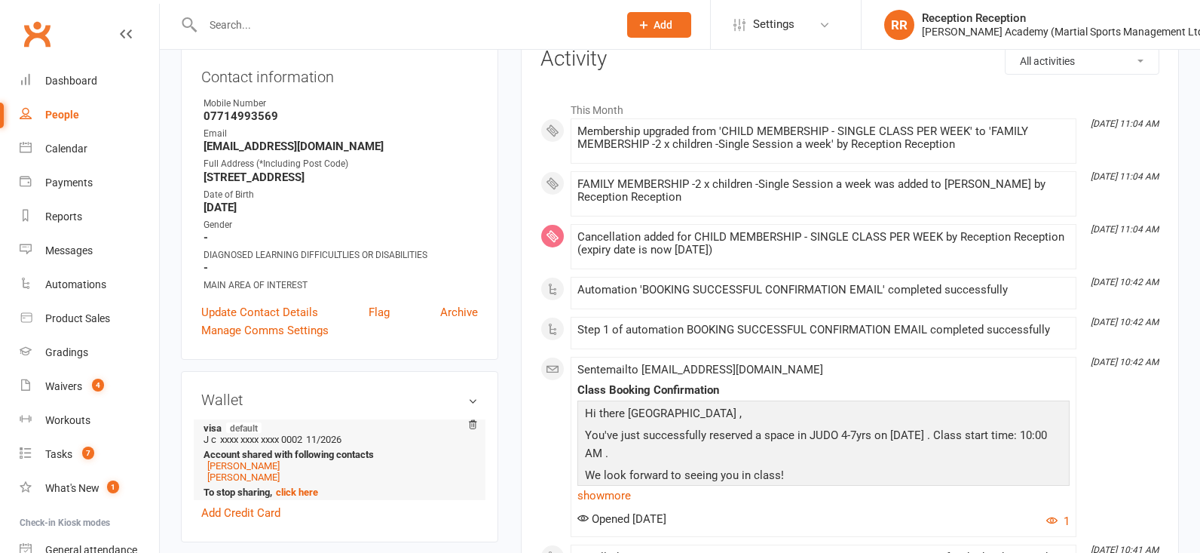
scroll to position [189, 0]
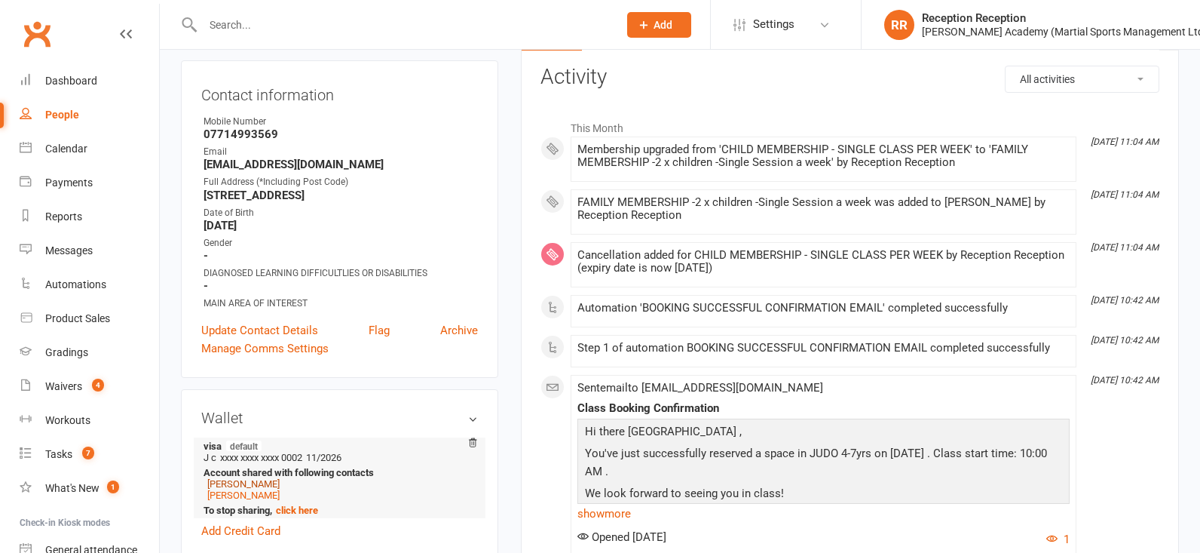
click at [231, 482] on link "[PERSON_NAME]" at bounding box center [243, 483] width 72 height 11
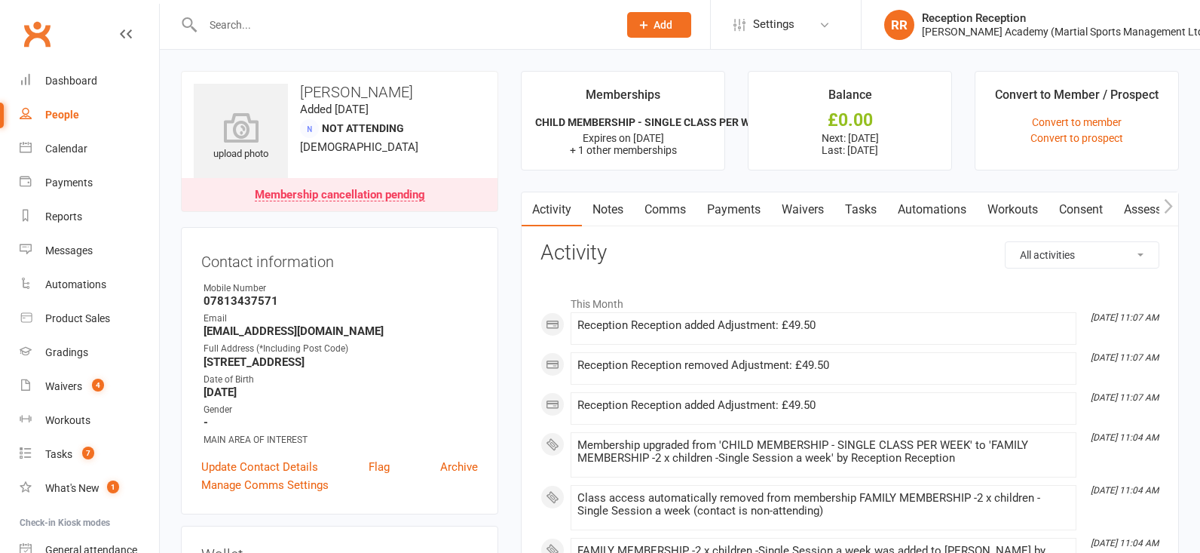
click at [751, 216] on link "Payments" at bounding box center [734, 209] width 75 height 35
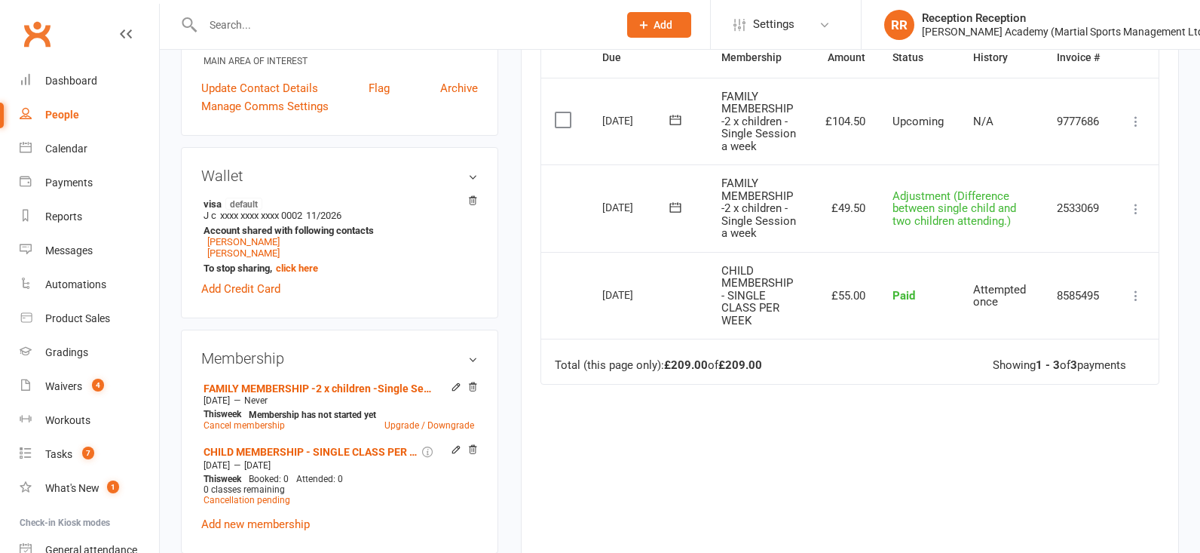
scroll to position [380, 0]
click at [1128, 214] on button at bounding box center [1136, 207] width 18 height 18
click at [1164, 185] on div "Activity Notes Comms Payments Waivers Tasks Automations Workouts Consent Assess…" at bounding box center [850, 206] width 658 height 789
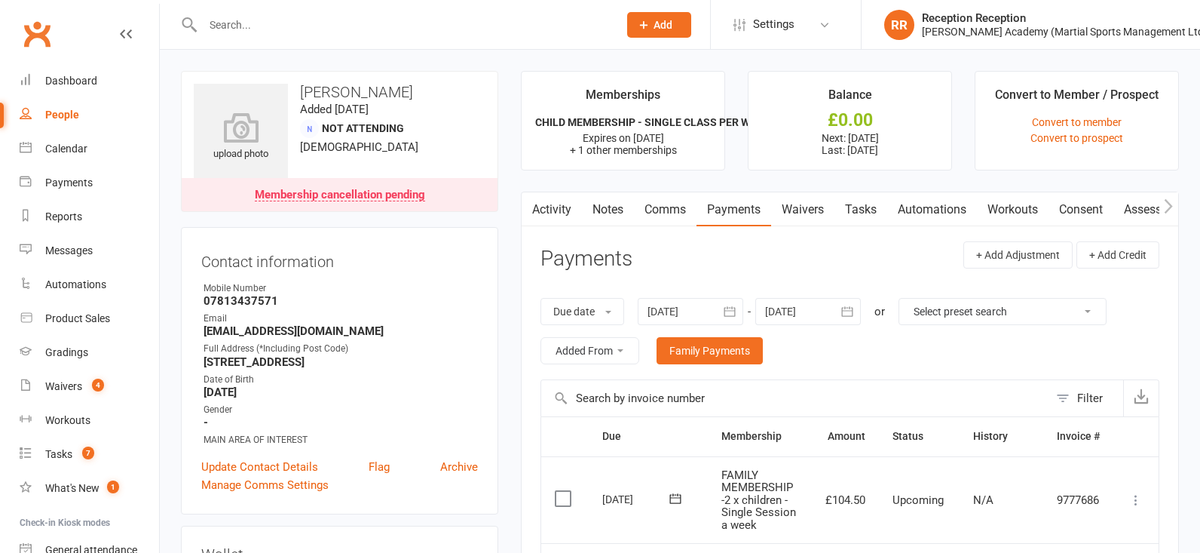
scroll to position [6, 0]
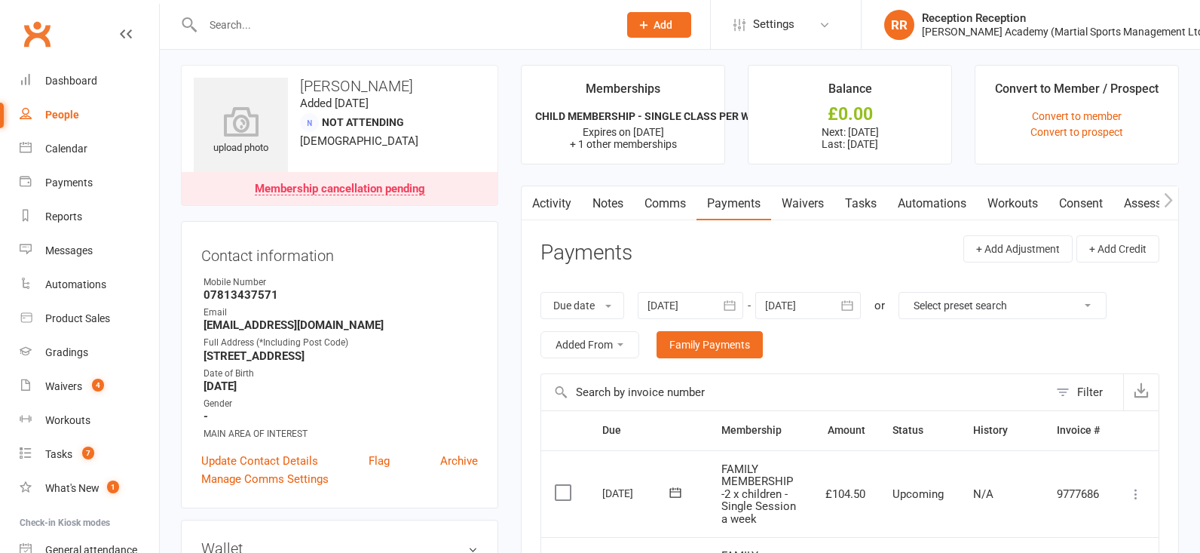
click at [223, 32] on input "text" at bounding box center [402, 24] width 409 height 21
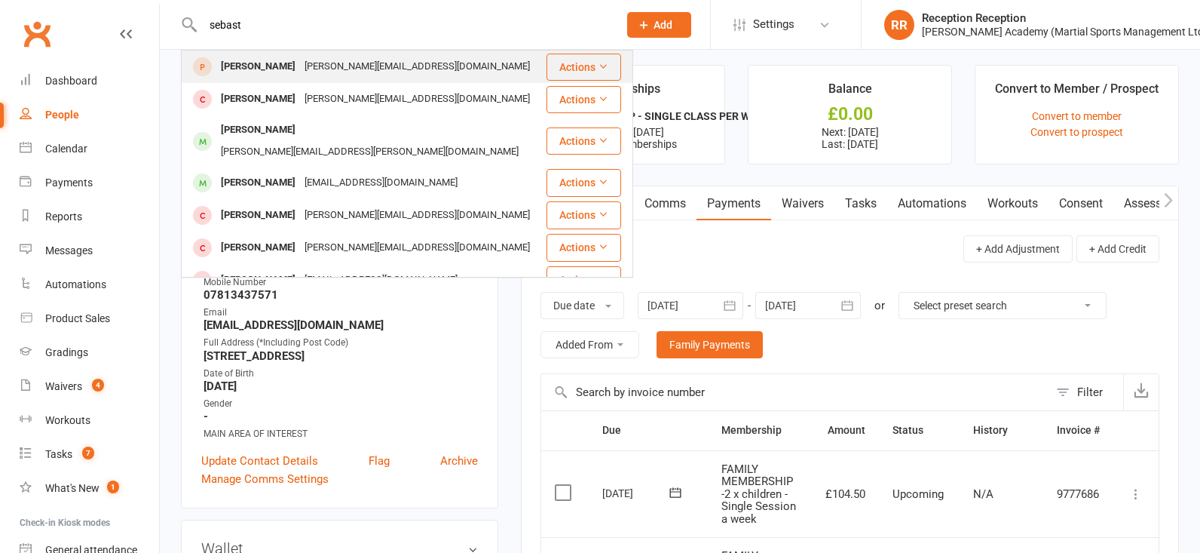
type input "[PERSON_NAME]"
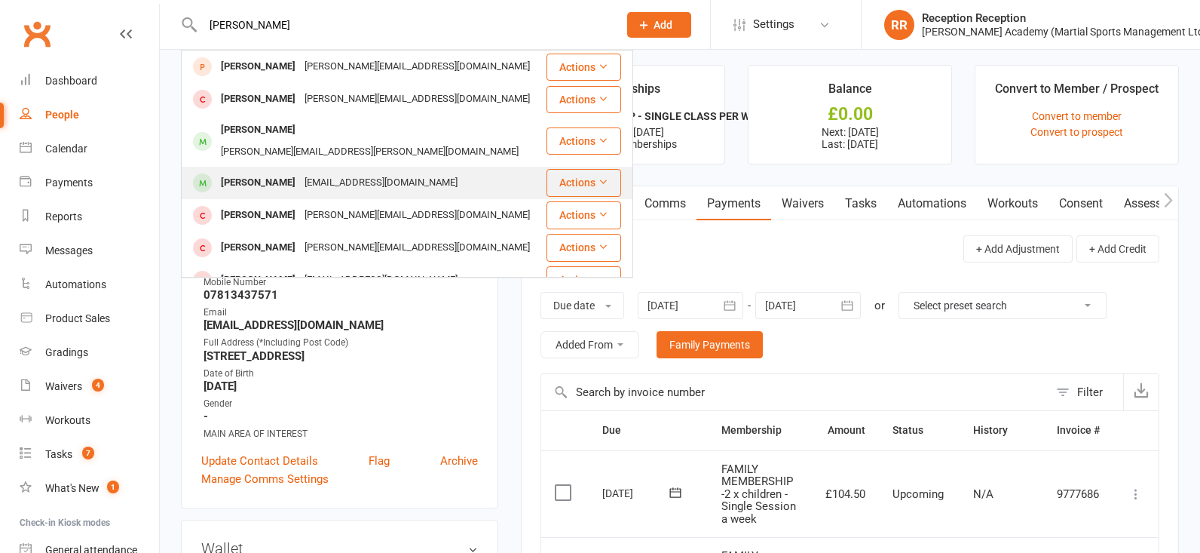
drag, startPoint x: 265, startPoint y: 51, endPoint x: 334, endPoint y: 161, distance: 130.1
click at [334, 172] on div "[EMAIL_ADDRESS][DOMAIN_NAME]" at bounding box center [381, 183] width 162 height 22
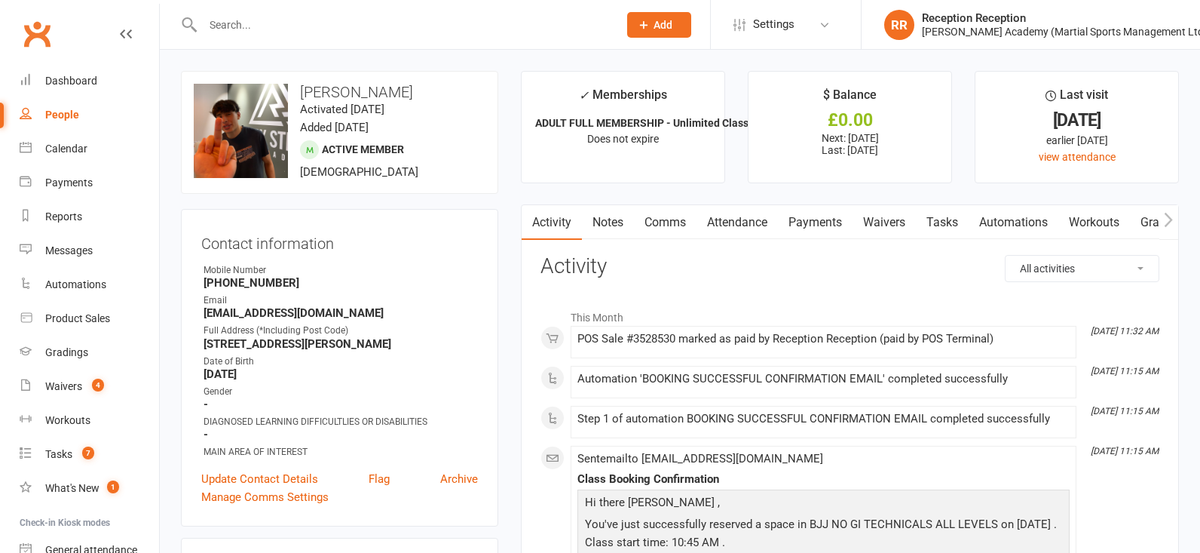
click at [237, 30] on input "text" at bounding box center [402, 24] width 409 height 21
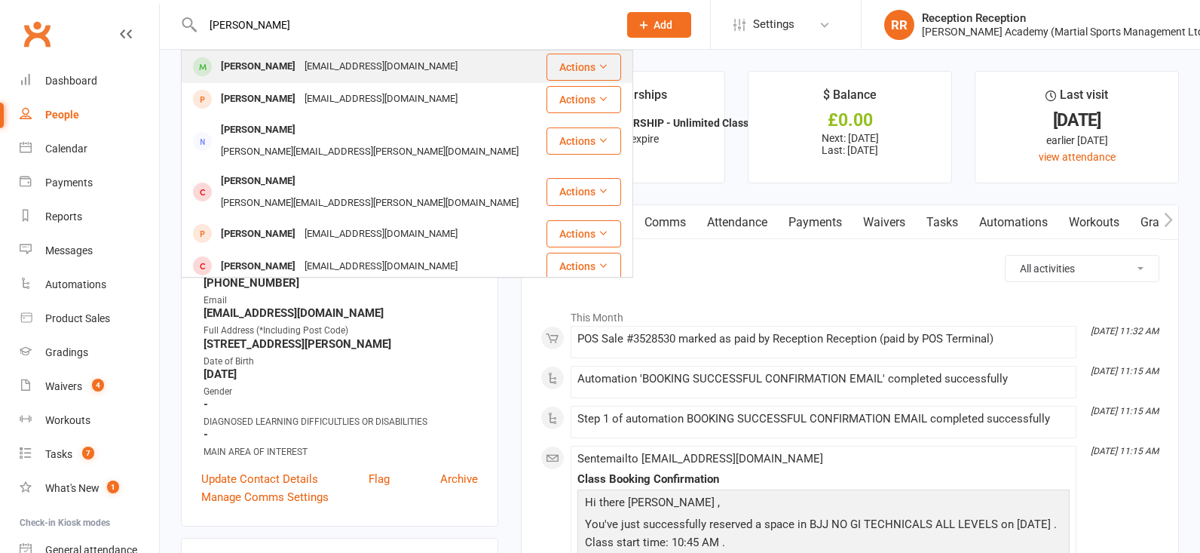
type input "[PERSON_NAME]"
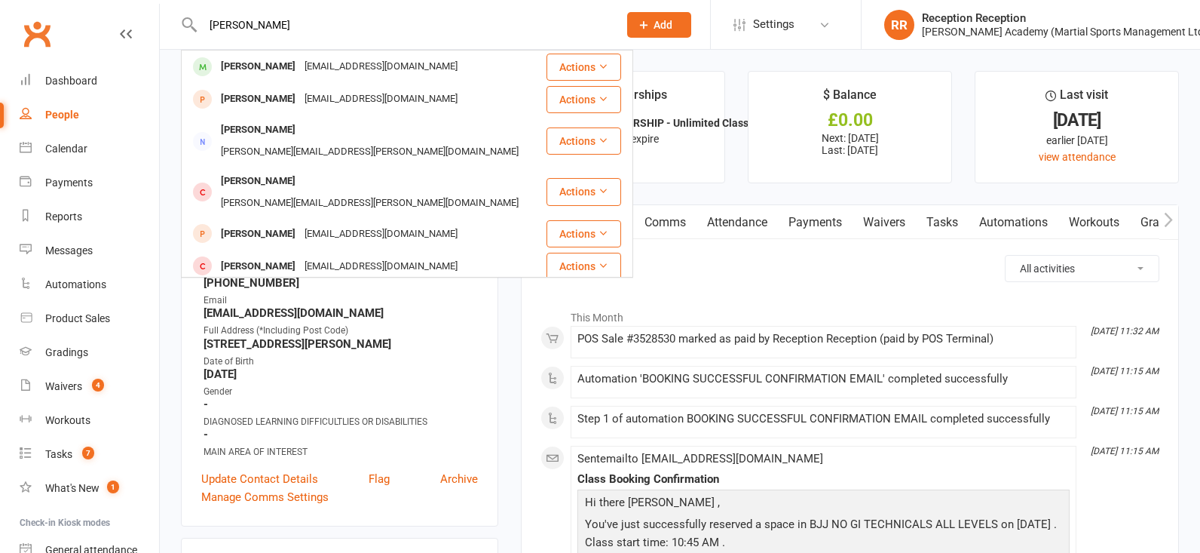
click at [302, 69] on div "[EMAIL_ADDRESS][DOMAIN_NAME]" at bounding box center [381, 67] width 162 height 22
